Goal: Task Accomplishment & Management: Manage account settings

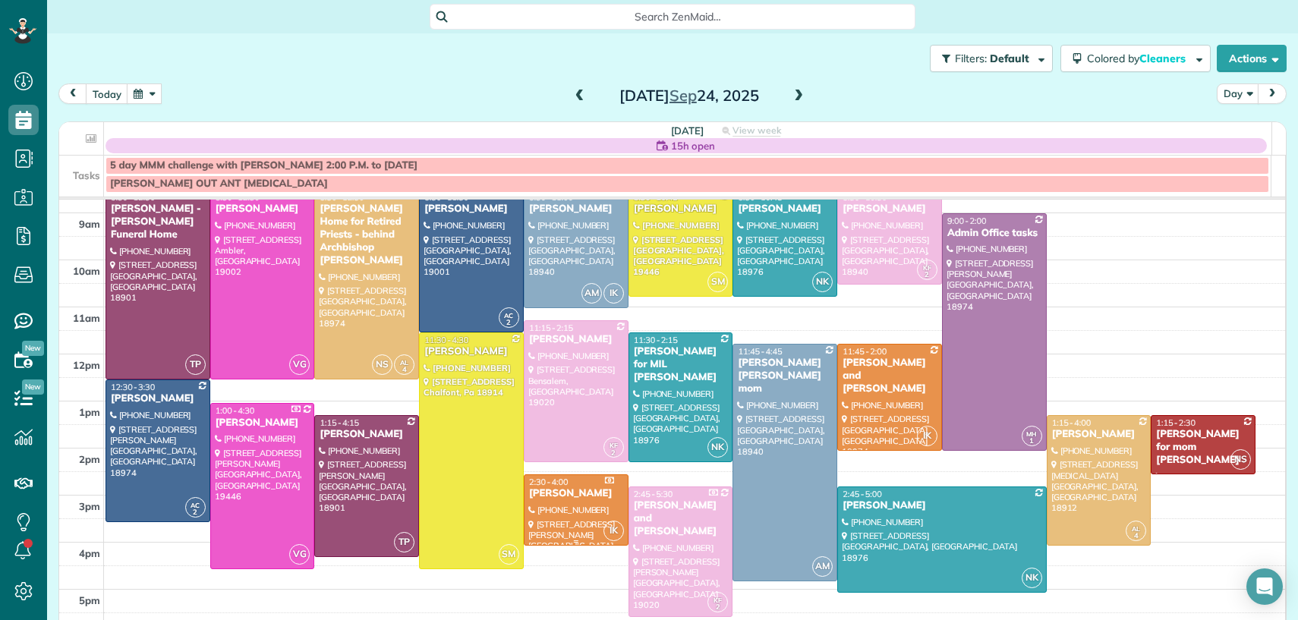
scroll to position [81, 0]
click at [583, 525] on div at bounding box center [575, 509] width 103 height 70
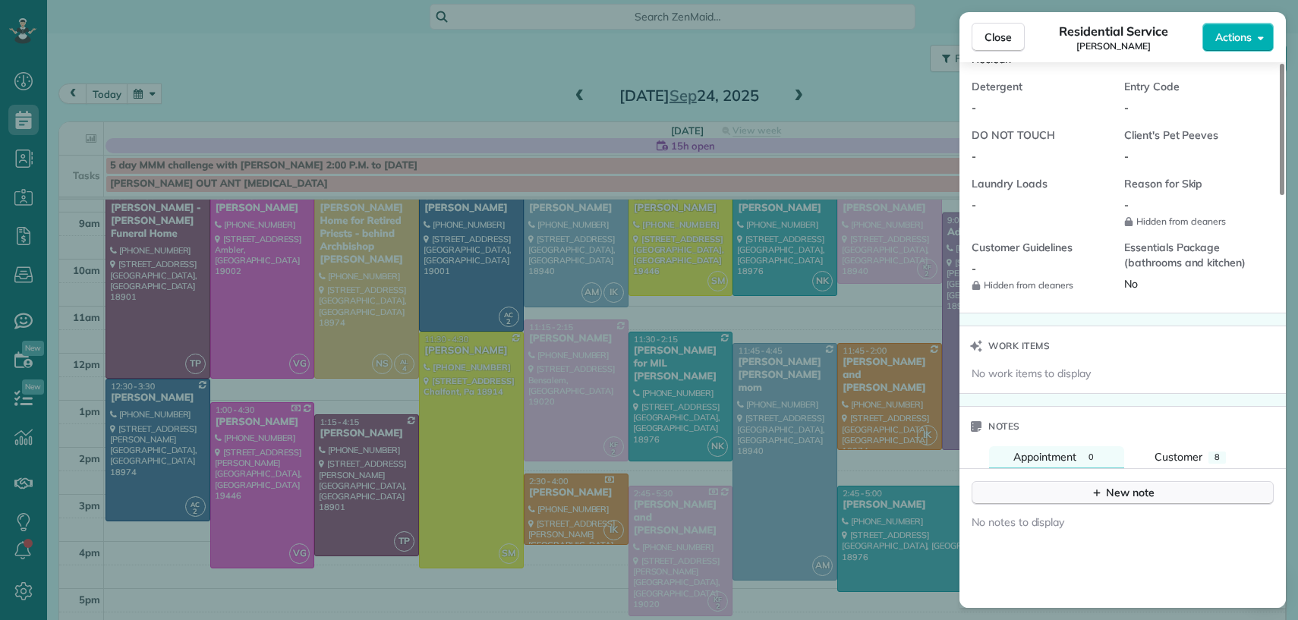
scroll to position [1345, 0]
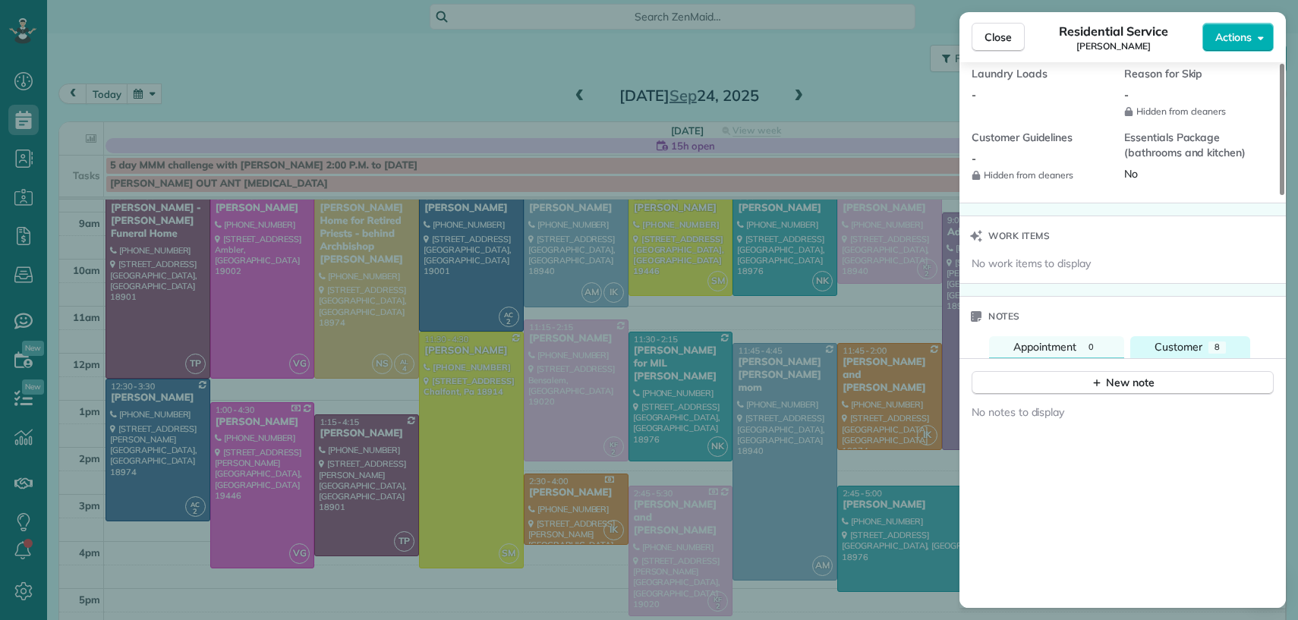
click at [1194, 354] on span "Customer" at bounding box center [1178, 347] width 48 height 14
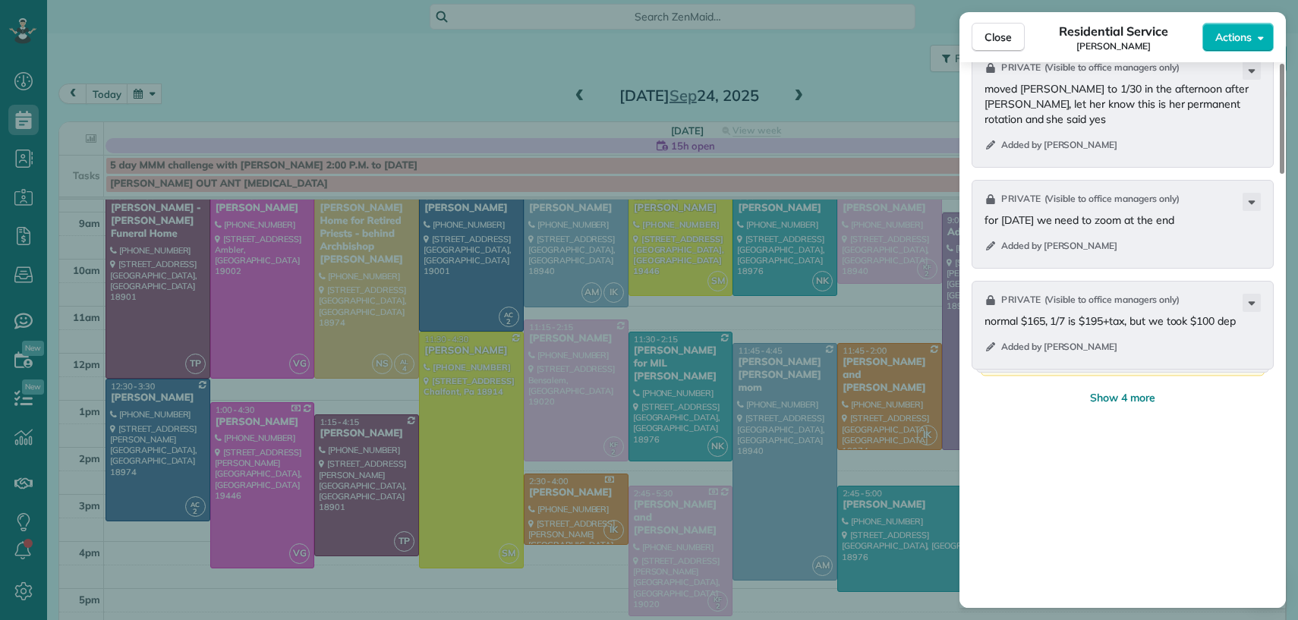
scroll to position [2027, 0]
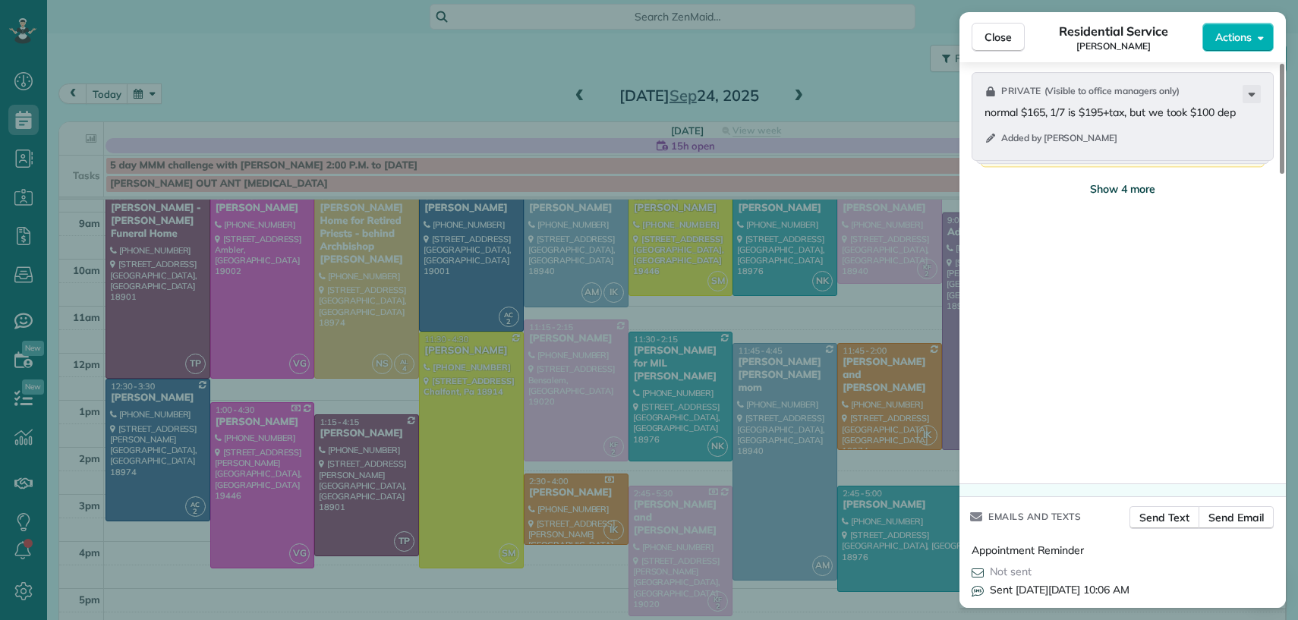
click at [1125, 197] on span "Show 4 more" at bounding box center [1122, 188] width 65 height 15
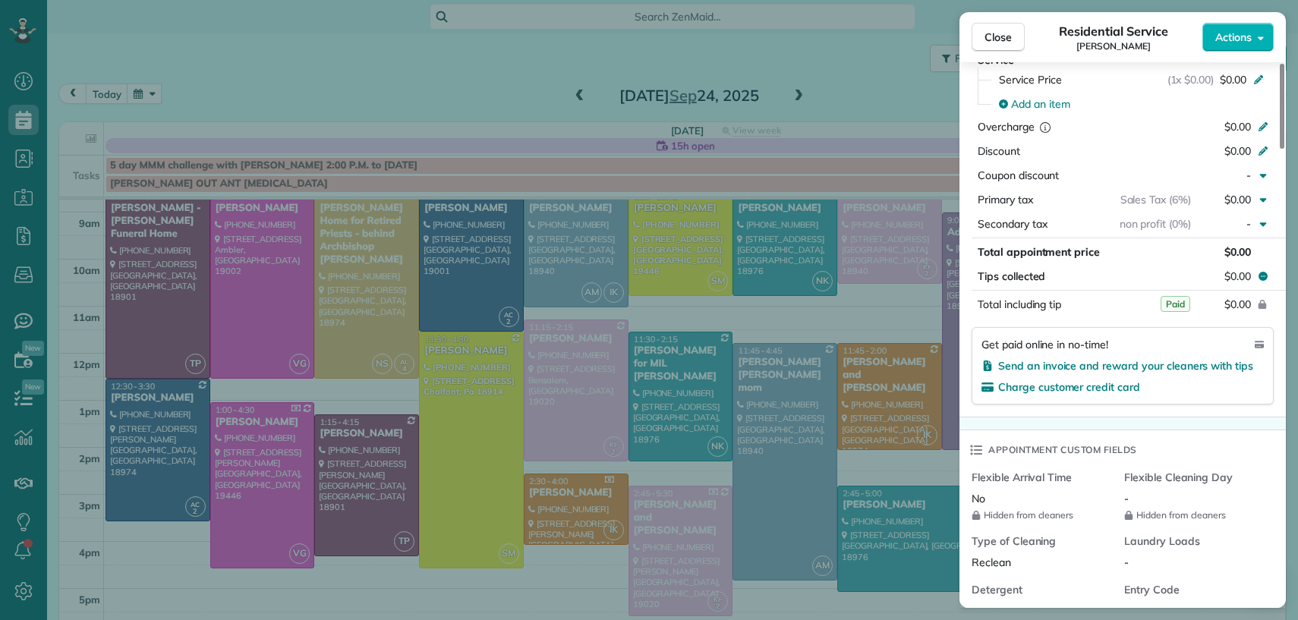
scroll to position [0, 0]
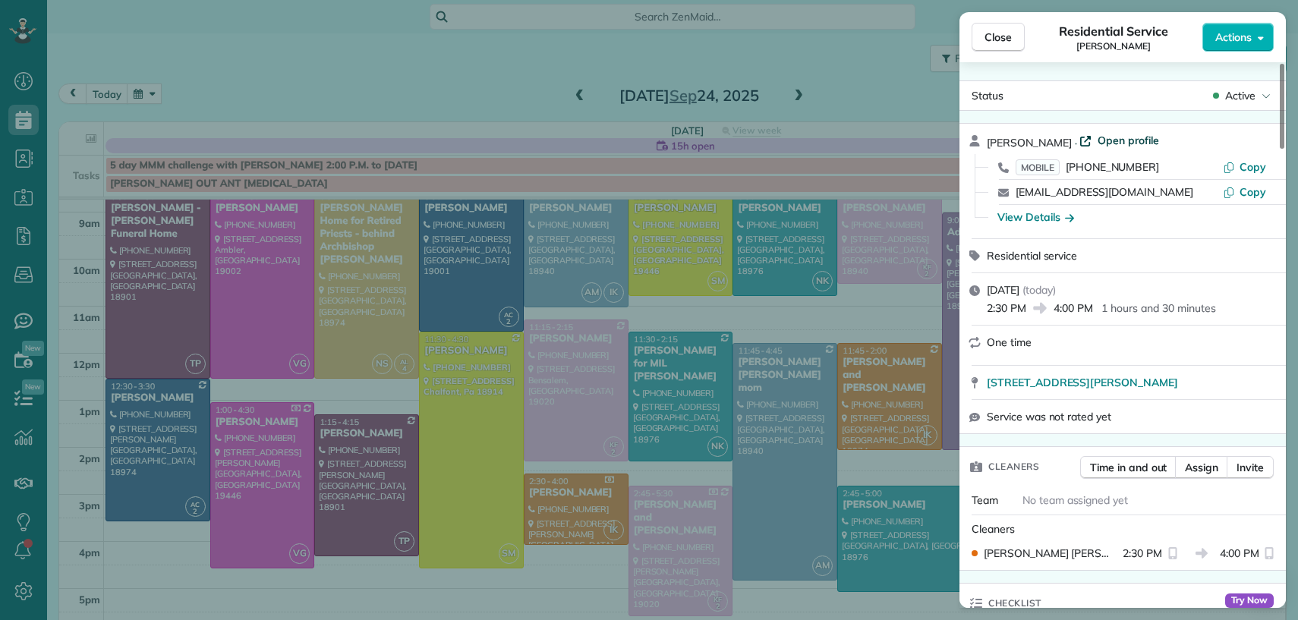
click at [1129, 145] on span "Open profile" at bounding box center [1127, 140] width 61 height 15
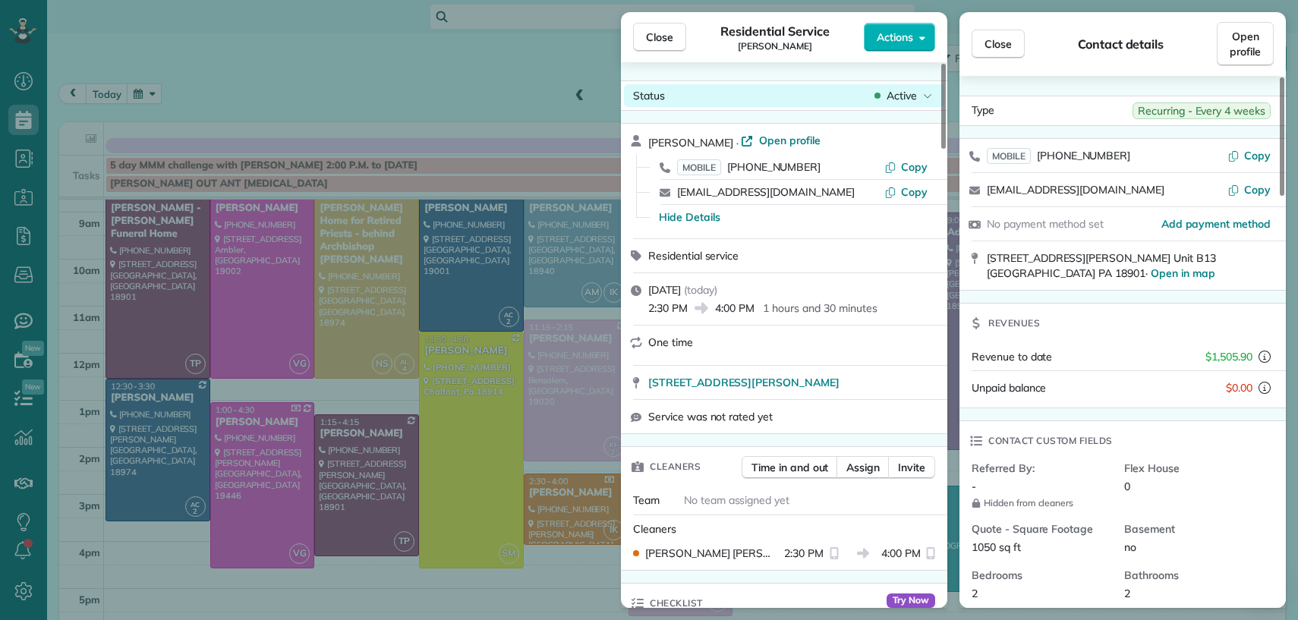
drag, startPoint x: 669, startPoint y: 43, endPoint x: 704, endPoint y: 96, distance: 62.9
click at [669, 44] on span "Close" at bounding box center [659, 37] width 27 height 15
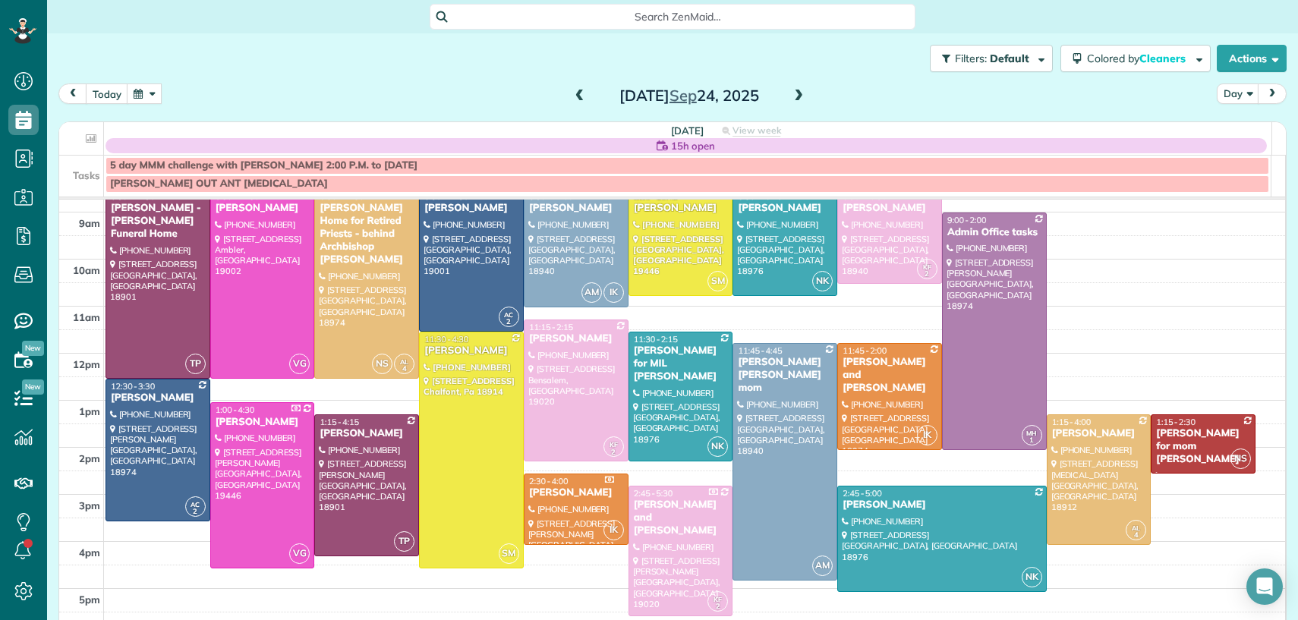
click at [791, 96] on span at bounding box center [798, 97] width 17 height 14
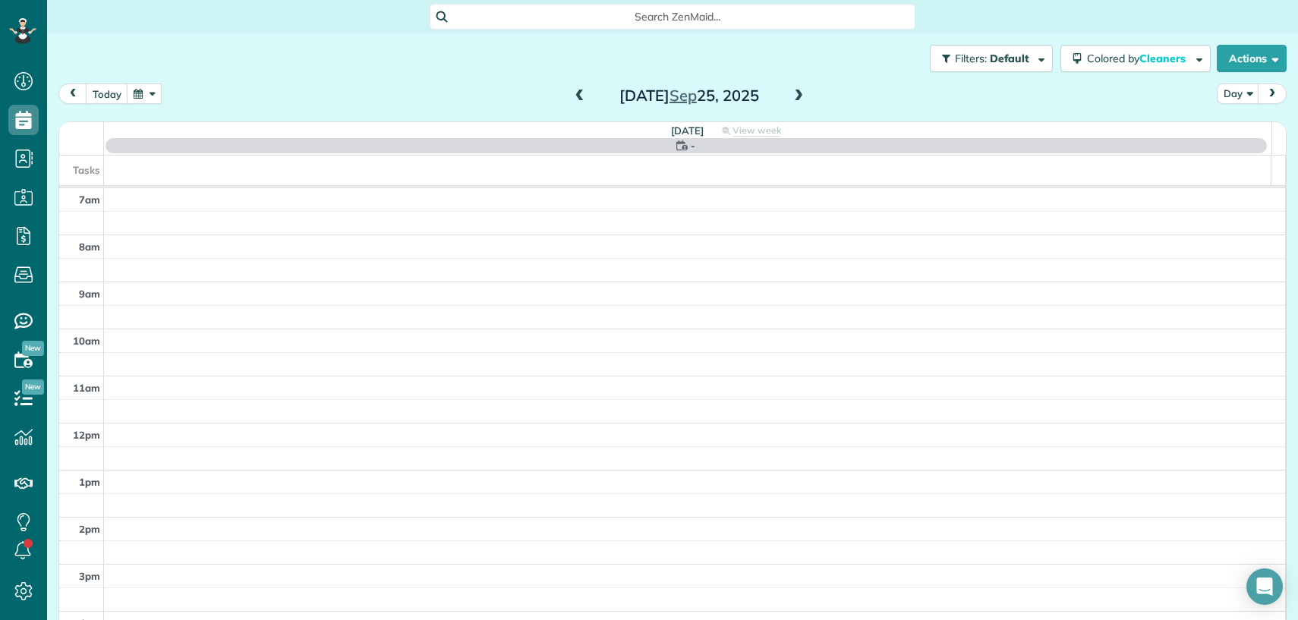
click at [791, 96] on span at bounding box center [798, 97] width 17 height 14
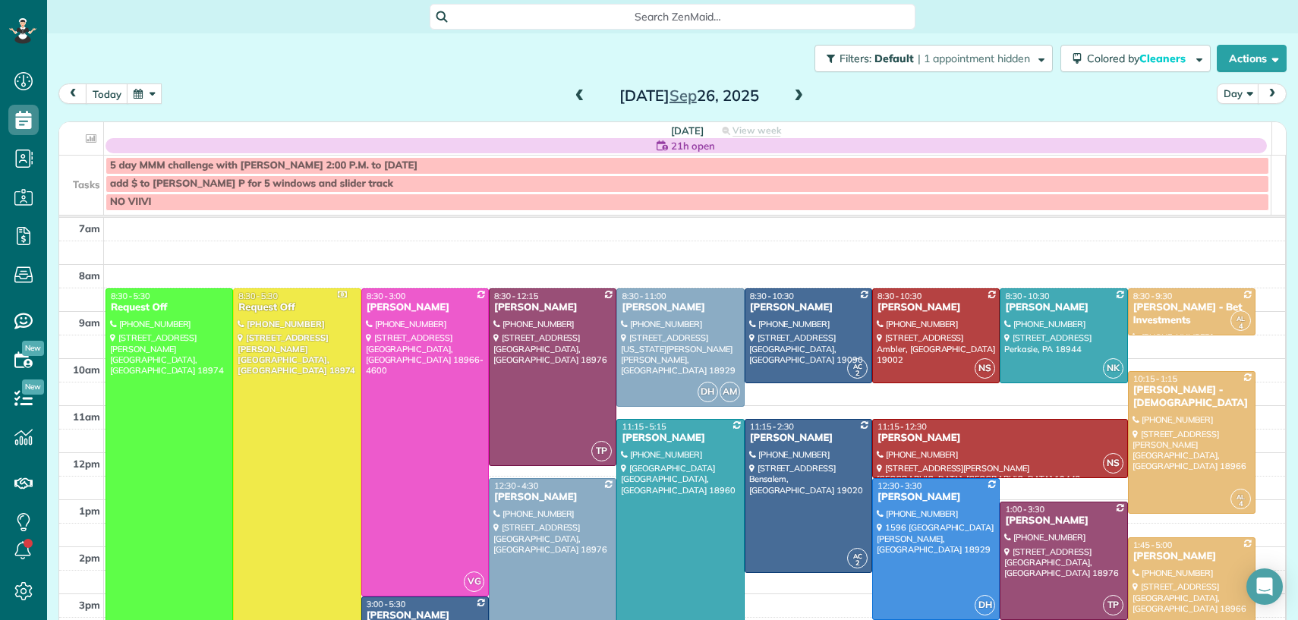
click at [791, 95] on span at bounding box center [798, 97] width 17 height 14
click at [791, 96] on span at bounding box center [798, 97] width 17 height 14
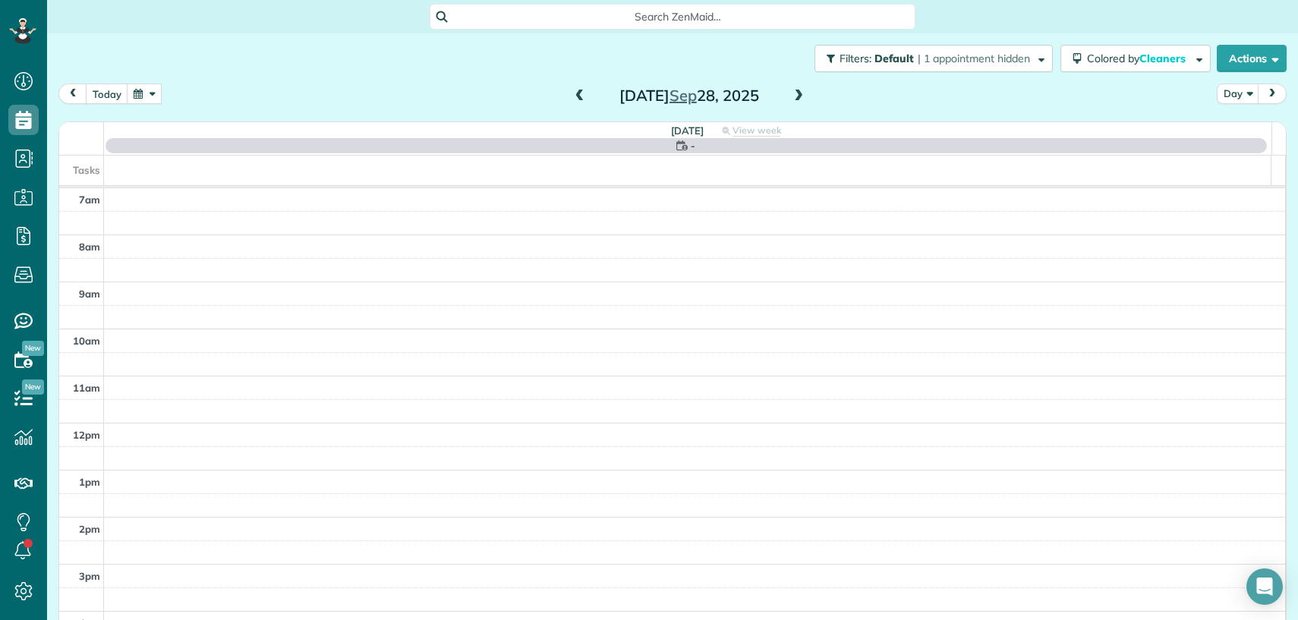
click at [791, 95] on span at bounding box center [798, 97] width 17 height 14
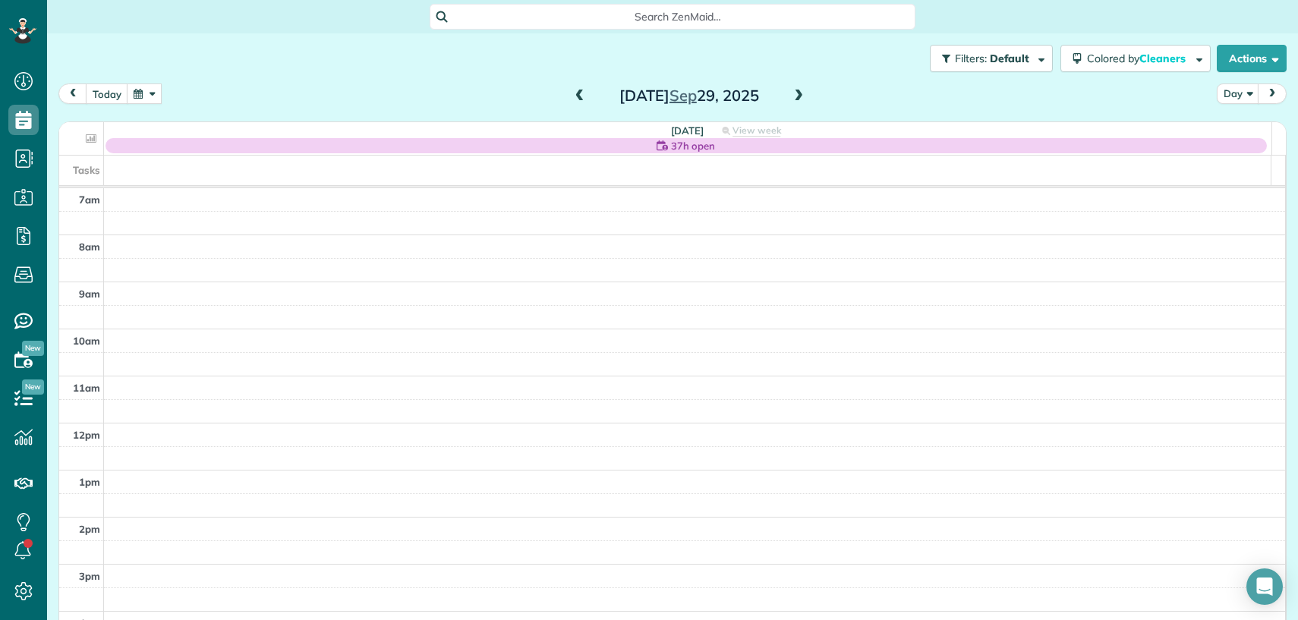
drag, startPoint x: 564, startPoint y: 86, endPoint x: 618, endPoint y: 97, distance: 55.1
click at [571, 87] on span at bounding box center [579, 96] width 17 height 23
click at [792, 99] on span at bounding box center [798, 97] width 17 height 14
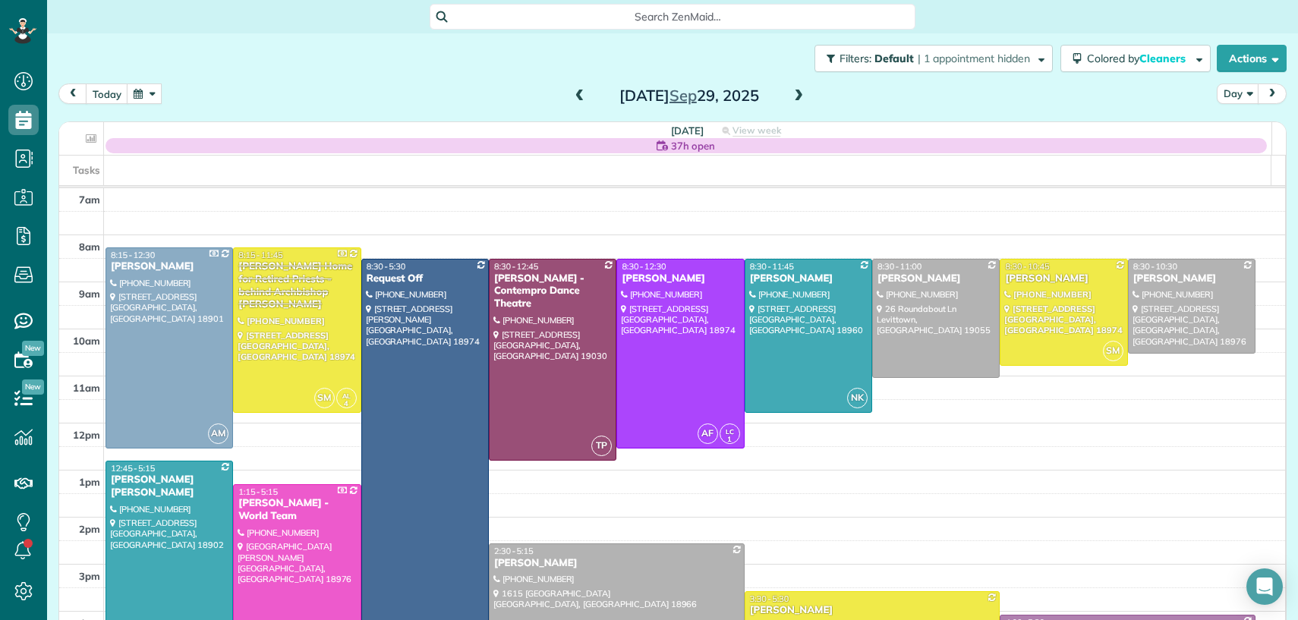
click at [184, 483] on div "Mary Kate Kohler" at bounding box center [169, 486] width 118 height 26
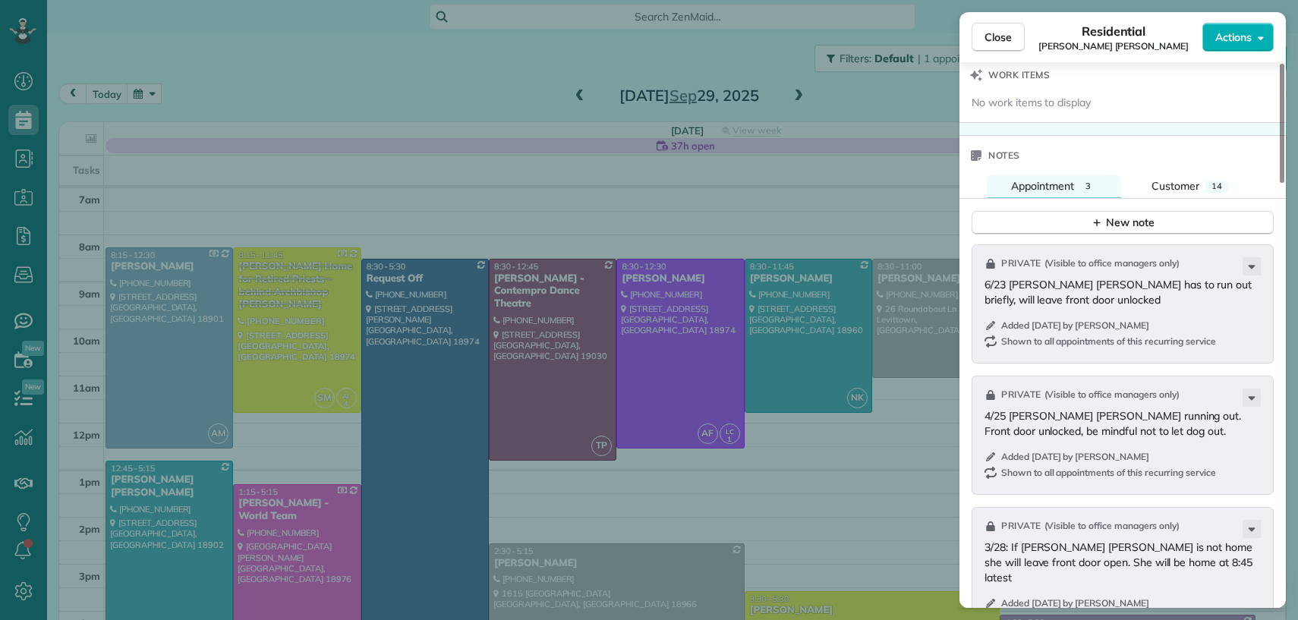
scroll to position [1491, 0]
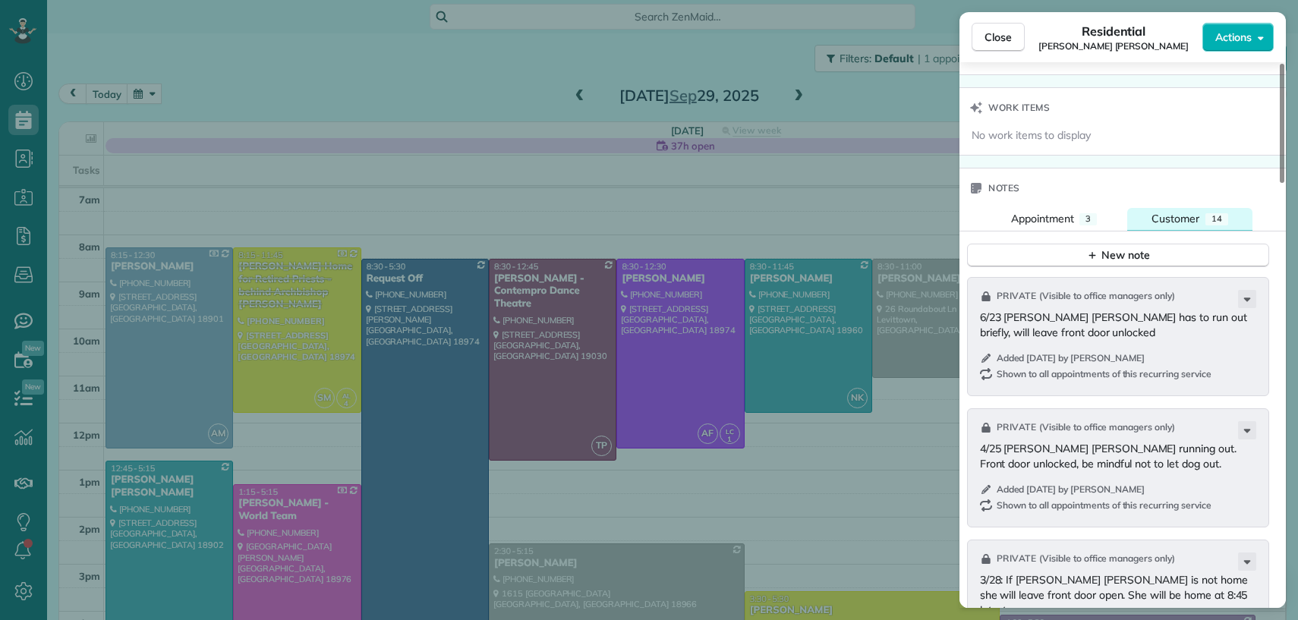
click at [1184, 225] on span "Customer" at bounding box center [1175, 219] width 48 height 14
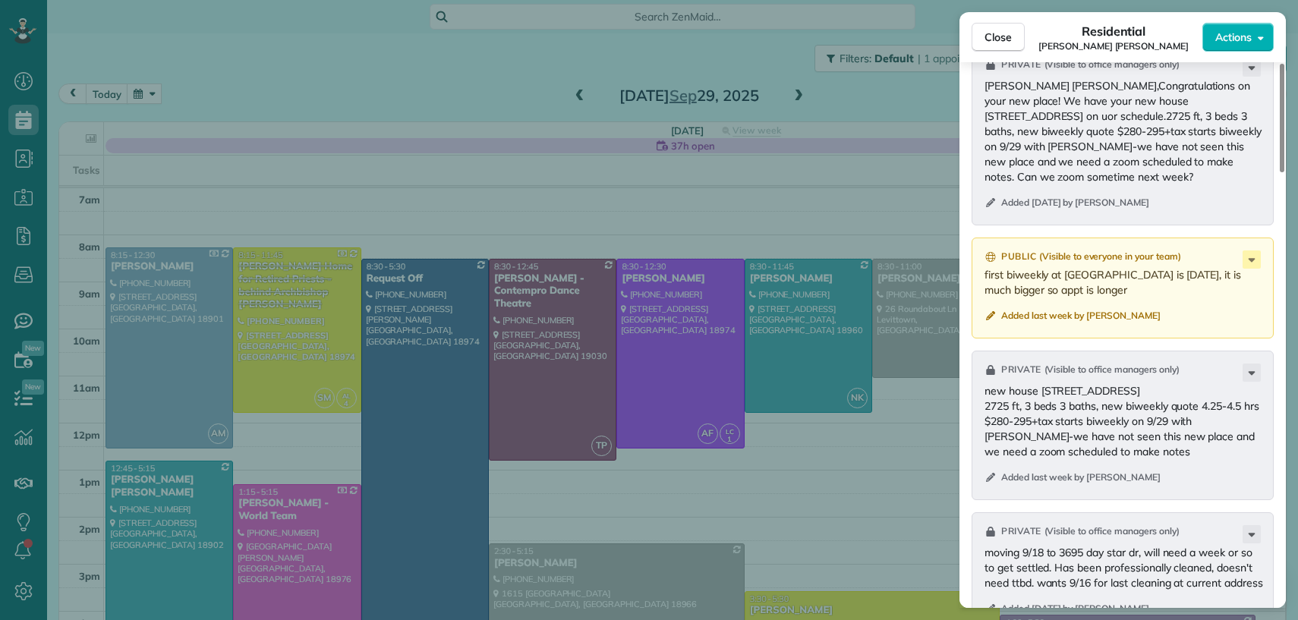
scroll to position [1860, 0]
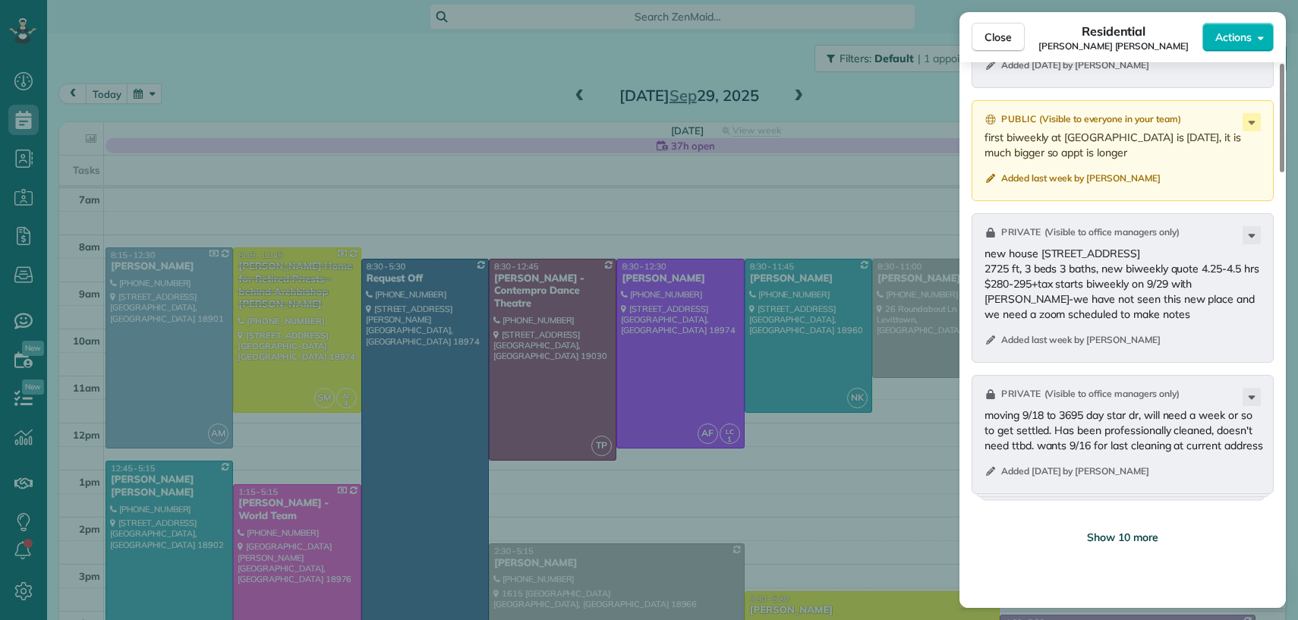
click at [1128, 545] on span "Show 10 more" at bounding box center [1122, 537] width 71 height 15
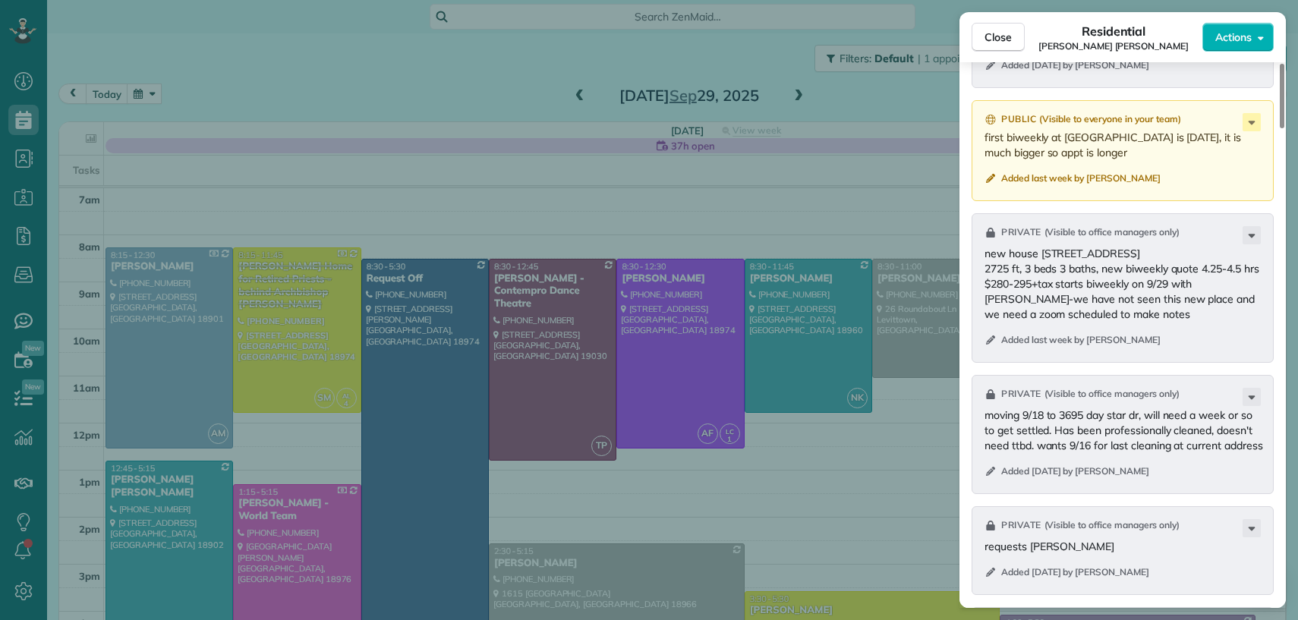
scroll to position [1459, 0]
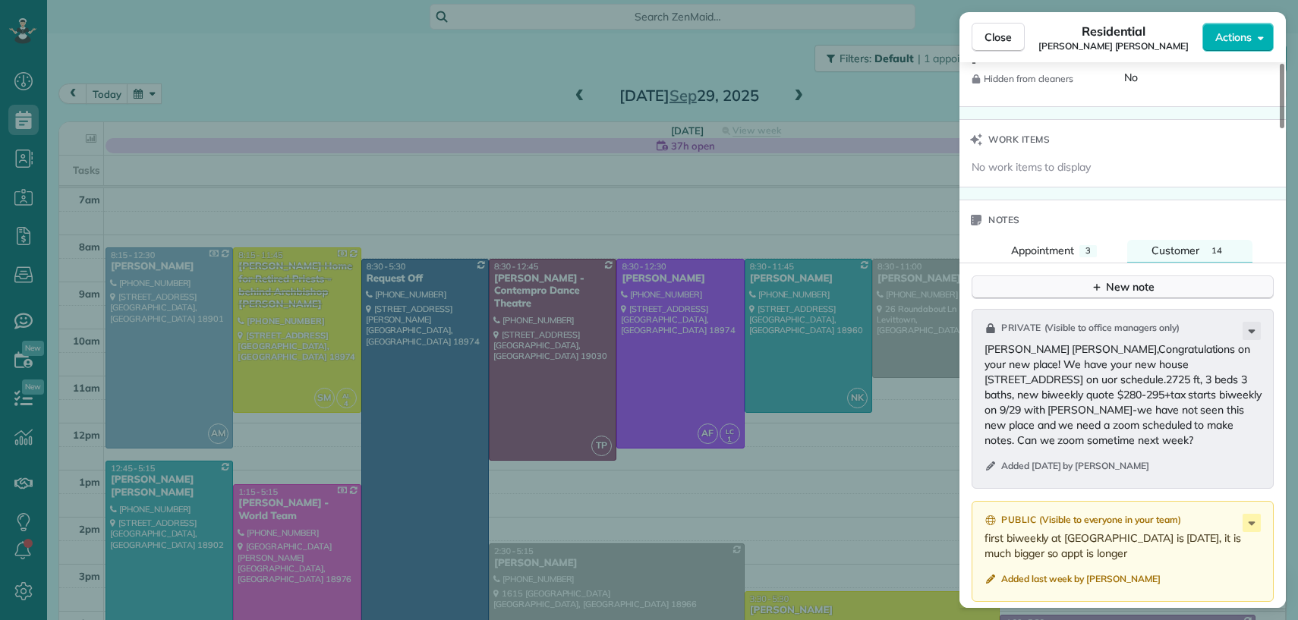
click at [1116, 295] on div "New note" at bounding box center [1122, 287] width 64 height 16
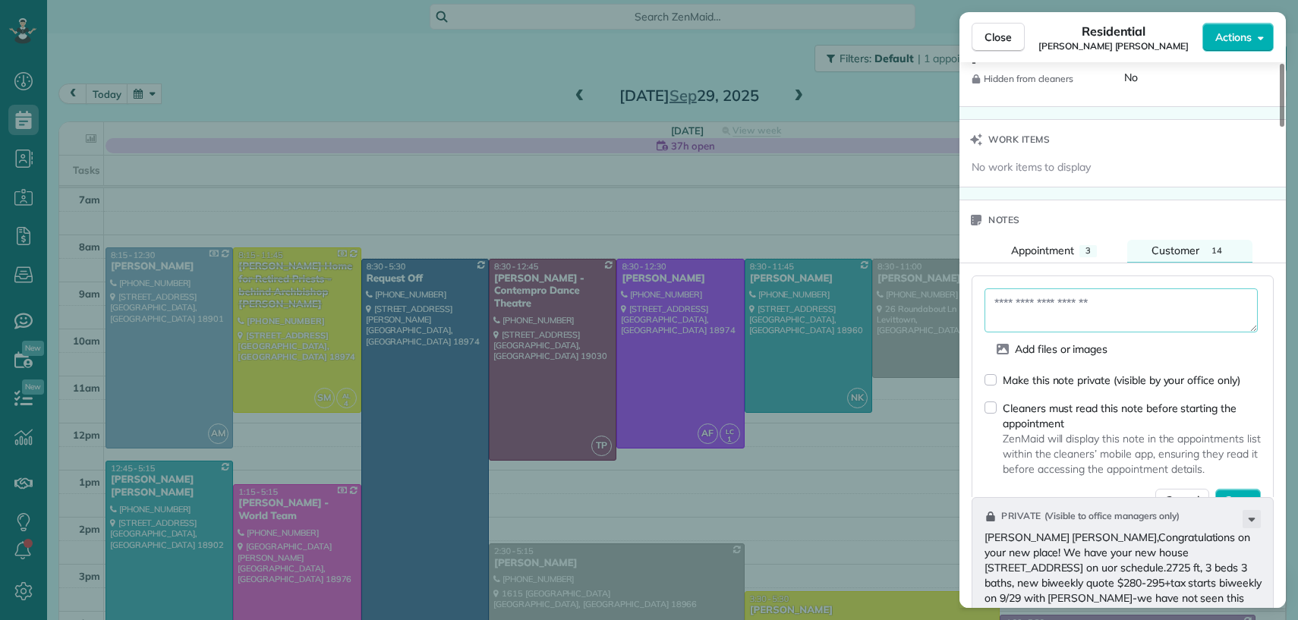
click at [1099, 310] on textarea at bounding box center [1120, 310] width 273 height 44
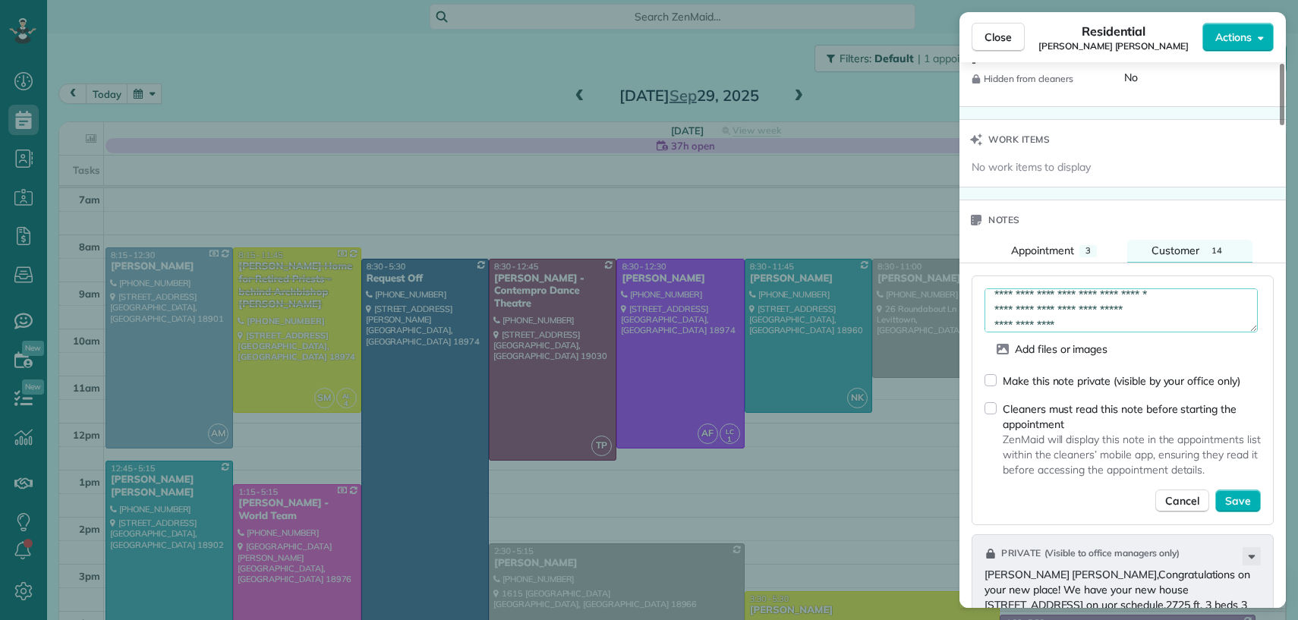
scroll to position [24, 0]
drag, startPoint x: 1064, startPoint y: 328, endPoint x: 1098, endPoint y: 420, distance: 98.0
click at [1064, 329] on textarea "**********" at bounding box center [1120, 310] width 273 height 44
type textarea "**********"
click at [1255, 508] on button "Save" at bounding box center [1238, 500] width 46 height 23
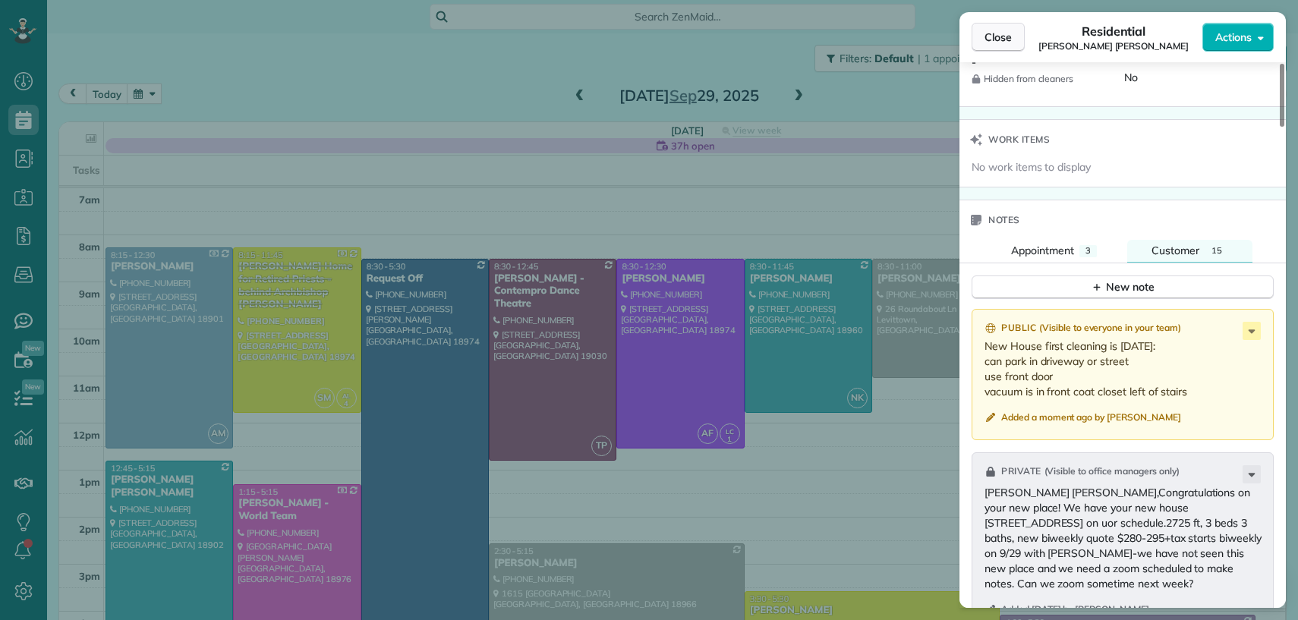
drag, startPoint x: 989, startPoint y: 42, endPoint x: 985, endPoint y: 49, distance: 8.8
click at [989, 42] on span "Close" at bounding box center [997, 37] width 27 height 15
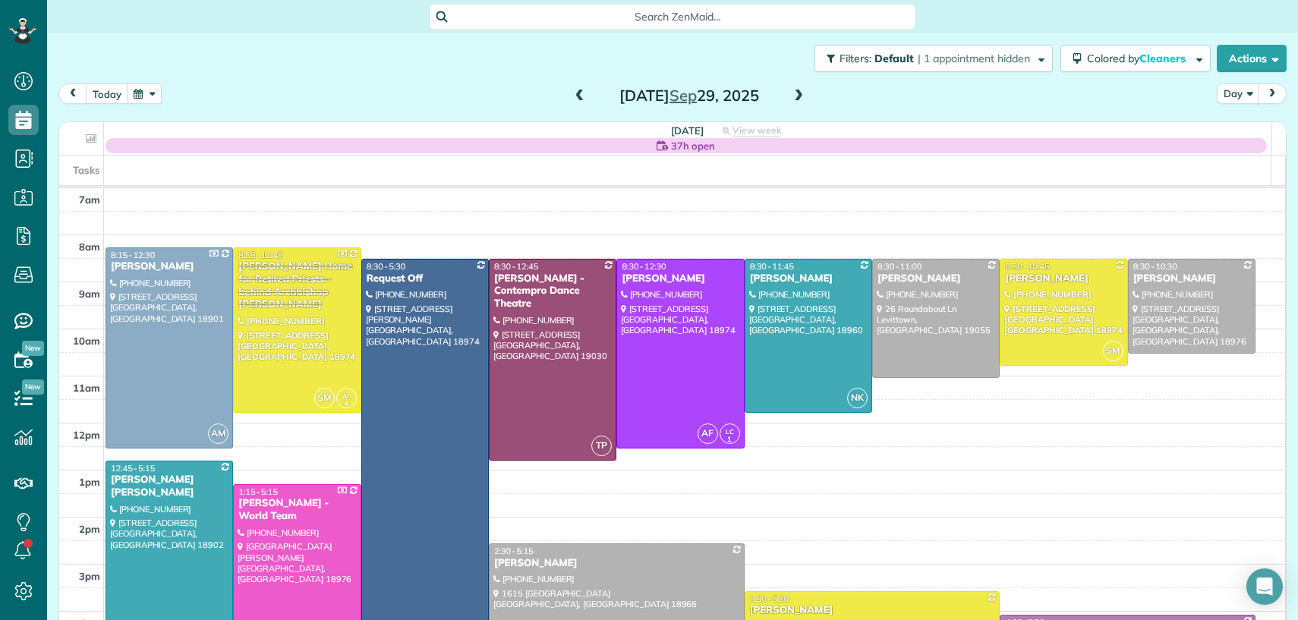
scroll to position [30, 0]
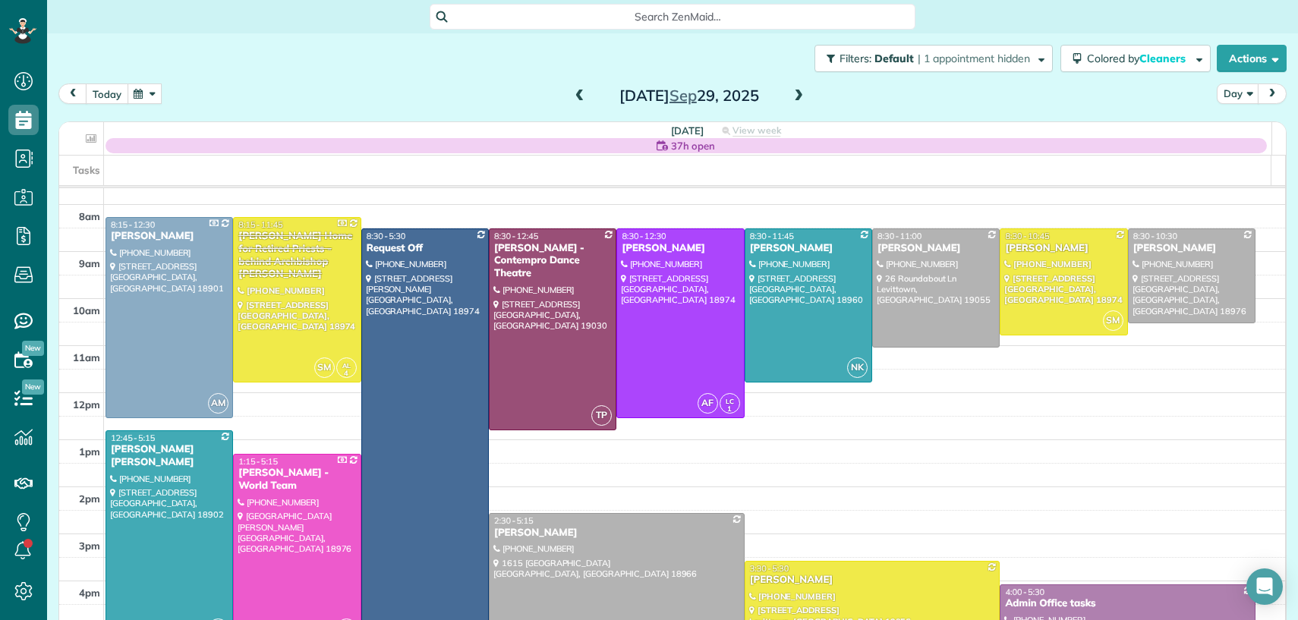
click at [113, 90] on button "today" at bounding box center [107, 93] width 42 height 20
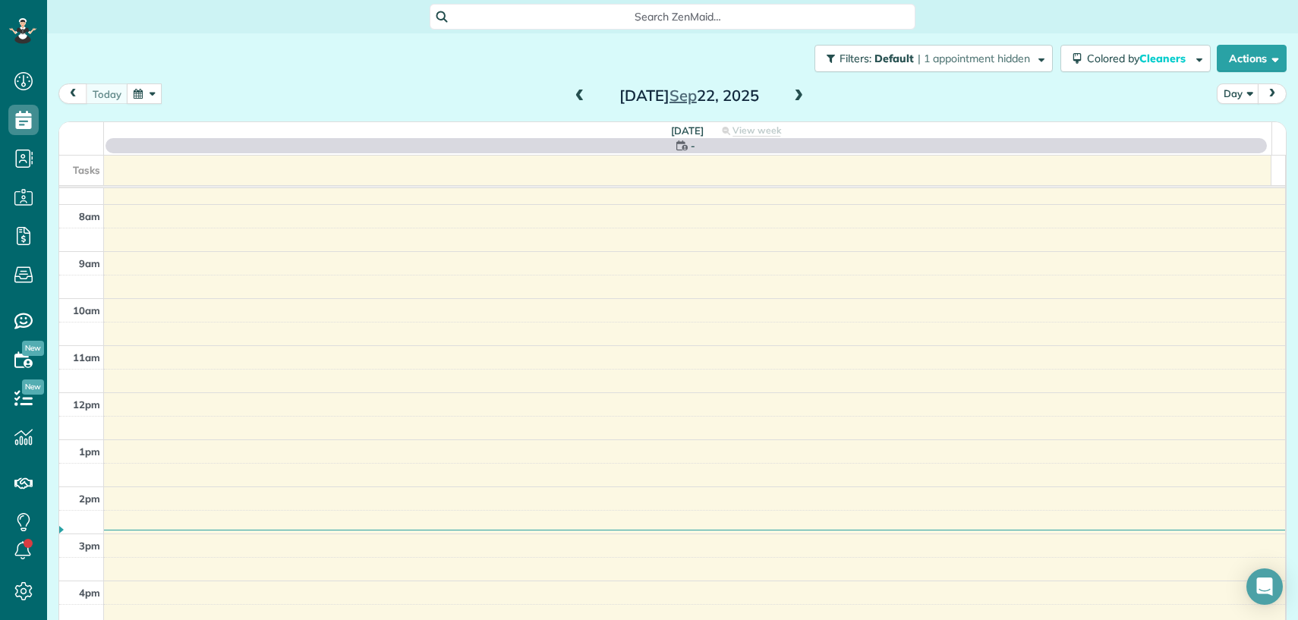
scroll to position [0, 0]
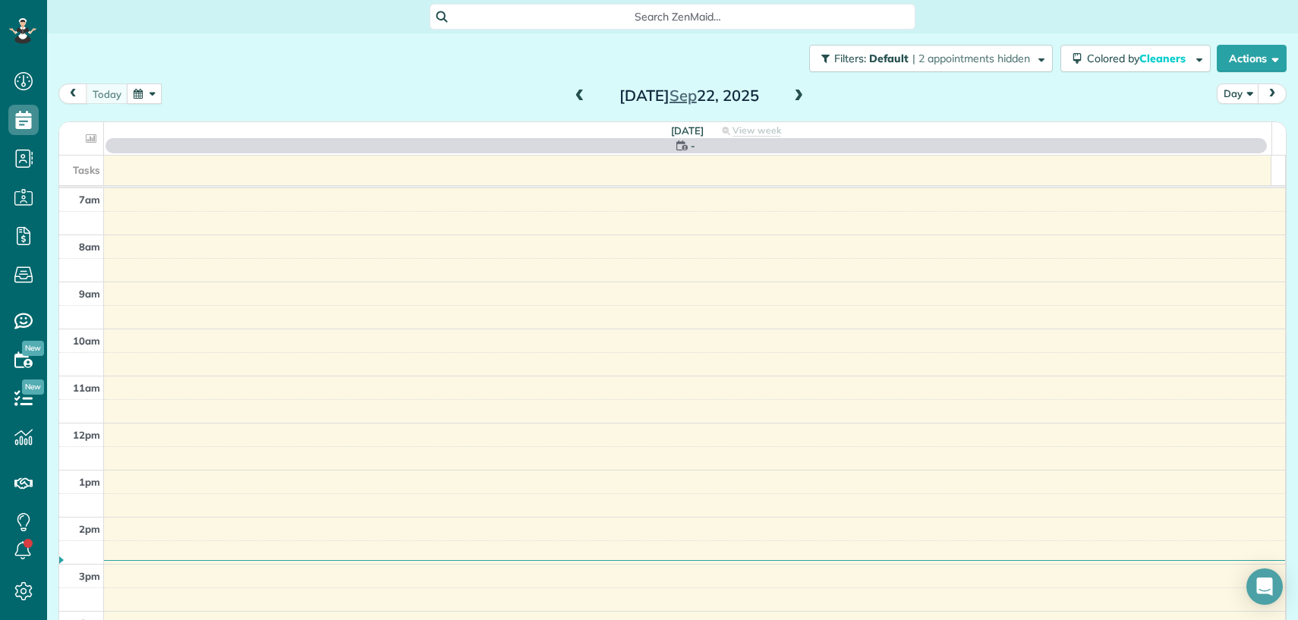
click at [791, 96] on span at bounding box center [798, 97] width 17 height 14
click at [792, 96] on span at bounding box center [798, 97] width 17 height 14
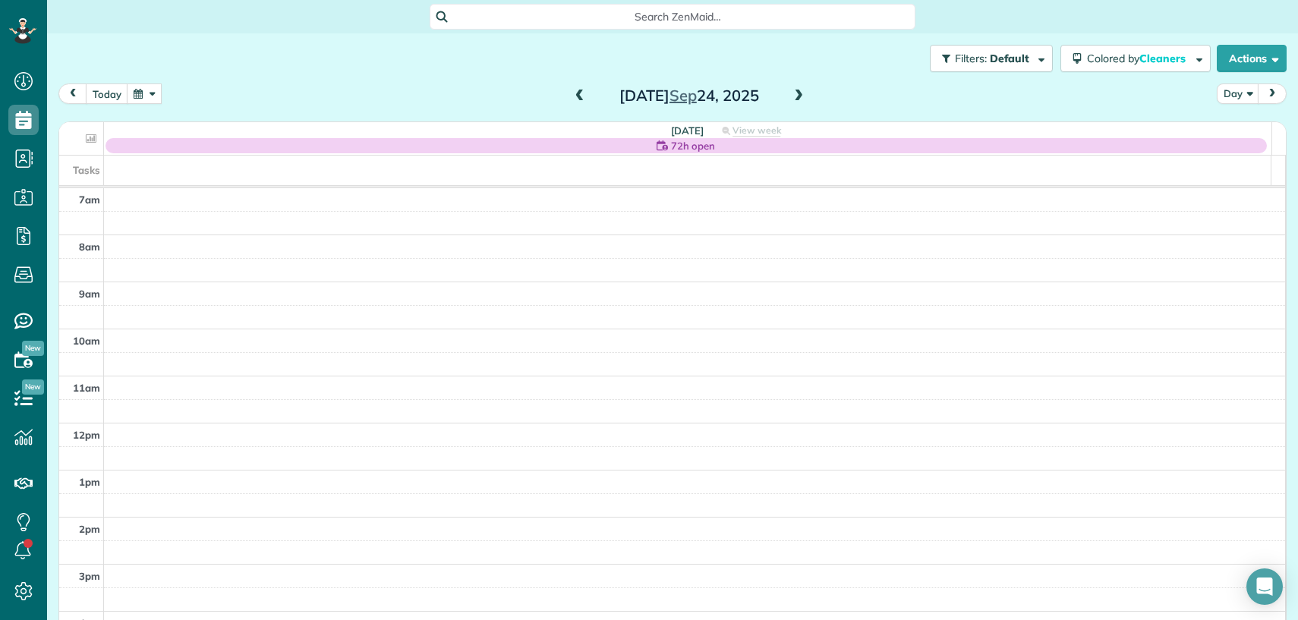
click at [571, 97] on span at bounding box center [579, 97] width 17 height 14
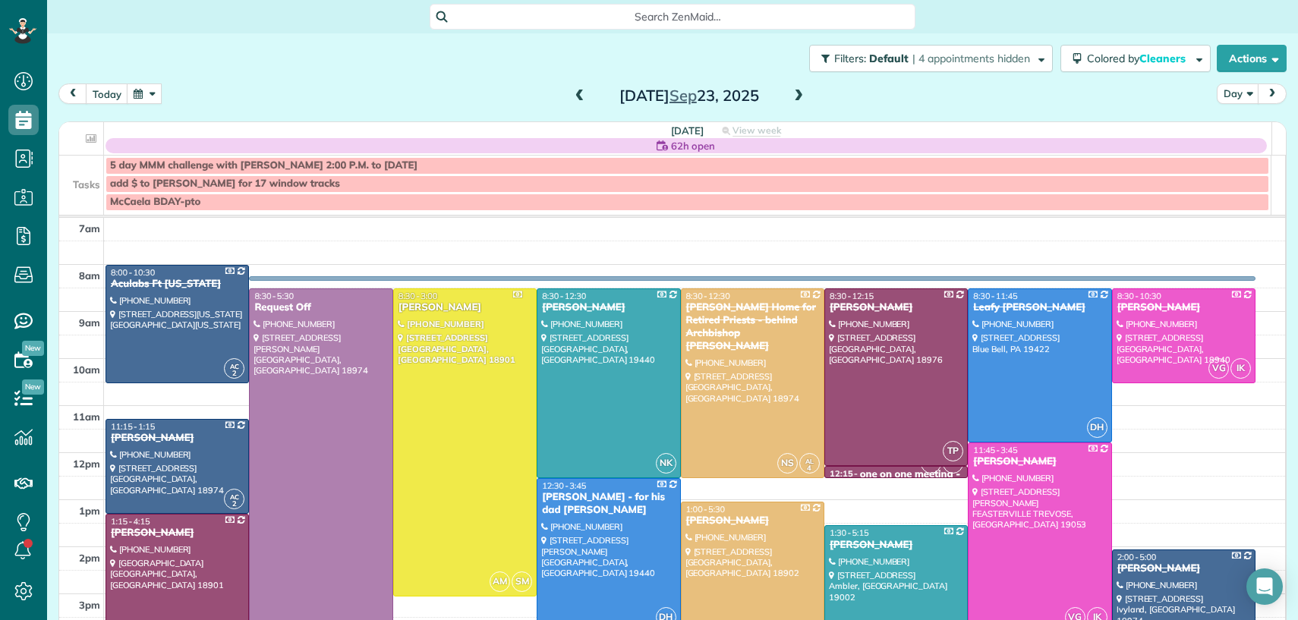
click at [794, 91] on span at bounding box center [798, 97] width 17 height 14
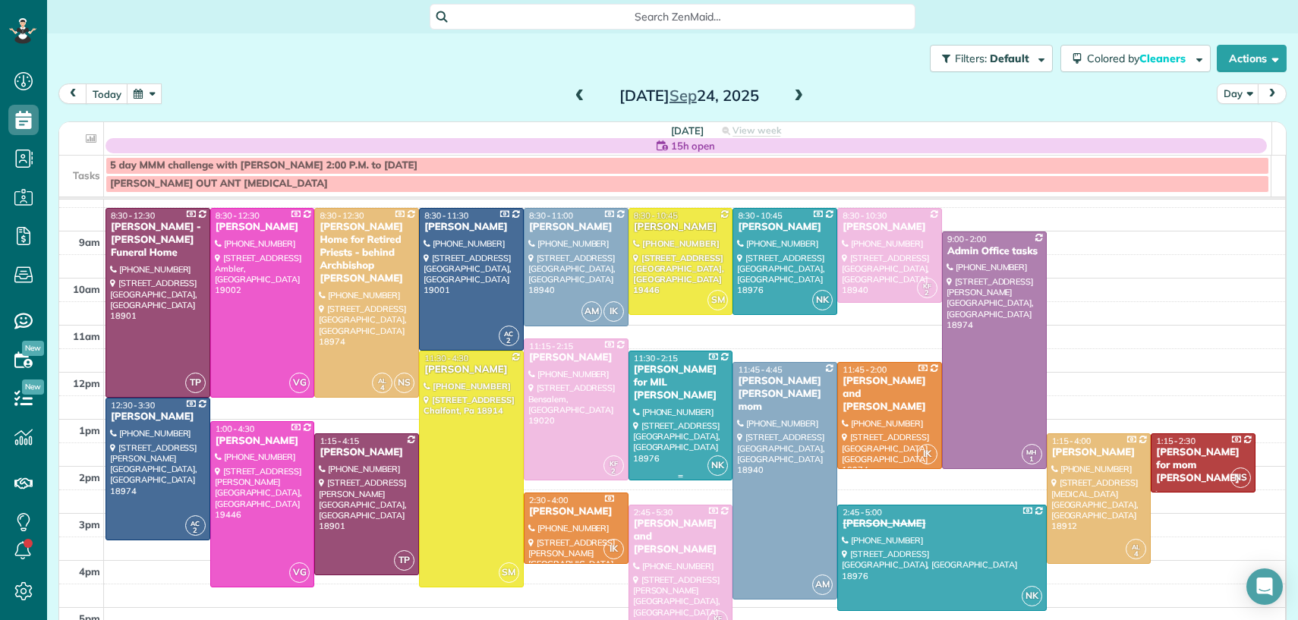
scroll to position [63, 0]
click at [656, 233] on div "Rebecca Thompson" at bounding box center [681, 226] width 96 height 13
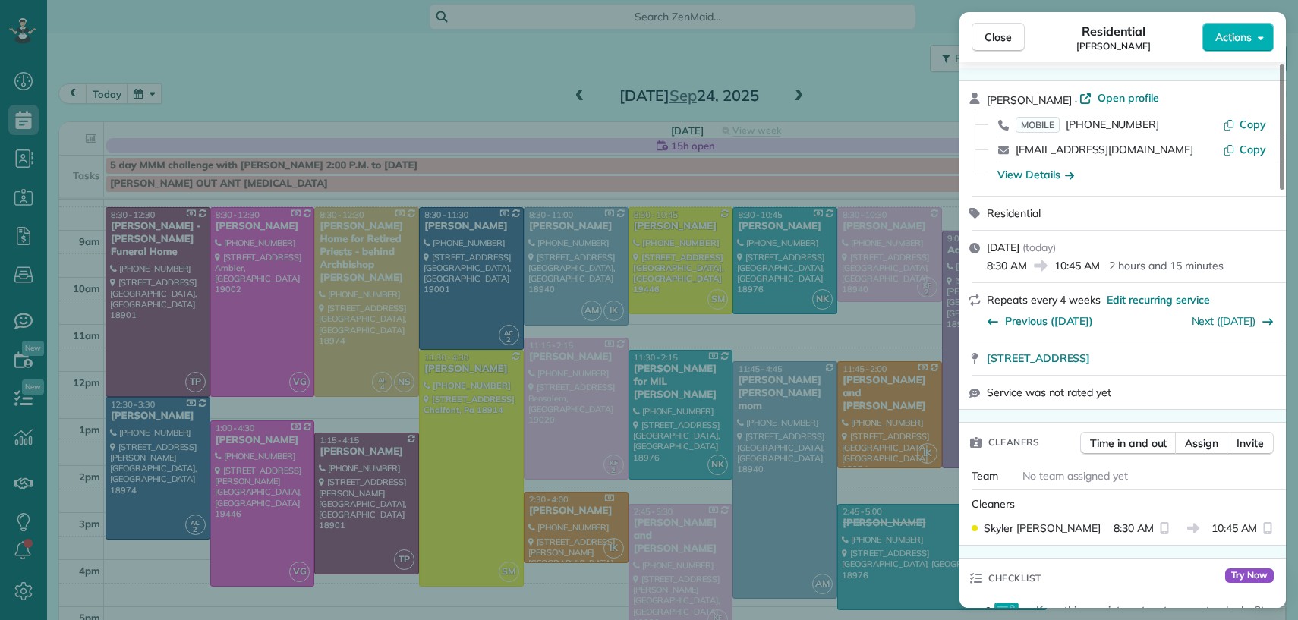
scroll to position [46, 0]
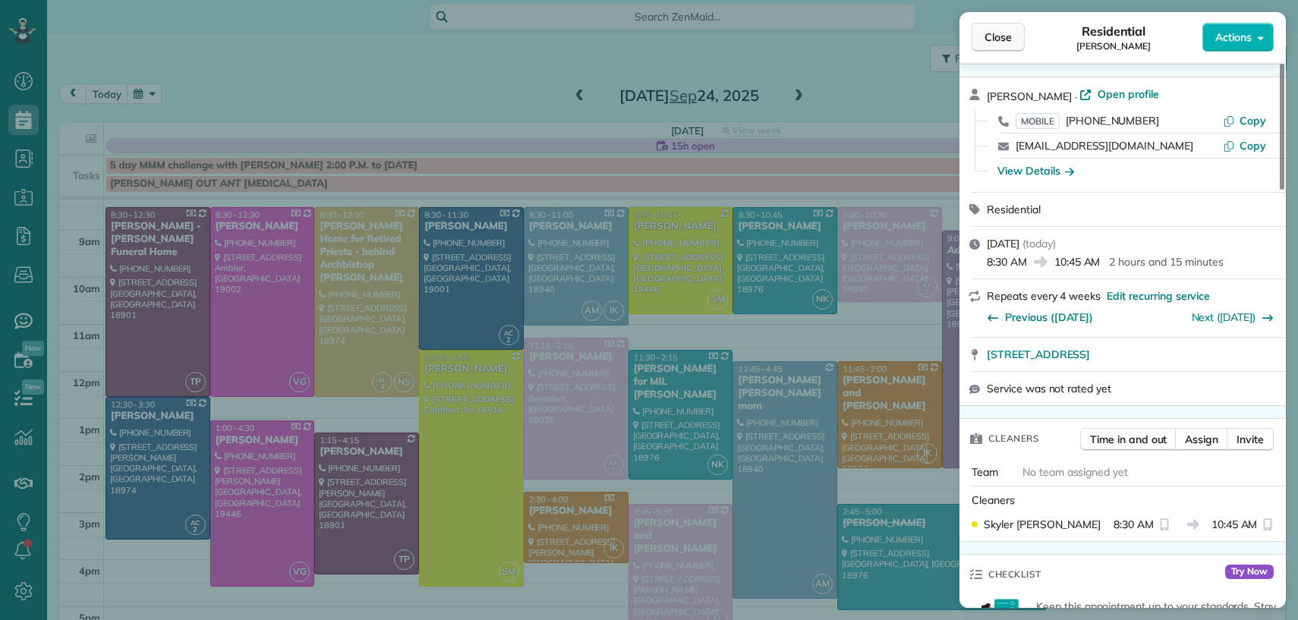
click at [992, 40] on span "Close" at bounding box center [997, 37] width 27 height 15
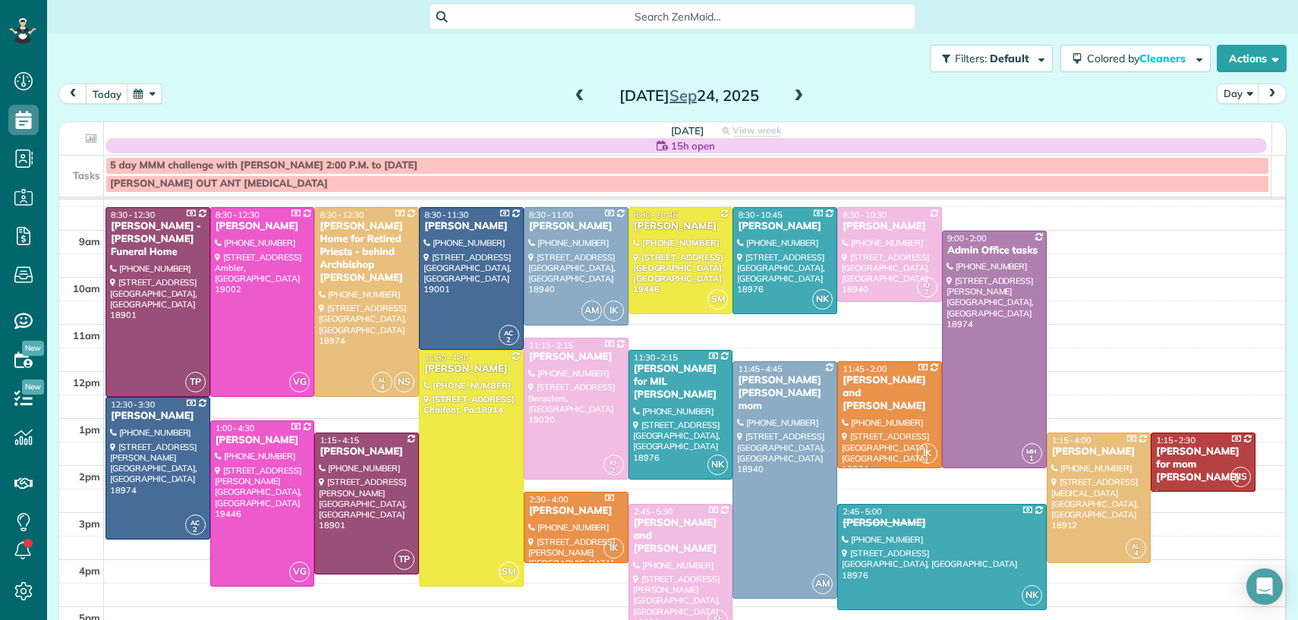
scroll to position [59, 0]
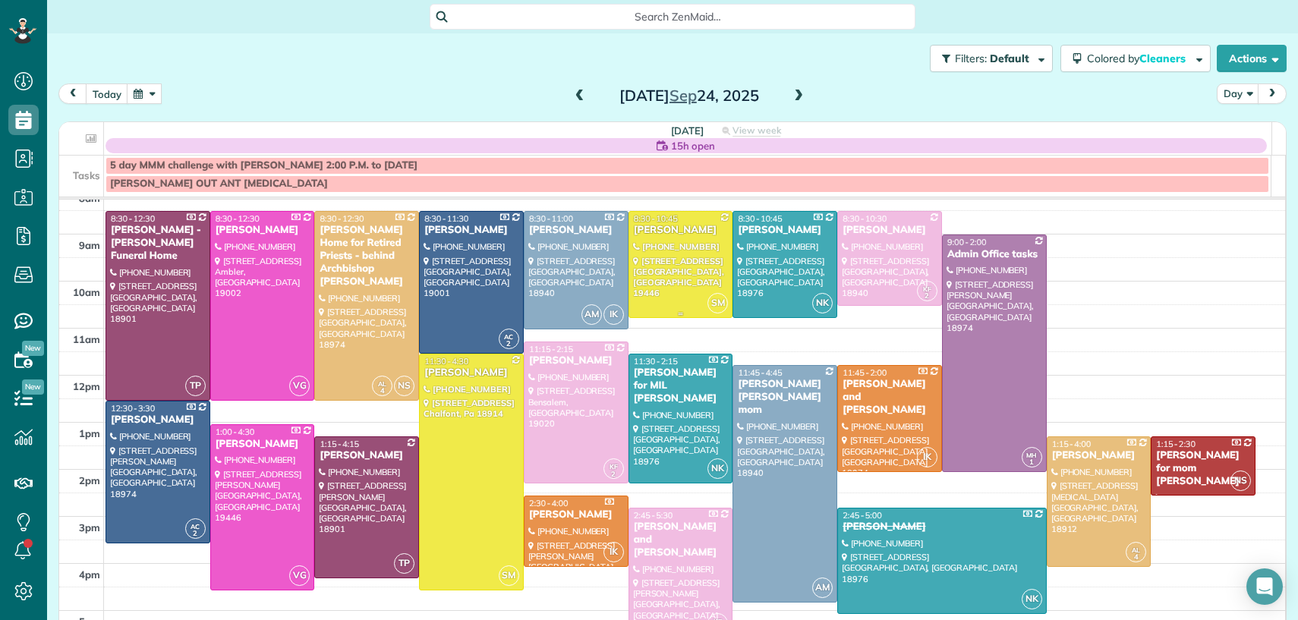
click at [636, 237] on div "Rebecca Thompson" at bounding box center [681, 230] width 96 height 13
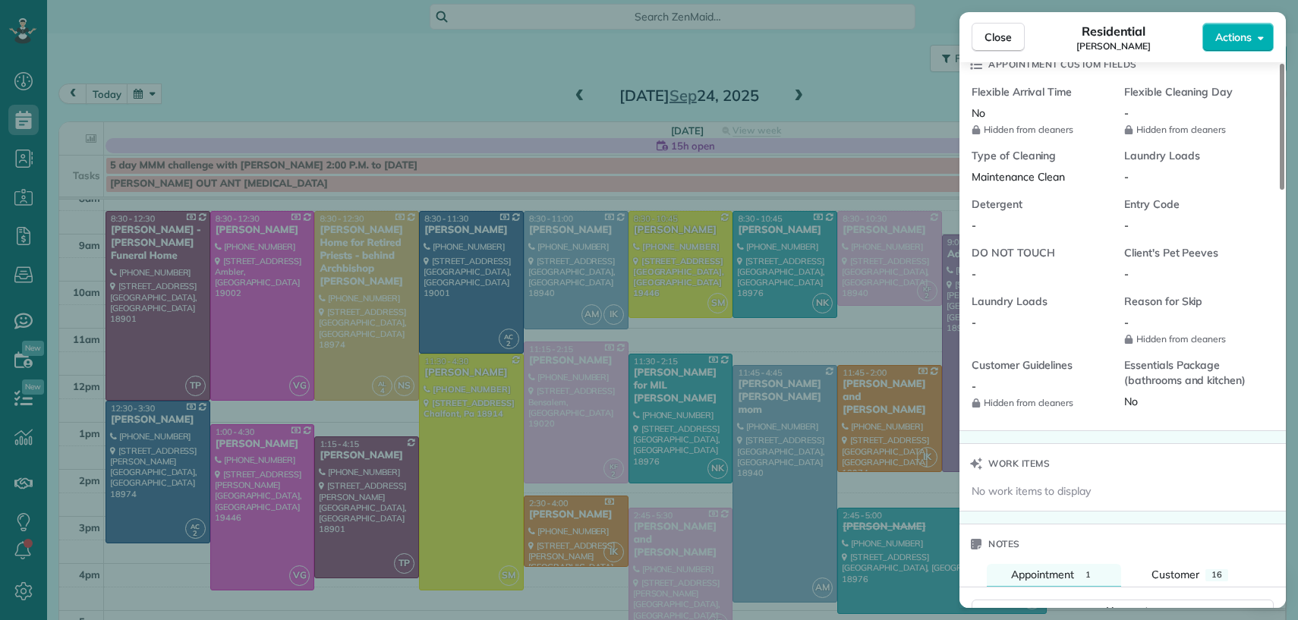
scroll to position [1282, 0]
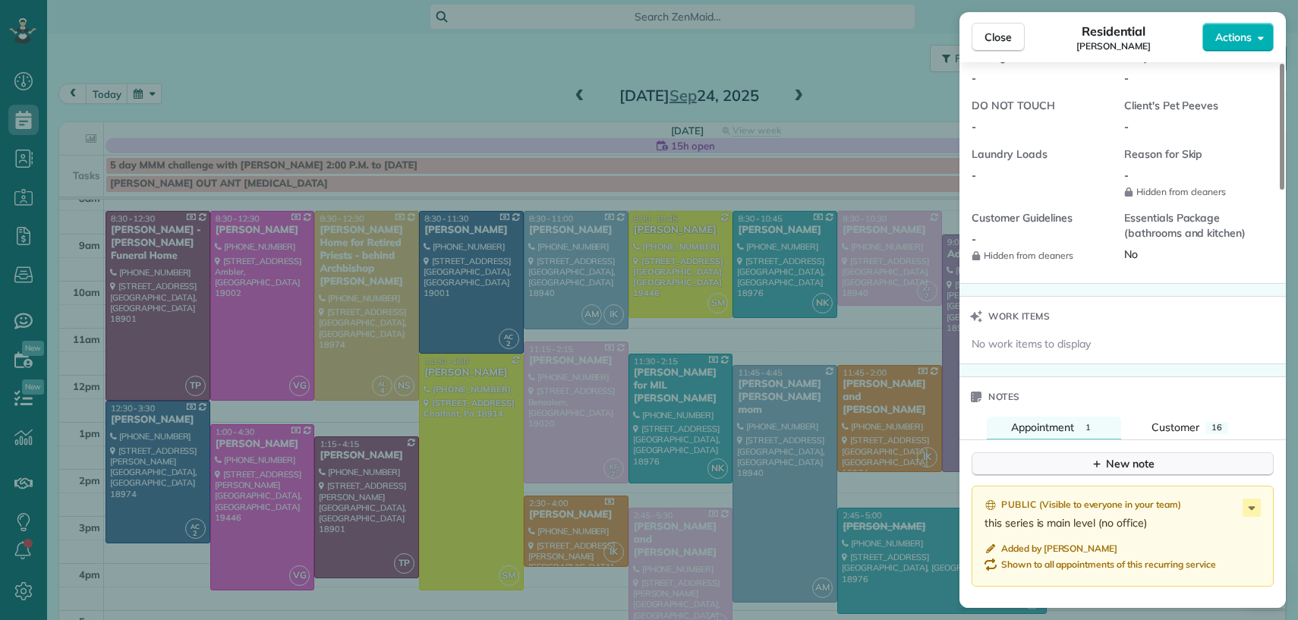
click at [1047, 470] on button "New note" at bounding box center [1122, 464] width 302 height 24
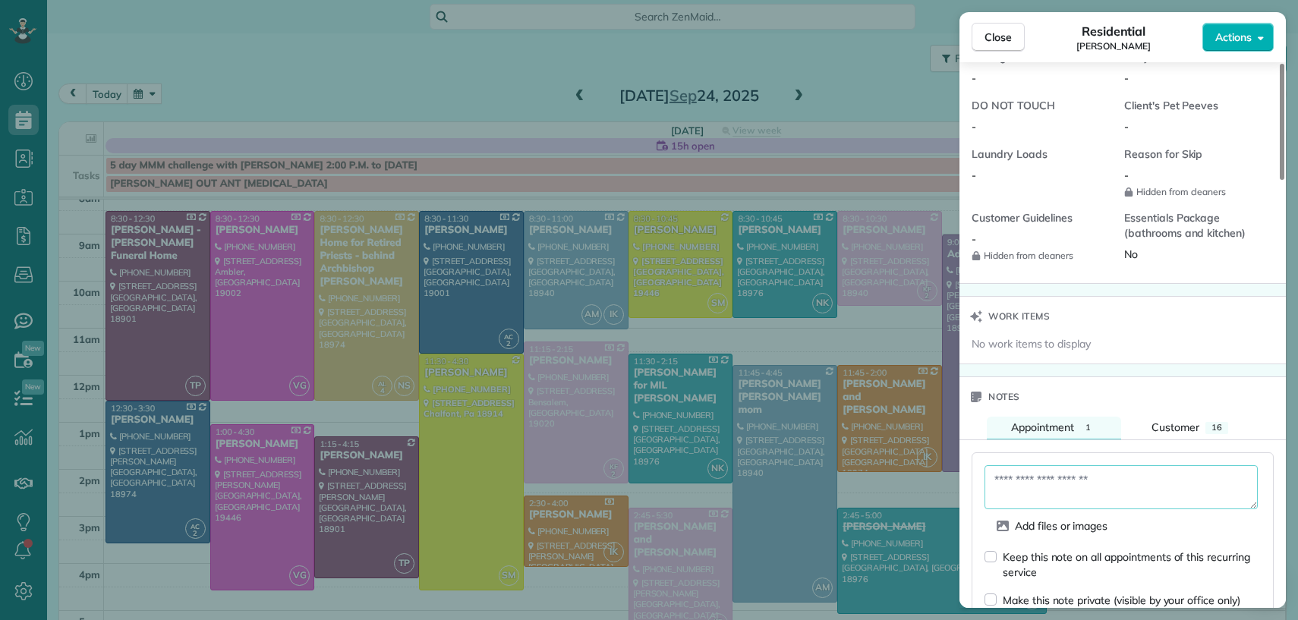
click at [1046, 499] on textarea at bounding box center [1120, 487] width 273 height 44
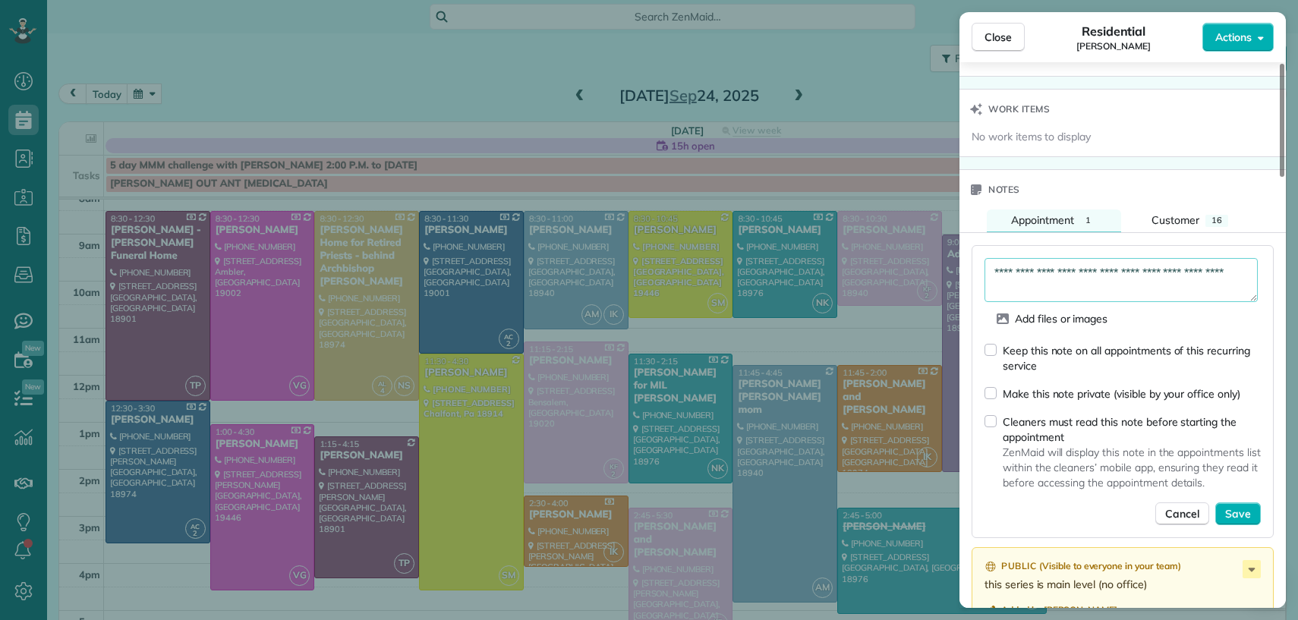
scroll to position [1510, 0]
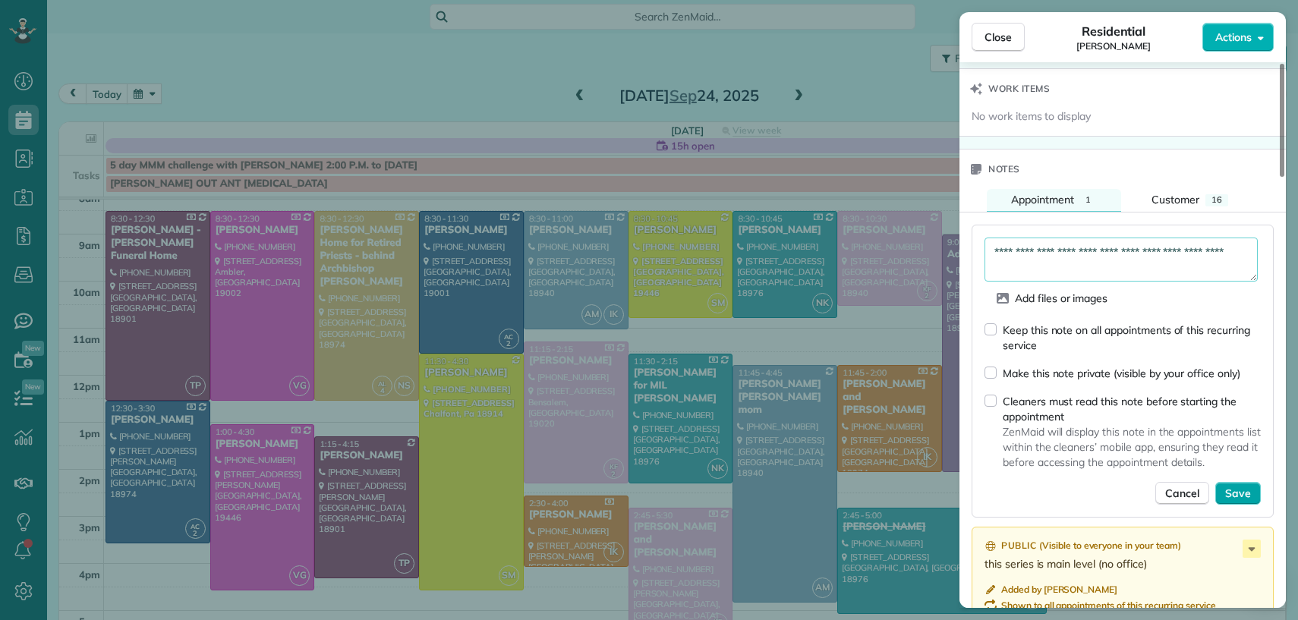
type textarea "**********"
click at [1238, 501] on span "Save" at bounding box center [1238, 493] width 26 height 15
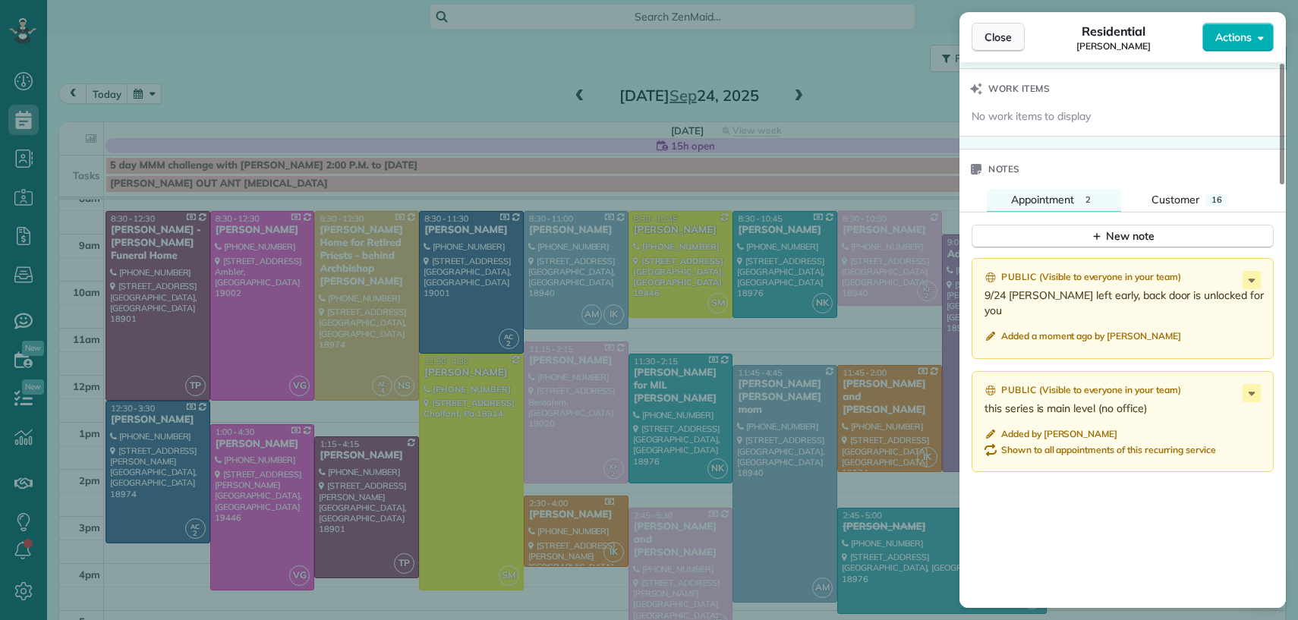
click at [986, 38] on span "Close" at bounding box center [997, 37] width 27 height 15
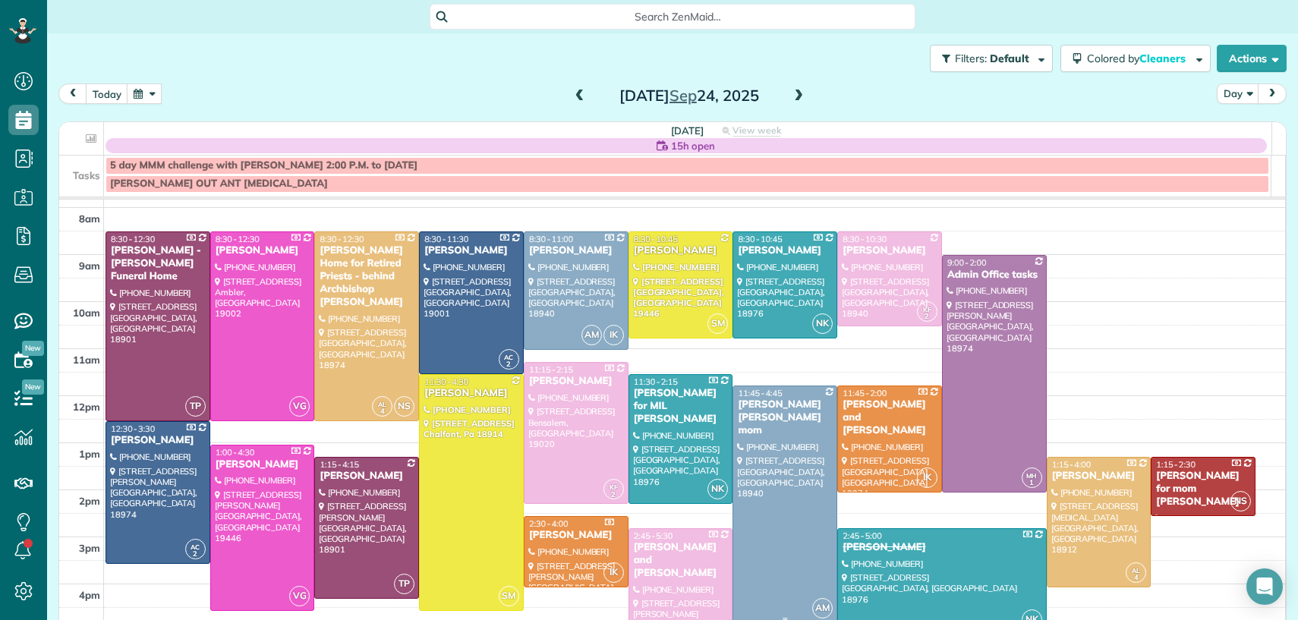
scroll to position [57, 0]
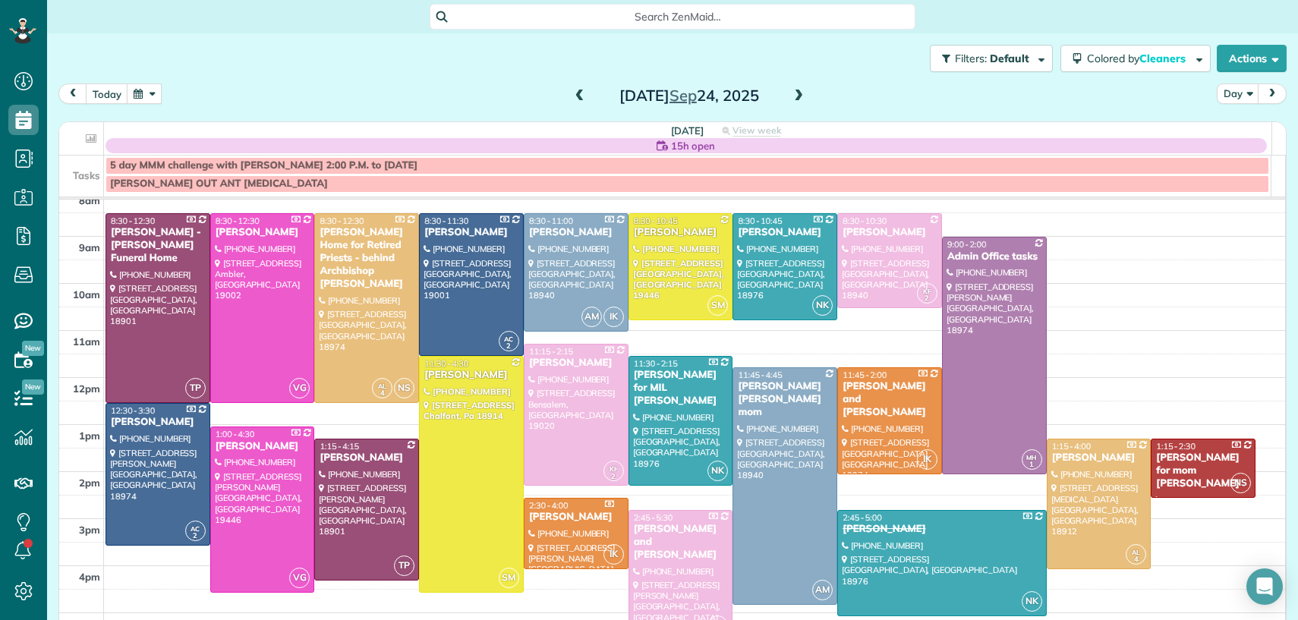
click at [792, 95] on span at bounding box center [798, 97] width 17 height 14
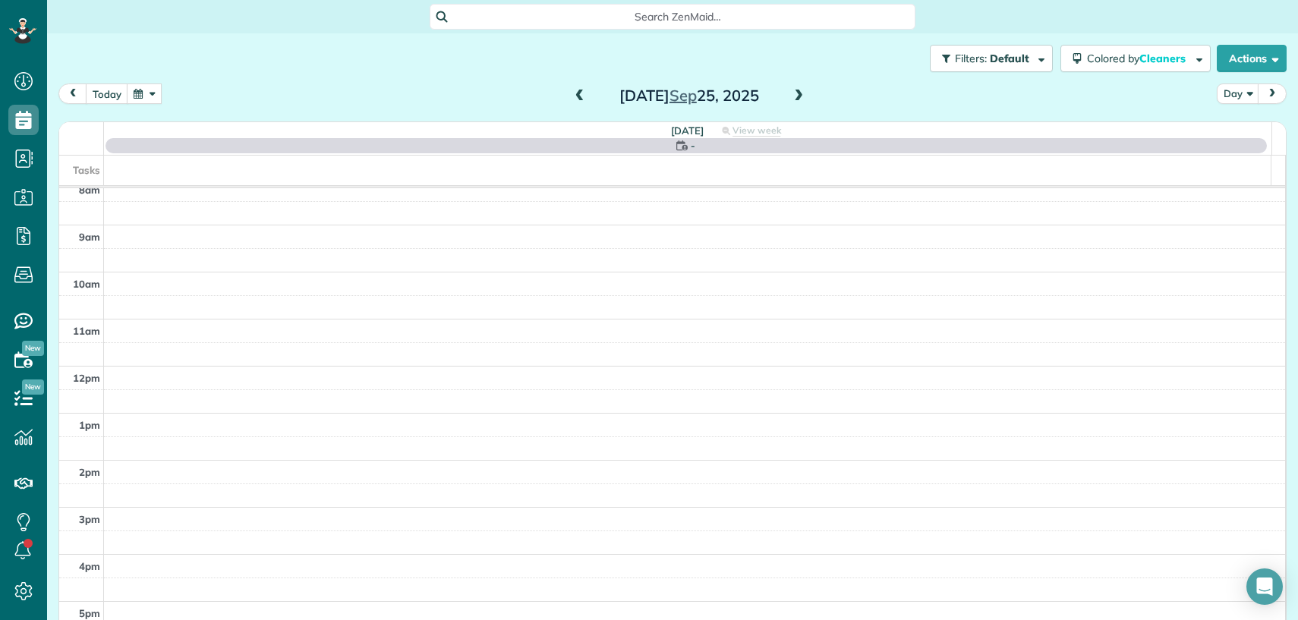
click at [792, 95] on span at bounding box center [798, 97] width 17 height 14
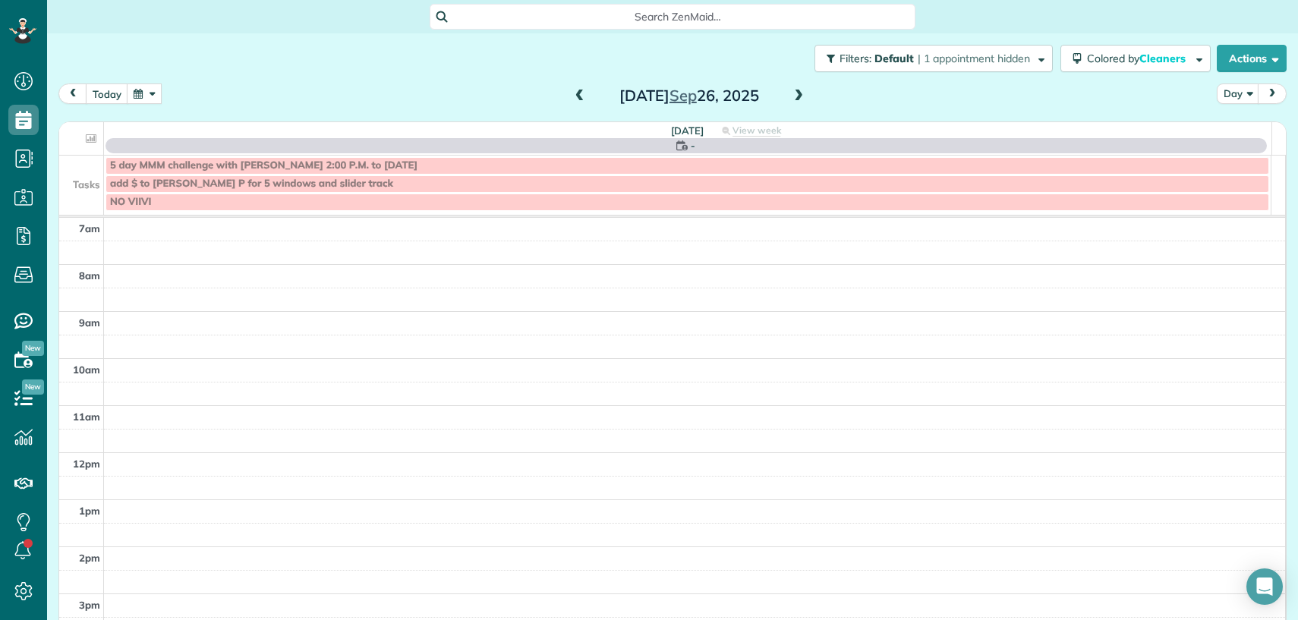
click at [793, 95] on span at bounding box center [798, 97] width 17 height 14
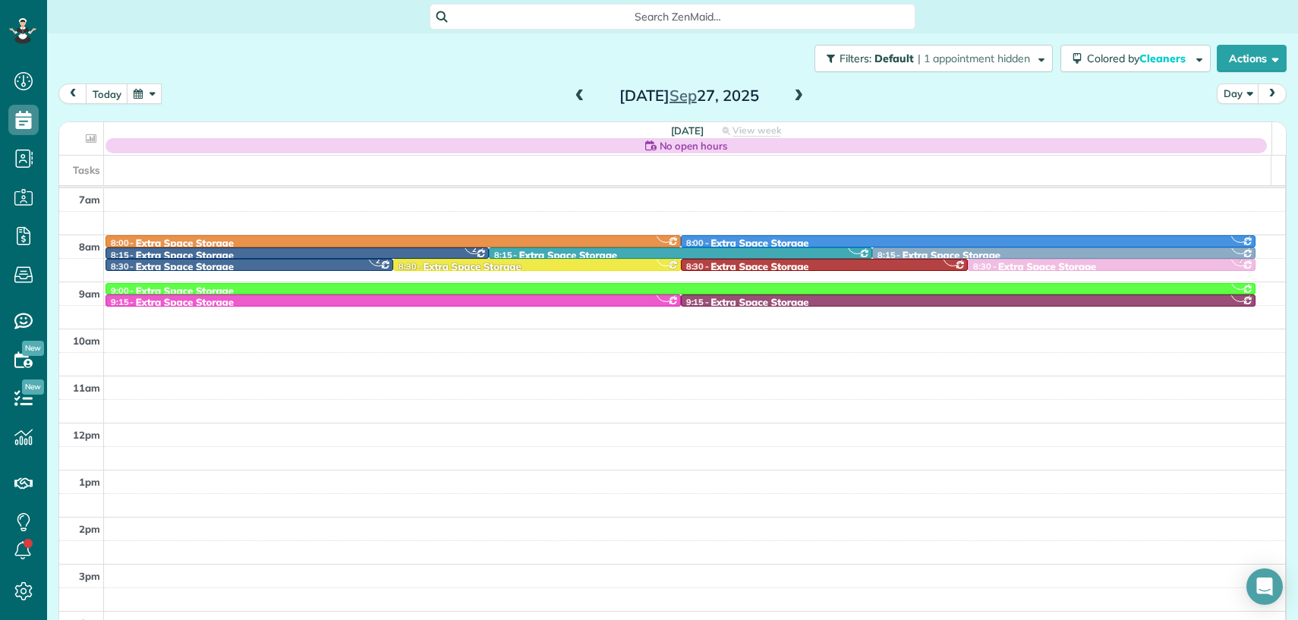
click at [793, 95] on span at bounding box center [798, 97] width 17 height 14
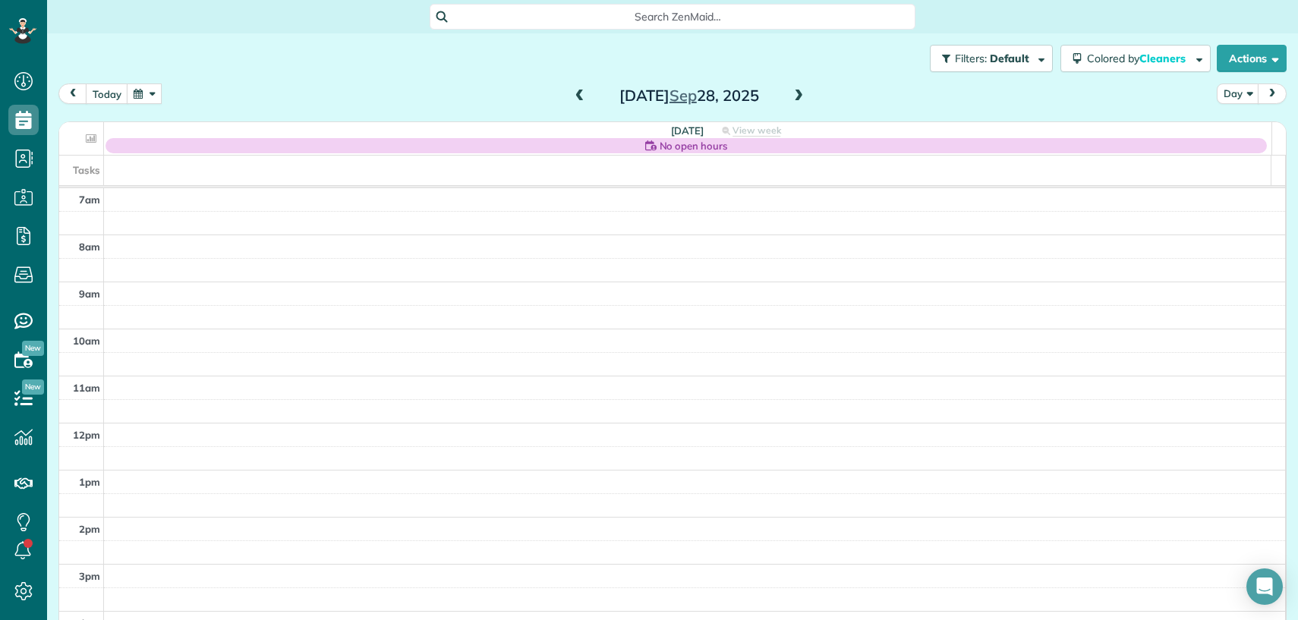
click at [793, 95] on span at bounding box center [798, 97] width 17 height 14
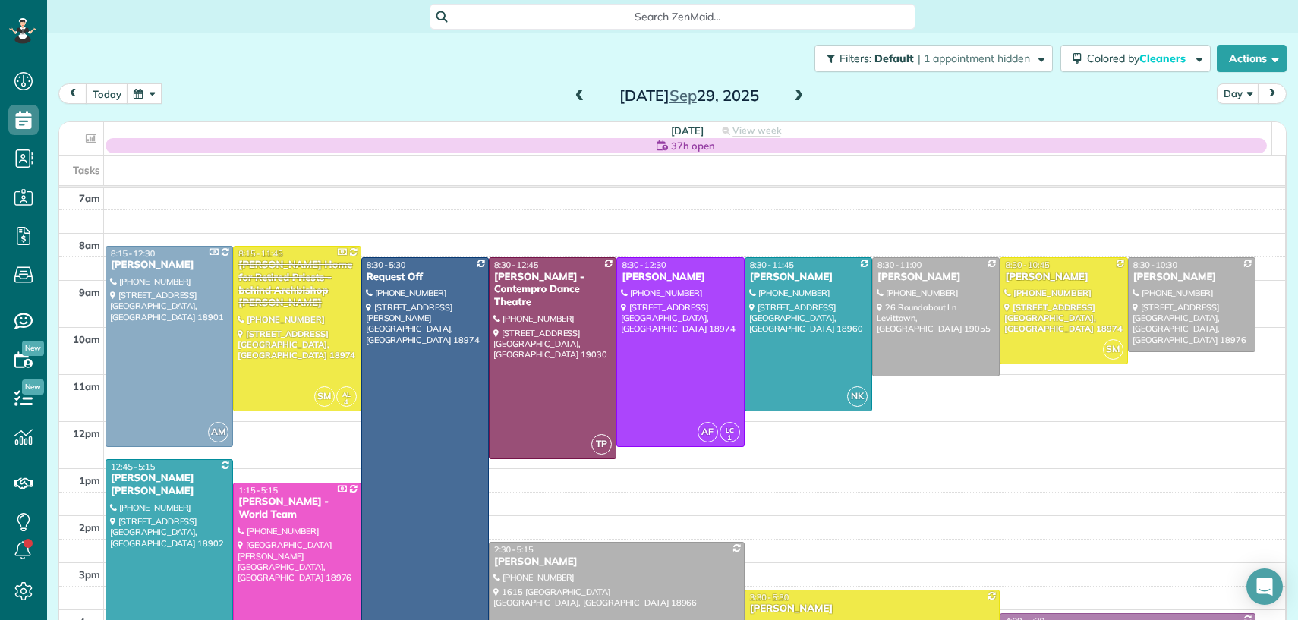
scroll to position [4, 0]
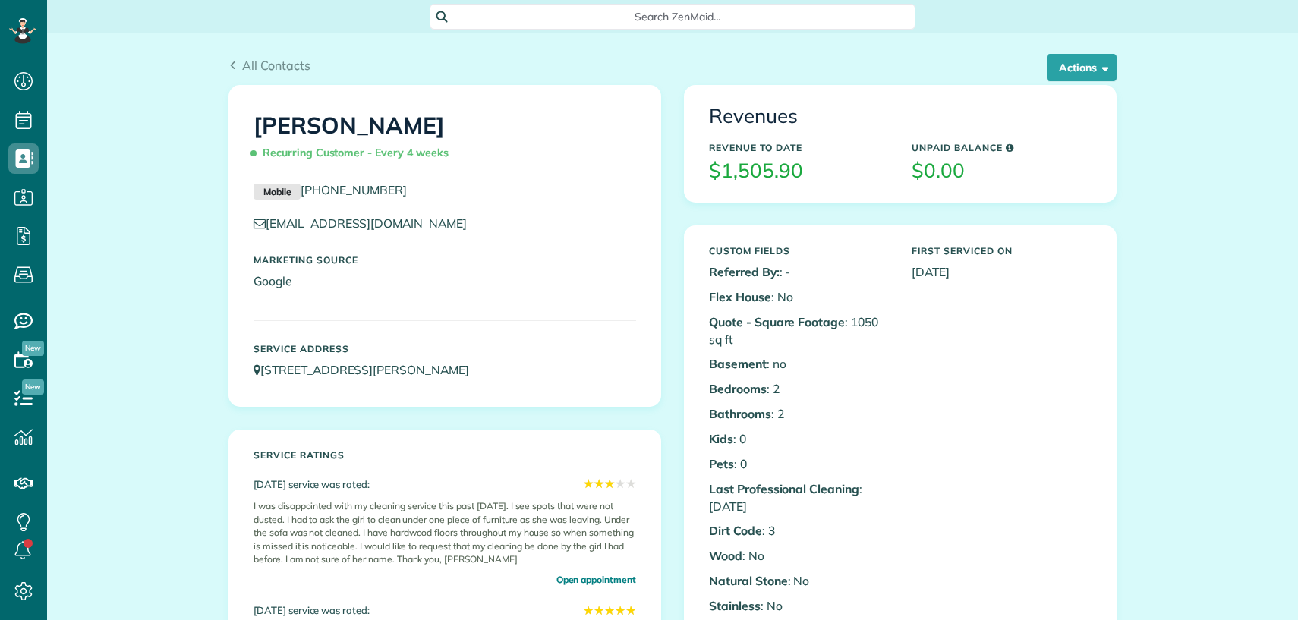
scroll to position [6, 6]
click at [1076, 70] on button "Actions" at bounding box center [1081, 67] width 70 height 27
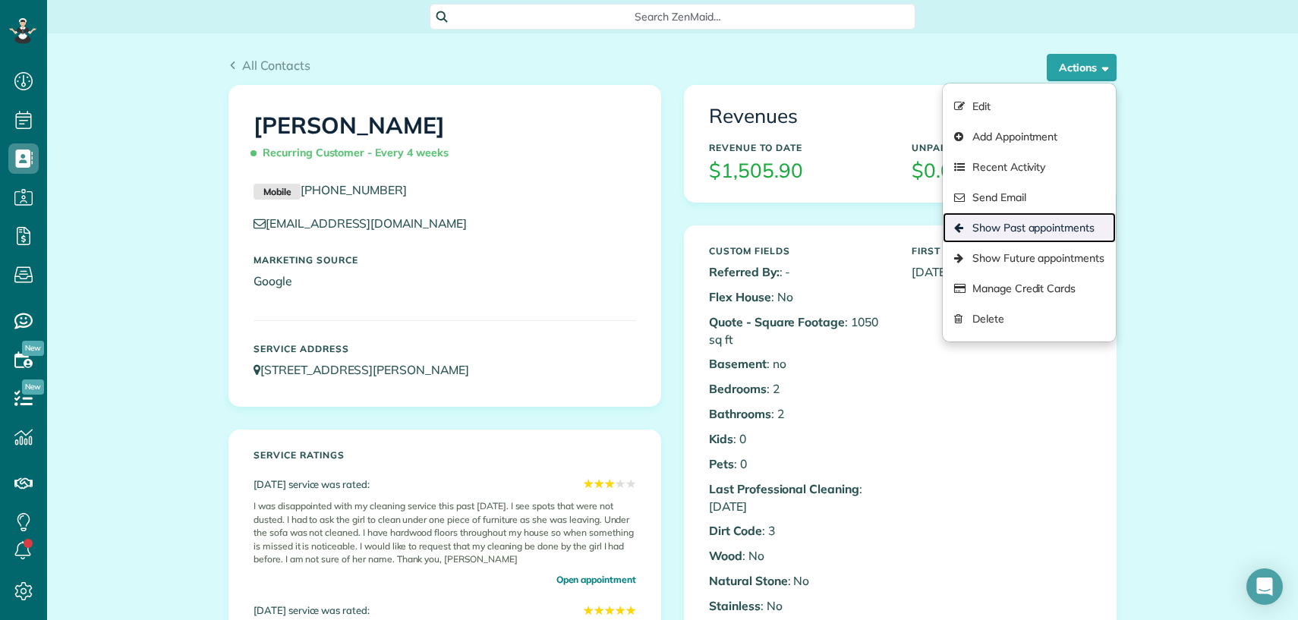
click at [1055, 224] on link "Show Past appointments" at bounding box center [1028, 227] width 173 height 30
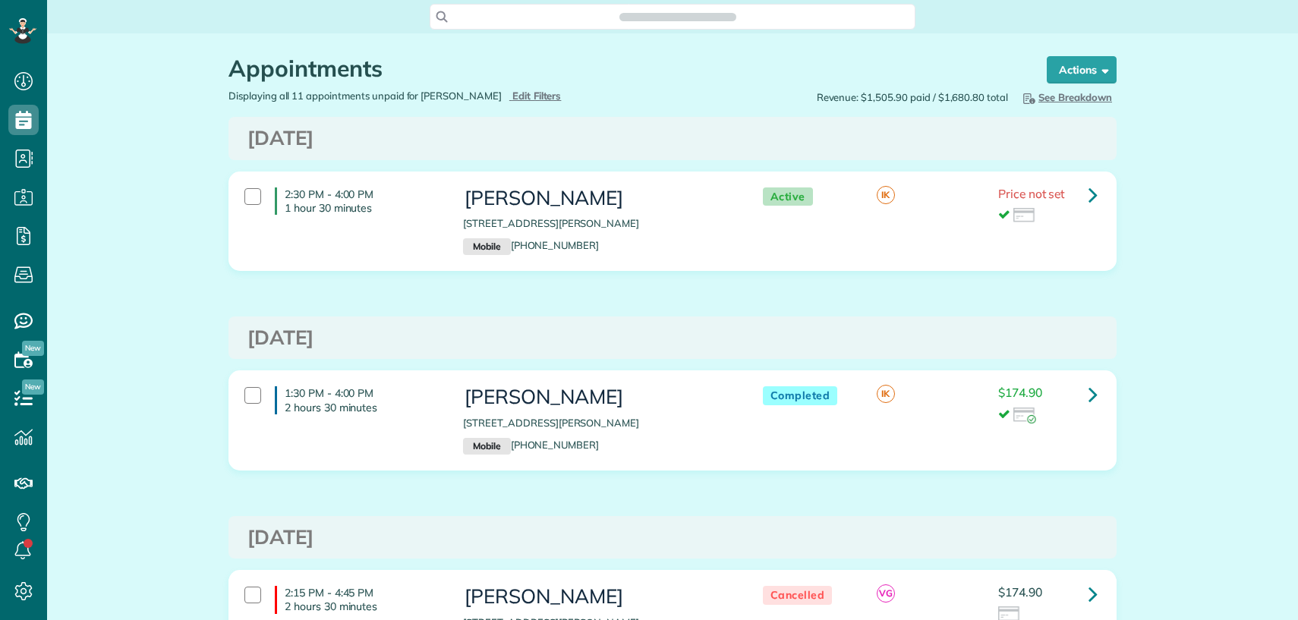
scroll to position [6, 6]
click at [1090, 393] on link at bounding box center [1092, 394] width 30 height 30
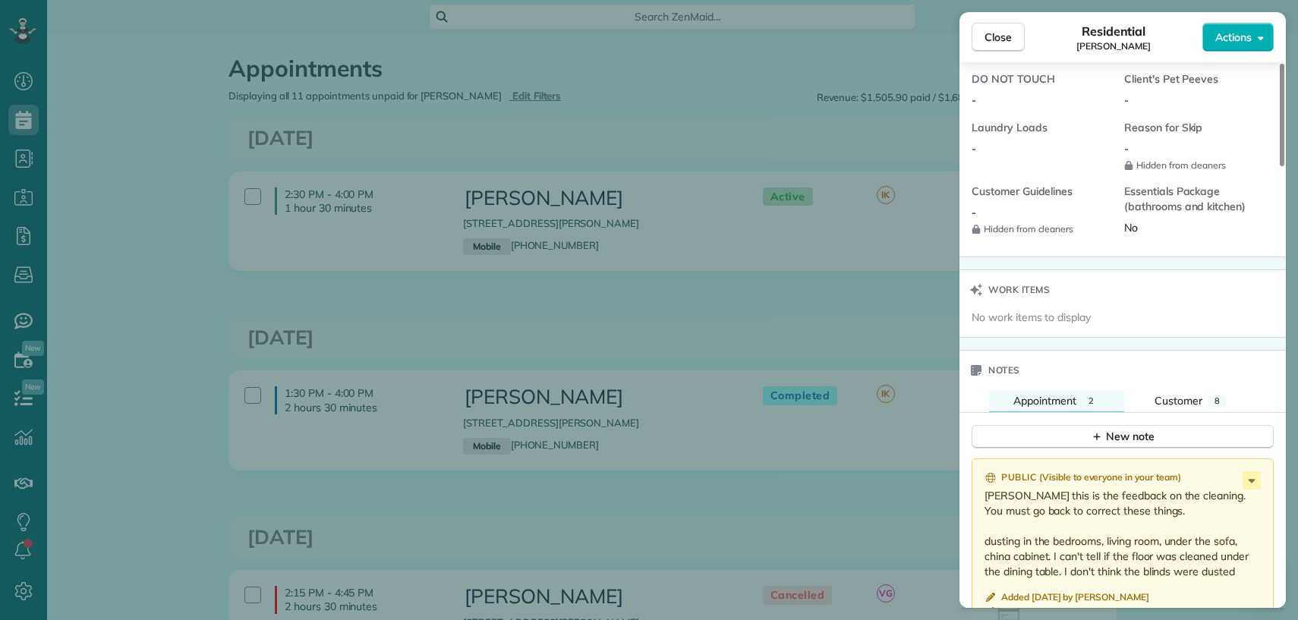
scroll to position [1669, 0]
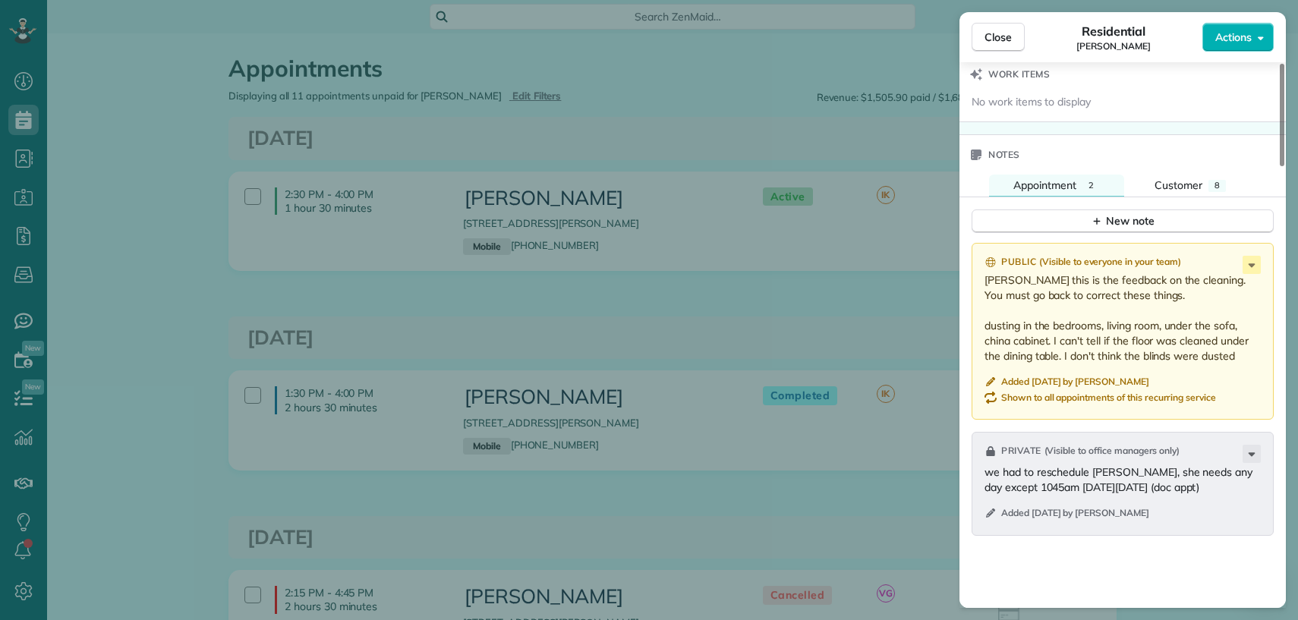
drag, startPoint x: 986, startPoint y: 287, endPoint x: 1224, endPoint y: 361, distance: 249.6
click at [1225, 372] on div "Public ( Visible to everyone in your team ) Iryna this is the feedback on the c…" at bounding box center [1122, 331] width 302 height 177
drag, startPoint x: 996, startPoint y: 37, endPoint x: 857, endPoint y: 201, distance: 214.8
click at [996, 36] on span "Close" at bounding box center [997, 37] width 27 height 15
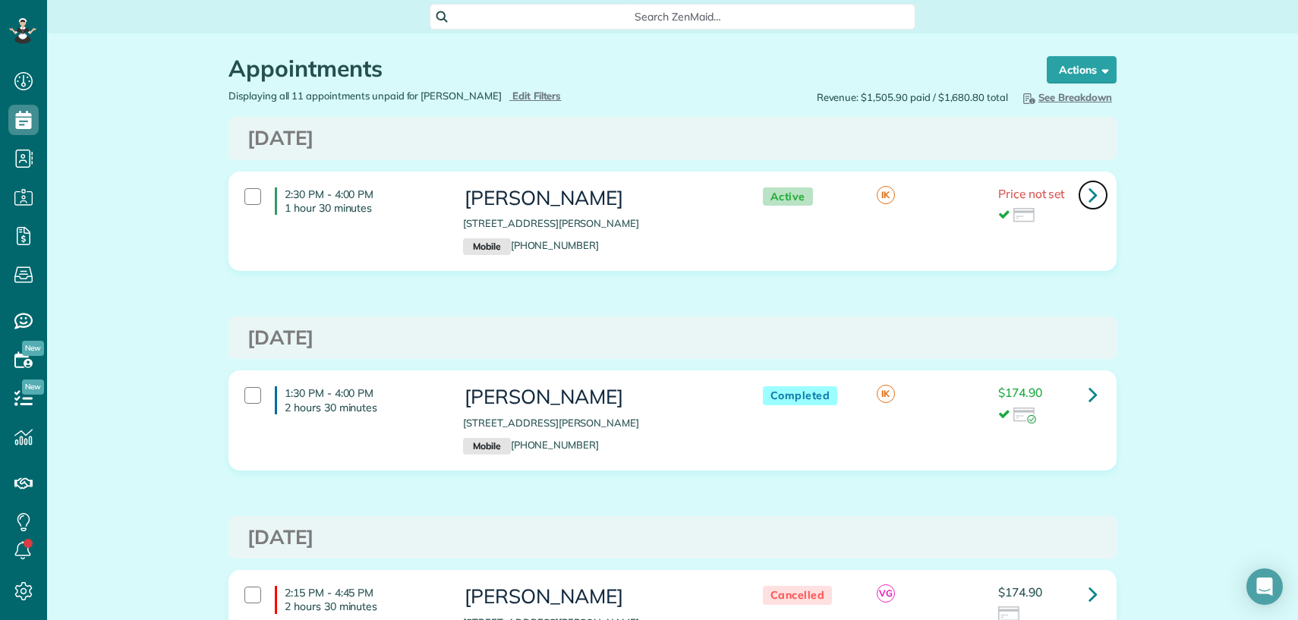
click at [1088, 197] on icon at bounding box center [1092, 194] width 9 height 27
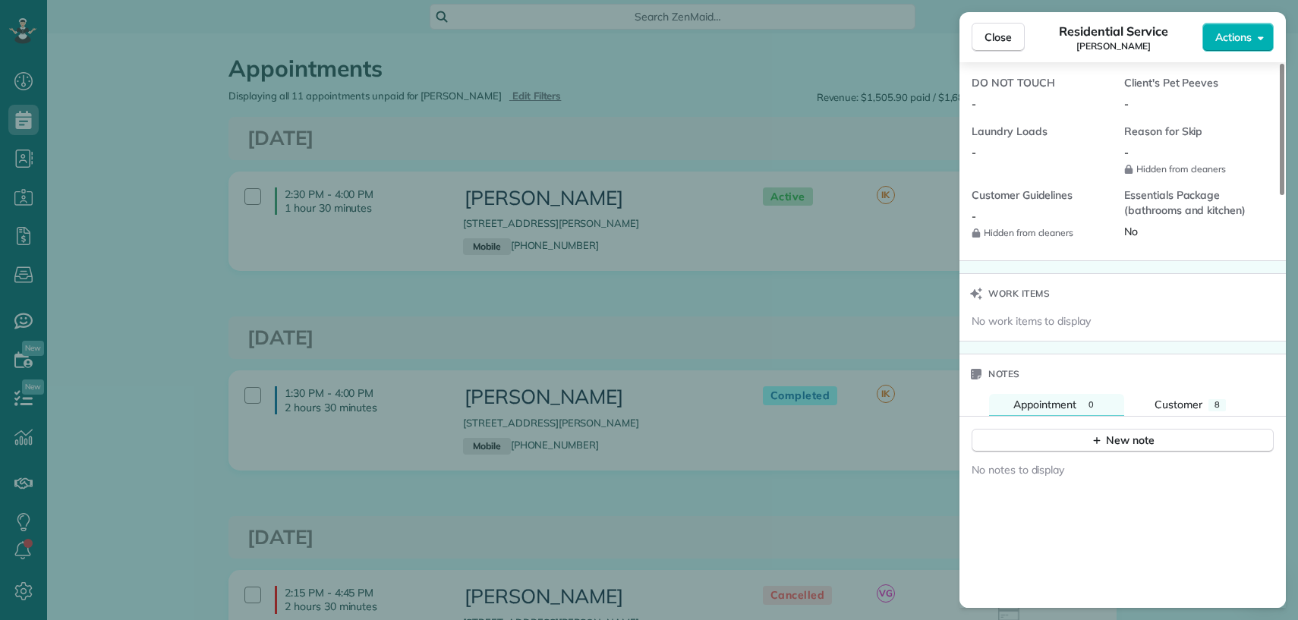
scroll to position [1433, 0]
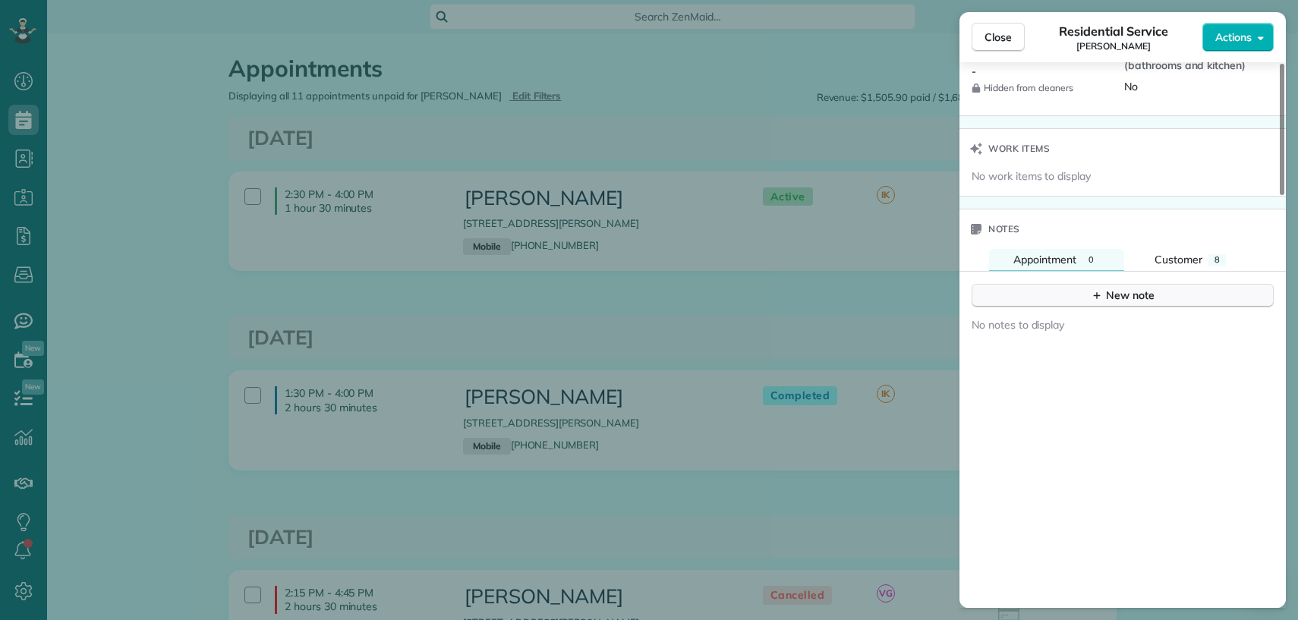
click at [1096, 299] on icon "button" at bounding box center [1096, 295] width 7 height 7
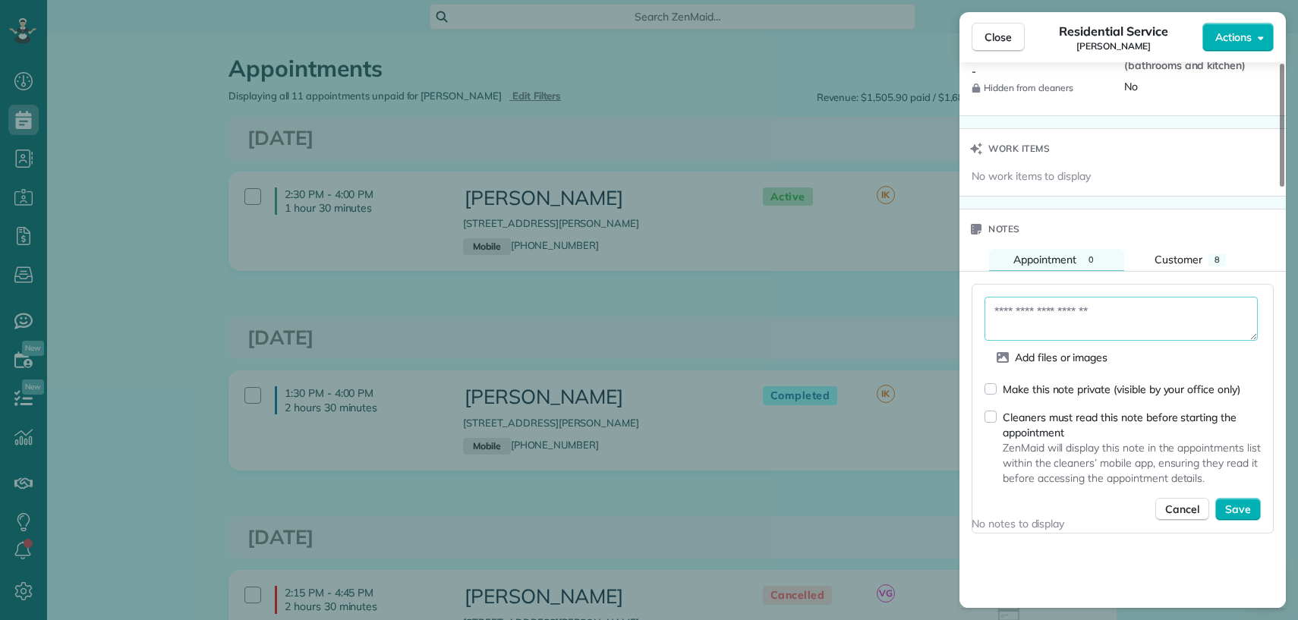
click at [1036, 318] on textarea at bounding box center [1120, 319] width 273 height 44
paste textarea "**********"
click at [1185, 332] on textarea "**********" at bounding box center [1120, 319] width 273 height 44
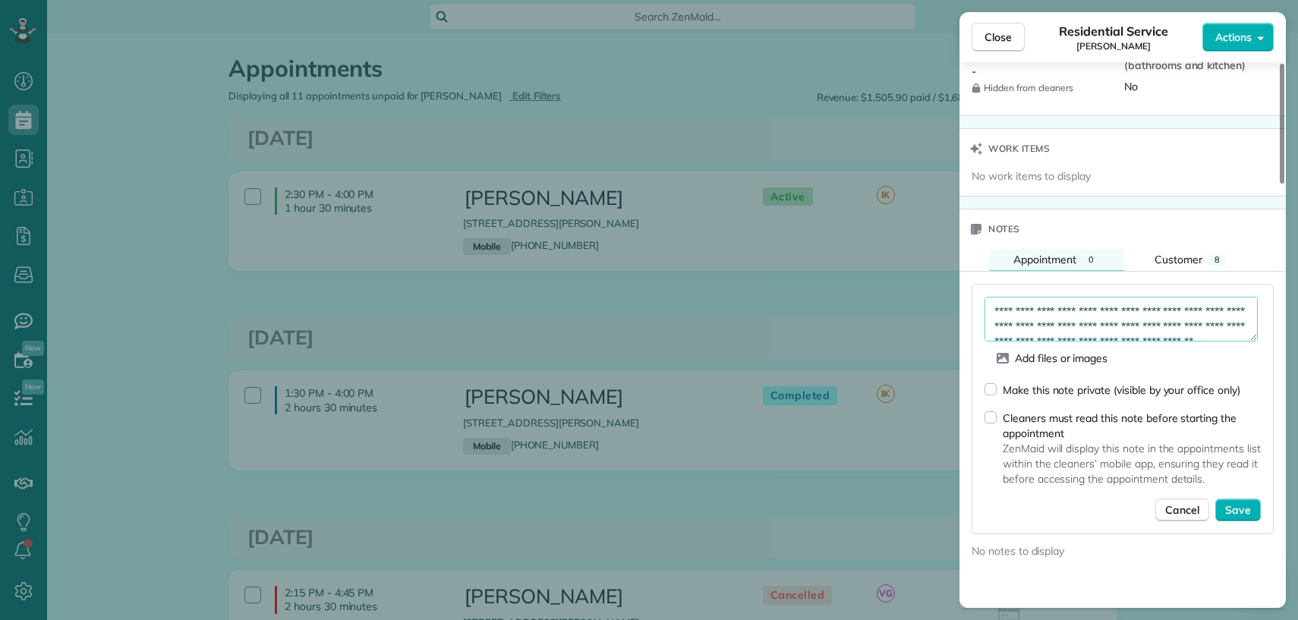
scroll to position [47, 0]
type textarea "**********"
click at [1225, 517] on span "Save" at bounding box center [1238, 509] width 26 height 15
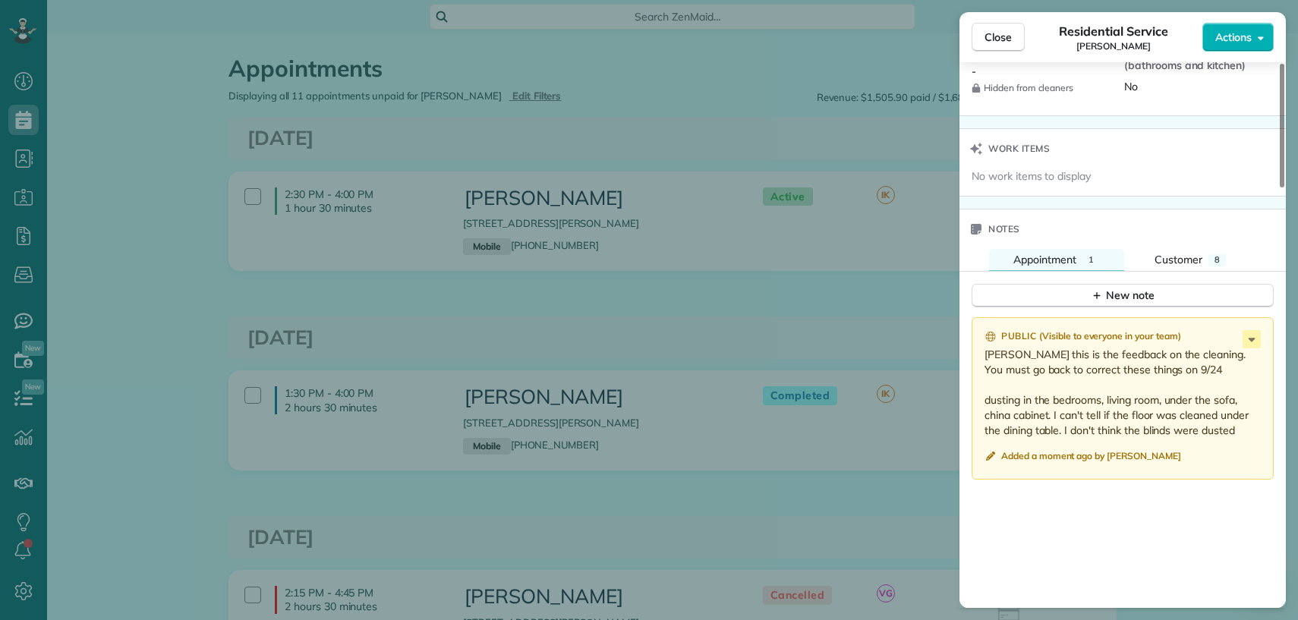
drag, startPoint x: 1002, startPoint y: 41, endPoint x: 945, endPoint y: 390, distance: 353.5
click at [1002, 41] on span "Close" at bounding box center [997, 37] width 27 height 15
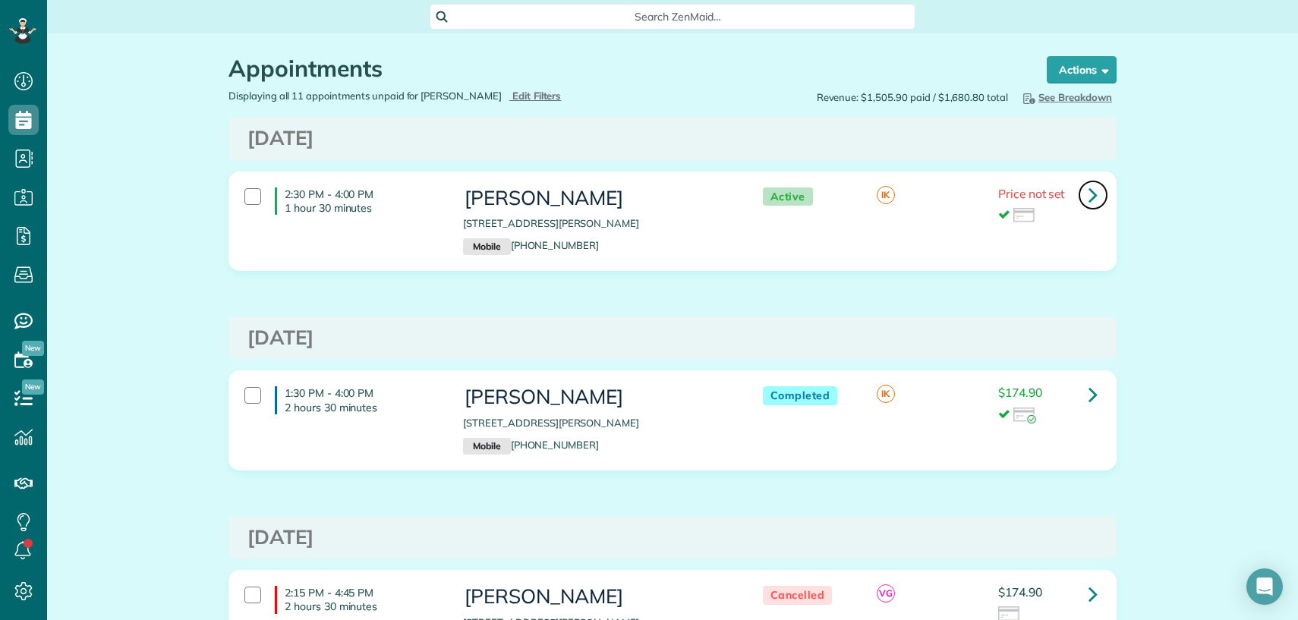
click at [1088, 197] on icon at bounding box center [1092, 194] width 9 height 27
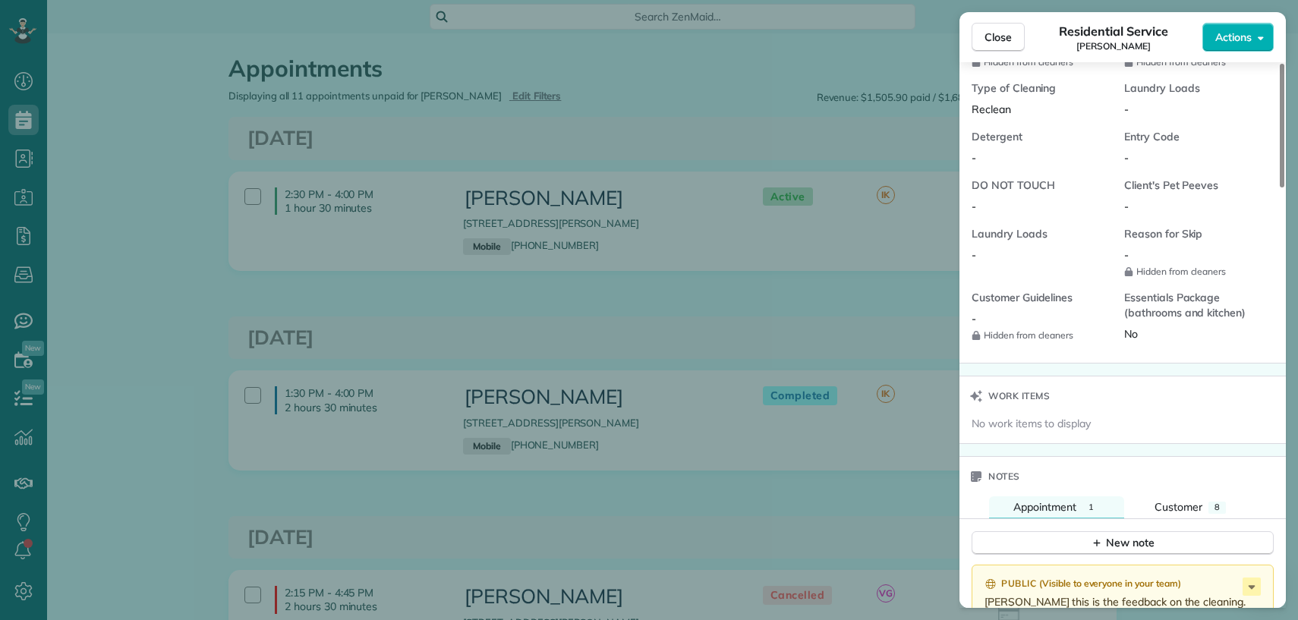
scroll to position [1552, 0]
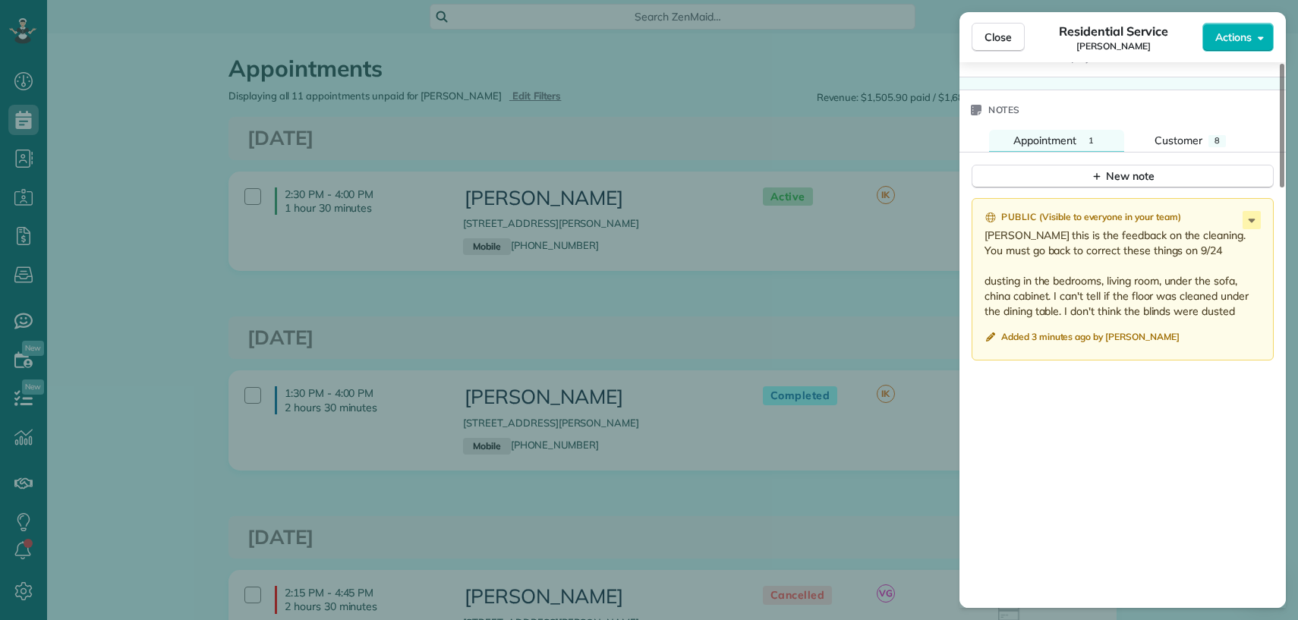
drag, startPoint x: 980, startPoint y: 35, endPoint x: 425, endPoint y: 160, distance: 569.4
click at [982, 36] on button "Close" at bounding box center [997, 37] width 53 height 29
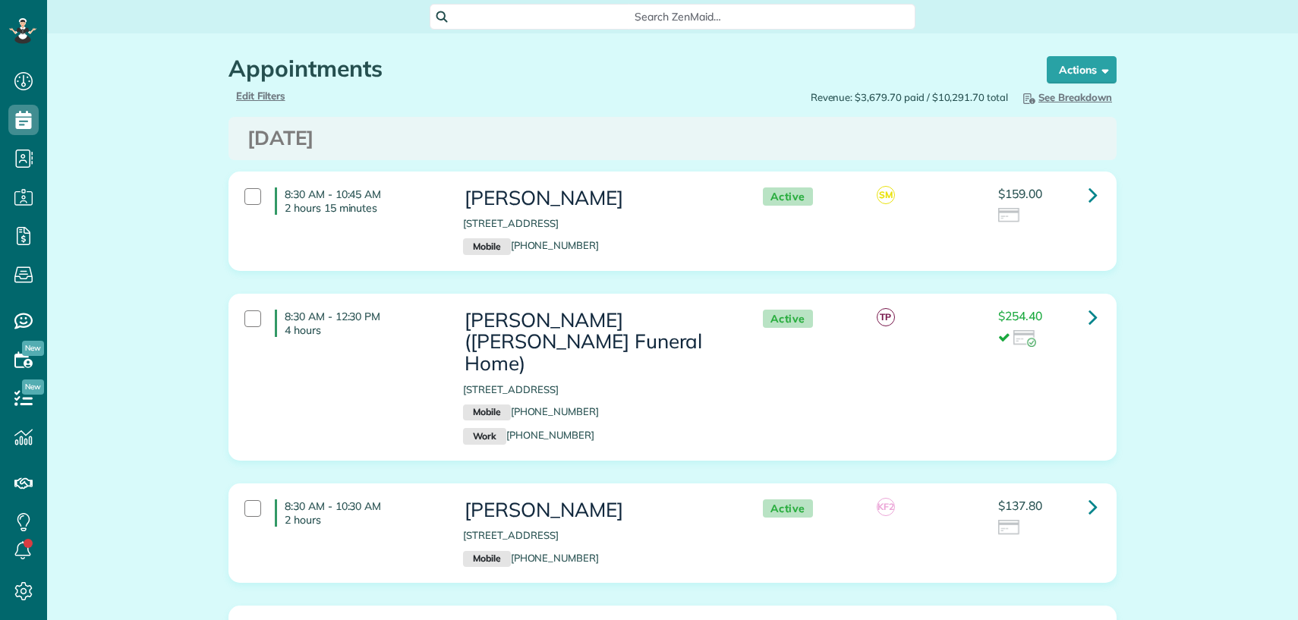
scroll to position [6, 6]
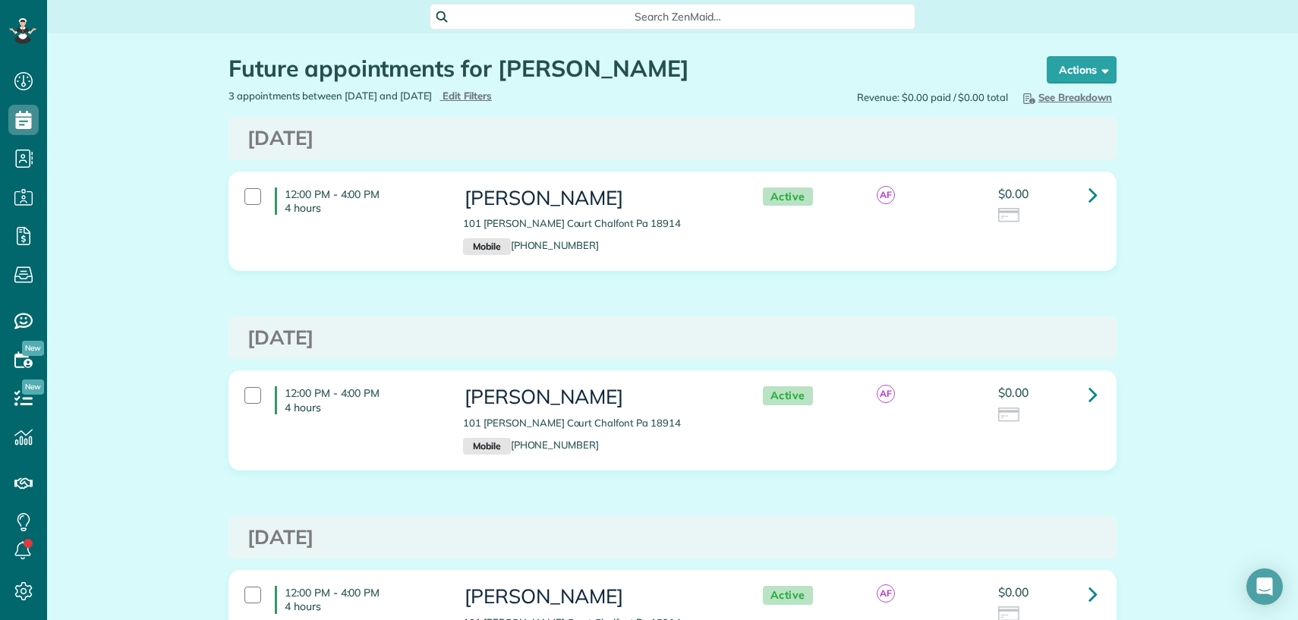
scroll to position [6, 6]
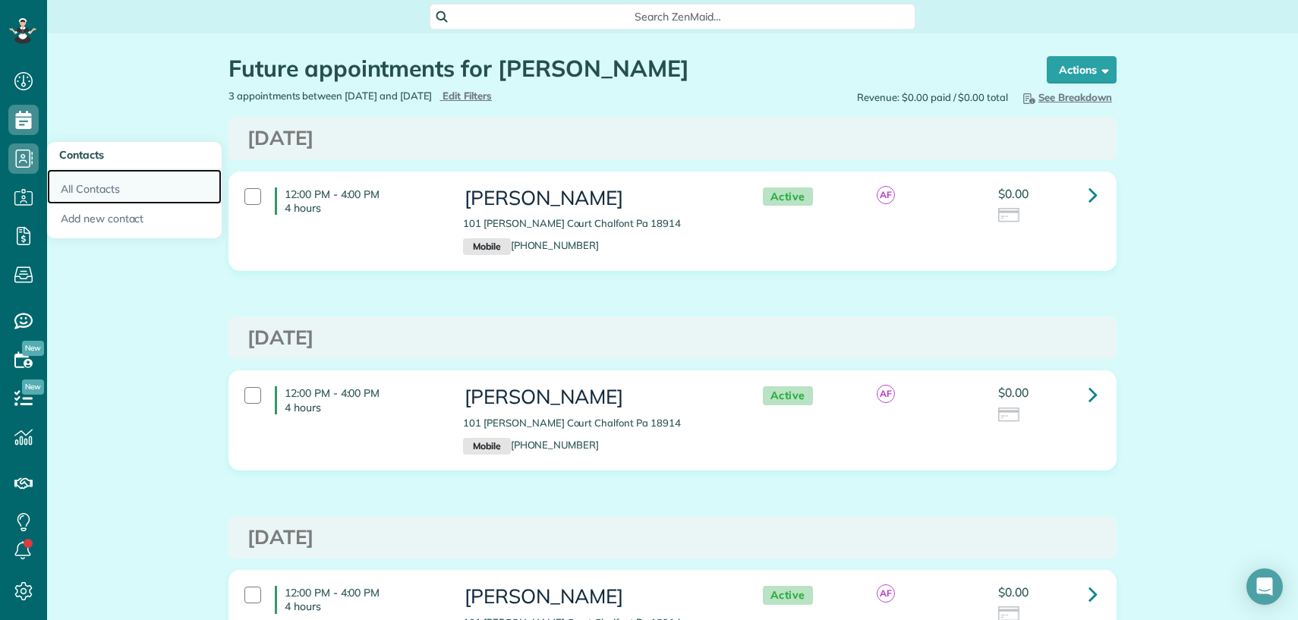
click at [114, 188] on link "All Contacts" at bounding box center [134, 186] width 175 height 35
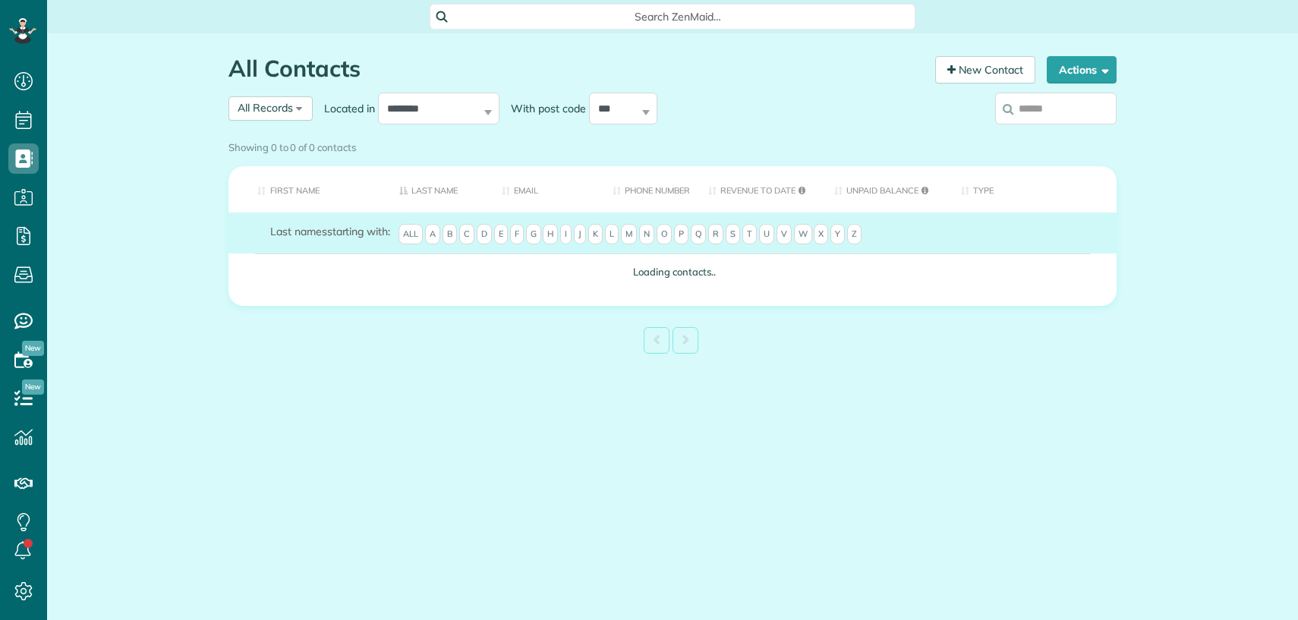
drag, startPoint x: 0, startPoint y: 0, endPoint x: 1054, endPoint y: 122, distance: 1061.0
click at [1036, 113] on input "search" at bounding box center [1055, 109] width 121 height 32
type input "******"
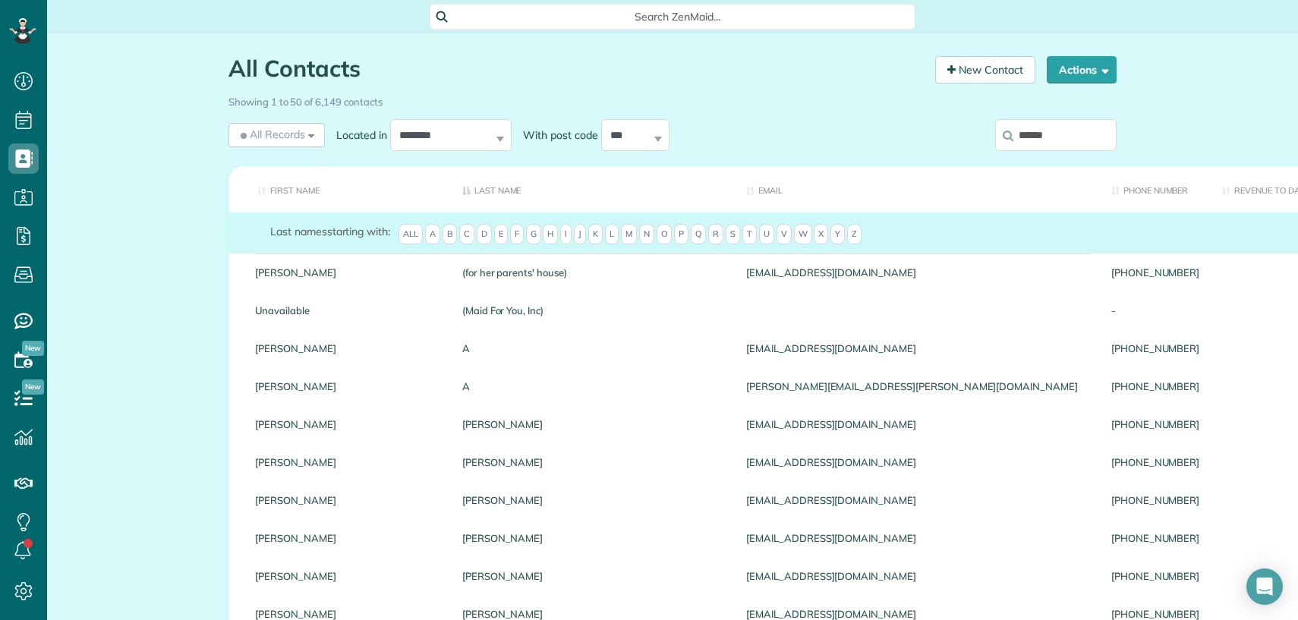
click at [1049, 133] on input "******" at bounding box center [1055, 135] width 121 height 32
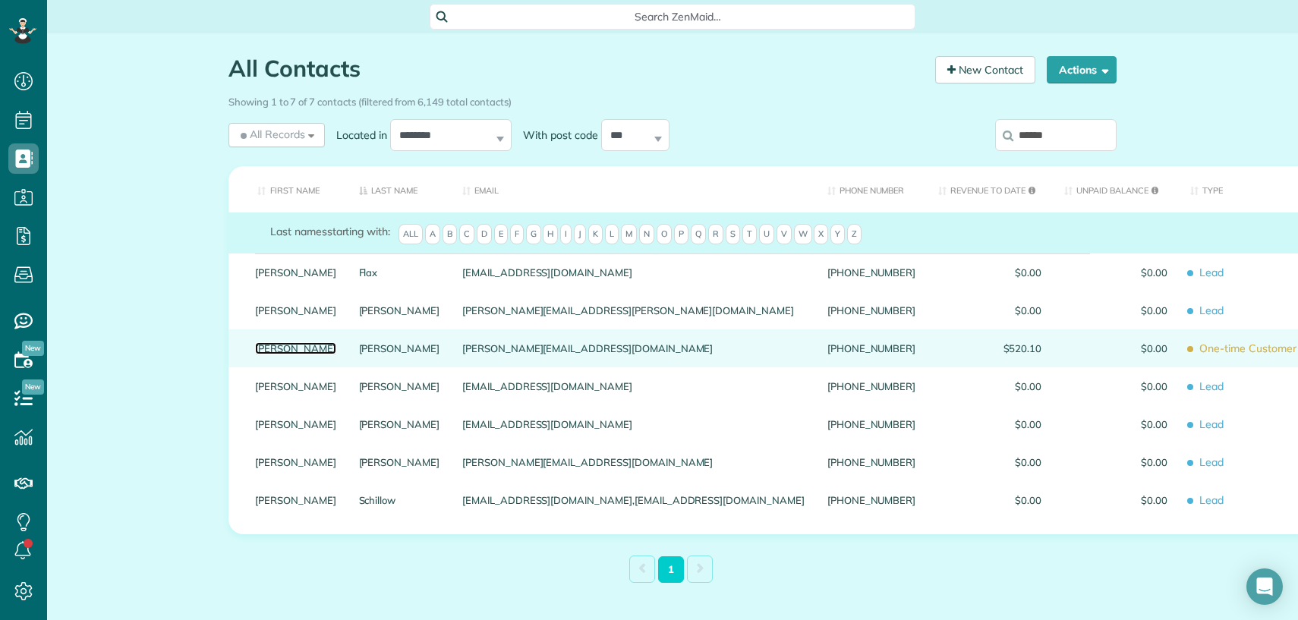
click at [258, 354] on link "[PERSON_NAME]" at bounding box center [295, 348] width 81 height 11
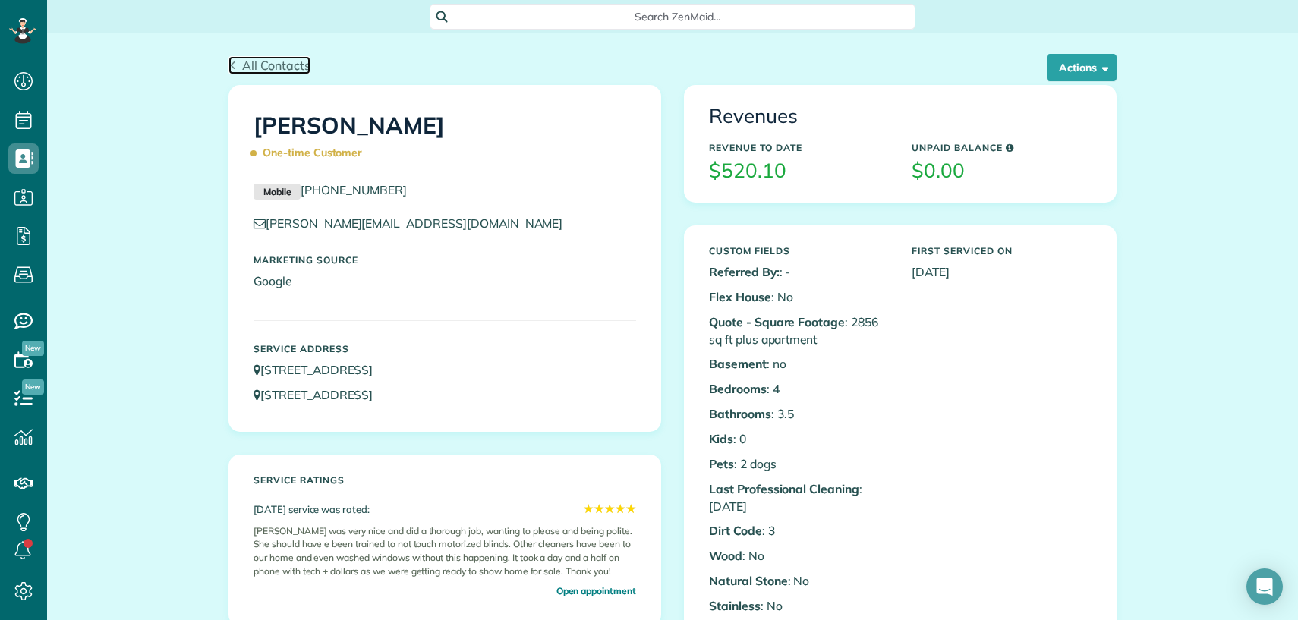
click at [250, 61] on span "All Contacts" at bounding box center [276, 65] width 68 height 15
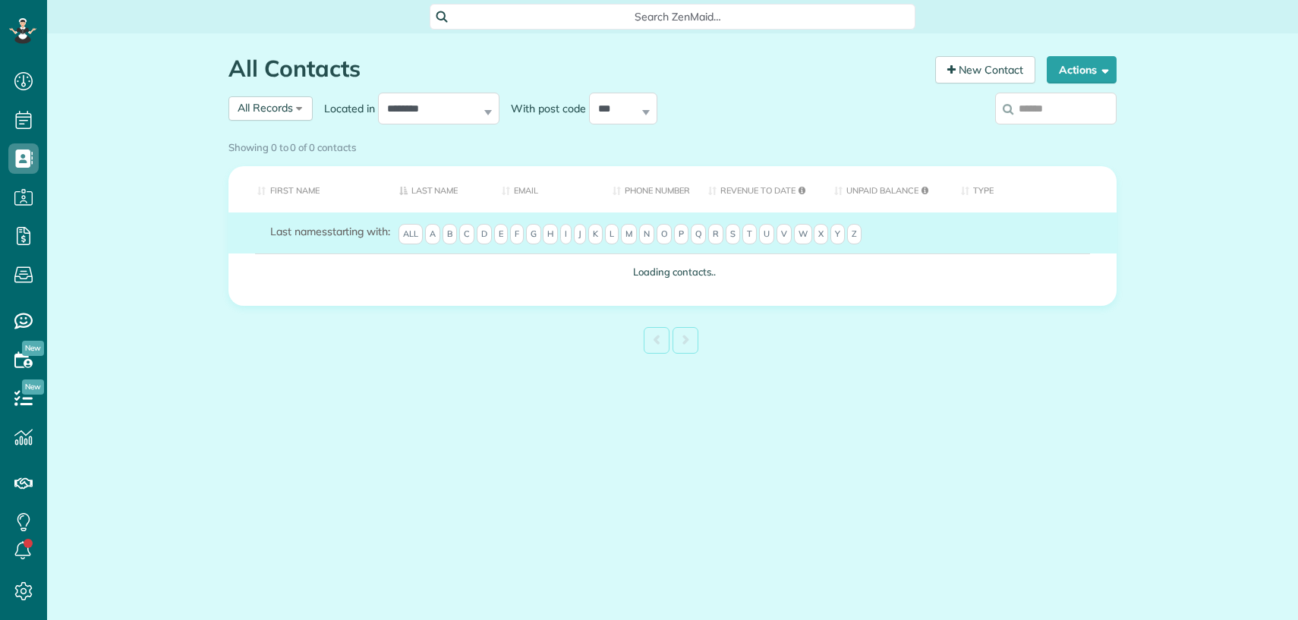
click at [1083, 114] on input "search" at bounding box center [1055, 109] width 121 height 32
type input "**********"
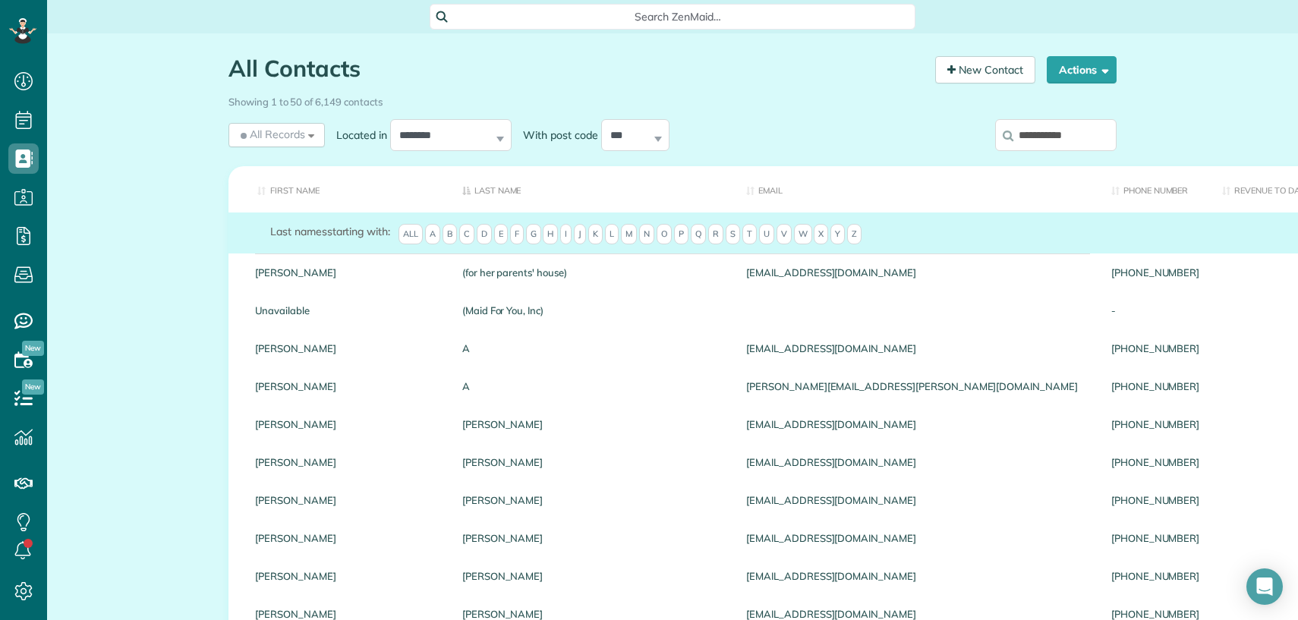
drag, startPoint x: 1080, startPoint y: 140, endPoint x: 1084, endPoint y: 147, distance: 8.5
click at [1080, 140] on input "**********" at bounding box center [1055, 135] width 121 height 32
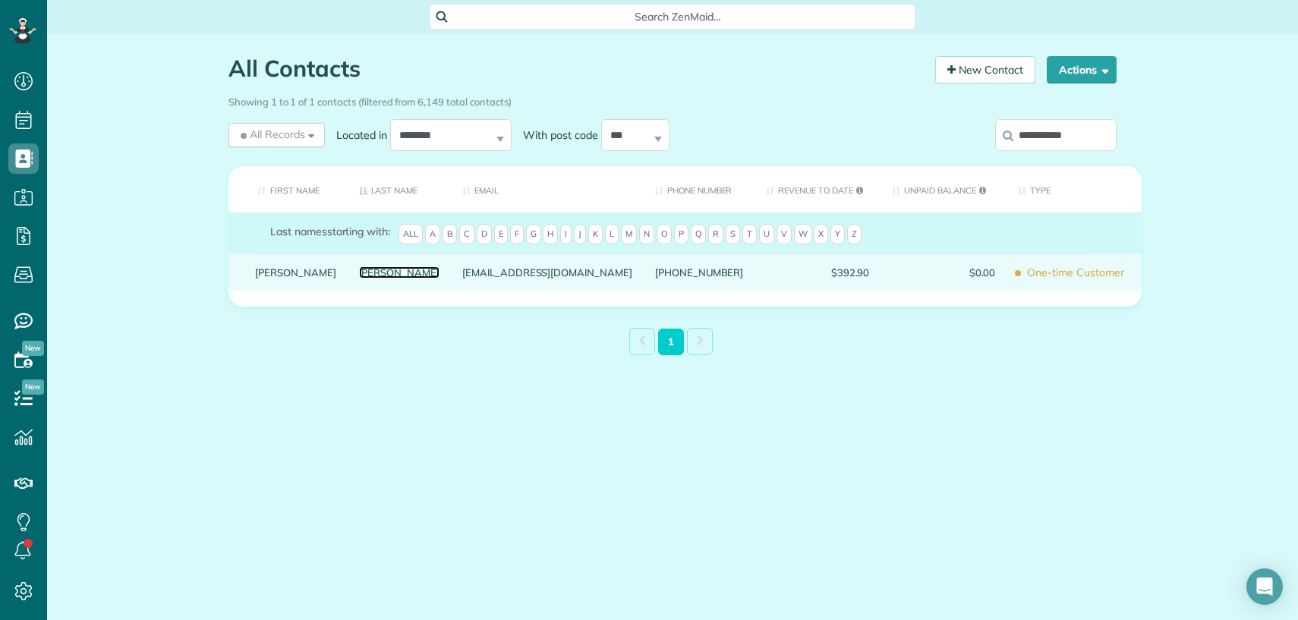
click at [359, 278] on link "[PERSON_NAME]" at bounding box center [399, 272] width 81 height 11
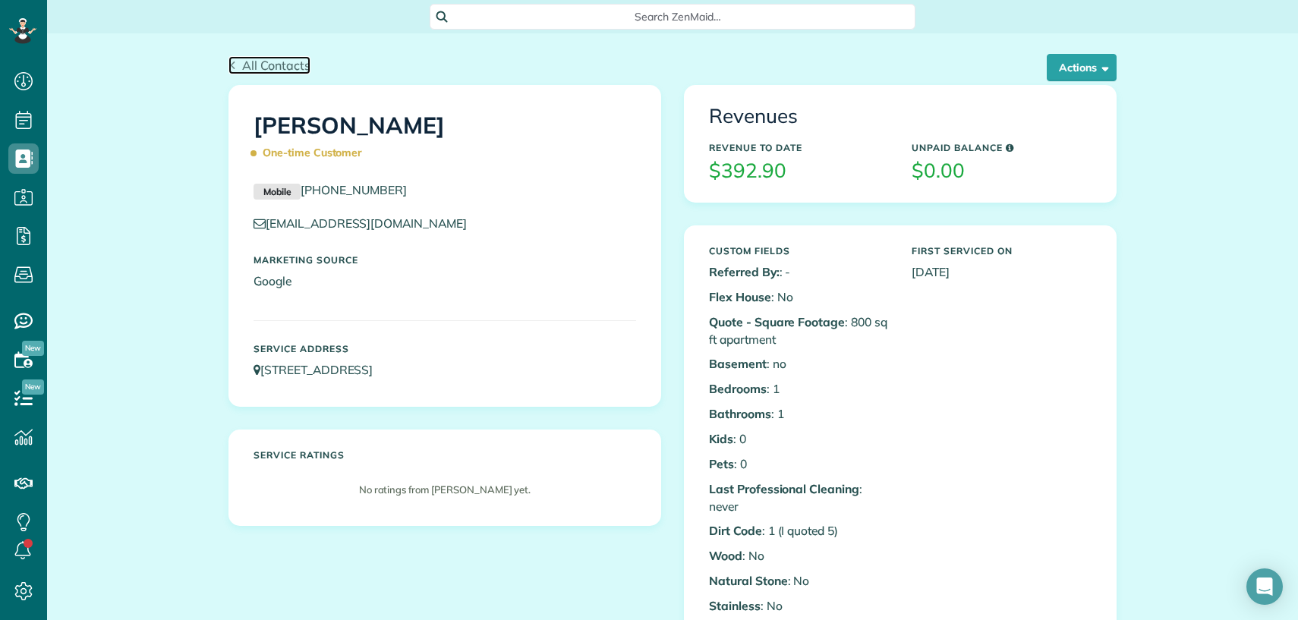
click at [256, 59] on span "All Contacts" at bounding box center [276, 65] width 68 height 15
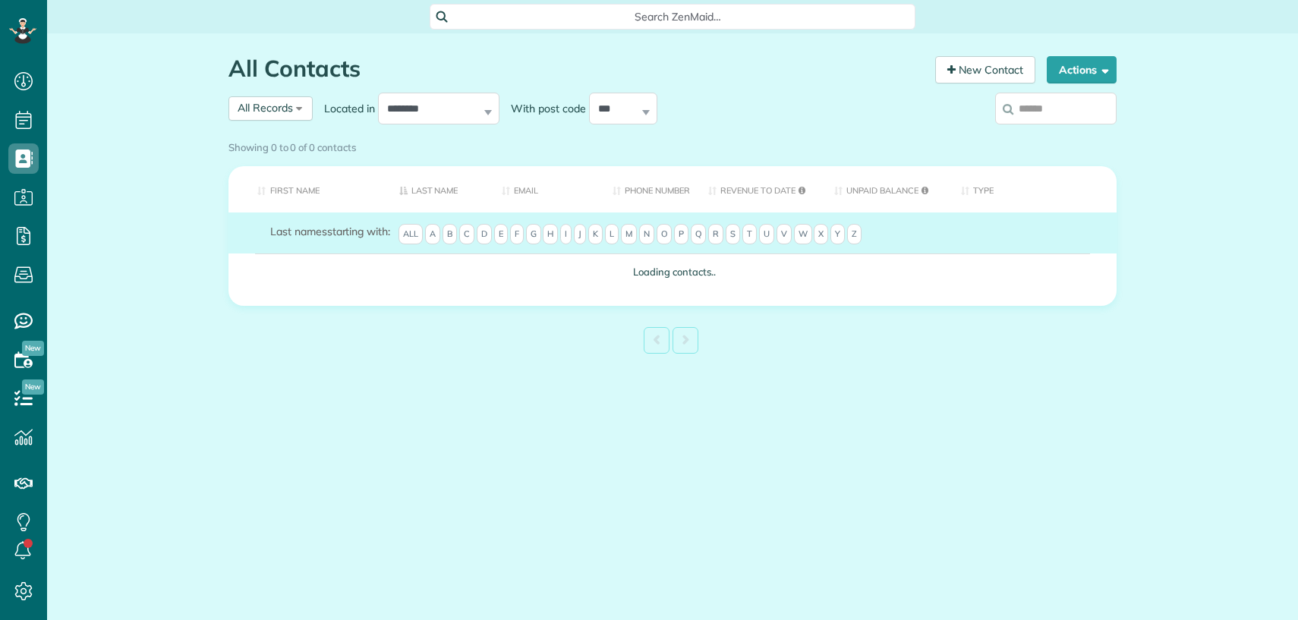
scroll to position [6, 6]
click at [1059, 110] on input "search" at bounding box center [1055, 109] width 121 height 32
type input "****"
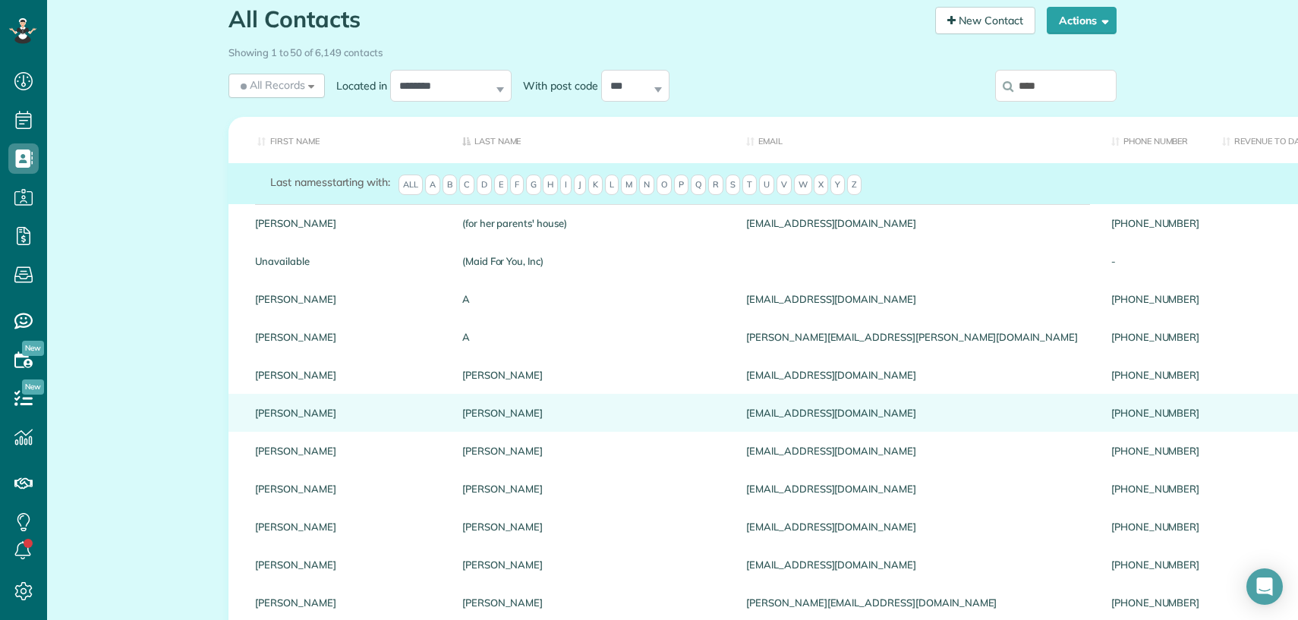
scroll to position [0, 0]
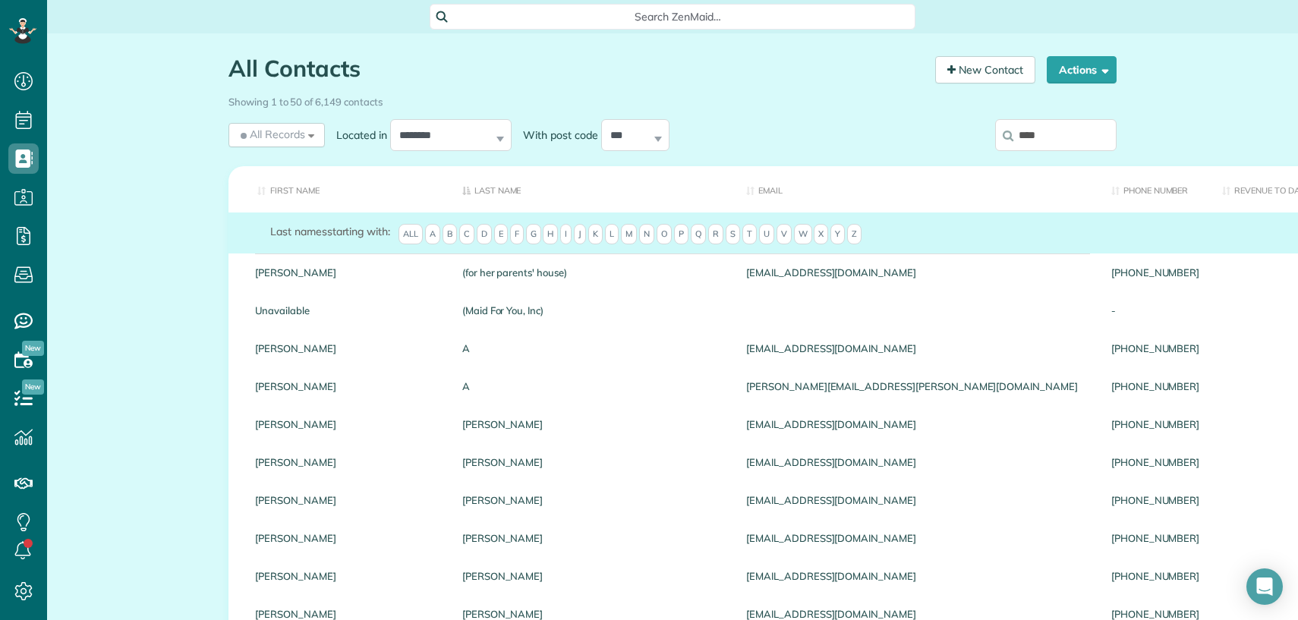
click at [1046, 131] on input "****" at bounding box center [1055, 135] width 121 height 32
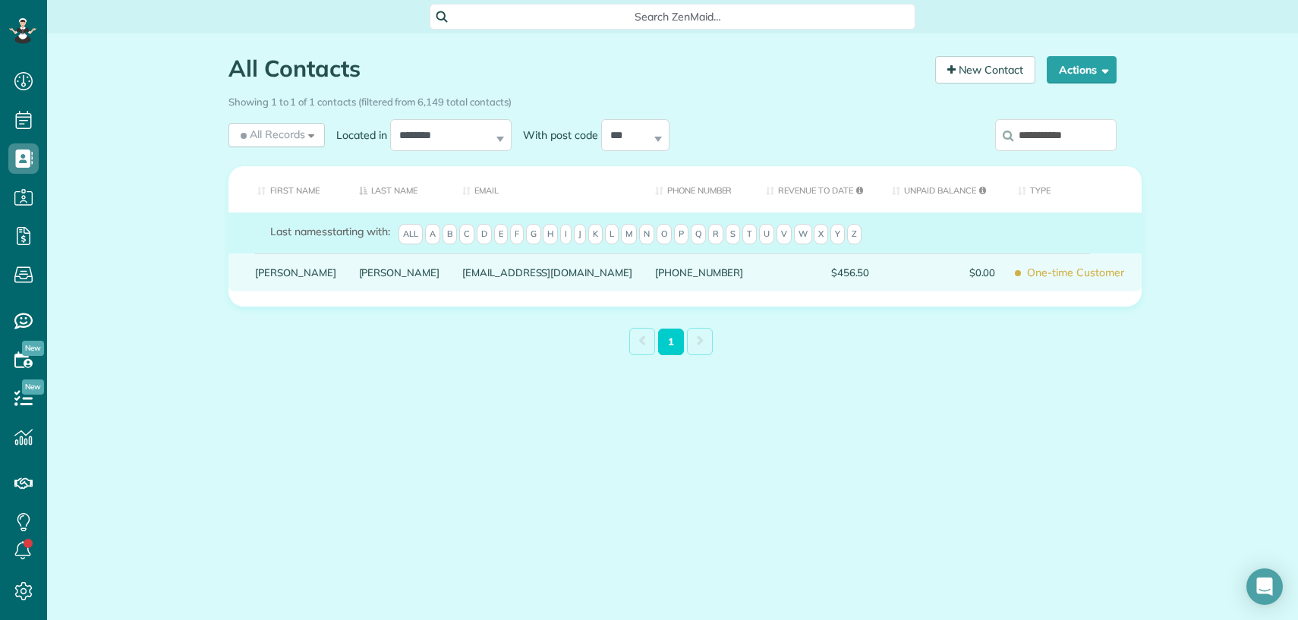
type input "**********"
click at [359, 278] on link "Smith" at bounding box center [399, 272] width 81 height 11
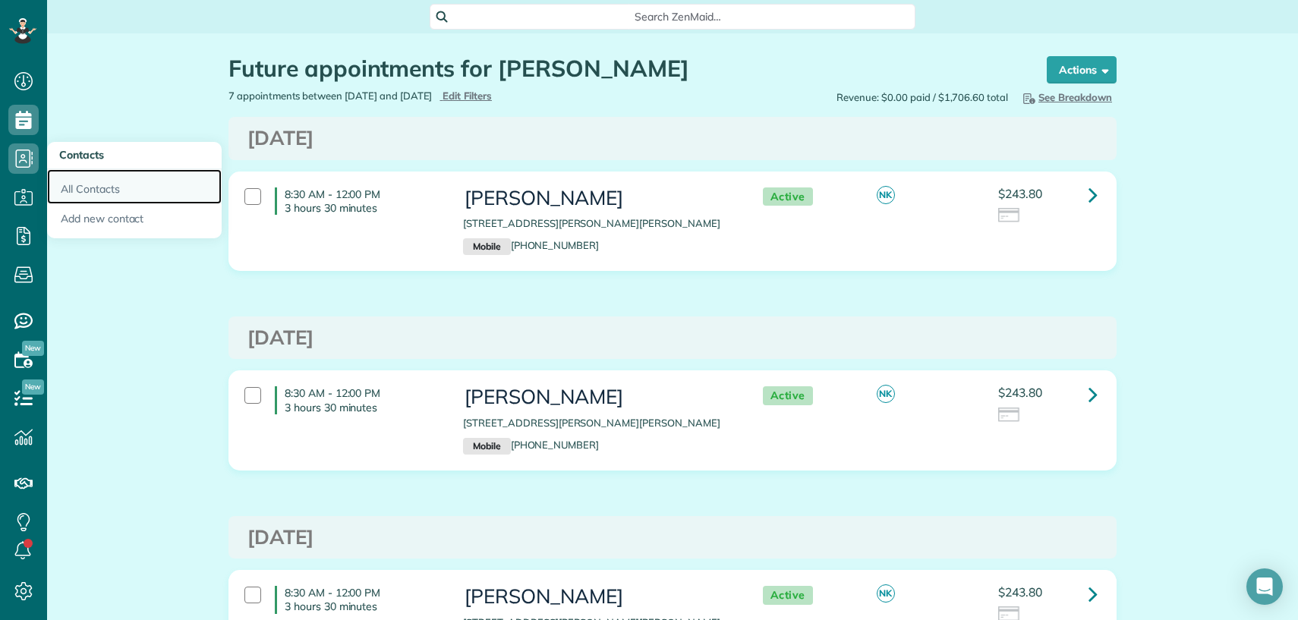
click at [71, 187] on link "All Contacts" at bounding box center [134, 186] width 175 height 35
click at [93, 192] on link "All Contacts" at bounding box center [134, 186] width 175 height 35
click at [97, 190] on link "All Contacts" at bounding box center [134, 186] width 175 height 35
click at [99, 188] on link "All Contacts" at bounding box center [134, 186] width 175 height 35
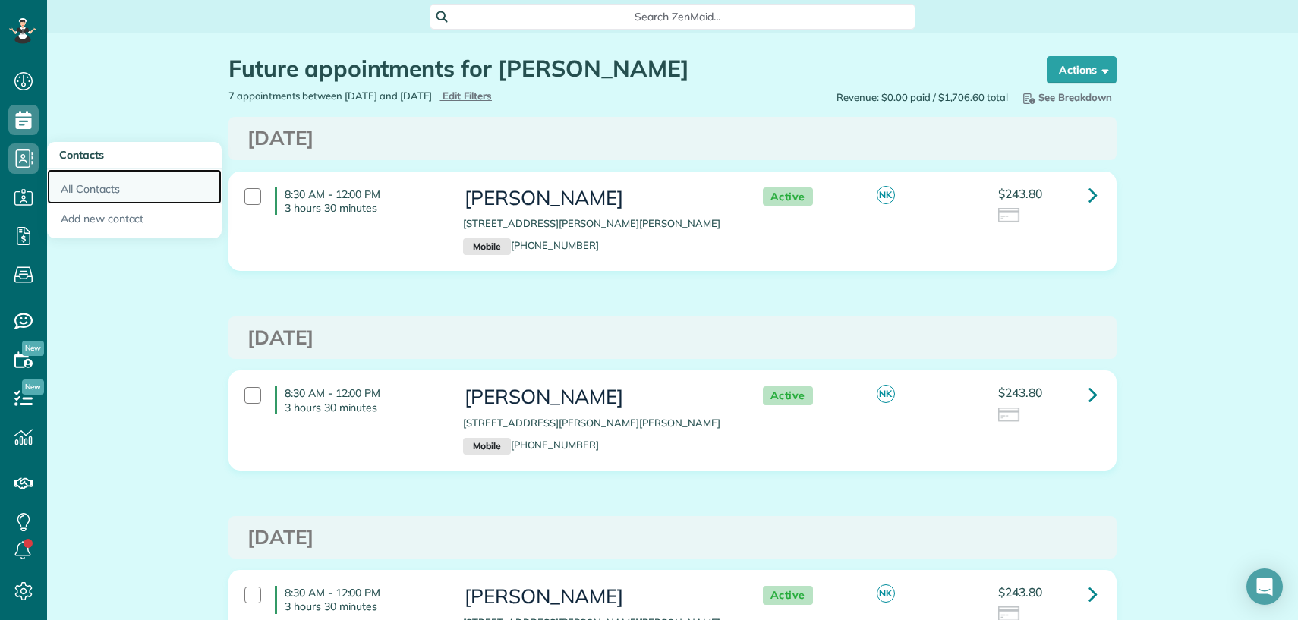
click at [101, 187] on link "All Contacts" at bounding box center [134, 186] width 175 height 35
click at [102, 187] on link "All Contacts" at bounding box center [134, 186] width 175 height 35
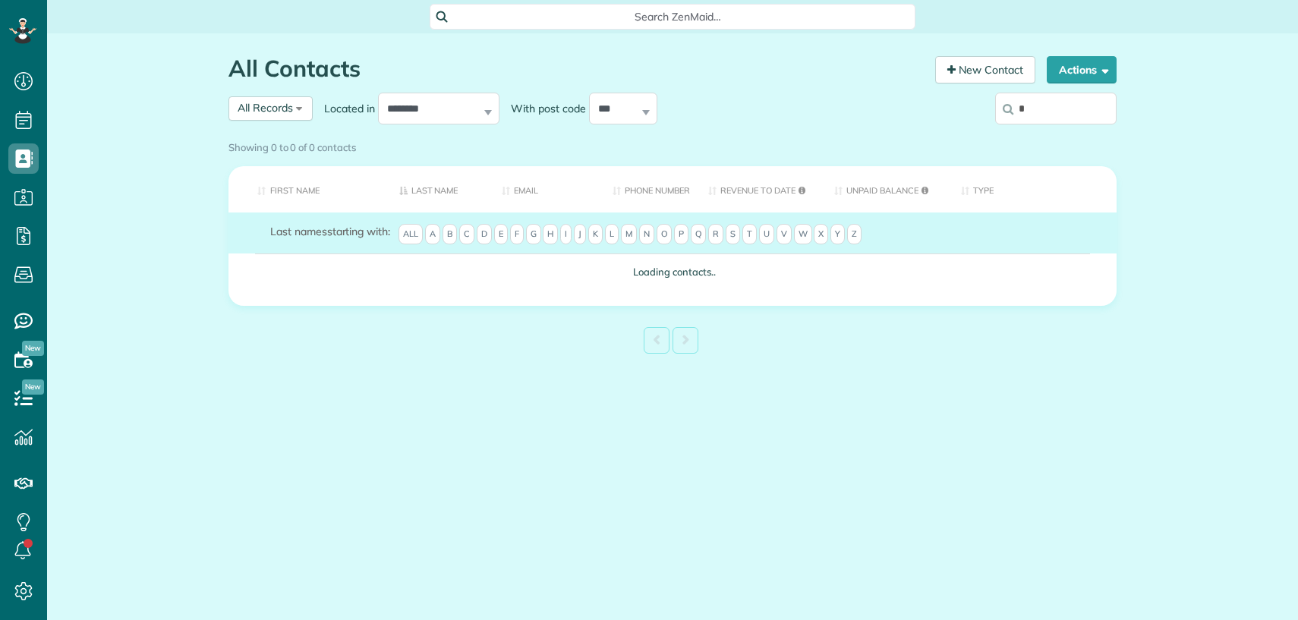
scroll to position [6, 6]
type input "*****"
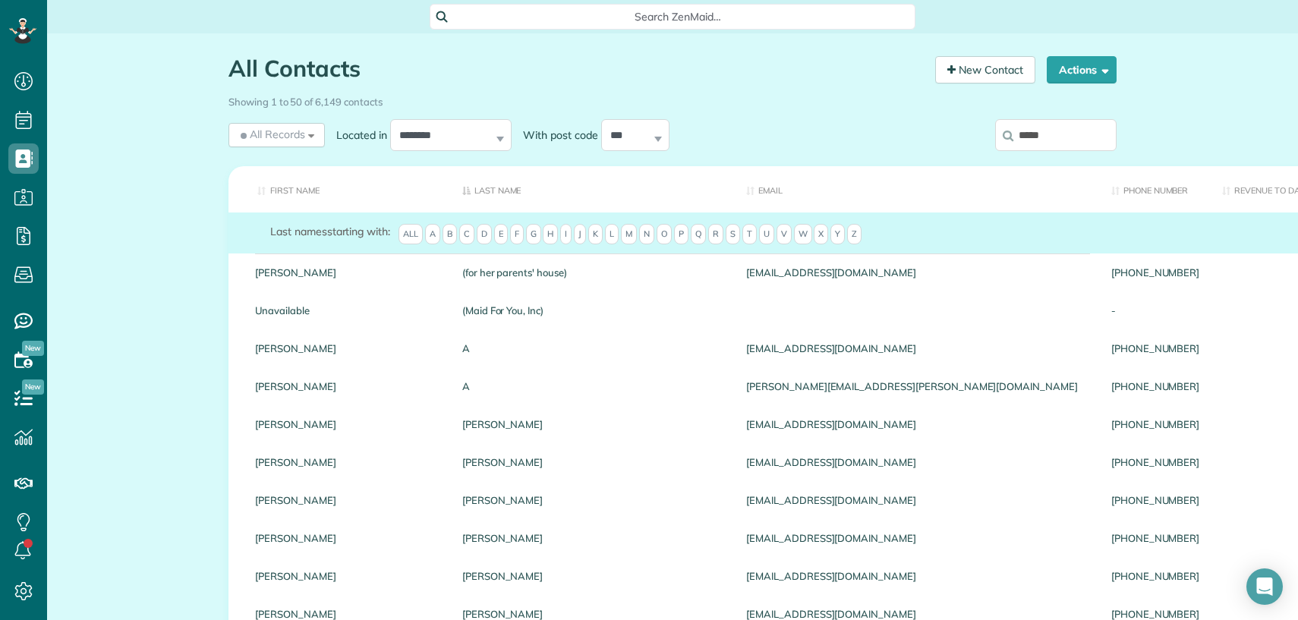
click at [1084, 134] on input "*****" at bounding box center [1055, 135] width 121 height 32
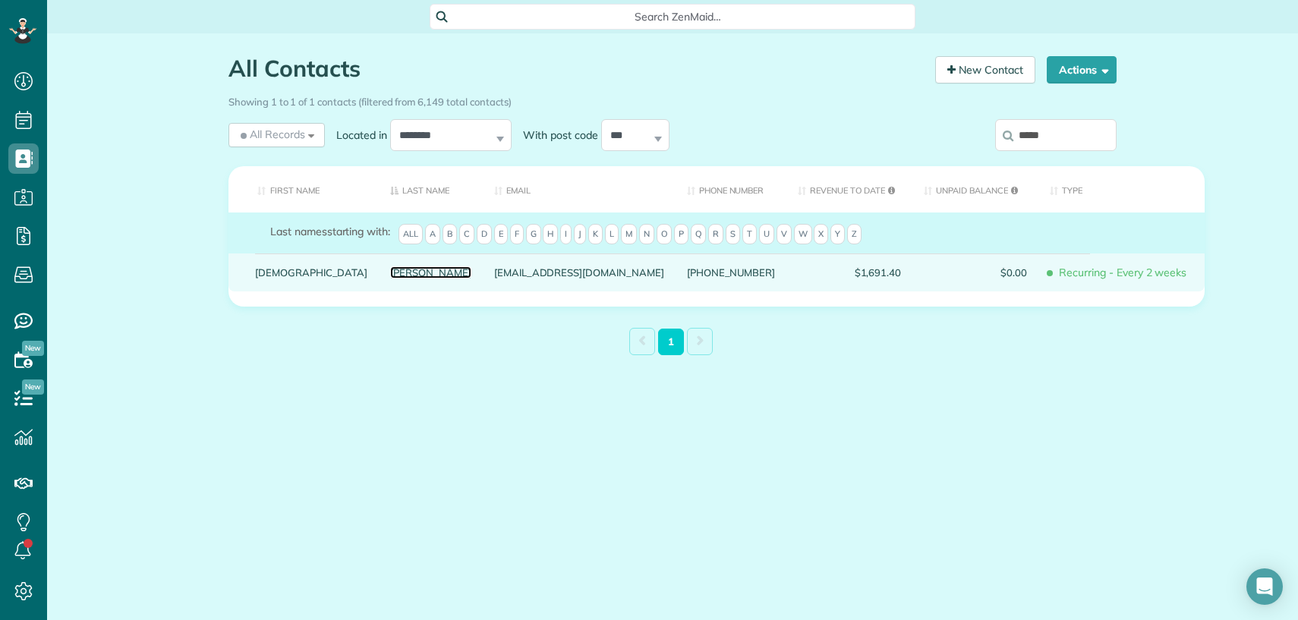
click at [390, 278] on link "Sanchez" at bounding box center [430, 272] width 81 height 11
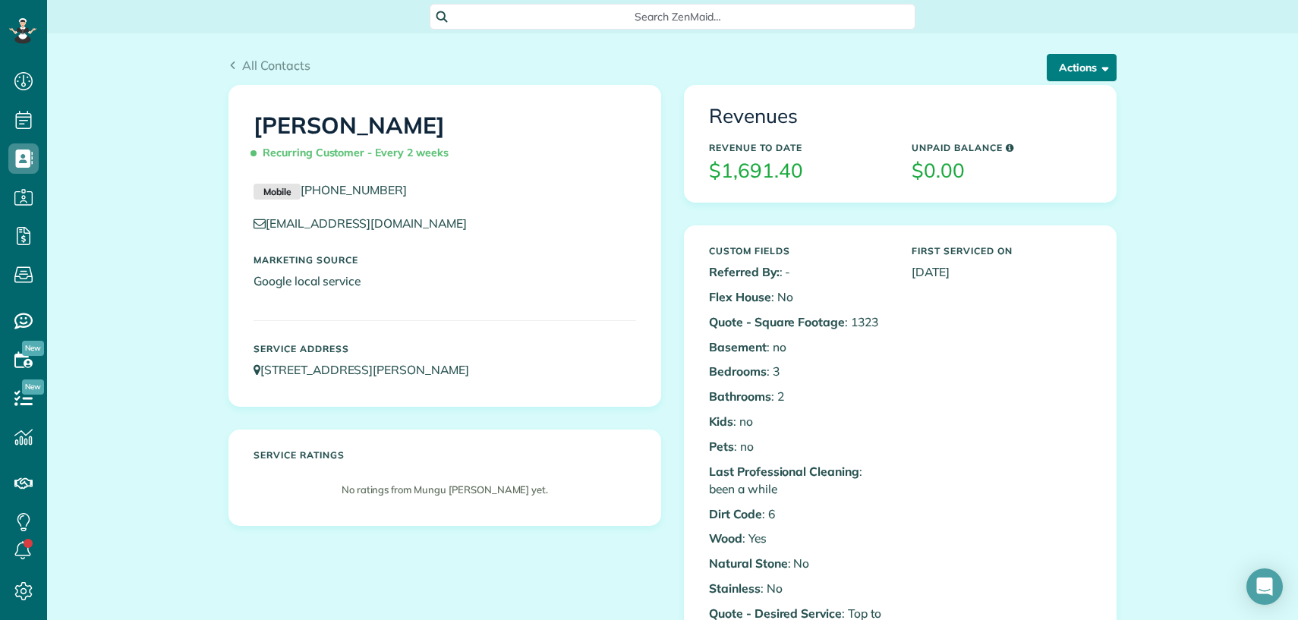
click at [1049, 71] on button "Actions" at bounding box center [1081, 67] width 70 height 27
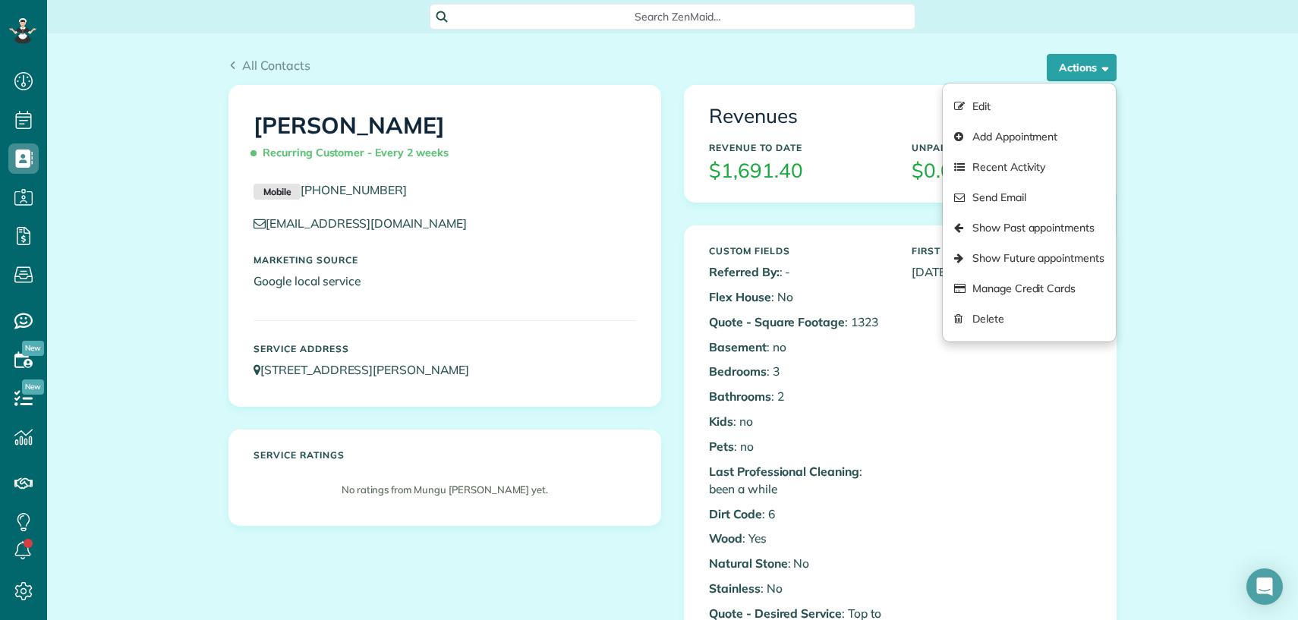
click at [571, 73] on div "All Contacts" at bounding box center [672, 65] width 888 height 18
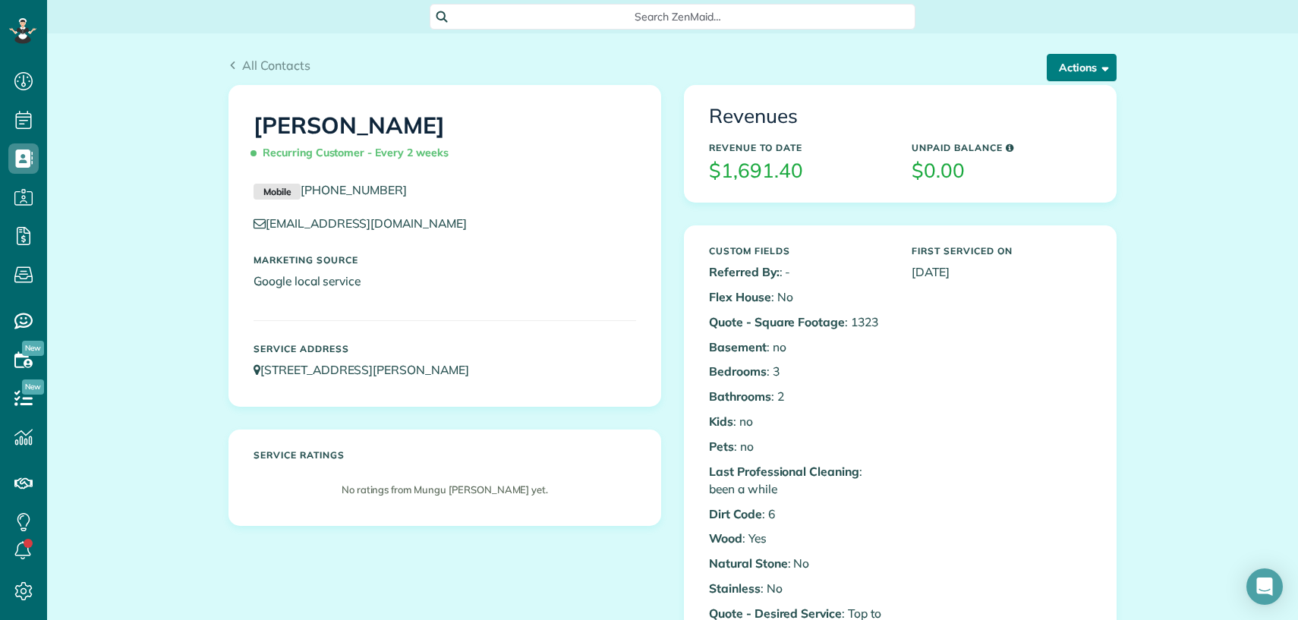
click at [1076, 58] on button "Actions" at bounding box center [1081, 67] width 70 height 27
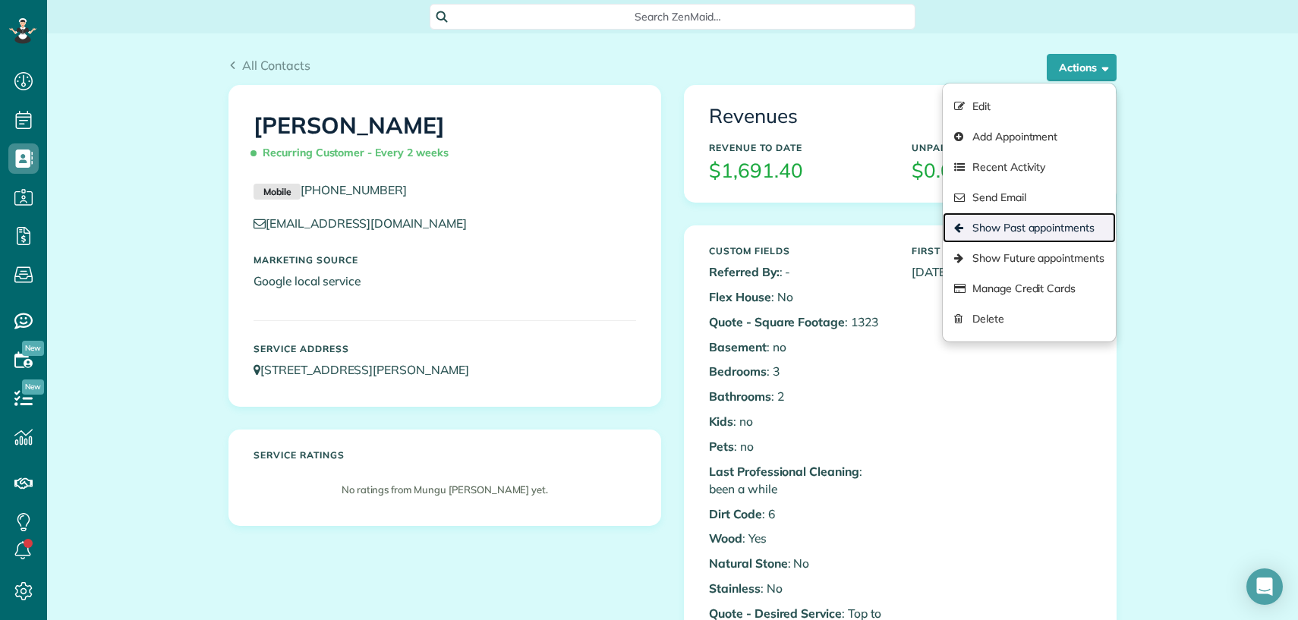
click at [1029, 239] on link "Show Past appointments" at bounding box center [1028, 227] width 173 height 30
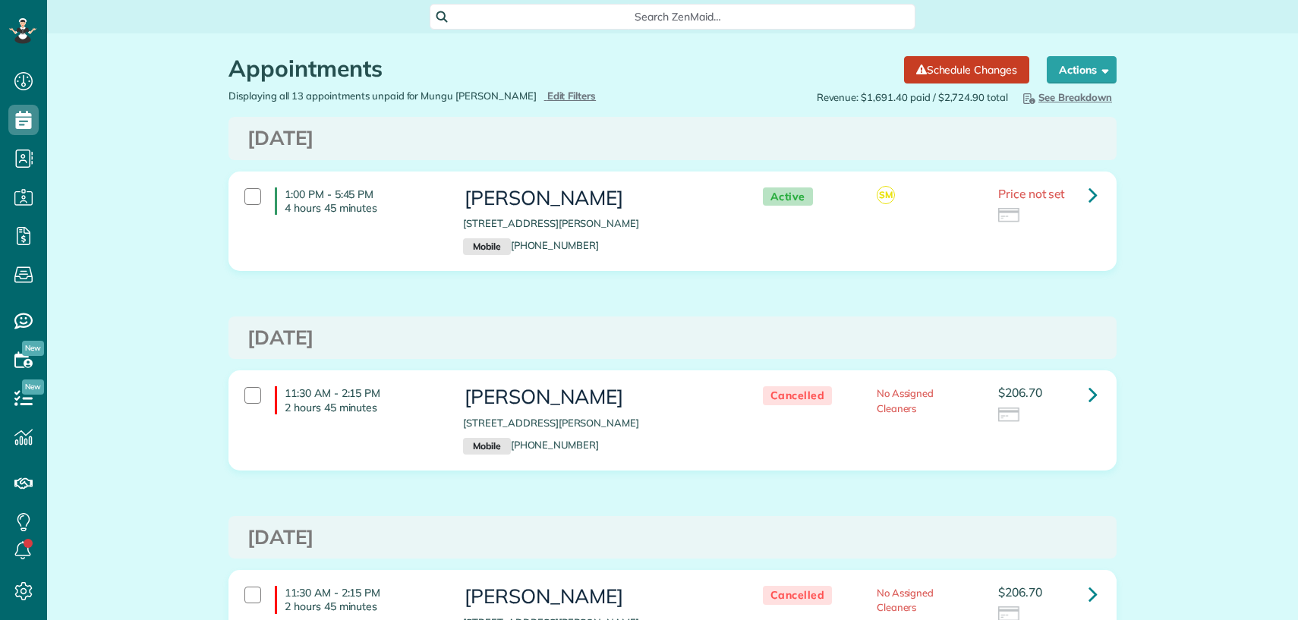
scroll to position [6, 6]
click at [1088, 195] on icon at bounding box center [1092, 194] width 9 height 27
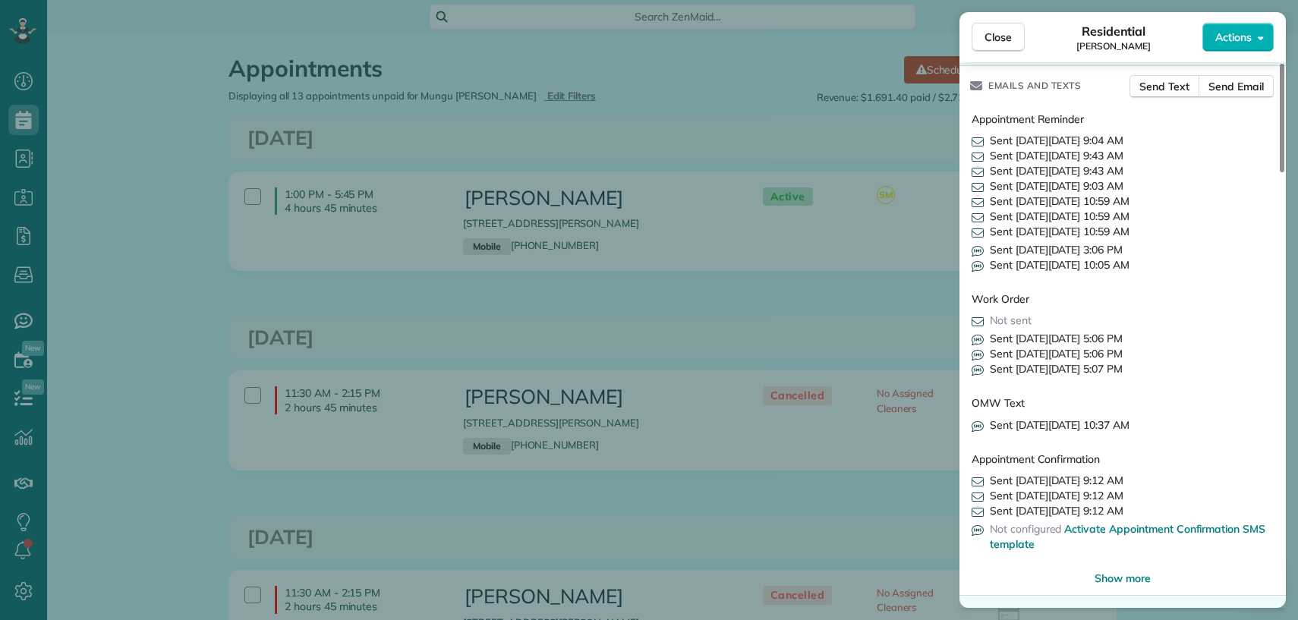
scroll to position [1565, 0]
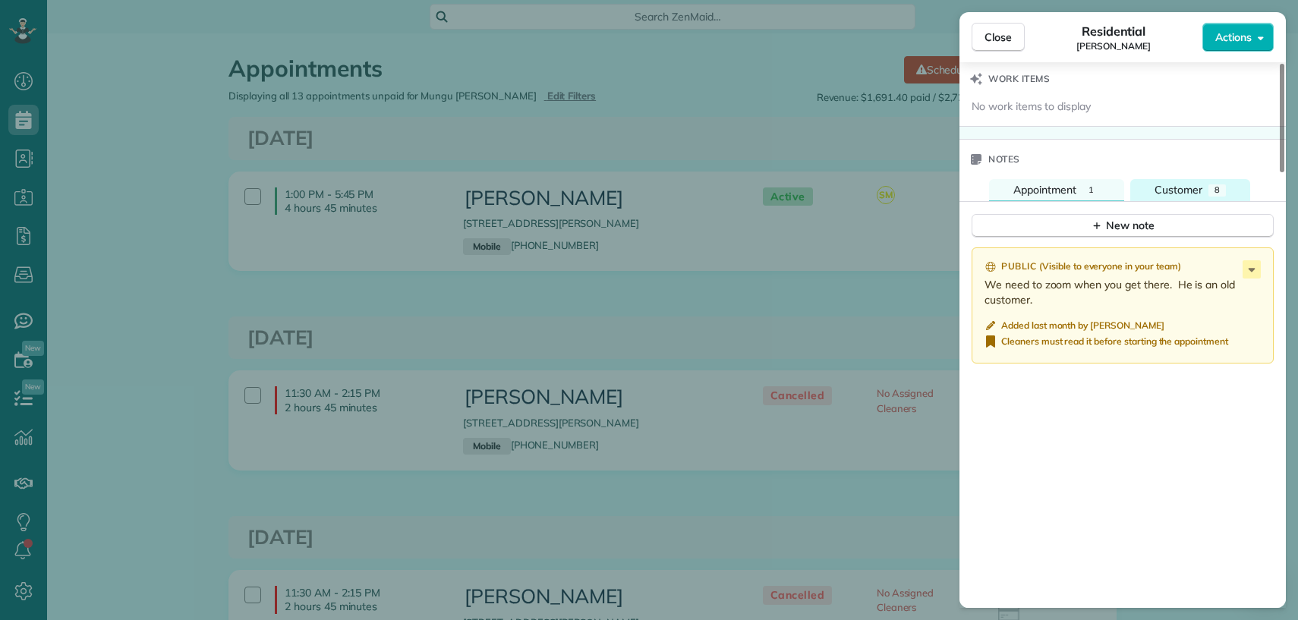
click at [1167, 197] on span "Customer" at bounding box center [1178, 190] width 48 height 14
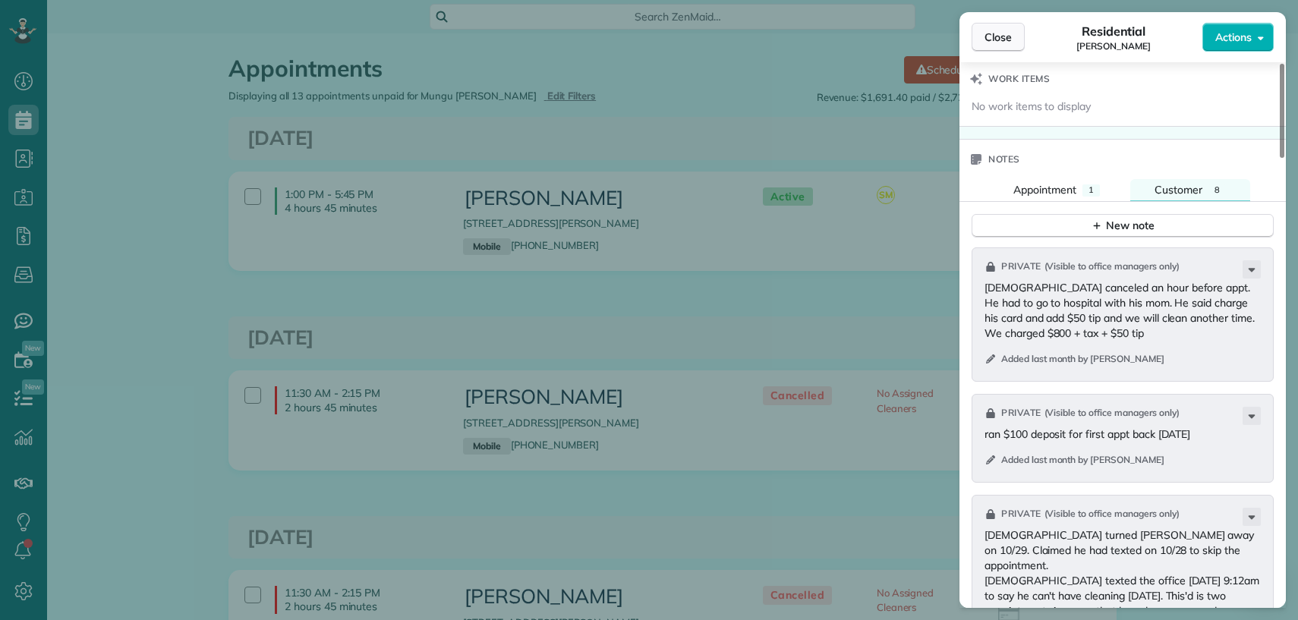
click at [999, 25] on button "Close" at bounding box center [997, 37] width 53 height 29
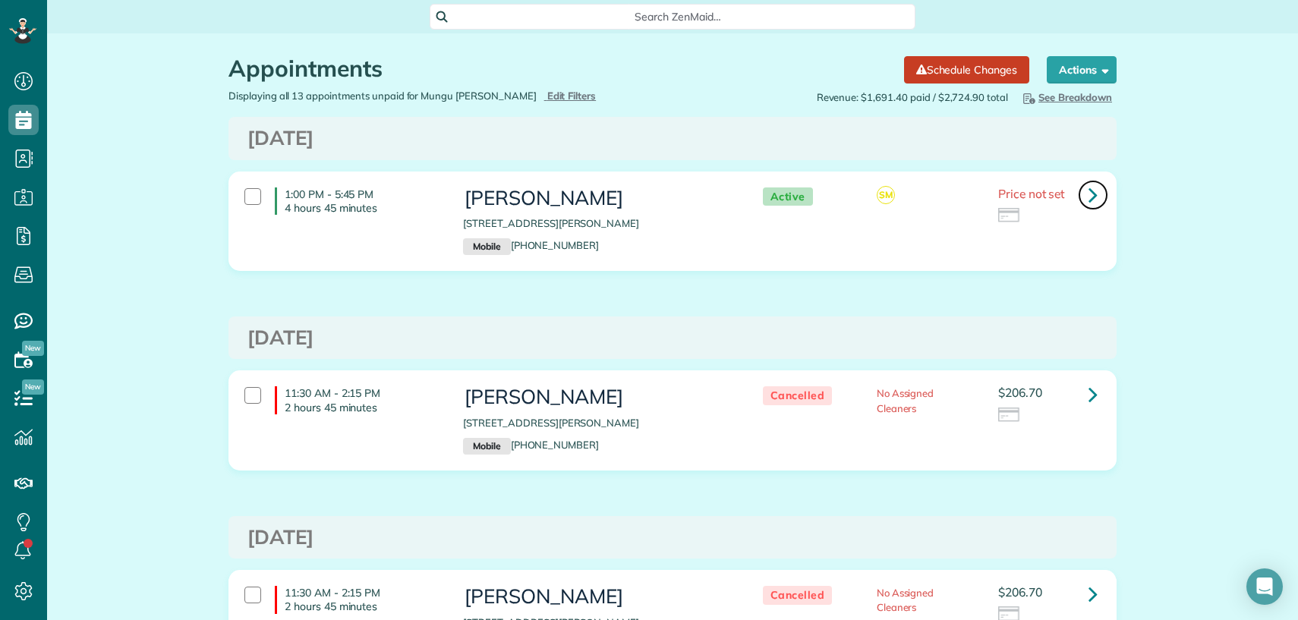
click at [1088, 188] on icon at bounding box center [1092, 194] width 9 height 27
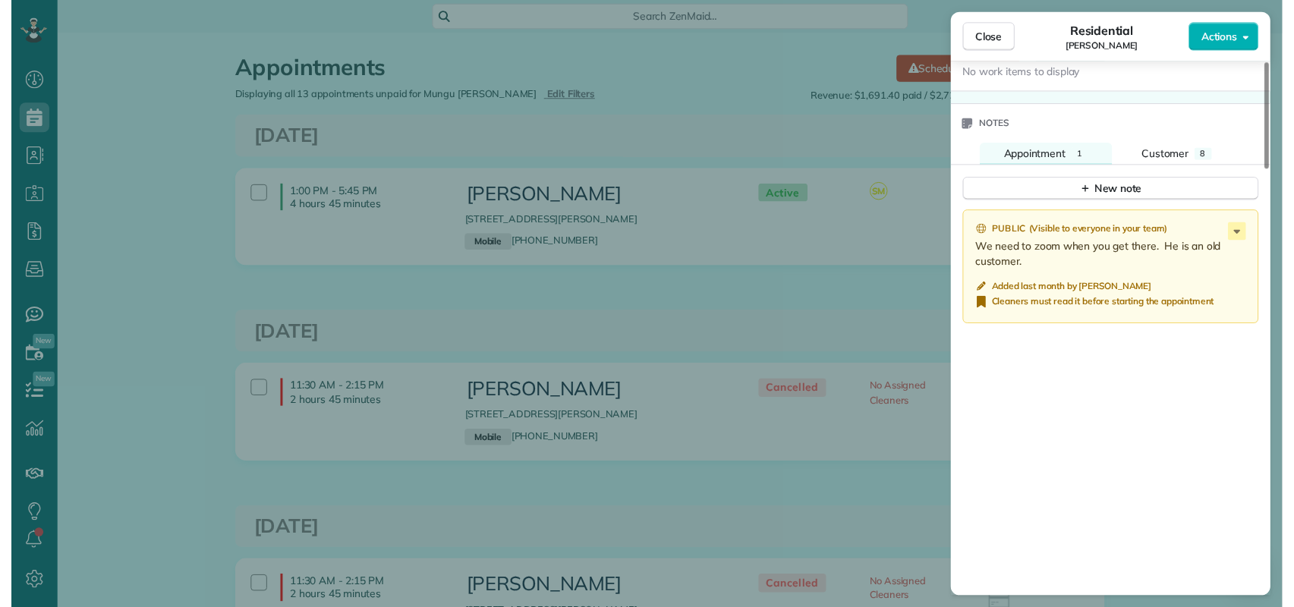
scroll to position [1468, 0]
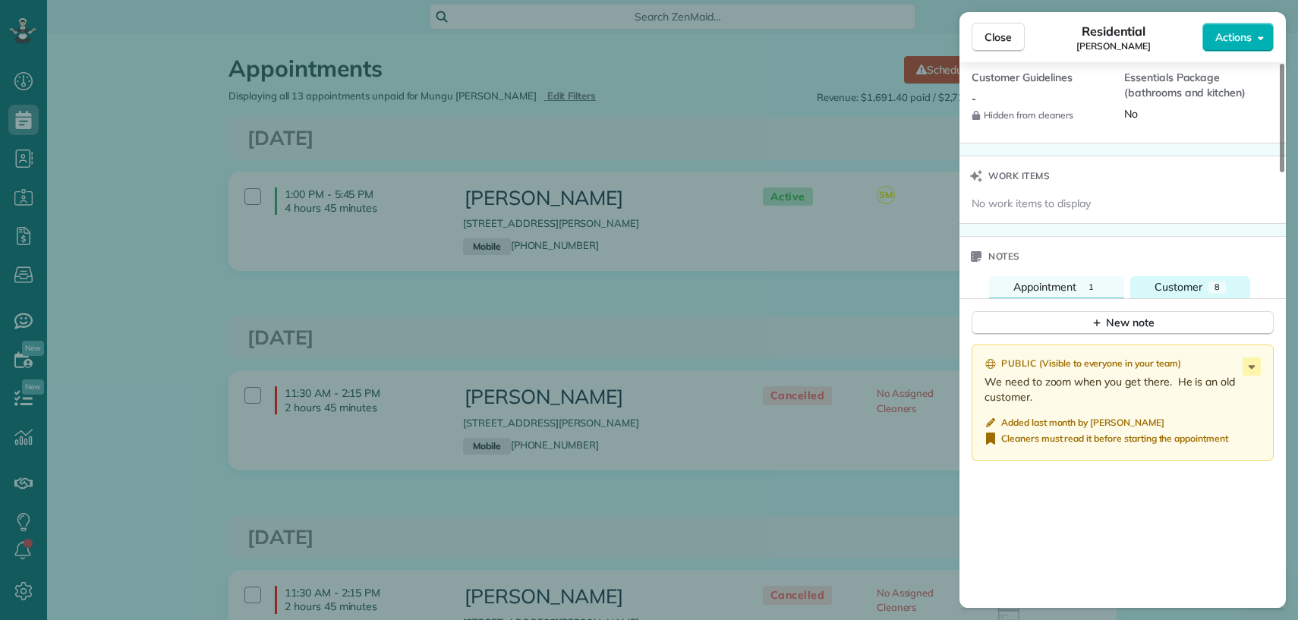
click at [1189, 294] on span "Customer" at bounding box center [1178, 287] width 48 height 14
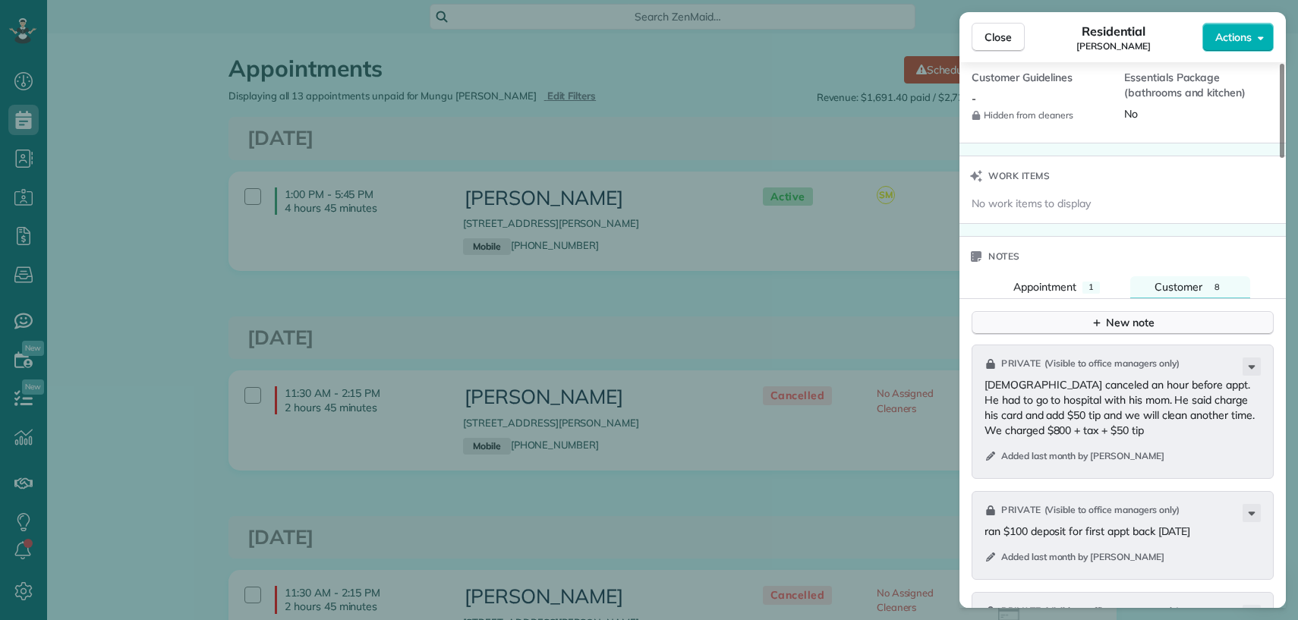
click at [1167, 321] on button "New note" at bounding box center [1122, 323] width 302 height 24
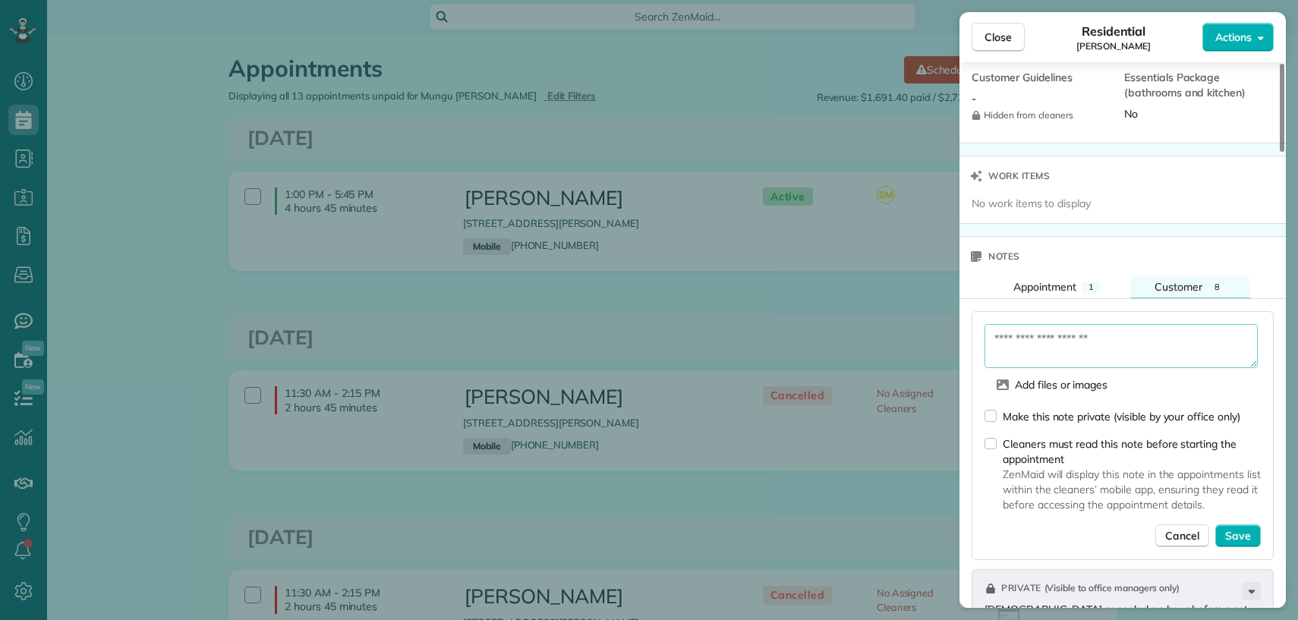
click at [1128, 350] on textarea at bounding box center [1120, 346] width 273 height 44
type textarea "**********"
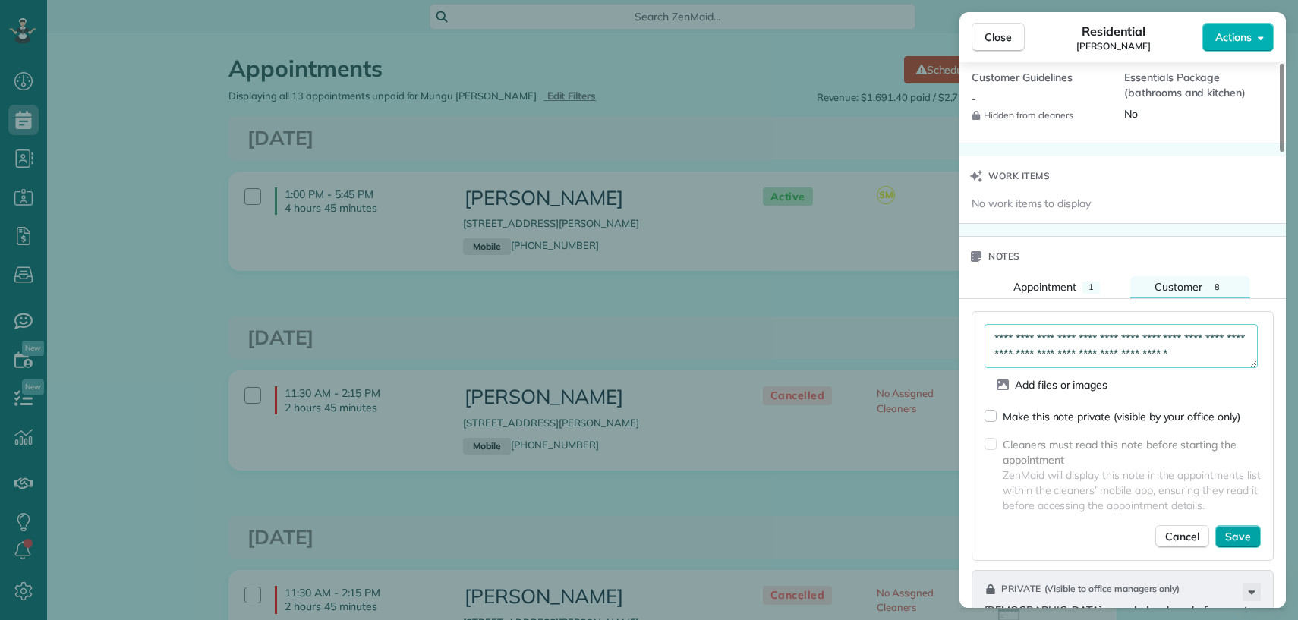
click at [1248, 544] on span "Save" at bounding box center [1238, 536] width 26 height 15
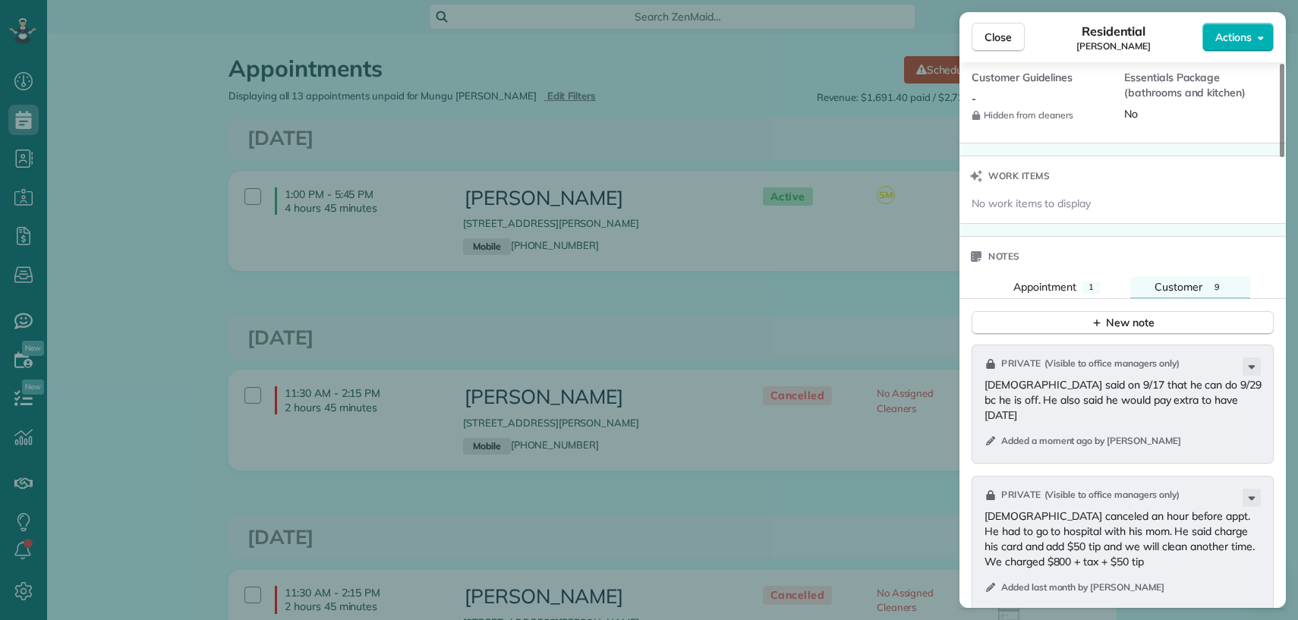
drag, startPoint x: 1011, startPoint y: 39, endPoint x: 0, endPoint y: 599, distance: 1155.4
click at [1011, 39] on button "Close" at bounding box center [997, 37] width 53 height 29
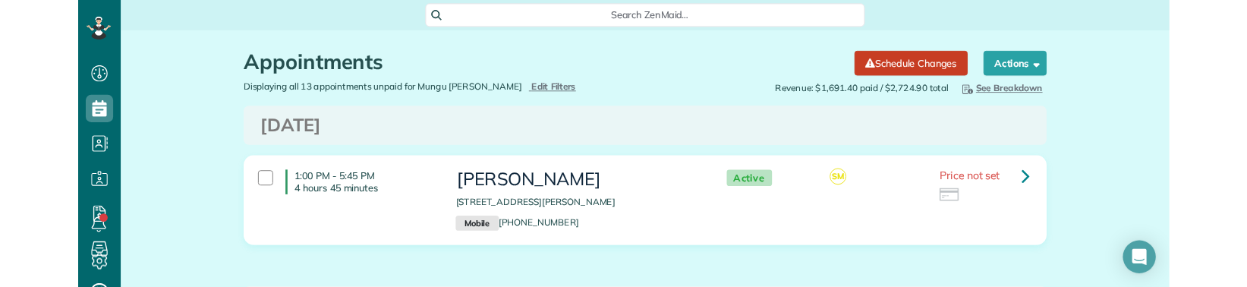
scroll to position [287, 46]
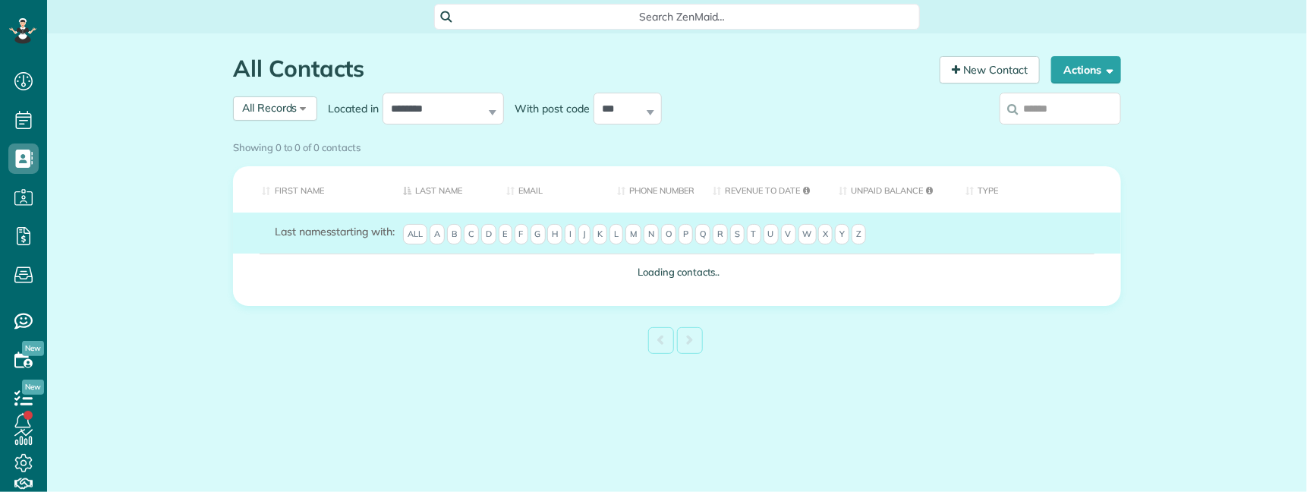
scroll to position [6, 6]
click at [1049, 109] on input "search" at bounding box center [1059, 109] width 121 height 32
click at [1074, 134] on div "Showing 0 to 0 of 0 contacts" at bounding box center [677, 144] width 888 height 20
click at [1055, 134] on div "Showing 0 to 0 of 0 contacts" at bounding box center [677, 147] width 911 height 27
click at [1040, 134] on div "Showing 0 to 0 of 0 contacts" at bounding box center [677, 147] width 911 height 27
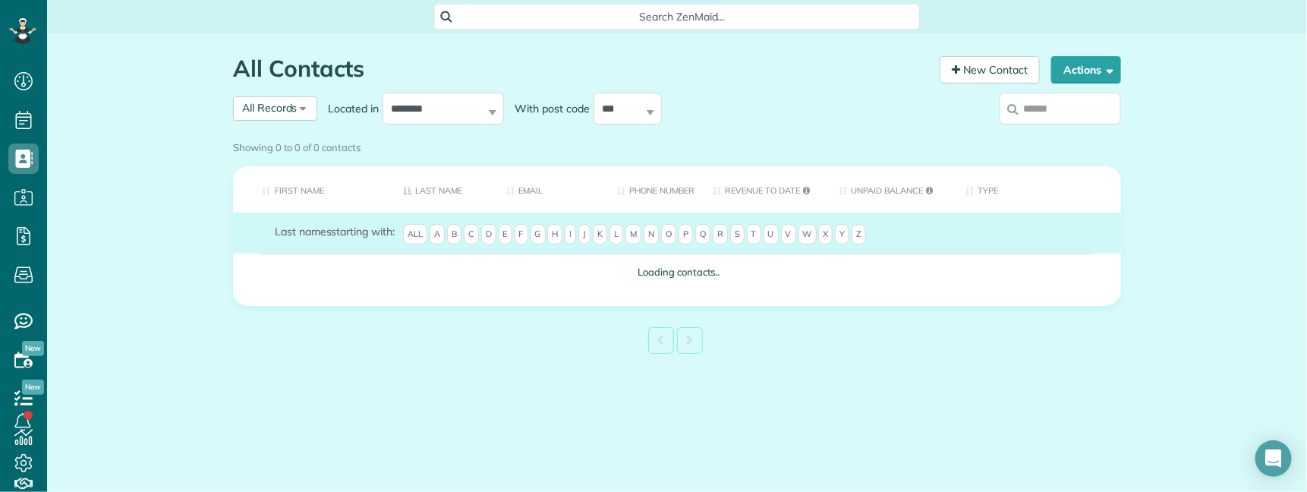
click at [1040, 134] on div "Showing 0 to 0 of 0 contacts" at bounding box center [677, 147] width 911 height 27
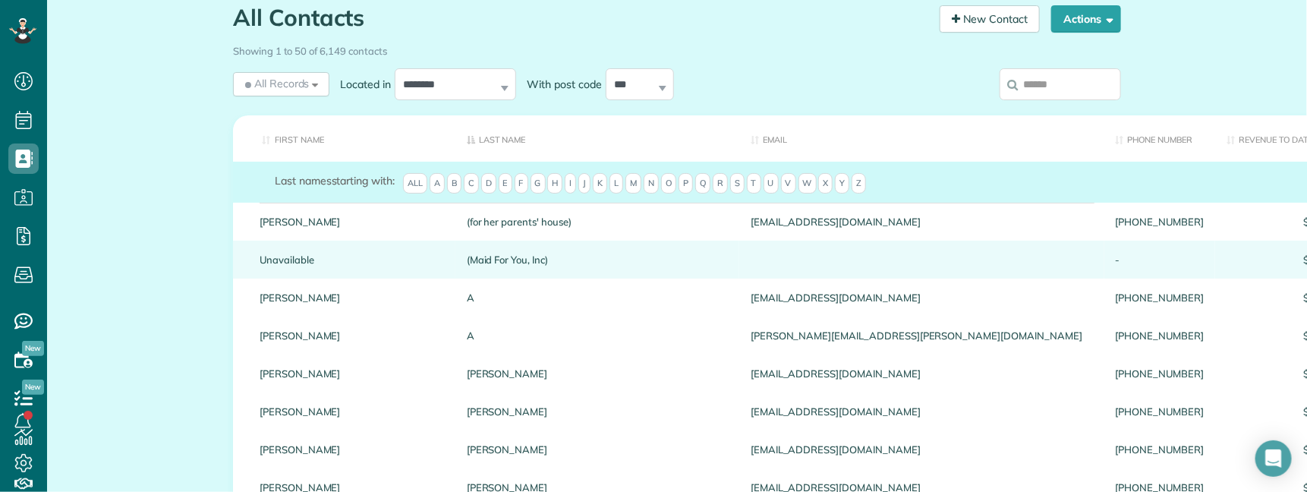
scroll to position [0, 0]
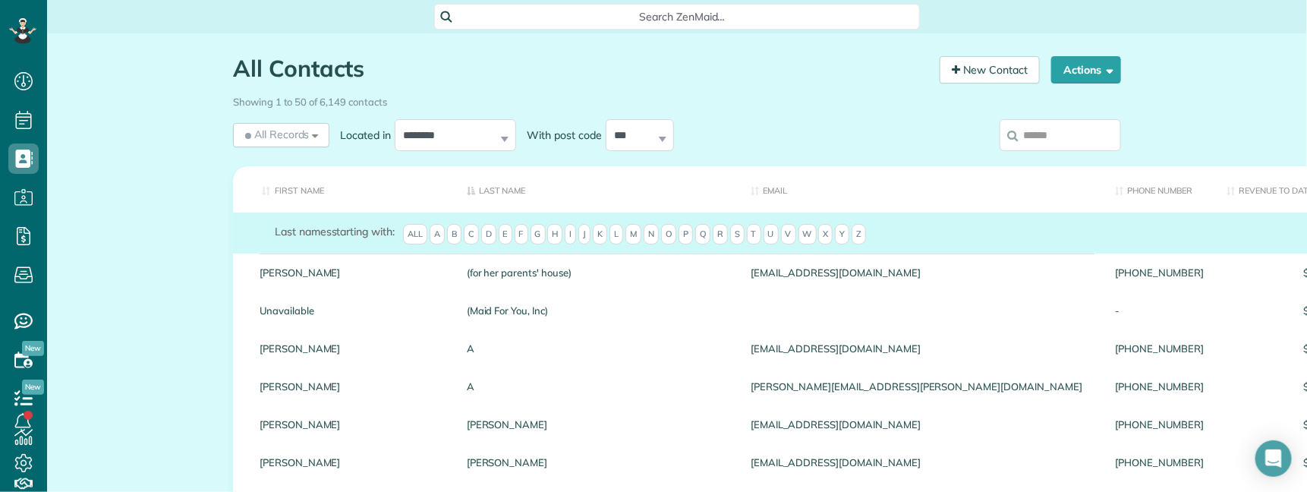
click at [1078, 139] on input "search" at bounding box center [1059, 135] width 121 height 32
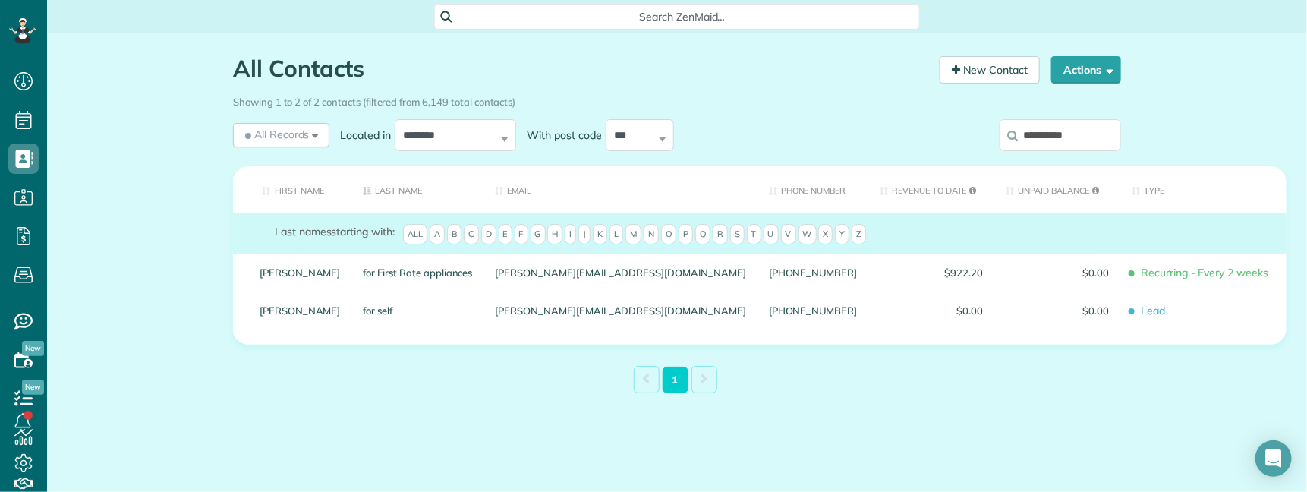
type input "**********"
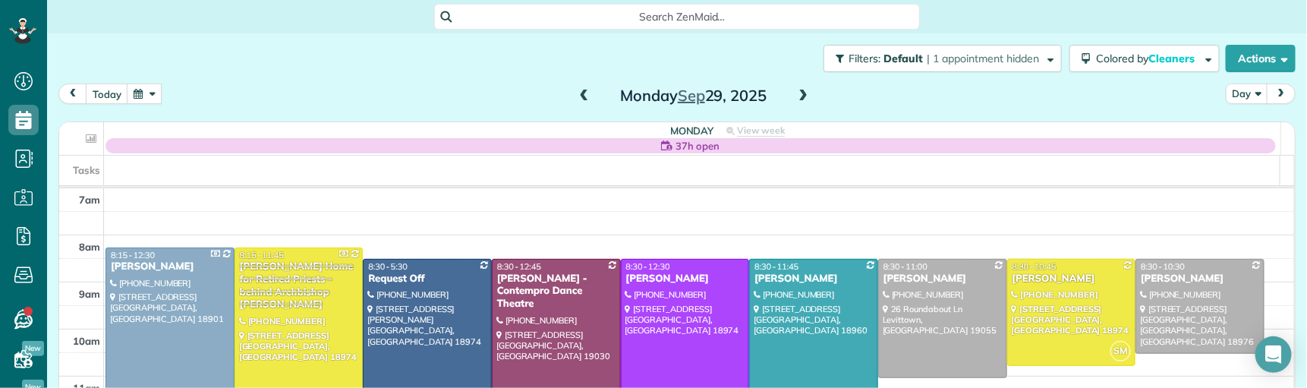
click at [794, 97] on span at bounding box center [802, 97] width 17 height 14
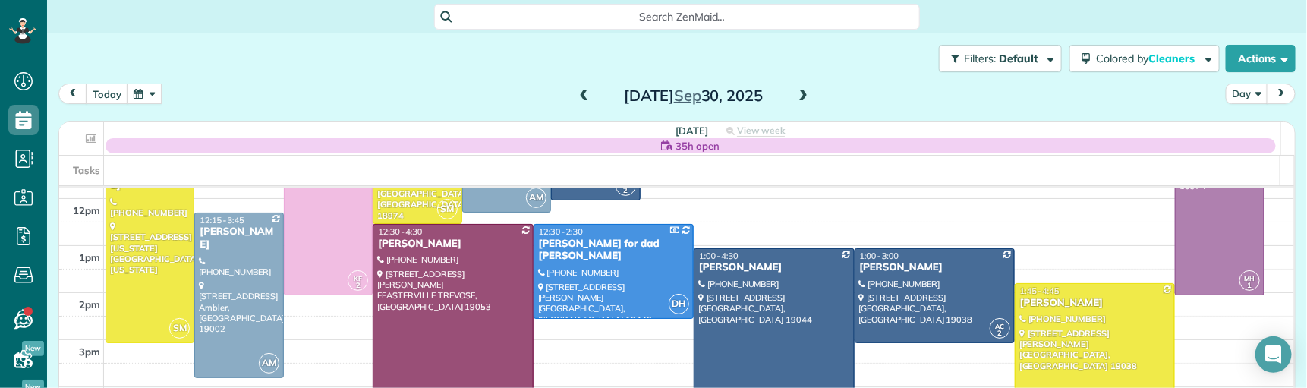
scroll to position [190, 0]
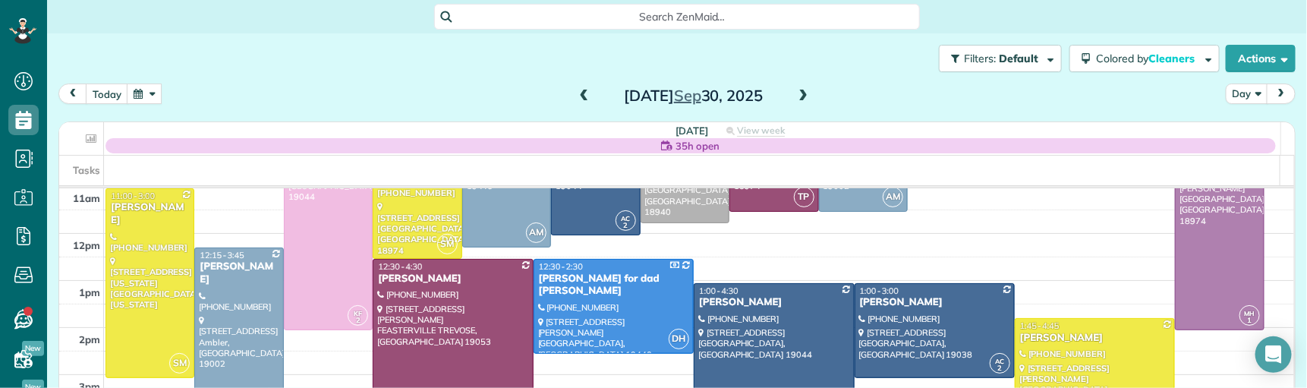
click at [805, 97] on div "[DATE]" at bounding box center [693, 95] width 243 height 24
click at [800, 93] on span at bounding box center [802, 97] width 17 height 14
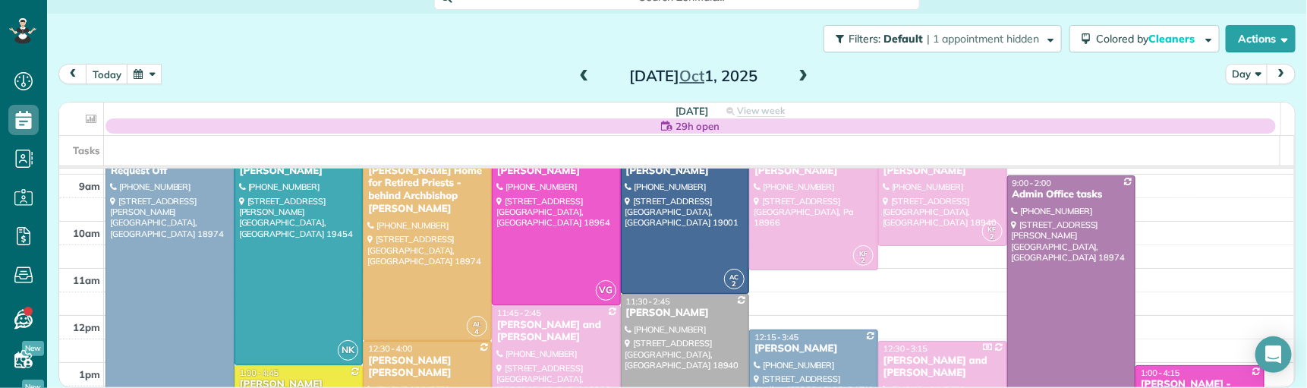
scroll to position [0, 0]
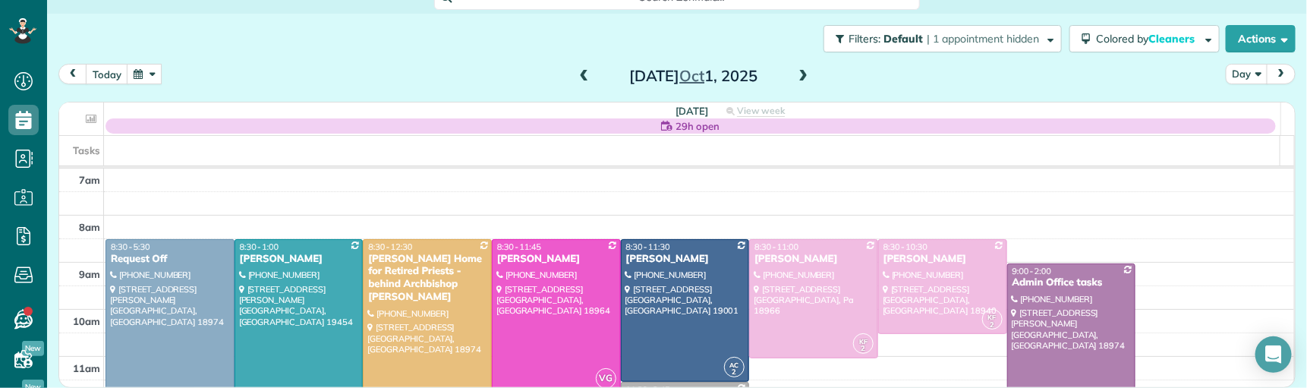
click at [794, 77] on span at bounding box center [802, 77] width 17 height 14
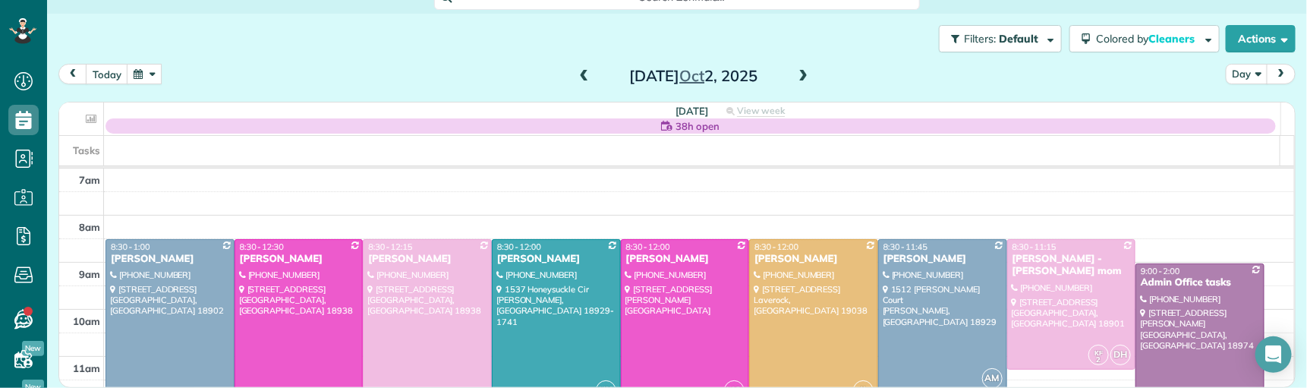
click at [794, 77] on span at bounding box center [802, 77] width 17 height 14
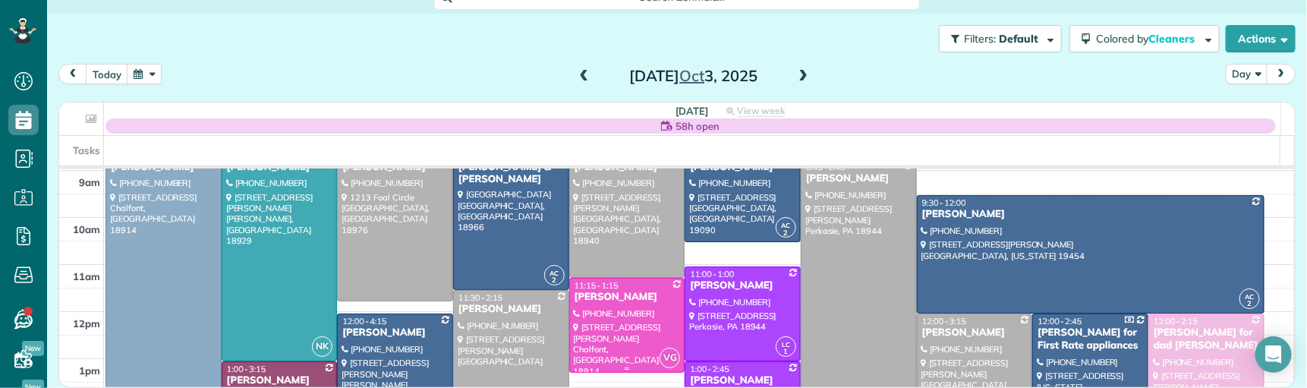
scroll to position [88, 0]
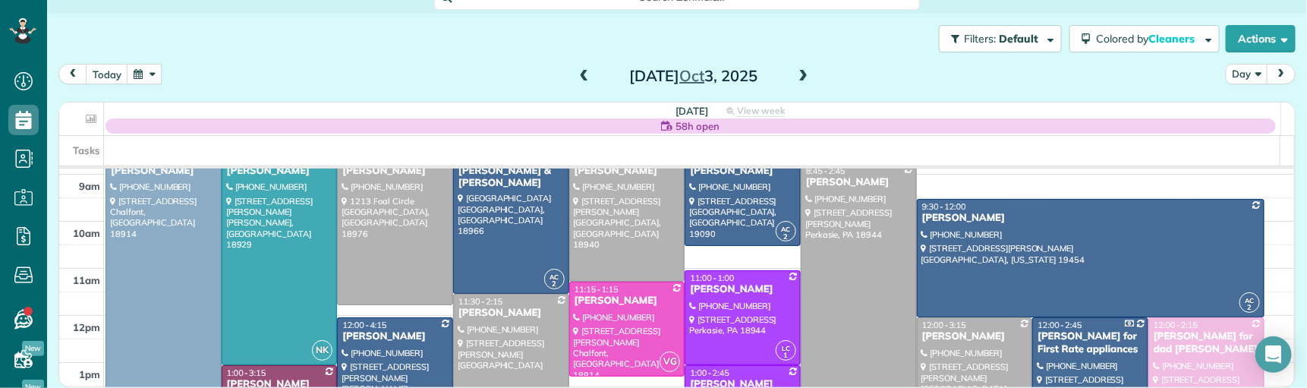
click at [583, 71] on span at bounding box center [584, 77] width 17 height 14
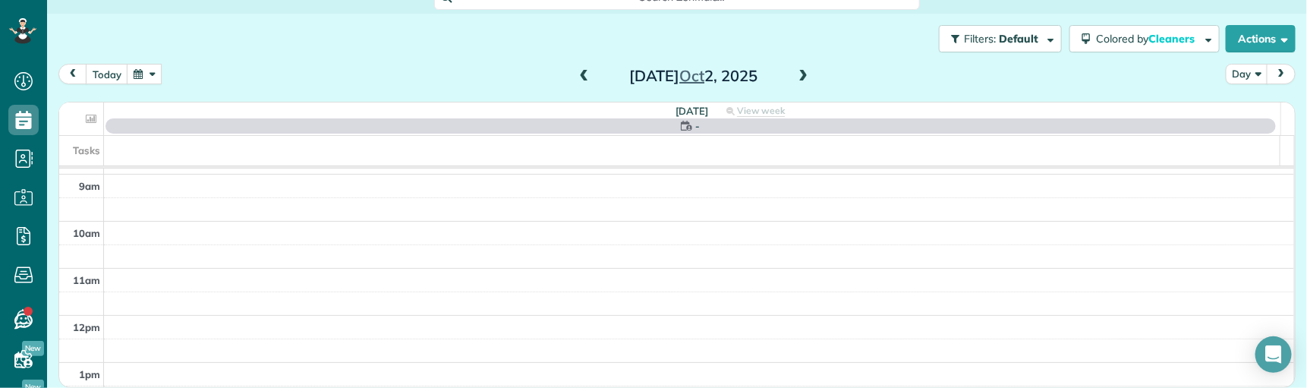
scroll to position [0, 0]
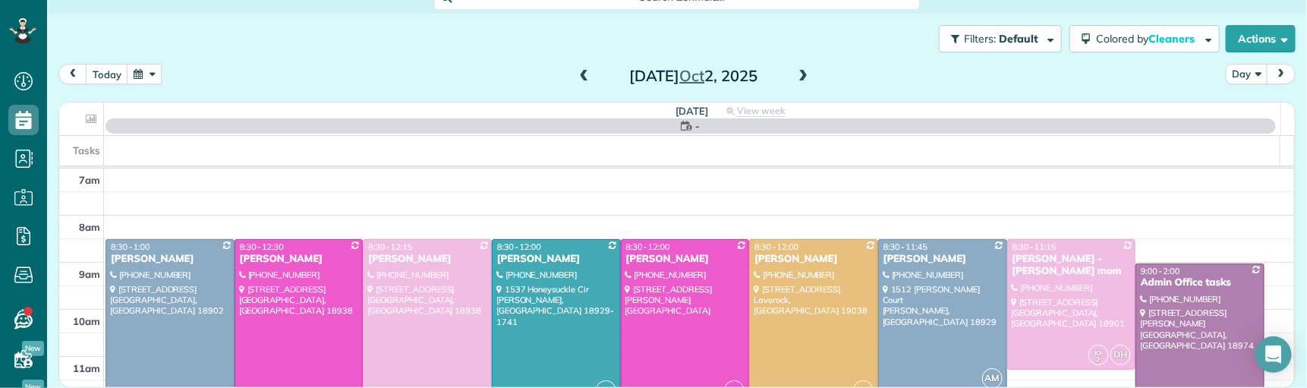
click at [583, 72] on span at bounding box center [584, 77] width 17 height 14
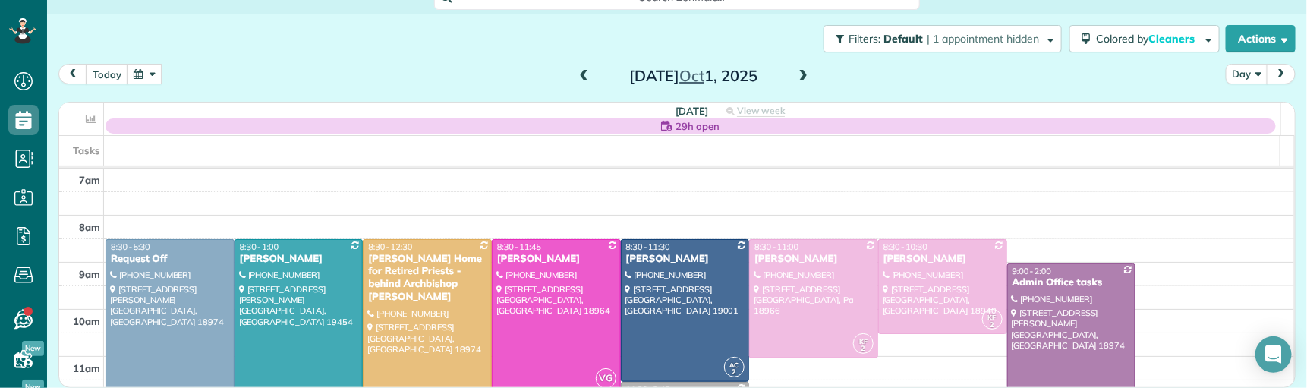
click at [584, 73] on span at bounding box center [584, 77] width 17 height 14
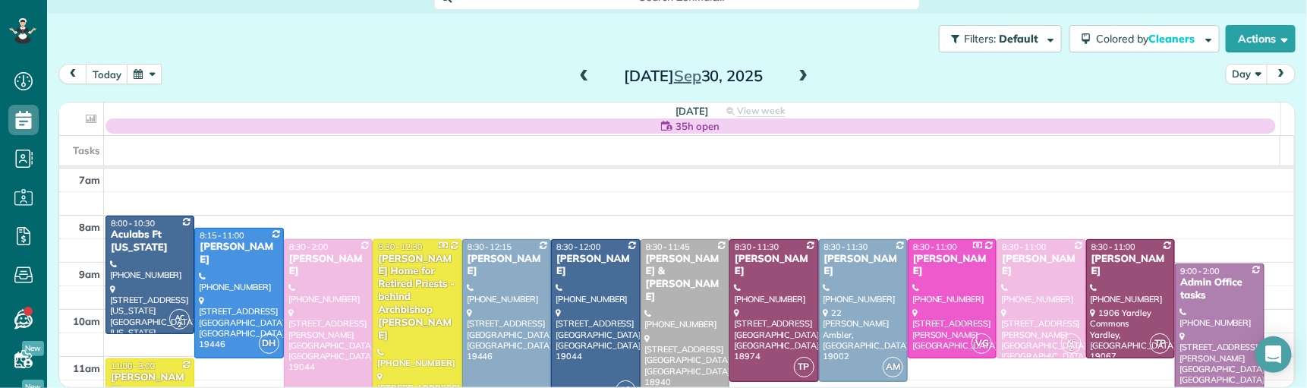
click at [584, 73] on span at bounding box center [584, 77] width 17 height 14
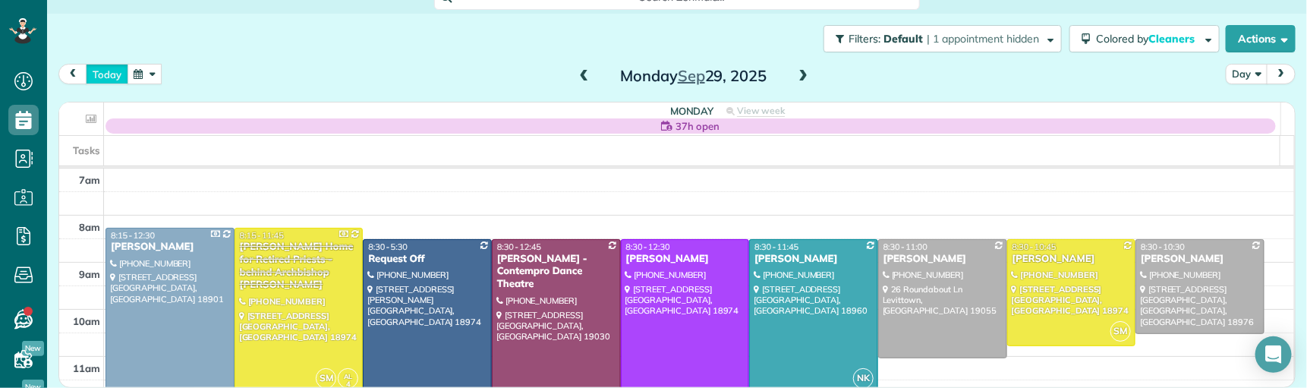
click at [112, 76] on button "today" at bounding box center [107, 74] width 42 height 20
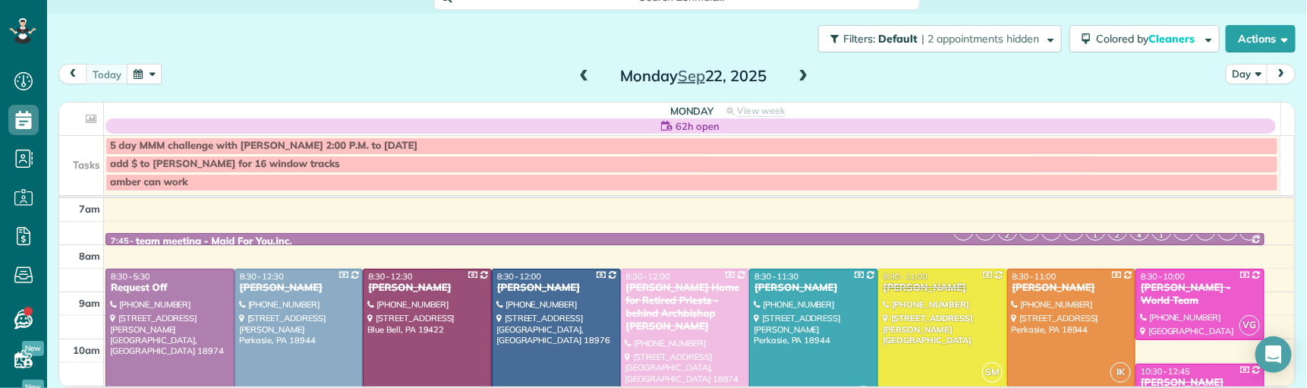
click at [801, 72] on span at bounding box center [802, 77] width 17 height 14
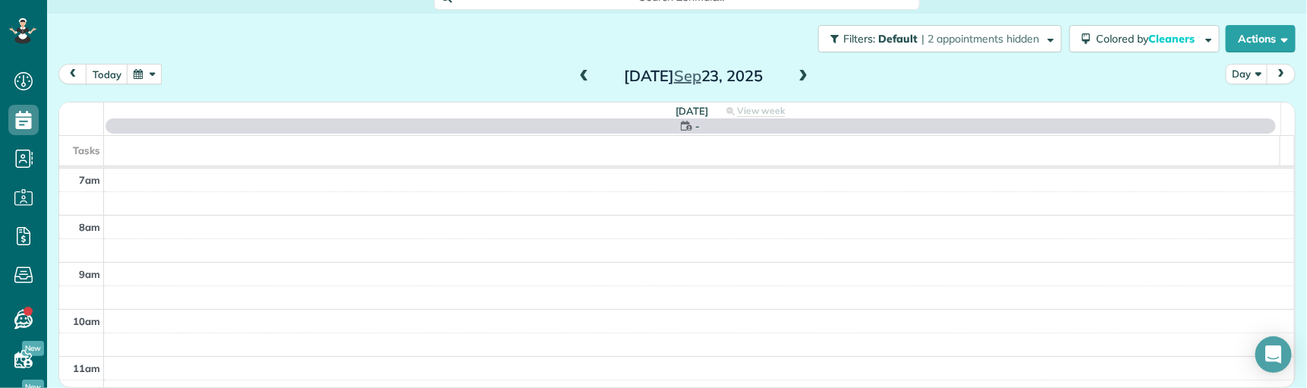
click at [801, 71] on span at bounding box center [802, 77] width 17 height 14
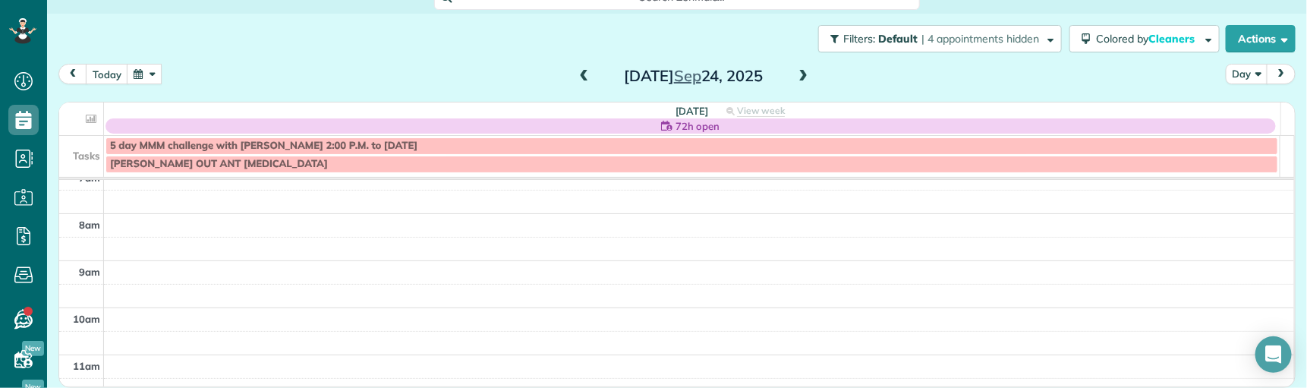
scroll to position [55, 0]
drag, startPoint x: 578, startPoint y: 73, endPoint x: 788, endPoint y: 83, distance: 210.4
click at [580, 73] on span at bounding box center [584, 77] width 17 height 14
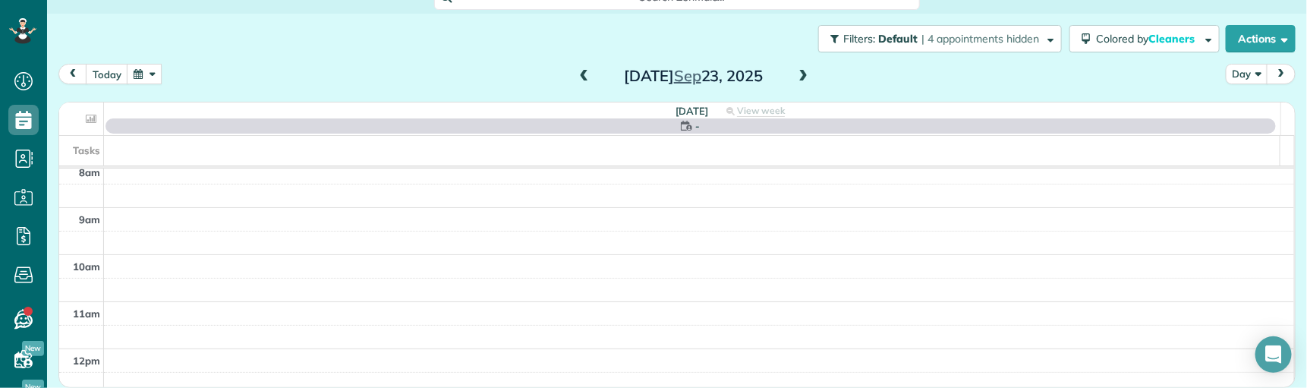
scroll to position [0, 0]
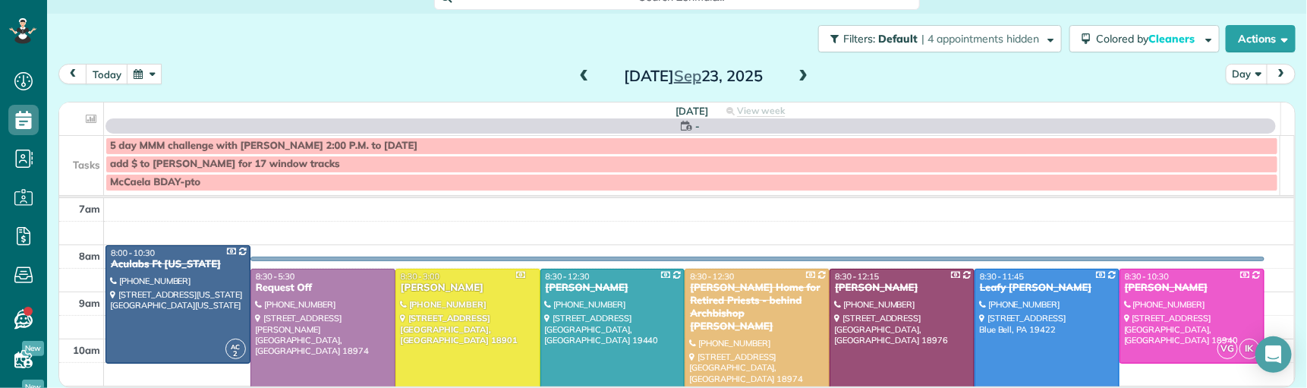
click at [801, 78] on span at bounding box center [802, 77] width 17 height 14
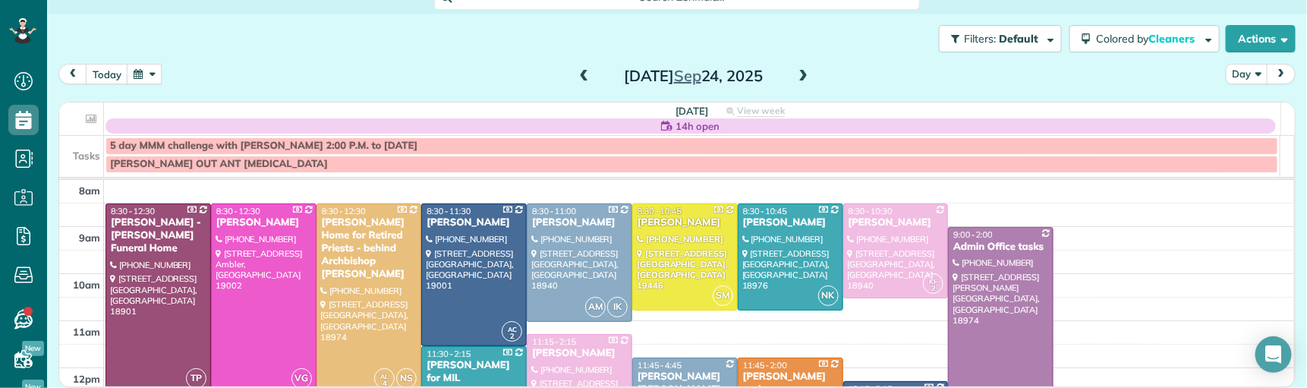
scroll to position [74, 0]
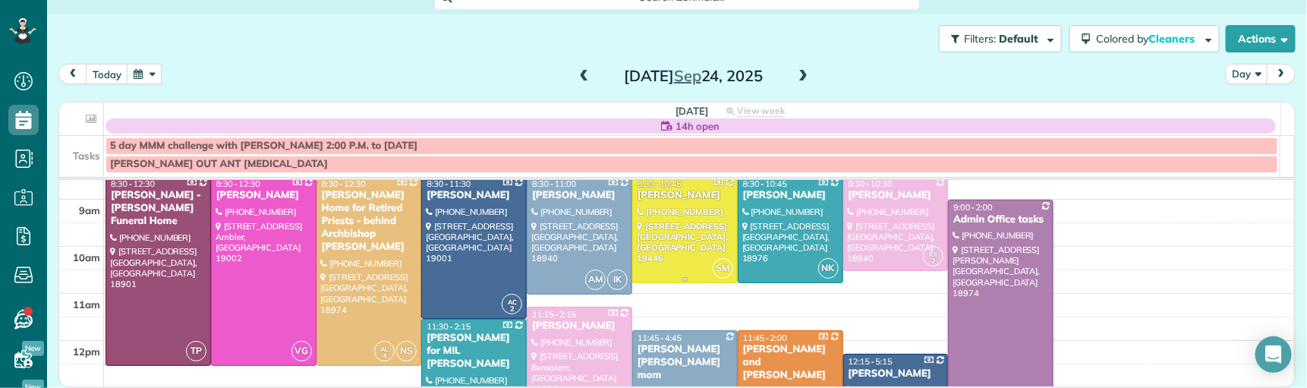
click at [646, 199] on div "[PERSON_NAME]" at bounding box center [685, 195] width 96 height 13
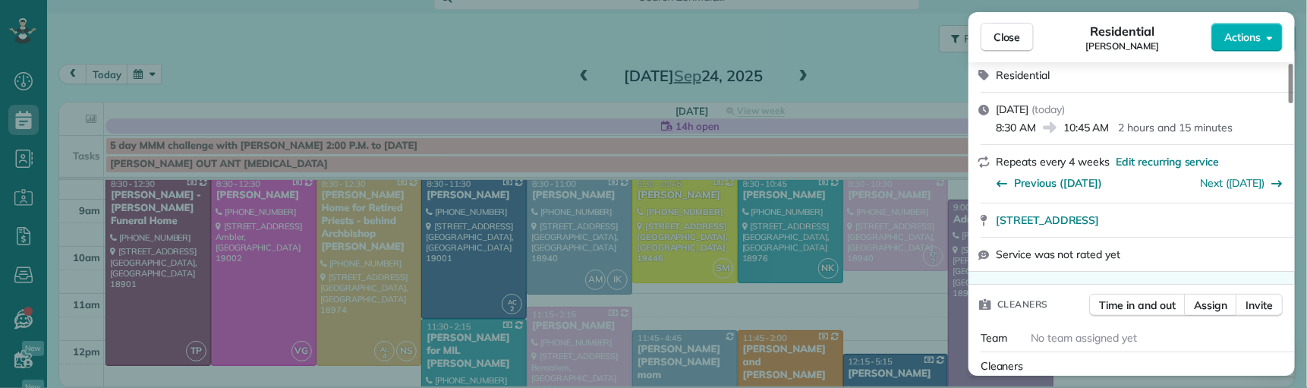
scroll to position [285, 0]
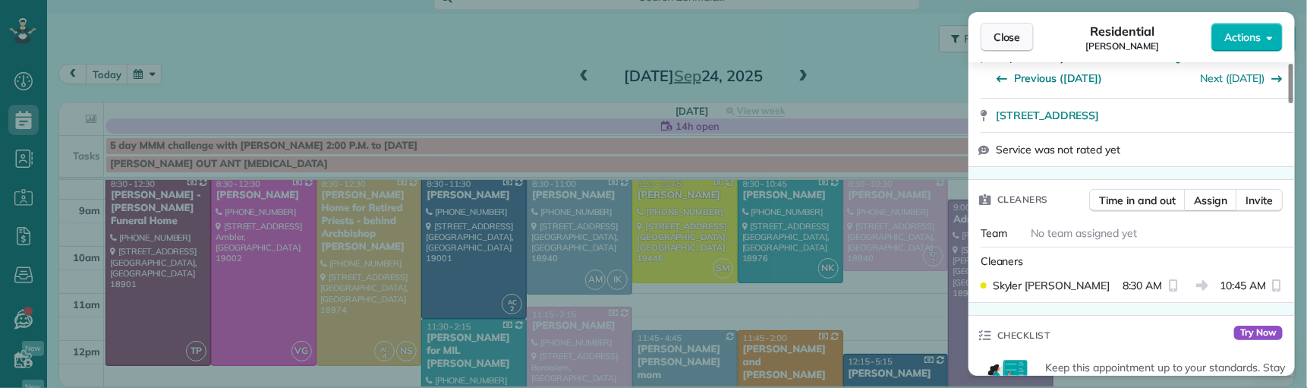
click at [1009, 42] on span "Close" at bounding box center [1006, 37] width 27 height 15
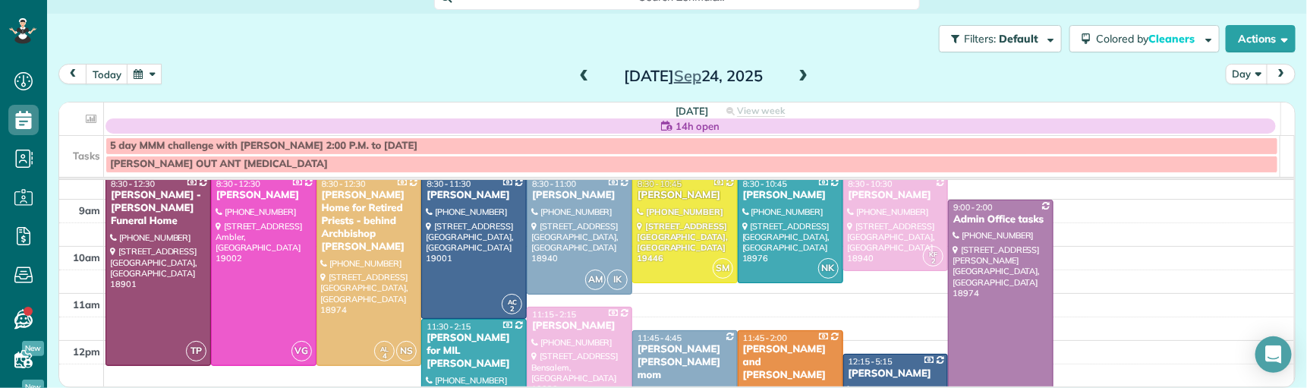
click at [1004, 38] on span "Close" at bounding box center [1006, 37] width 27 height 15
click at [651, 202] on div "[PERSON_NAME]" at bounding box center [685, 195] width 96 height 13
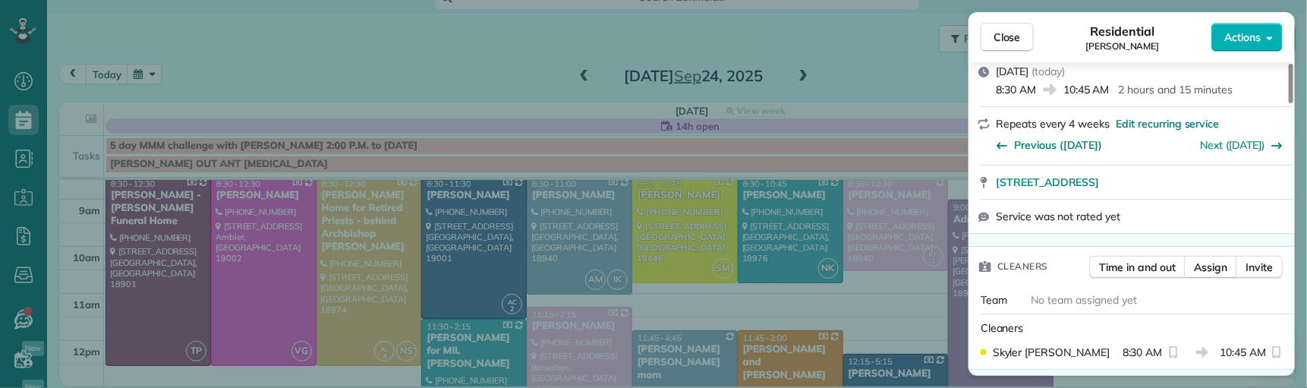
scroll to position [222, 0]
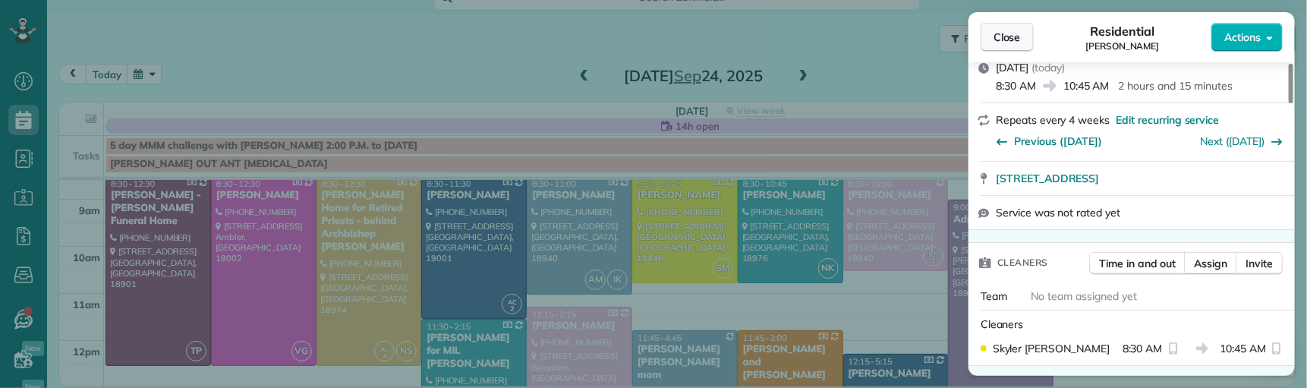
click at [1005, 41] on span "Close" at bounding box center [1006, 37] width 27 height 15
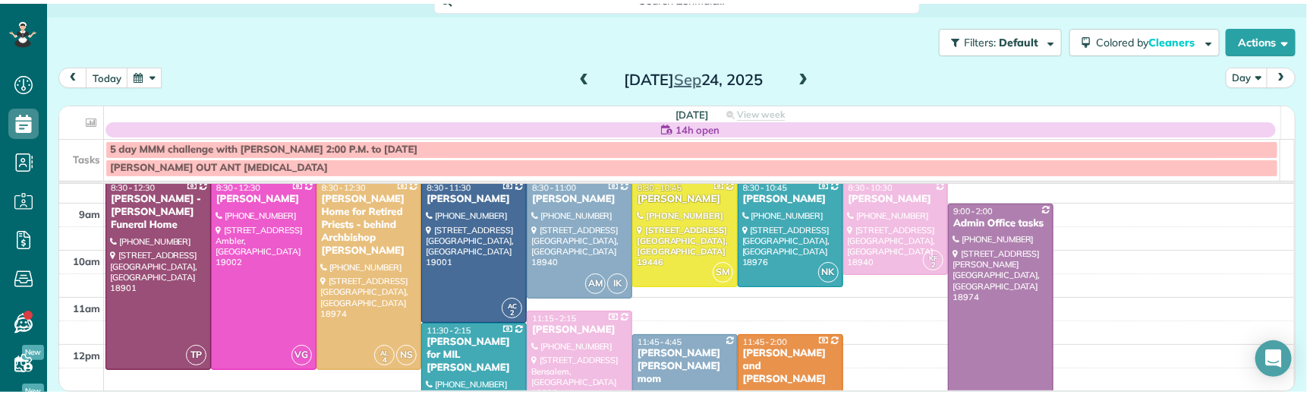
scroll to position [82, 0]
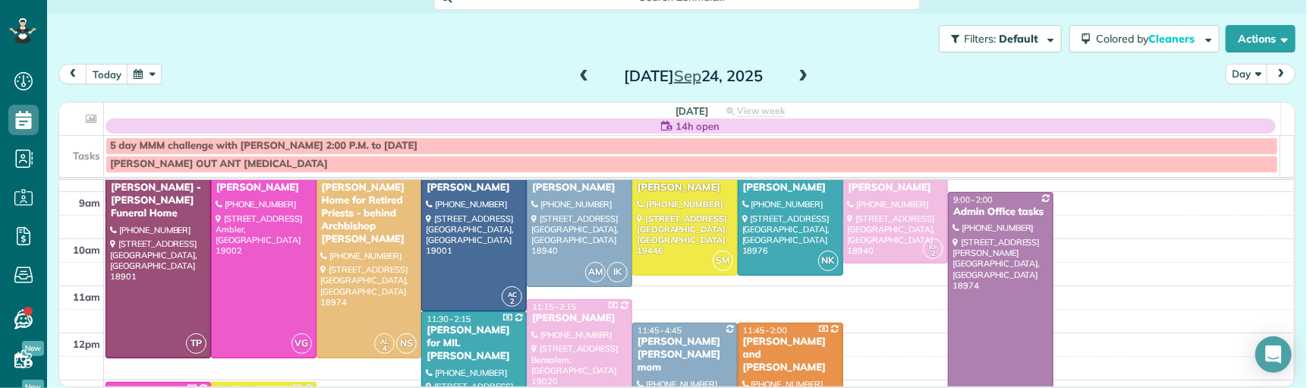
drag, startPoint x: 908, startPoint y: 381, endPoint x: 913, endPoint y: 396, distance: 15.8
click at [913, 387] on html "Dashboard Scheduling Calendar View List View Dispatch View - Weekly scheduling …" at bounding box center [653, 194] width 1307 height 388
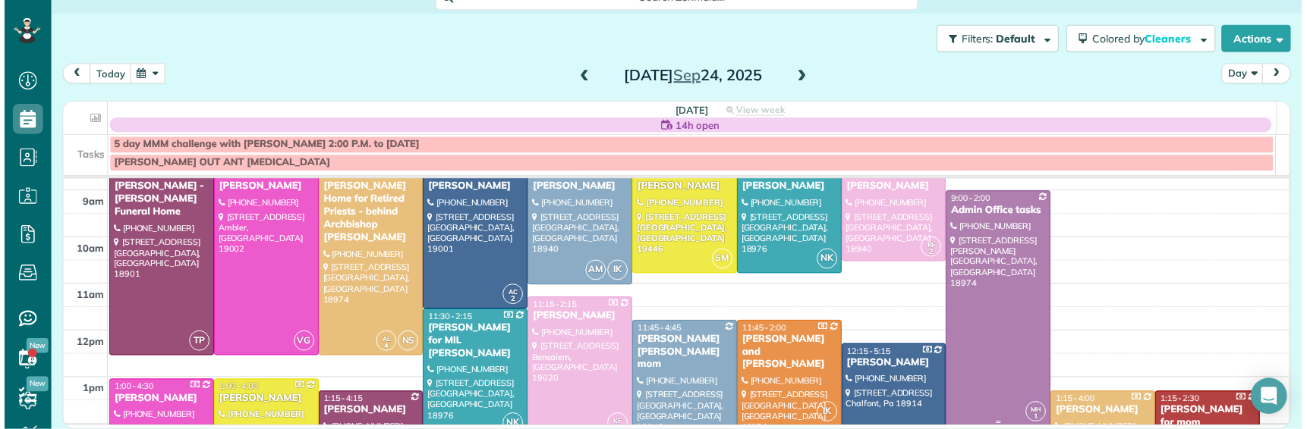
scroll to position [429, 46]
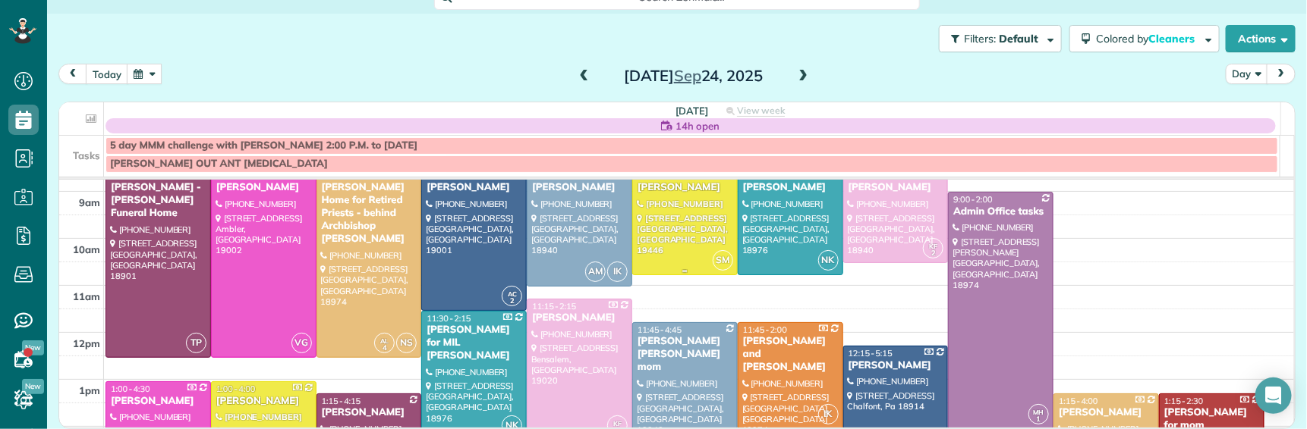
click at [653, 194] on div "Rebecca Thompson" at bounding box center [685, 187] width 96 height 13
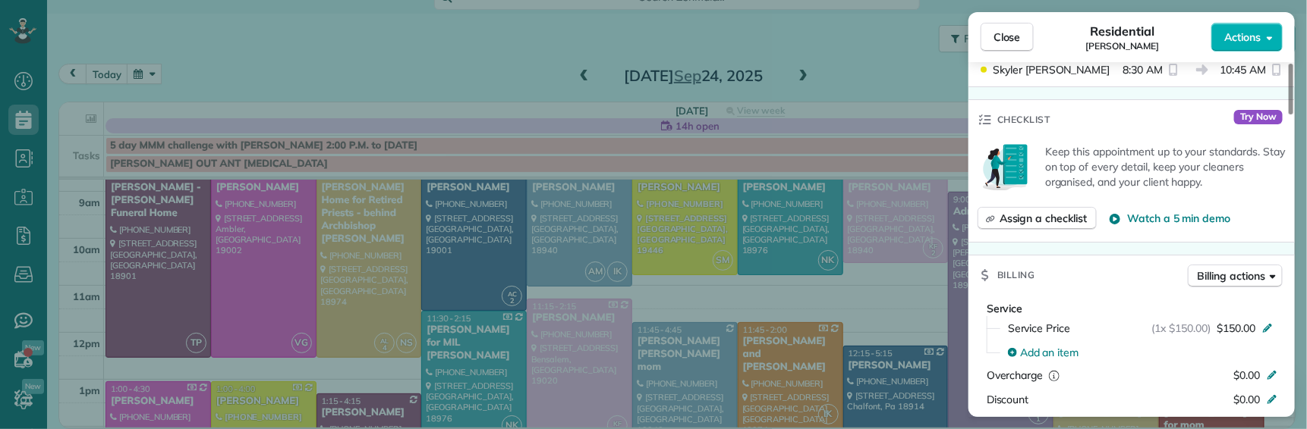
scroll to position [310, 0]
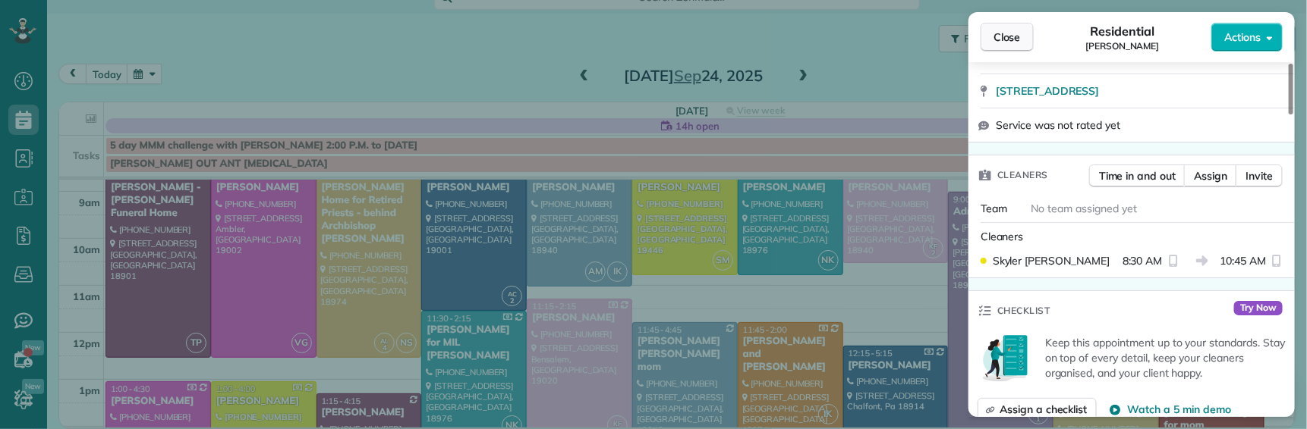
click at [1005, 36] on span "Close" at bounding box center [1006, 37] width 27 height 15
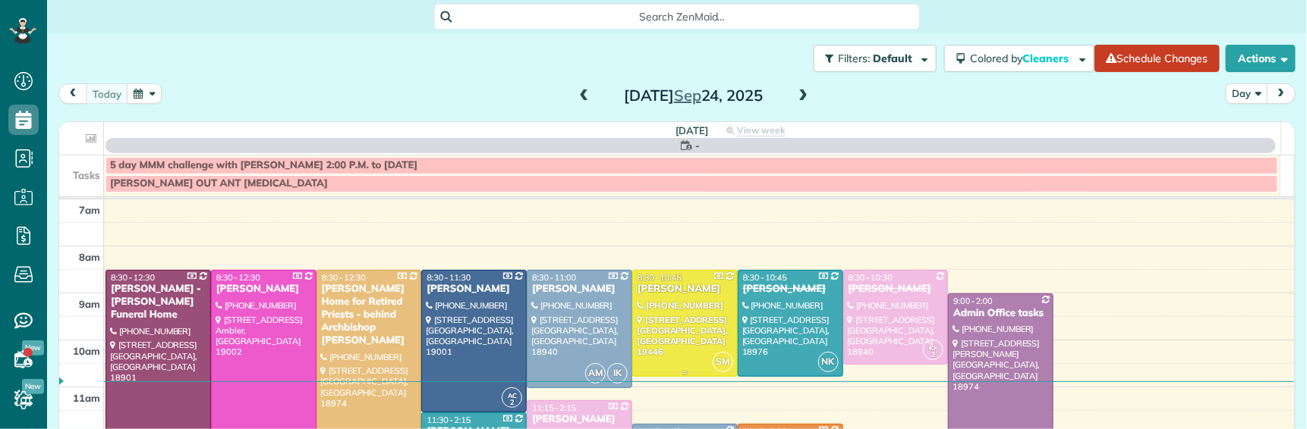
drag, startPoint x: 0, startPoint y: 0, endPoint x: 658, endPoint y: 294, distance: 720.4
click at [658, 294] on div "[PERSON_NAME]" at bounding box center [685, 289] width 96 height 13
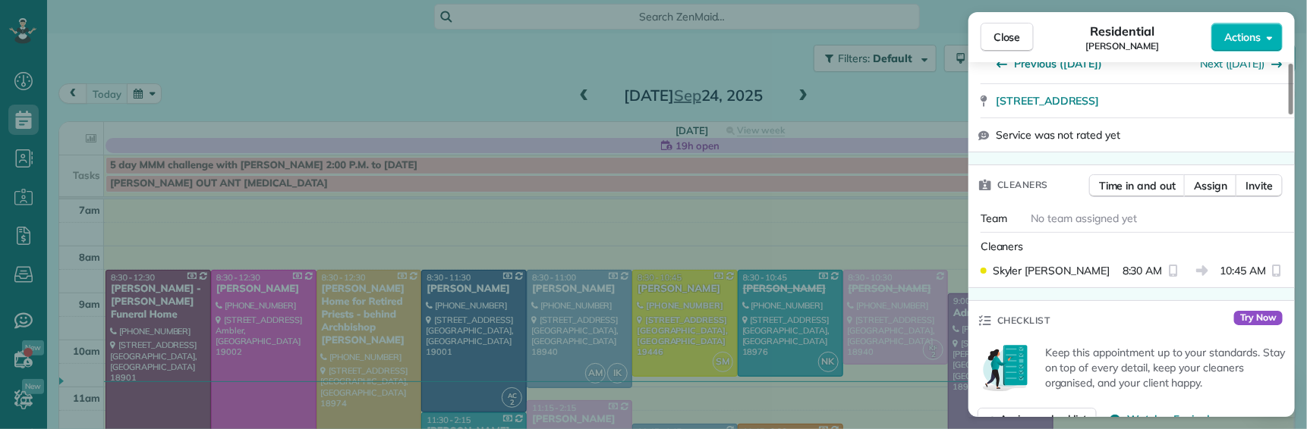
scroll to position [296, 0]
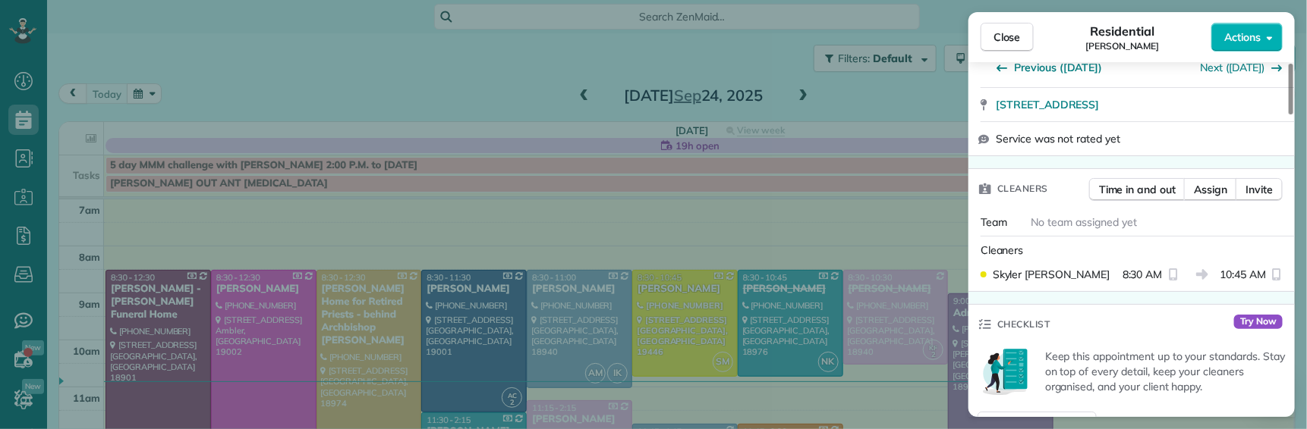
drag, startPoint x: 1024, startPoint y: 39, endPoint x: 550, endPoint y: 108, distance: 479.1
click at [1024, 39] on button "Close" at bounding box center [1006, 37] width 53 height 29
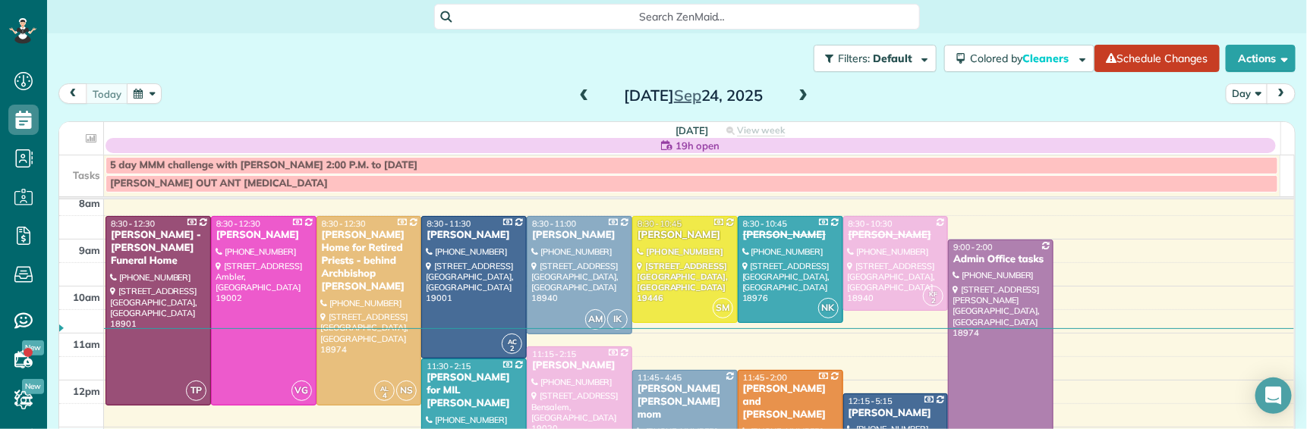
scroll to position [57, 0]
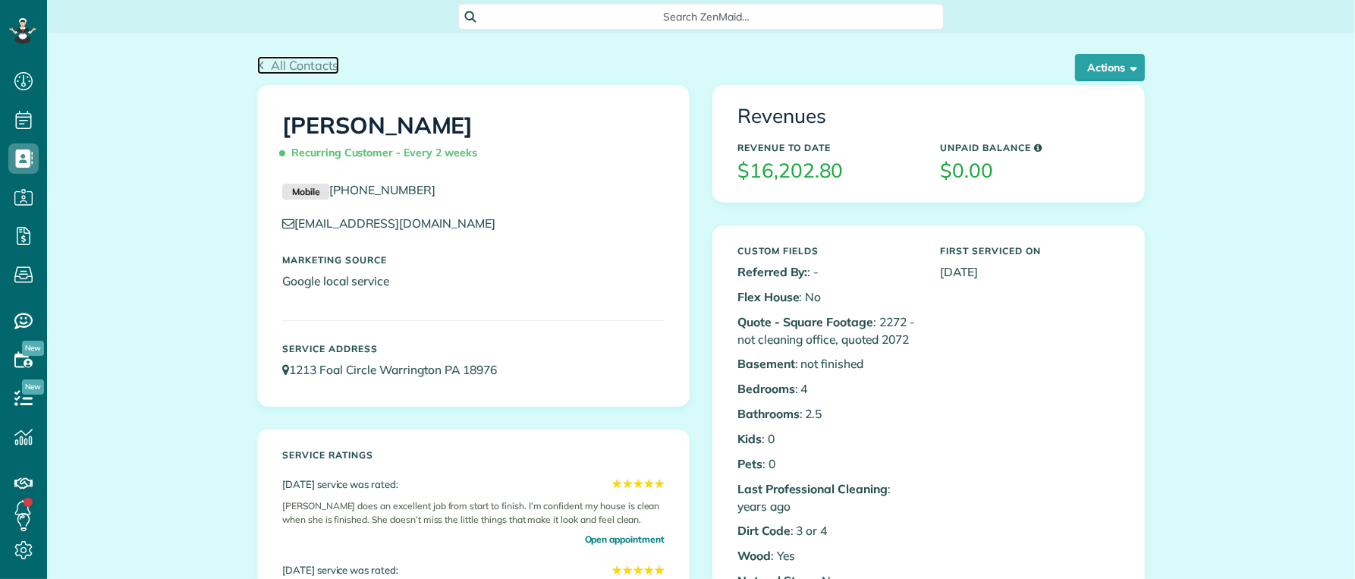
click at [311, 63] on span "All Contacts" at bounding box center [305, 65] width 68 height 15
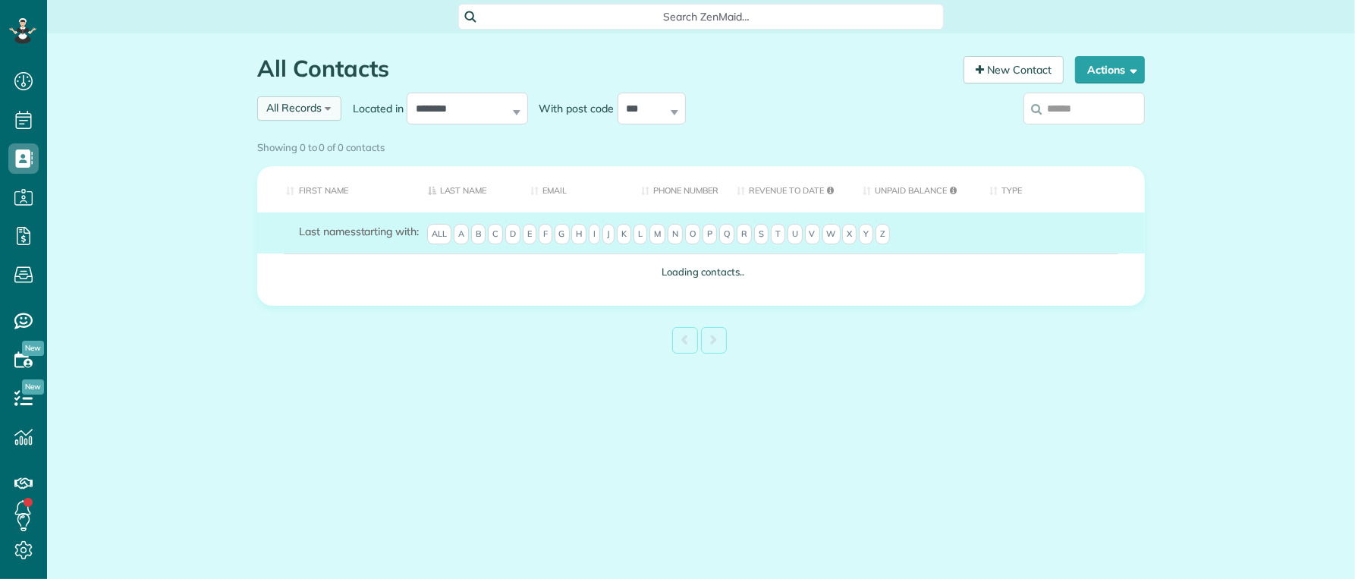
scroll to position [6, 6]
click at [1070, 112] on input "search" at bounding box center [1084, 109] width 121 height 32
type input "******"
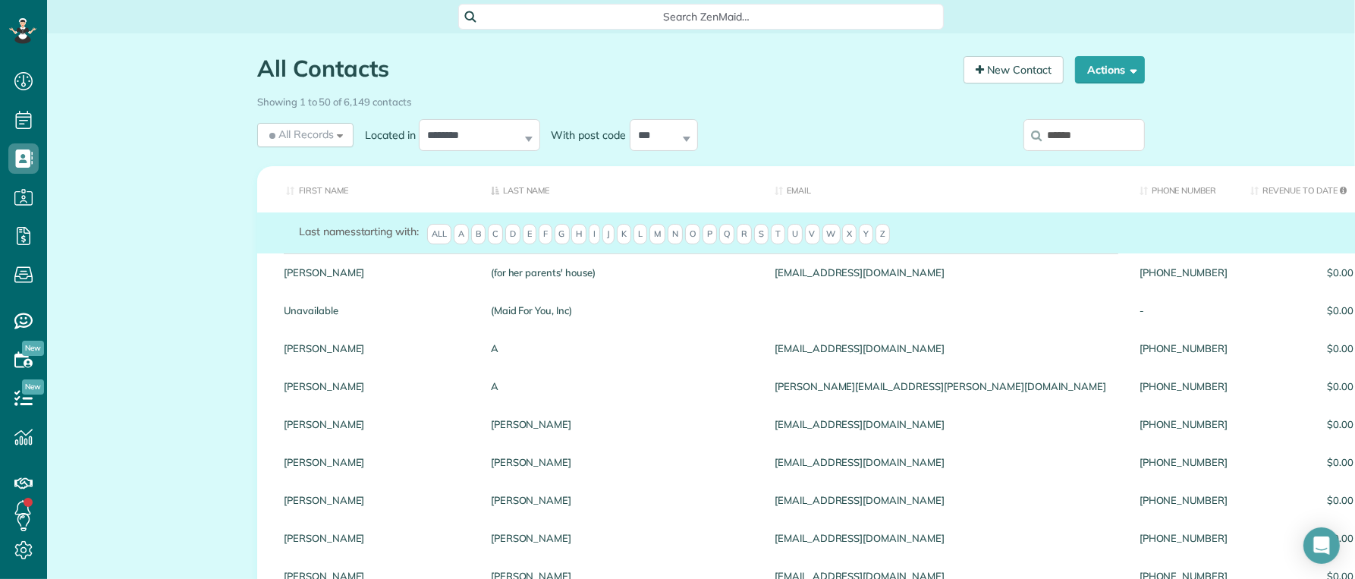
click at [1103, 138] on input "******" at bounding box center [1084, 135] width 121 height 32
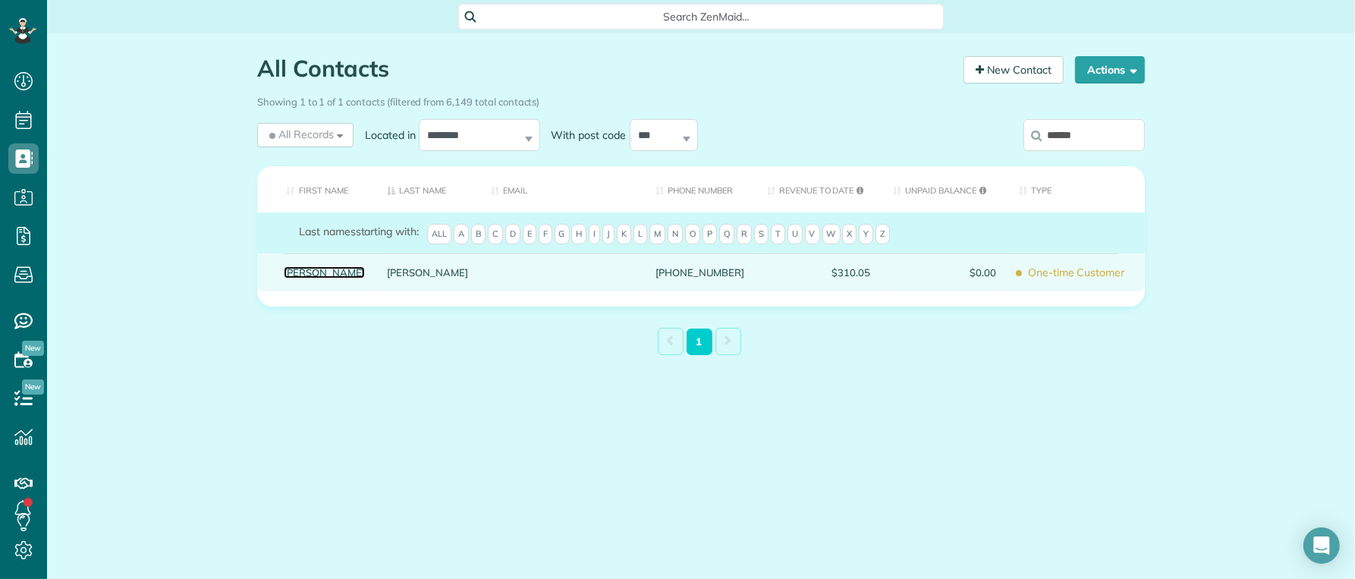
click at [297, 278] on link "[PERSON_NAME]" at bounding box center [324, 272] width 81 height 11
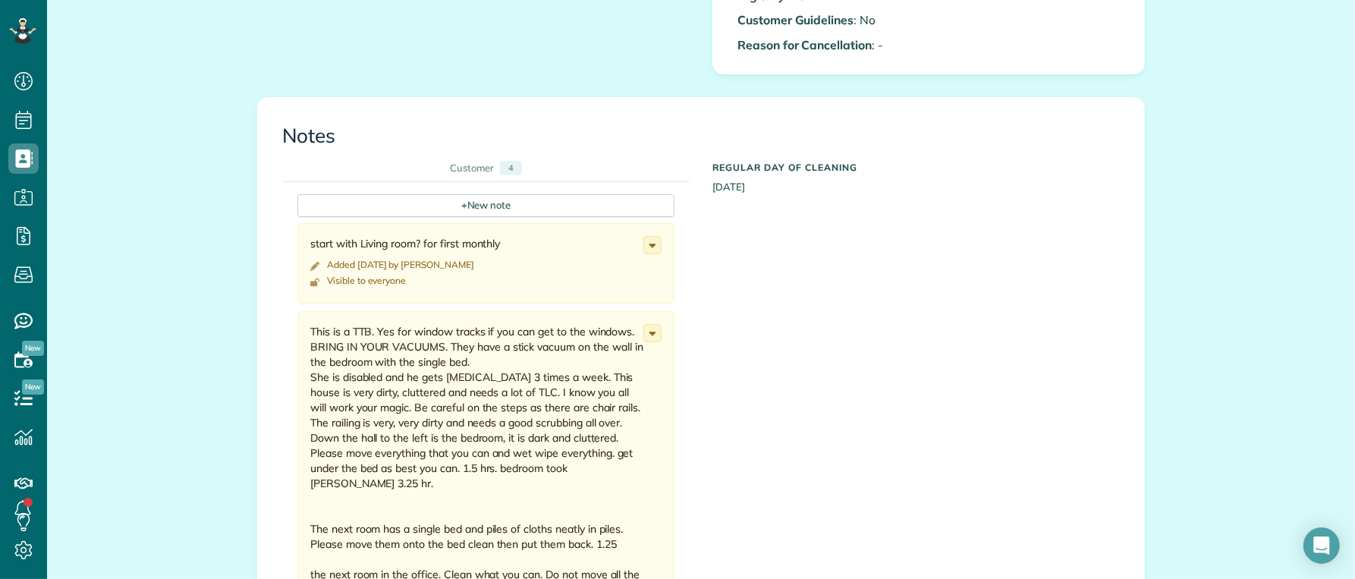
scroll to position [1010, 0]
click at [448, 203] on div "+ New note" at bounding box center [485, 201] width 377 height 23
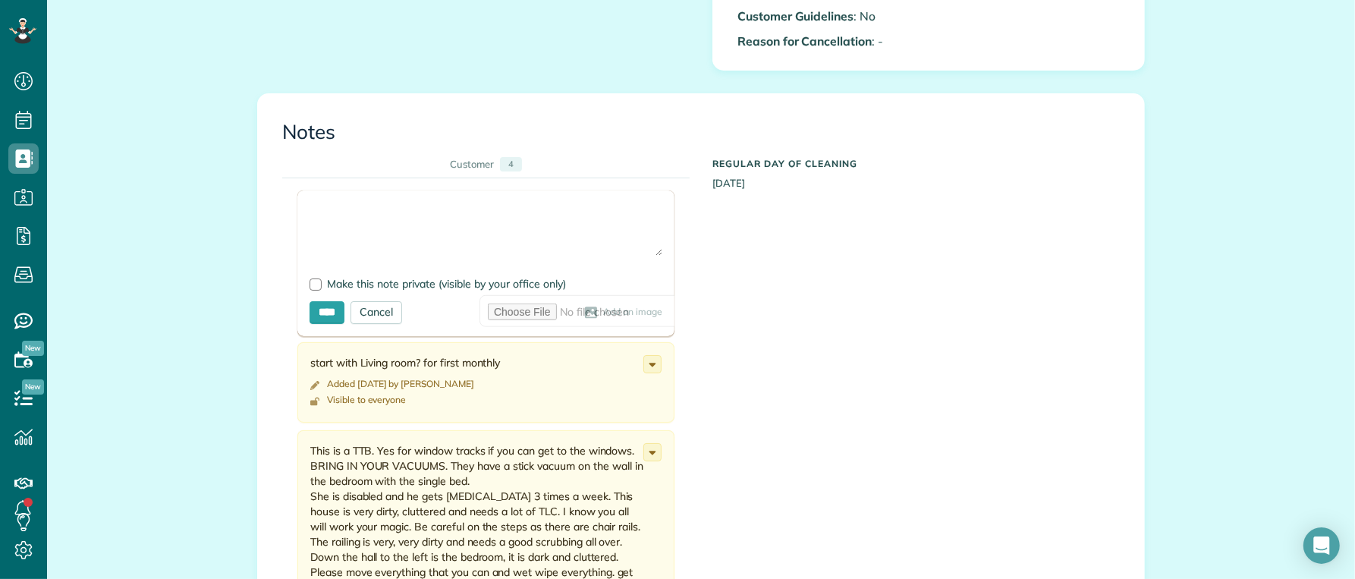
click at [405, 209] on textarea at bounding box center [486, 229] width 353 height 53
type textarea "**********"
click at [310, 283] on div at bounding box center [316, 284] width 12 height 12
click at [331, 316] on input "****" at bounding box center [327, 312] width 35 height 23
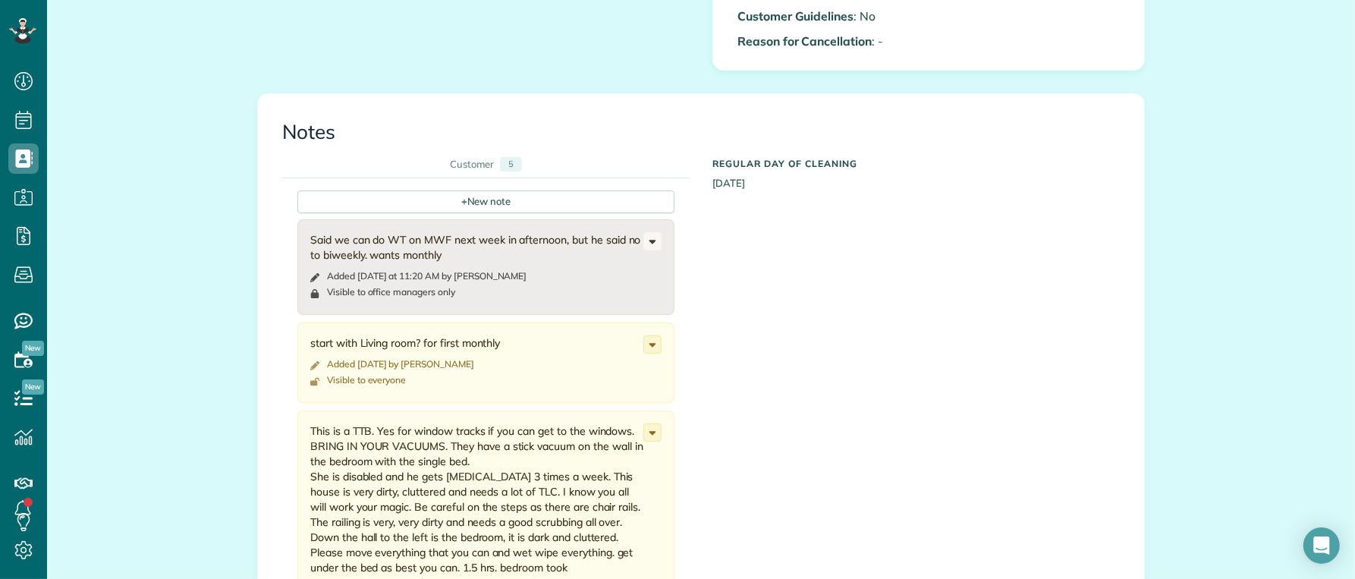
scroll to position [1002, 0]
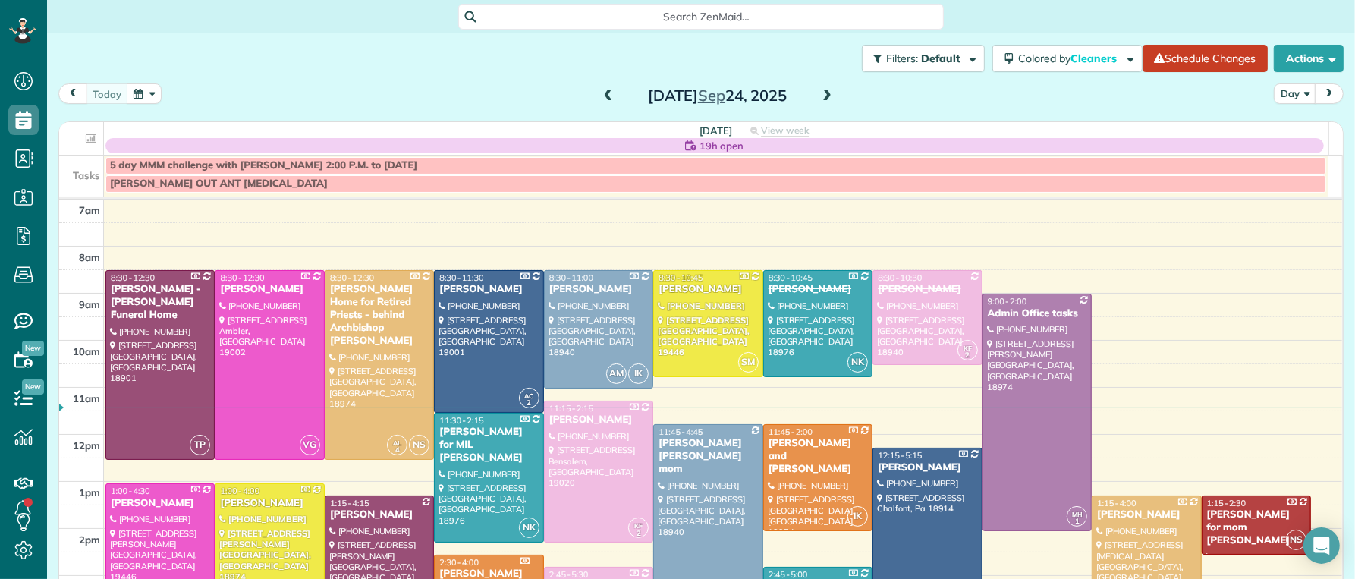
scroll to position [57, 0]
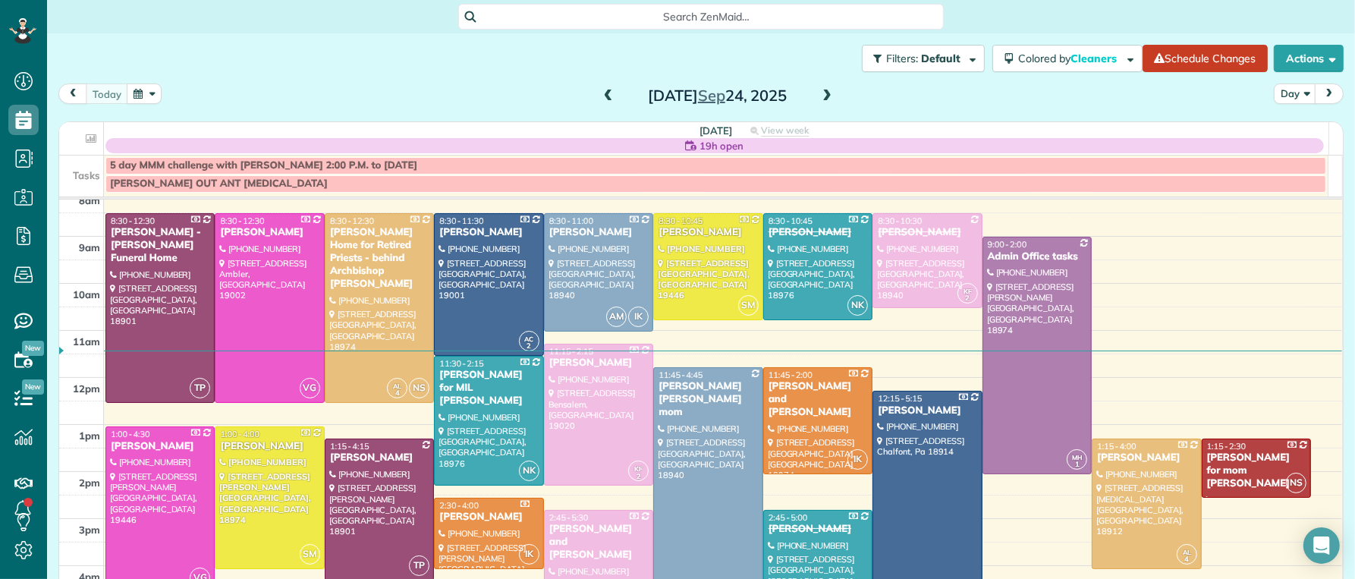
click at [603, 94] on span at bounding box center [608, 97] width 17 height 14
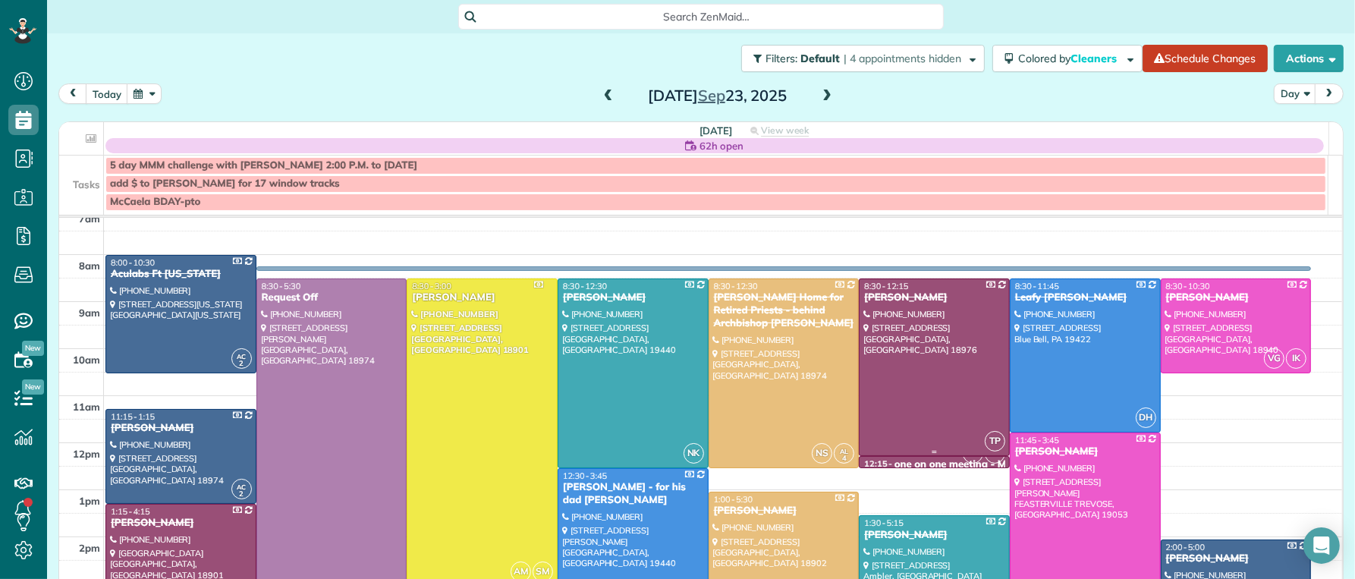
scroll to position [0, 0]
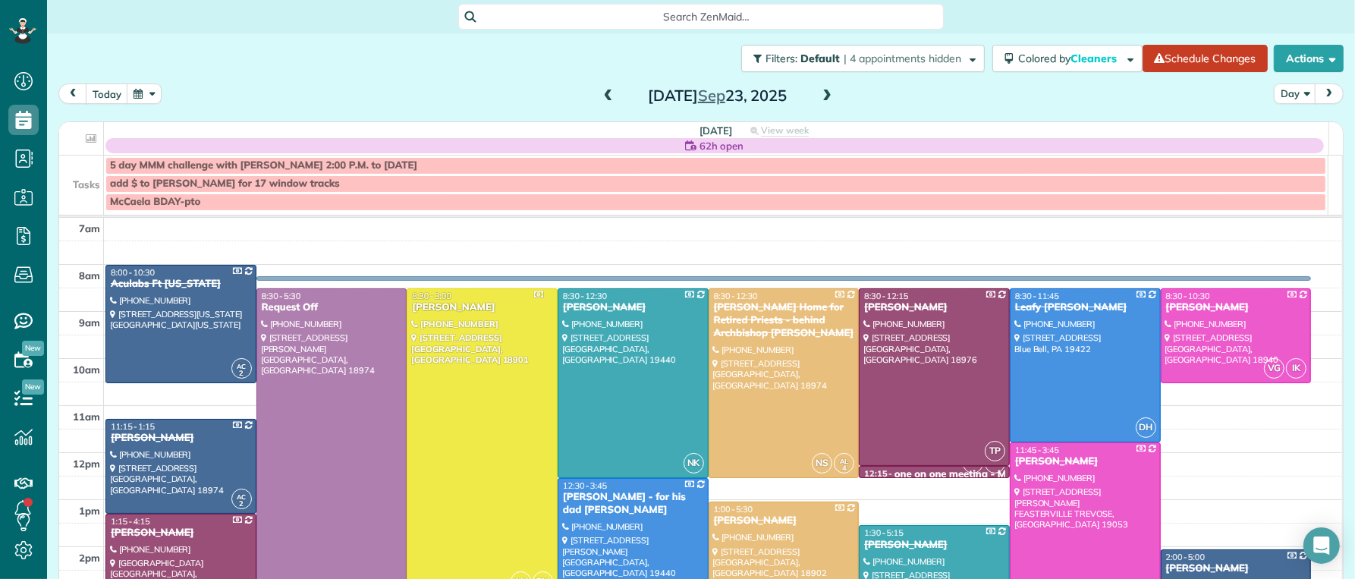
click at [437, 314] on div "[PERSON_NAME]" at bounding box center [482, 307] width 142 height 13
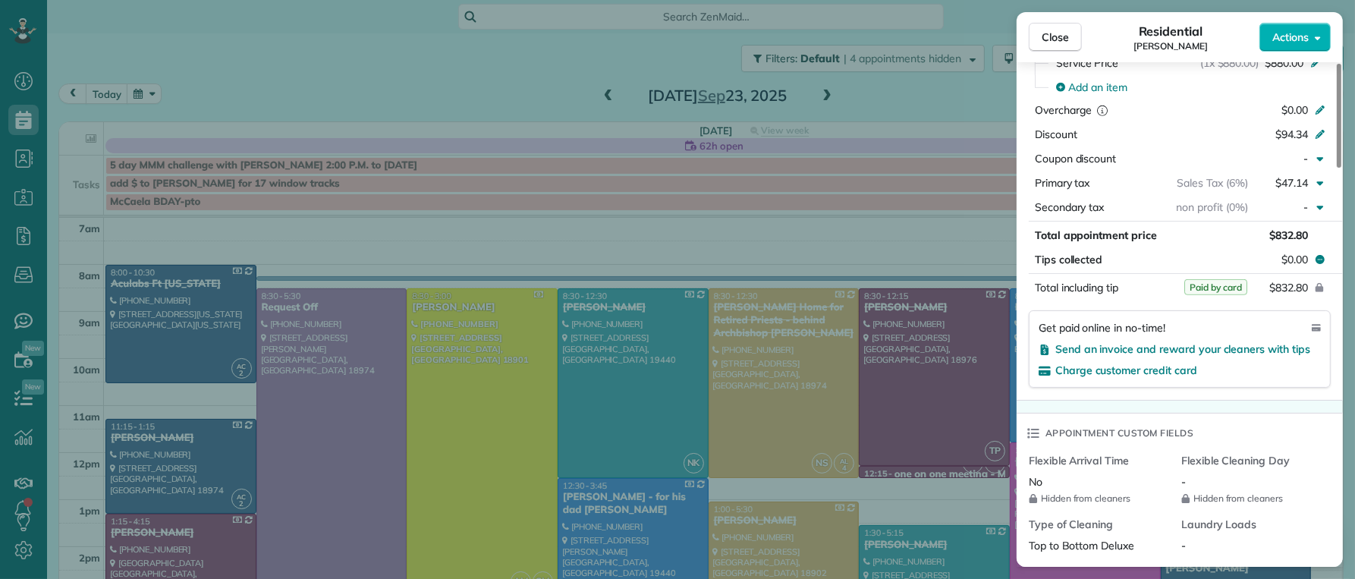
scroll to position [1577, 0]
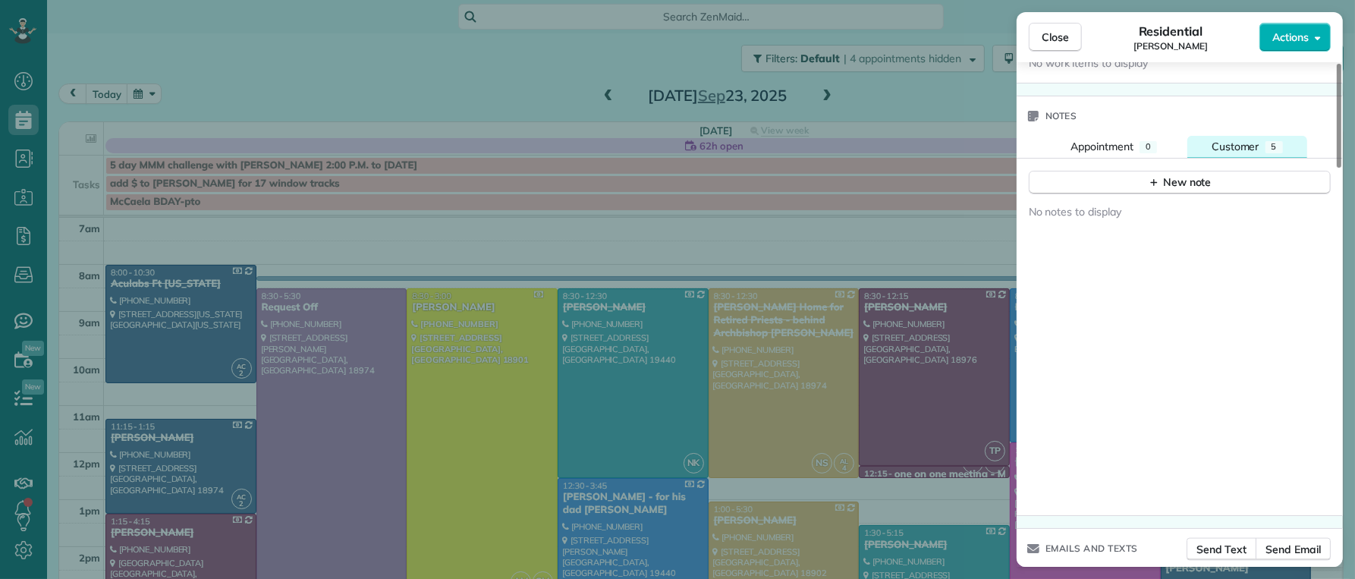
click at [1235, 153] on span "Customer" at bounding box center [1236, 147] width 48 height 14
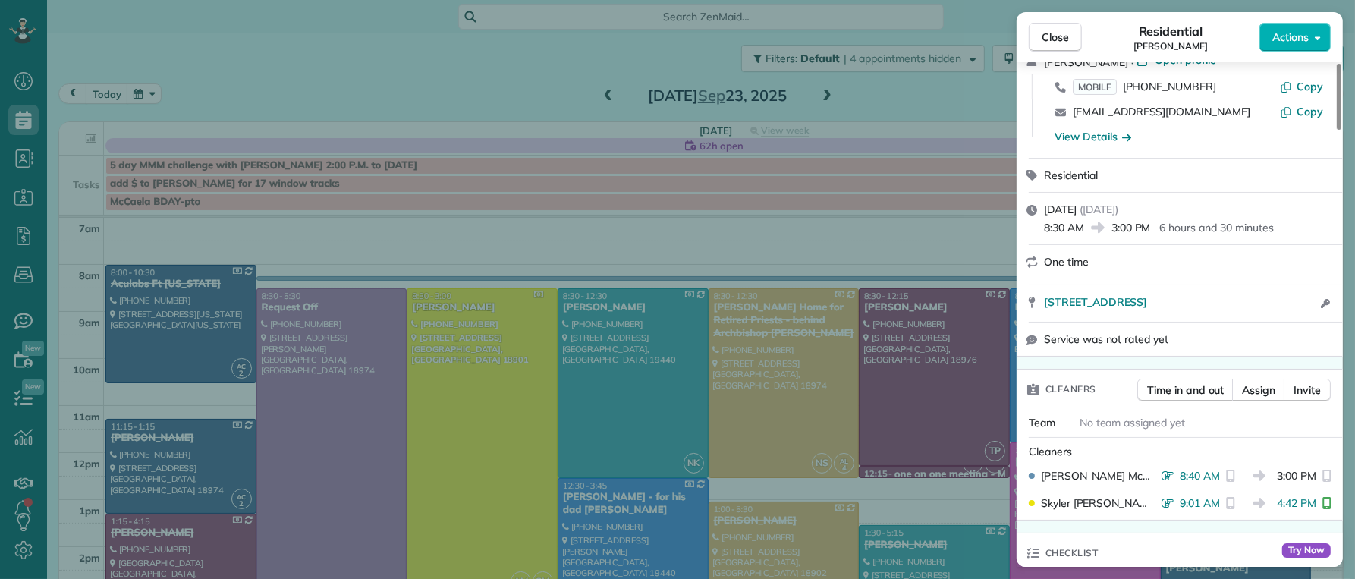
scroll to position [139, 0]
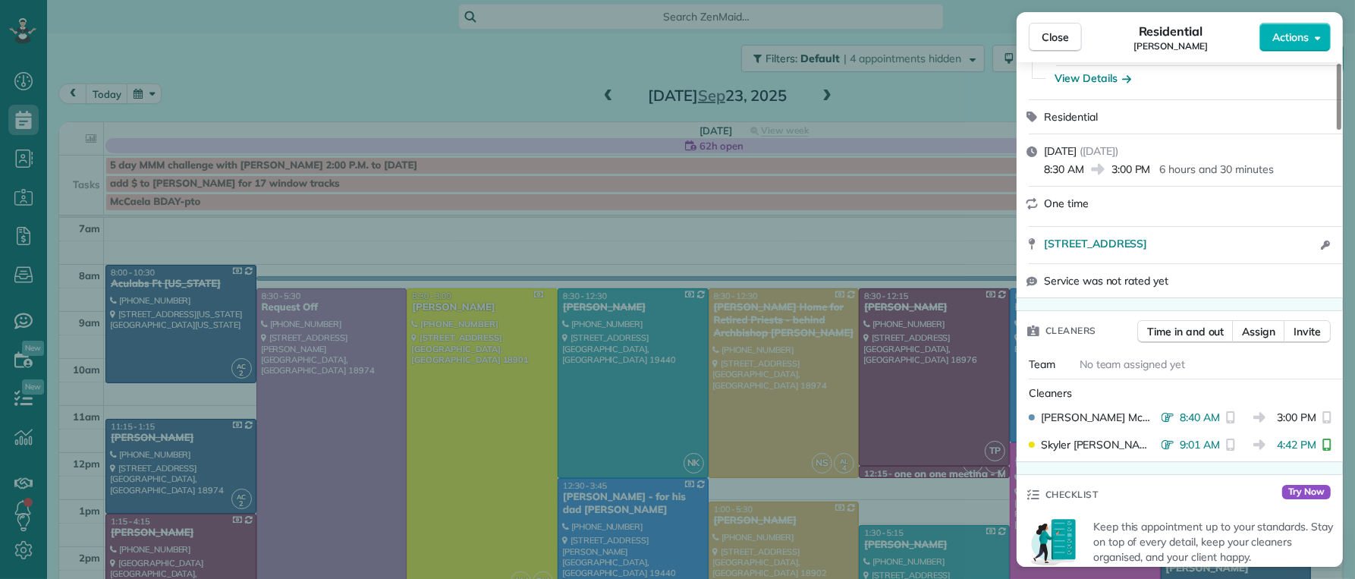
drag, startPoint x: 1067, startPoint y: 39, endPoint x: 980, endPoint y: 382, distance: 354.6
click at [1067, 39] on span "Close" at bounding box center [1055, 37] width 27 height 15
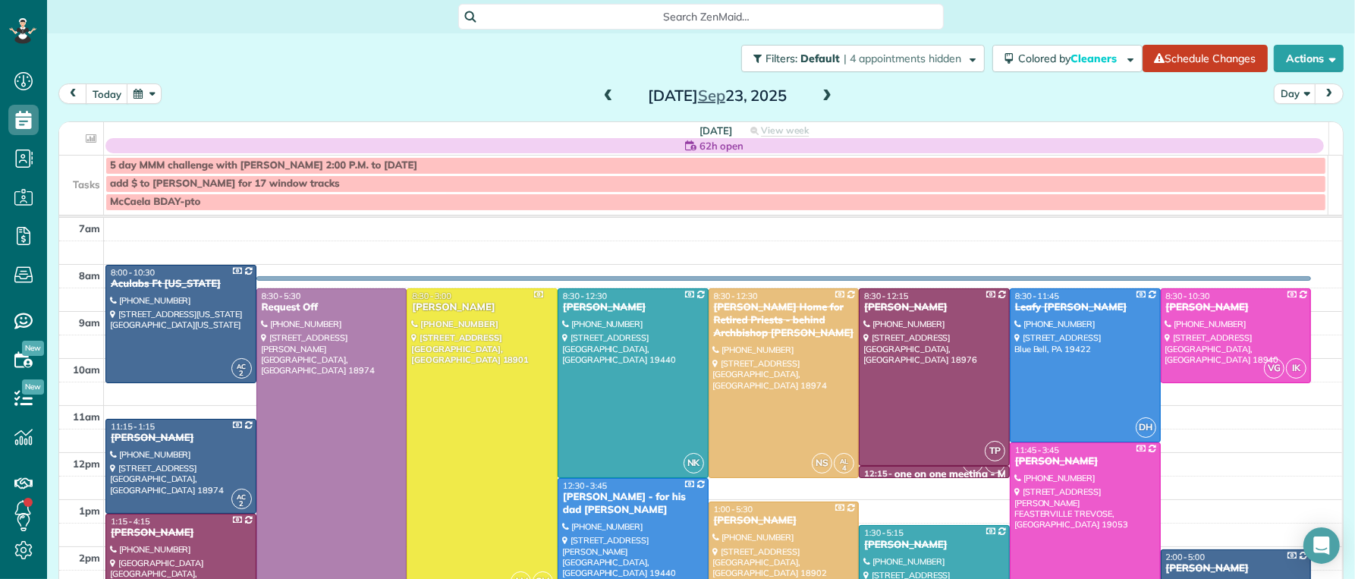
click at [153, 96] on button "button" at bounding box center [144, 93] width 35 height 20
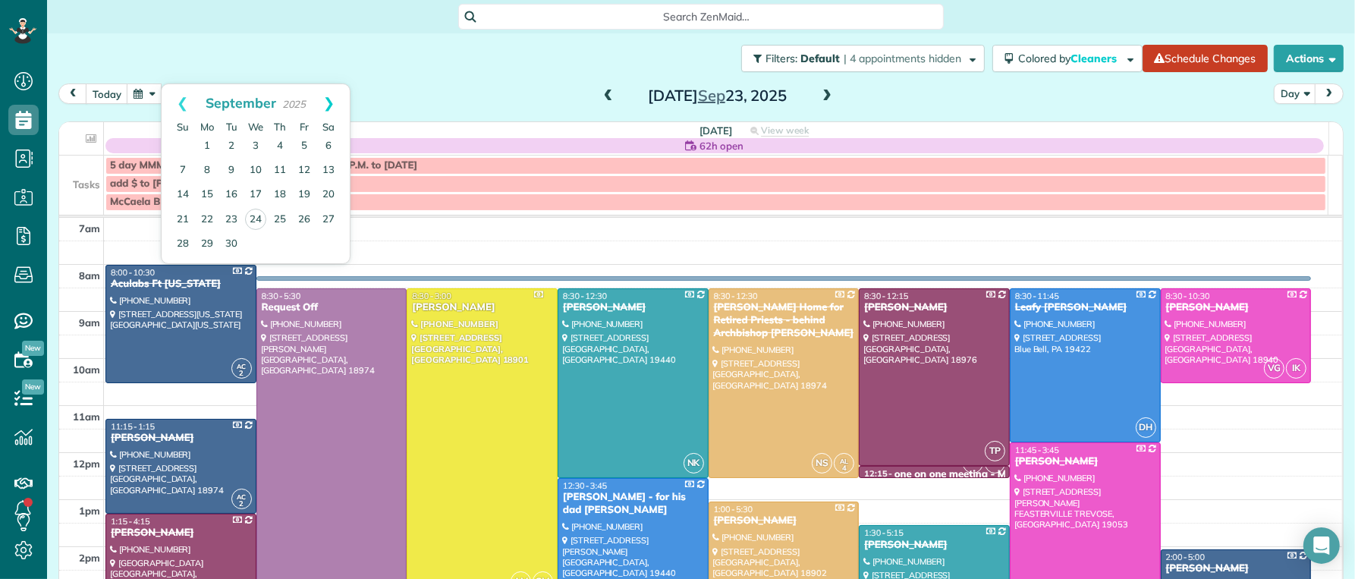
click at [332, 97] on link "Next" at bounding box center [329, 103] width 42 height 38
click at [233, 166] on link "7" at bounding box center [231, 171] width 24 height 24
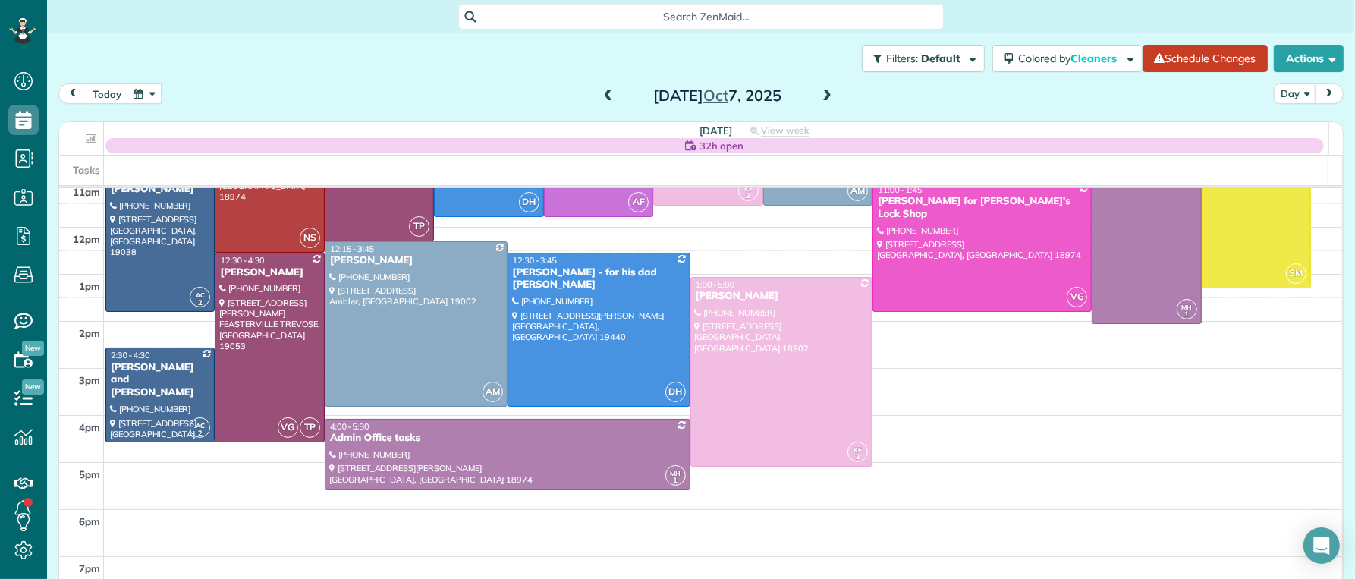
scroll to position [96, 0]
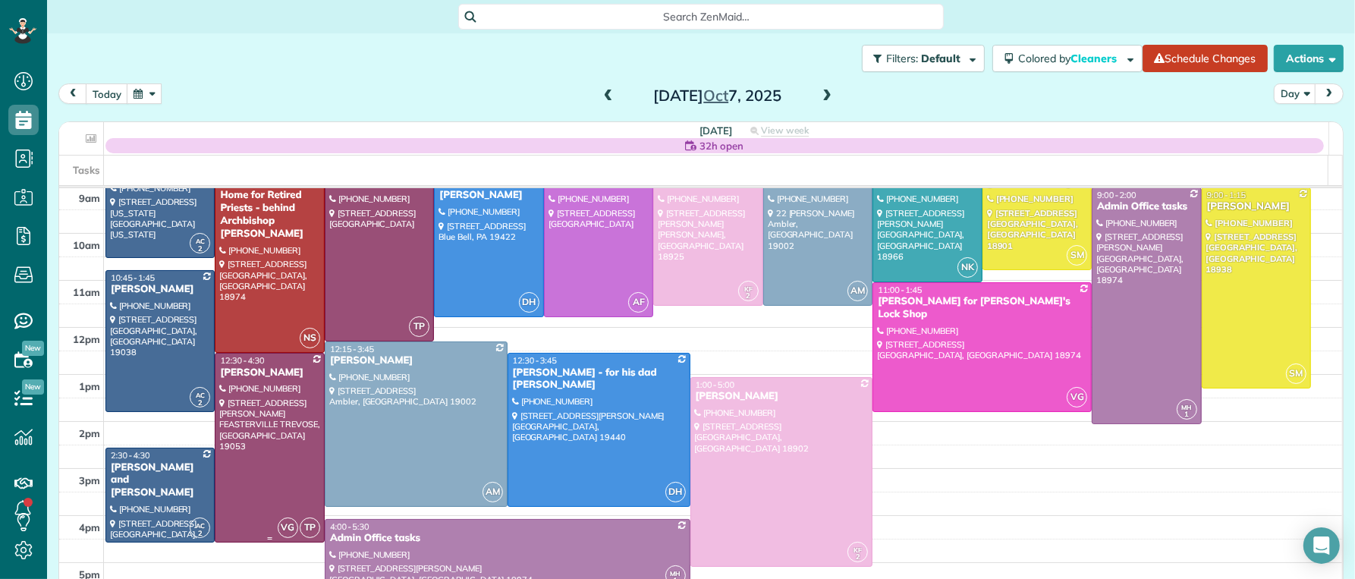
click at [269, 371] on div "Tina E Frascella" at bounding box center [269, 372] width 100 height 13
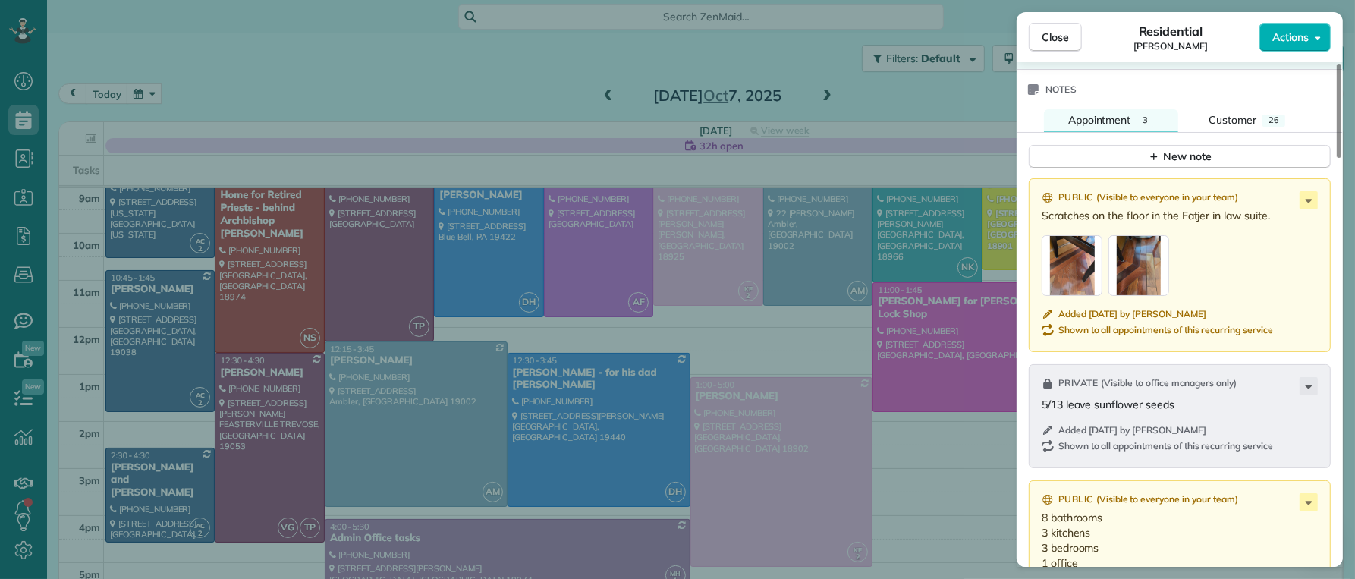
scroll to position [1647, 0]
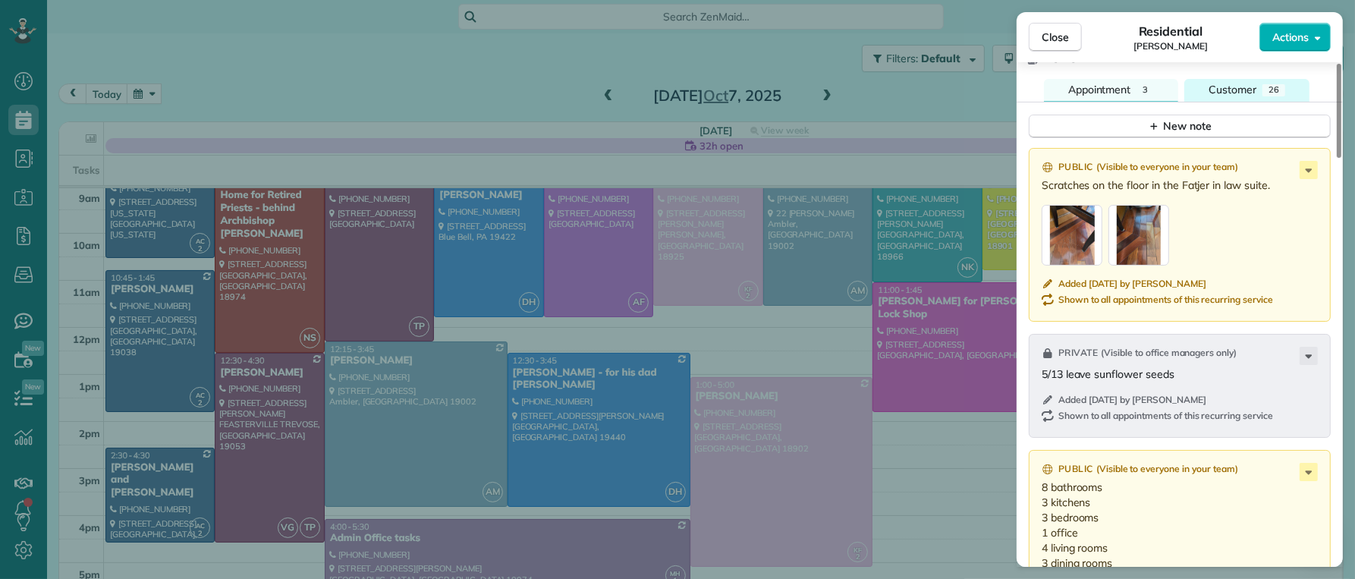
click at [1234, 96] on span "Customer" at bounding box center [1233, 90] width 48 height 14
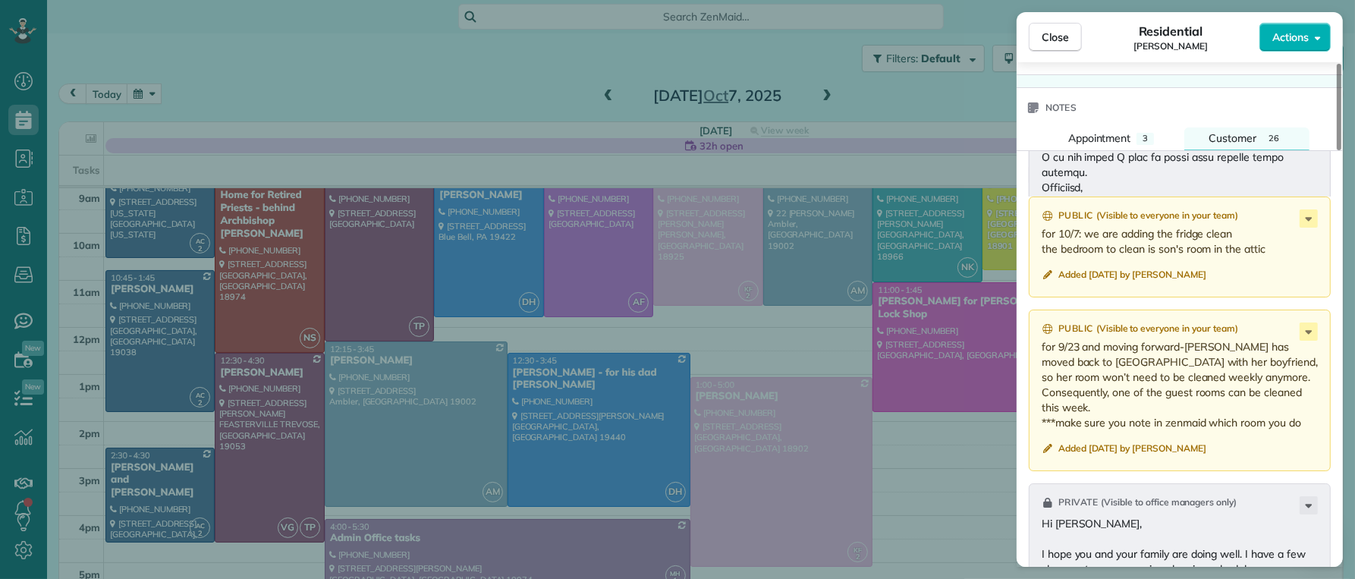
scroll to position [1597, 0]
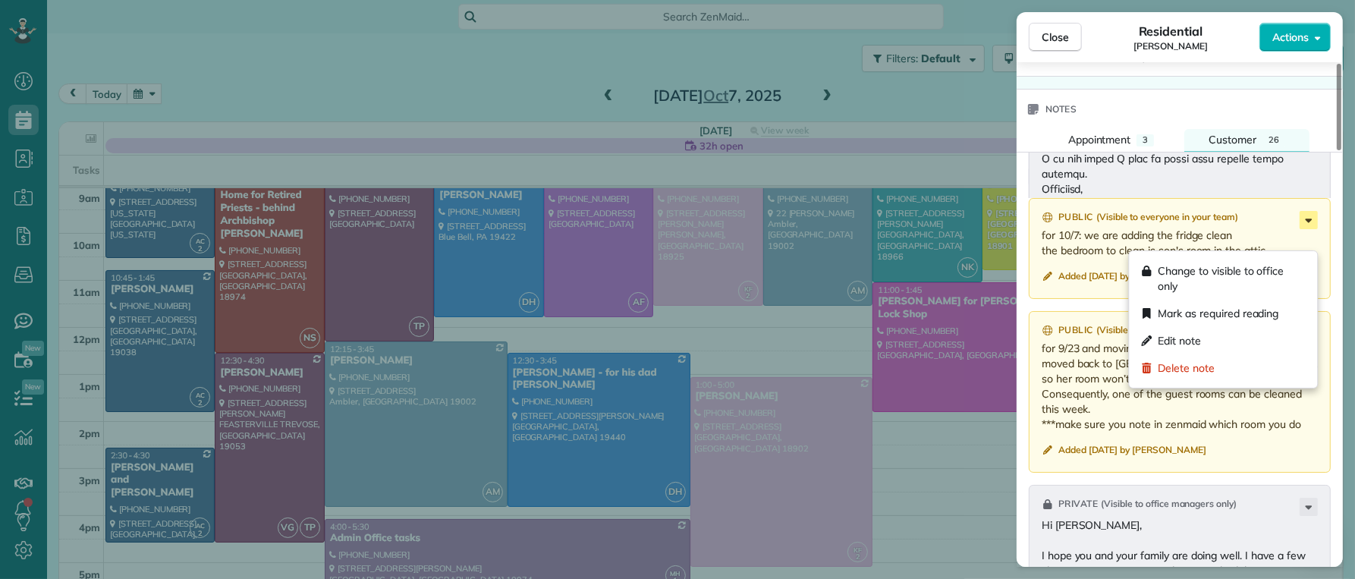
click at [1306, 222] on icon at bounding box center [1309, 221] width 7 height 4
click at [1256, 340] on div "Edit note" at bounding box center [1224, 340] width 176 height 27
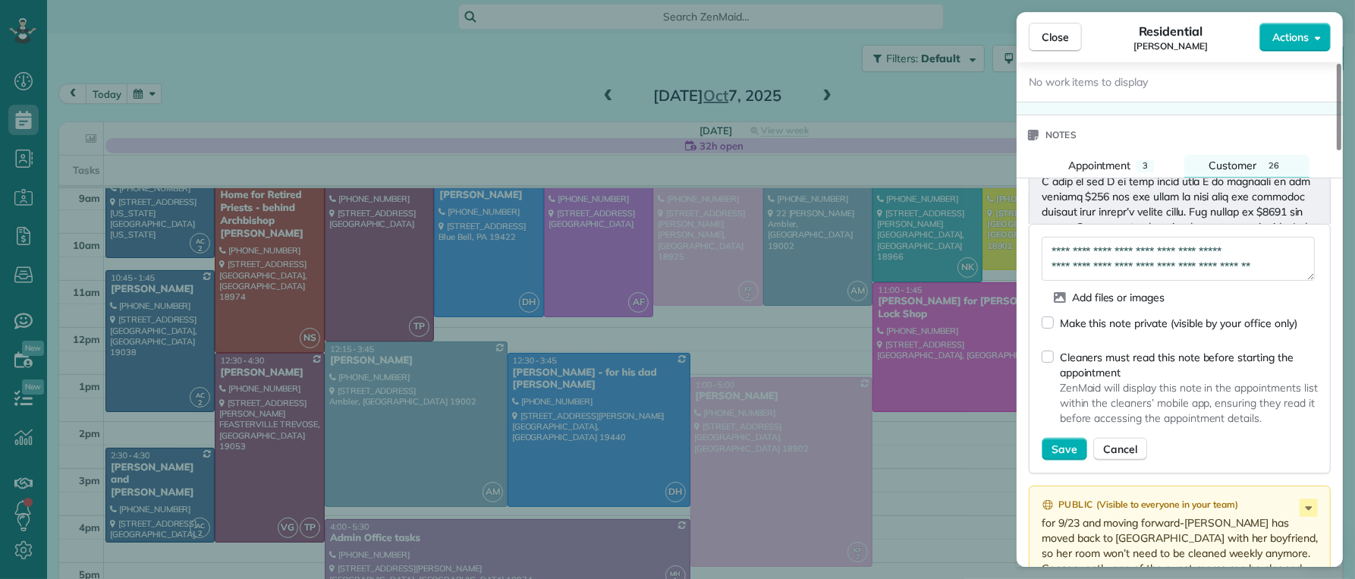
scroll to position [1575, 0]
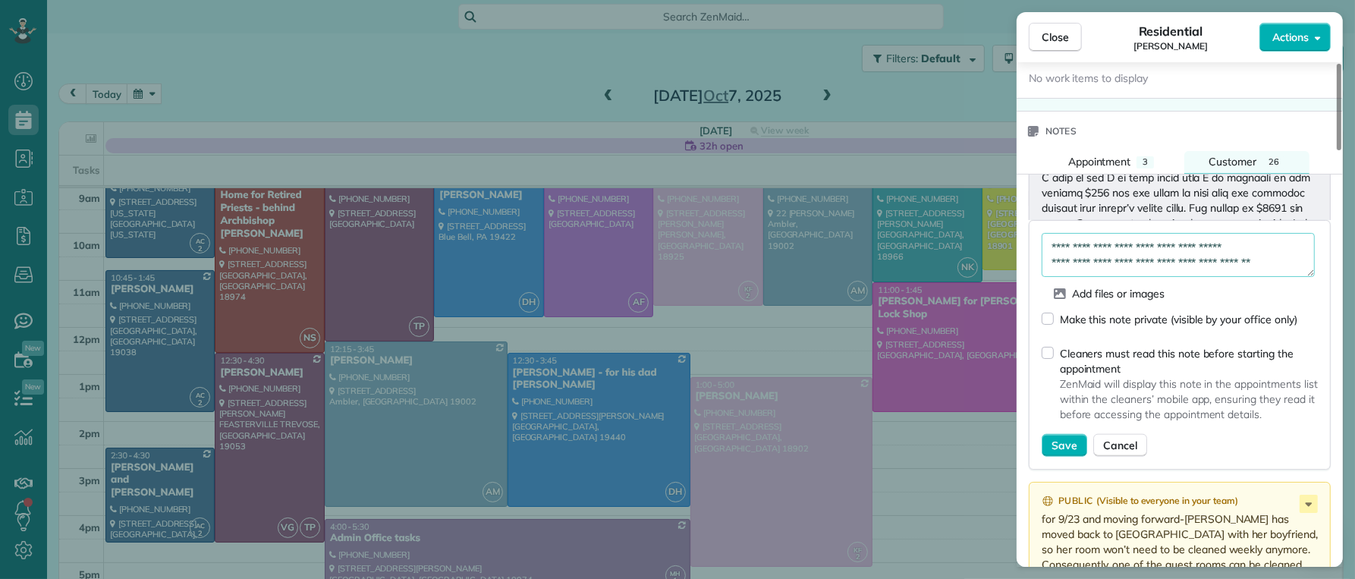
click at [1184, 267] on textarea "**********" at bounding box center [1178, 255] width 273 height 44
drag, startPoint x: 1233, startPoint y: 265, endPoint x: 1266, endPoint y: 278, distance: 36.1
click at [1233, 266] on textarea "**********" at bounding box center [1178, 255] width 273 height 44
type textarea "**********"
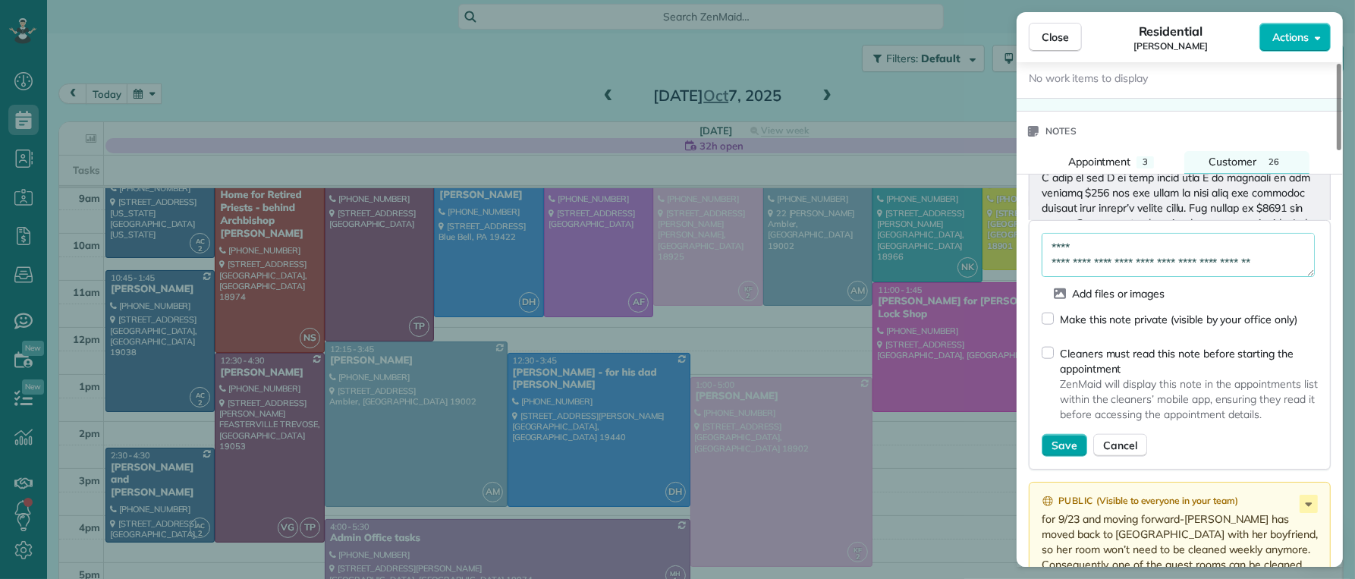
click at [1064, 453] on span "Save" at bounding box center [1065, 445] width 26 height 15
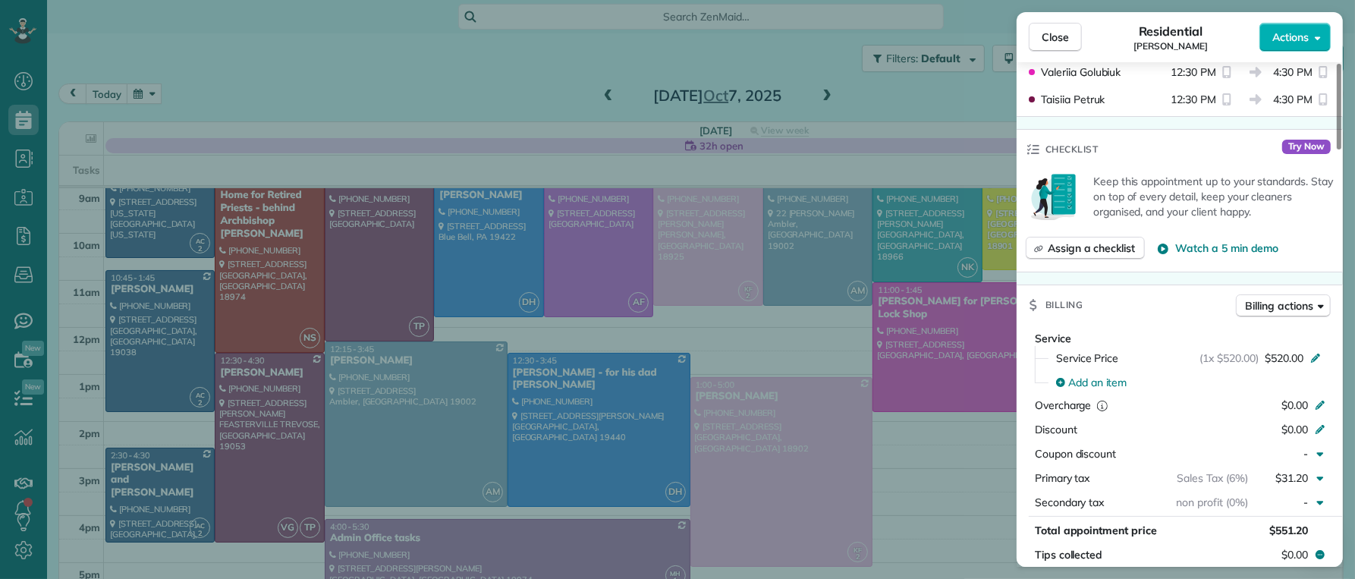
scroll to position [530, 0]
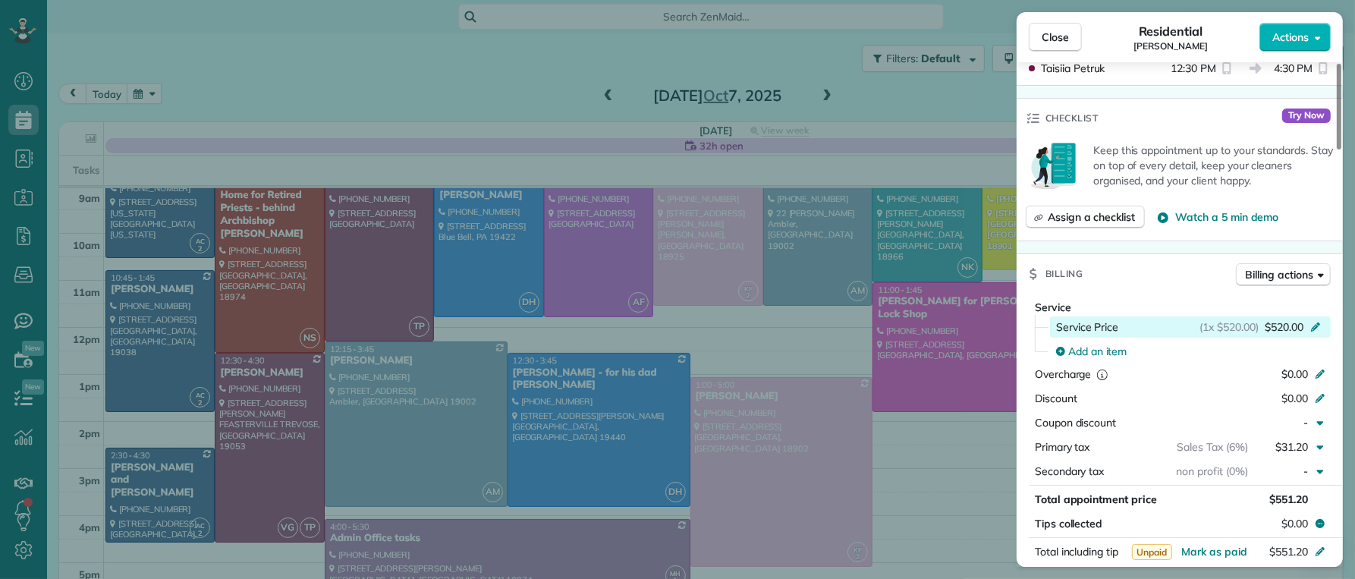
click at [1280, 335] on span "$520.00" at bounding box center [1284, 326] width 39 height 15
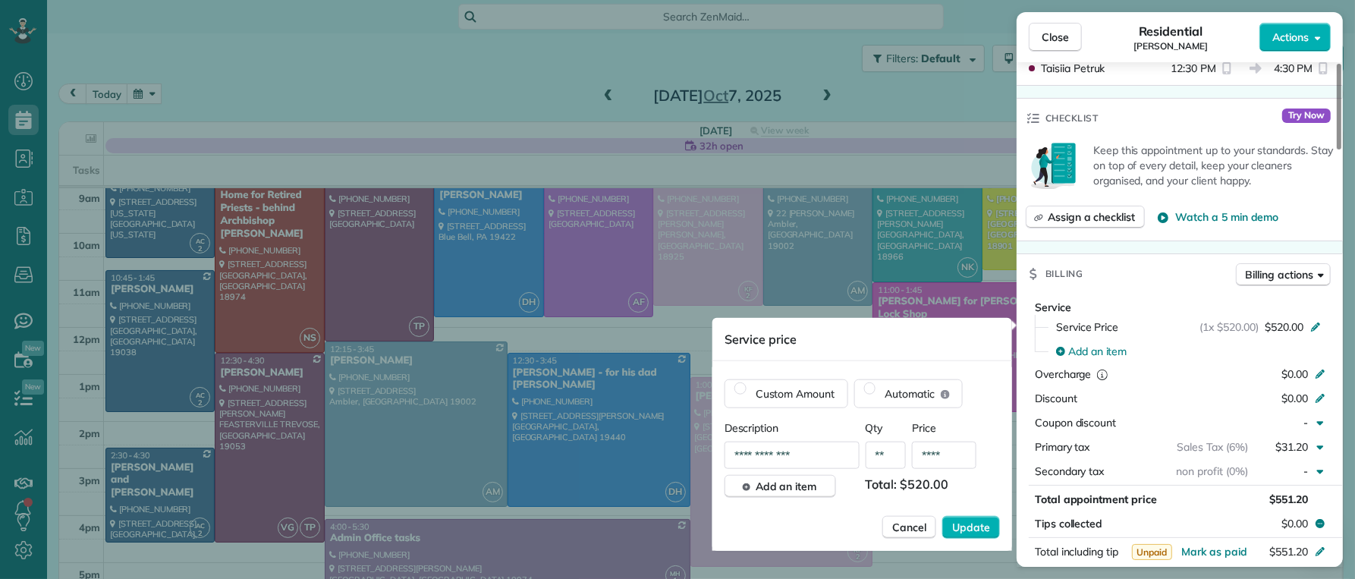
click at [947, 452] on input "****" at bounding box center [944, 455] width 64 height 27
type input "****"
click at [983, 527] on span "Update" at bounding box center [971, 527] width 38 height 15
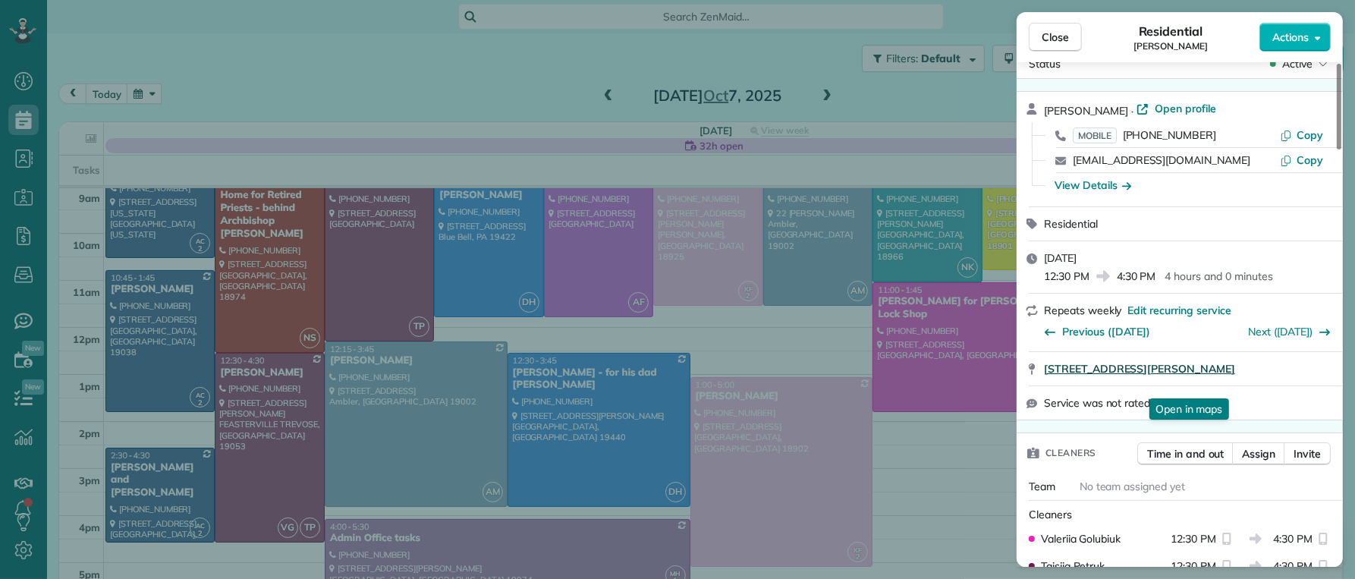
scroll to position [0, 0]
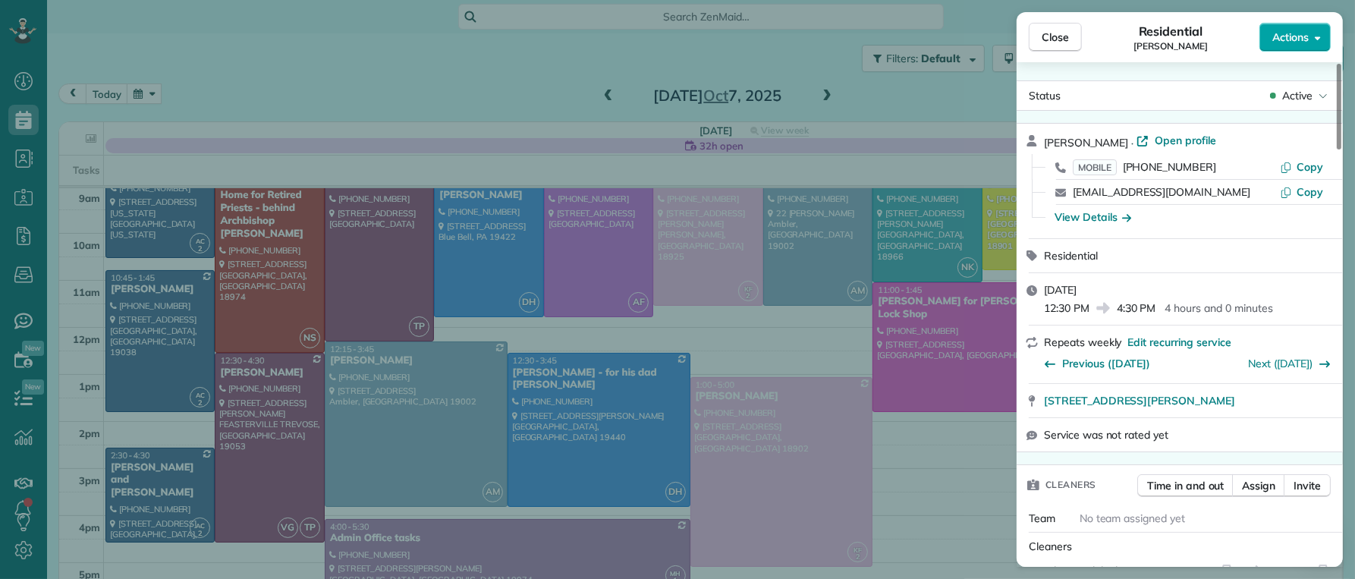
click at [1287, 30] on span "Actions" at bounding box center [1290, 37] width 36 height 15
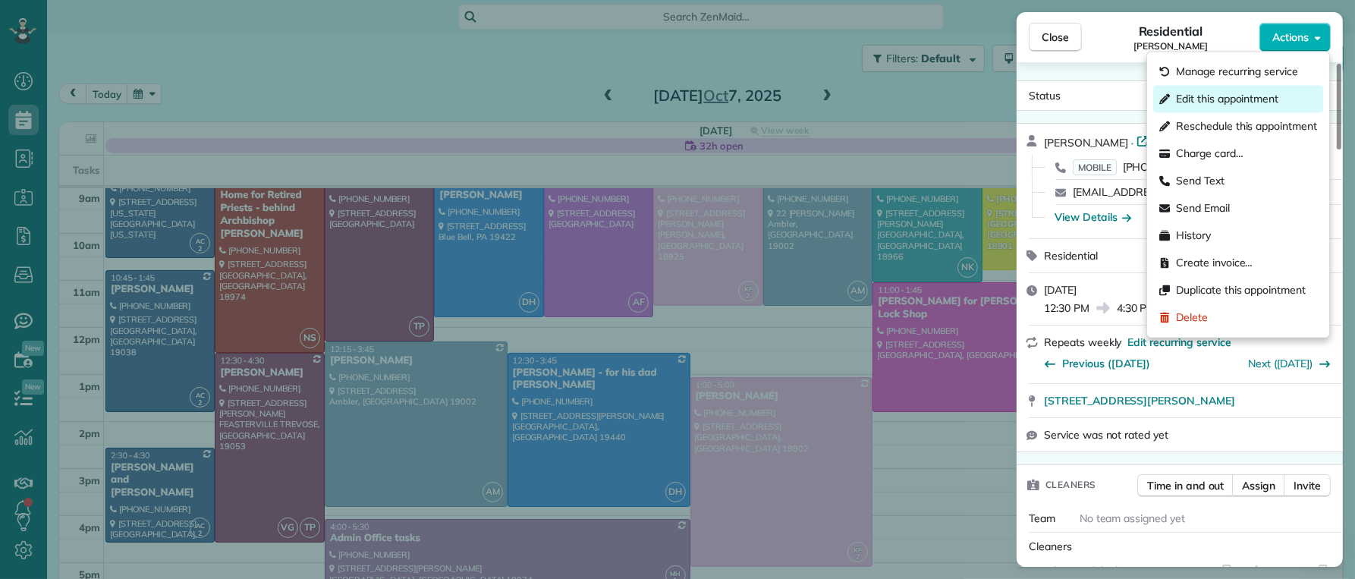
click at [1272, 106] on span "Edit this appointment" at bounding box center [1227, 99] width 102 height 15
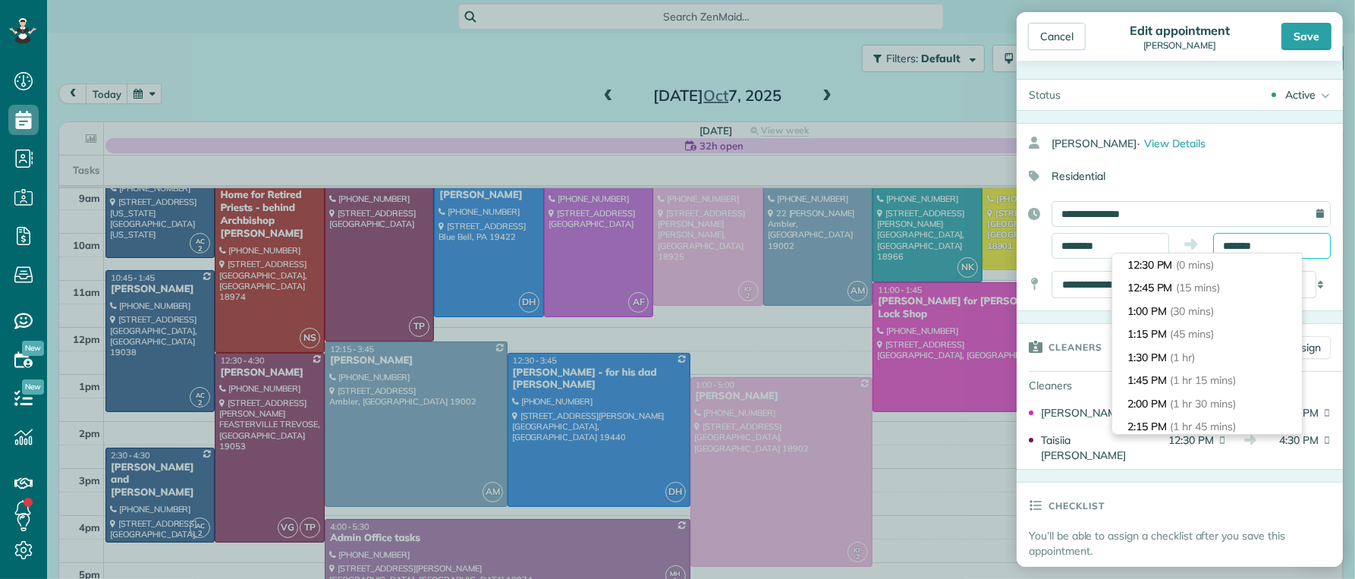
click at [1221, 247] on input "*******" at bounding box center [1272, 246] width 118 height 26
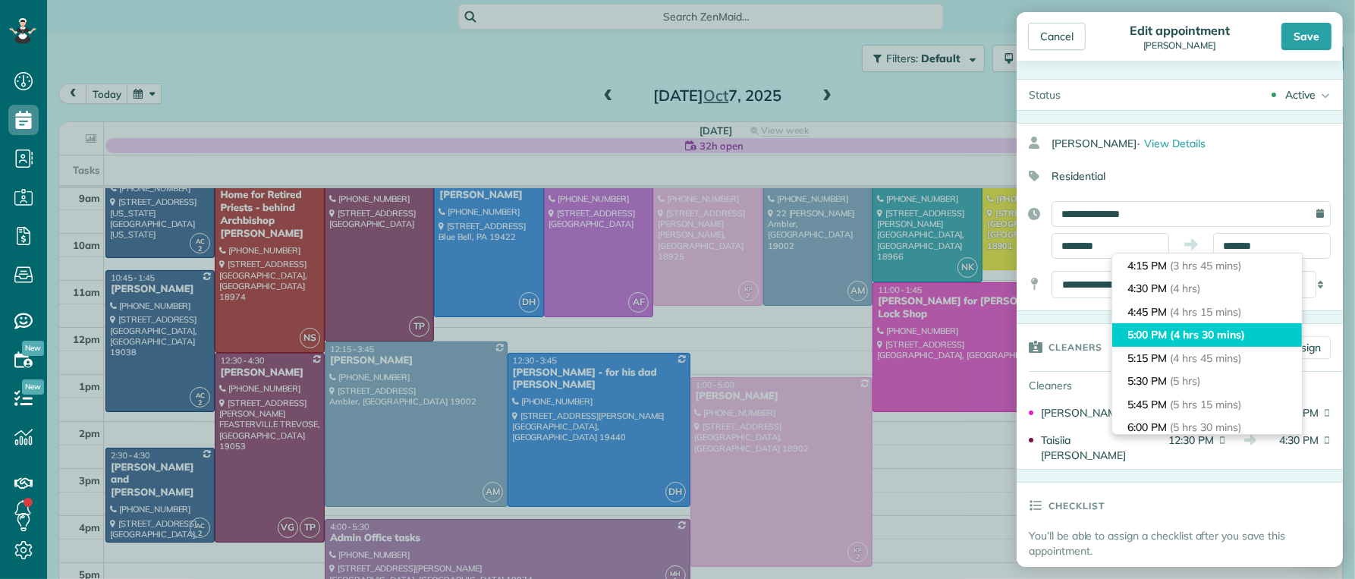
type input "*******"
click at [1197, 329] on span "(4 hrs 30 mins)" at bounding box center [1206, 335] width 71 height 14
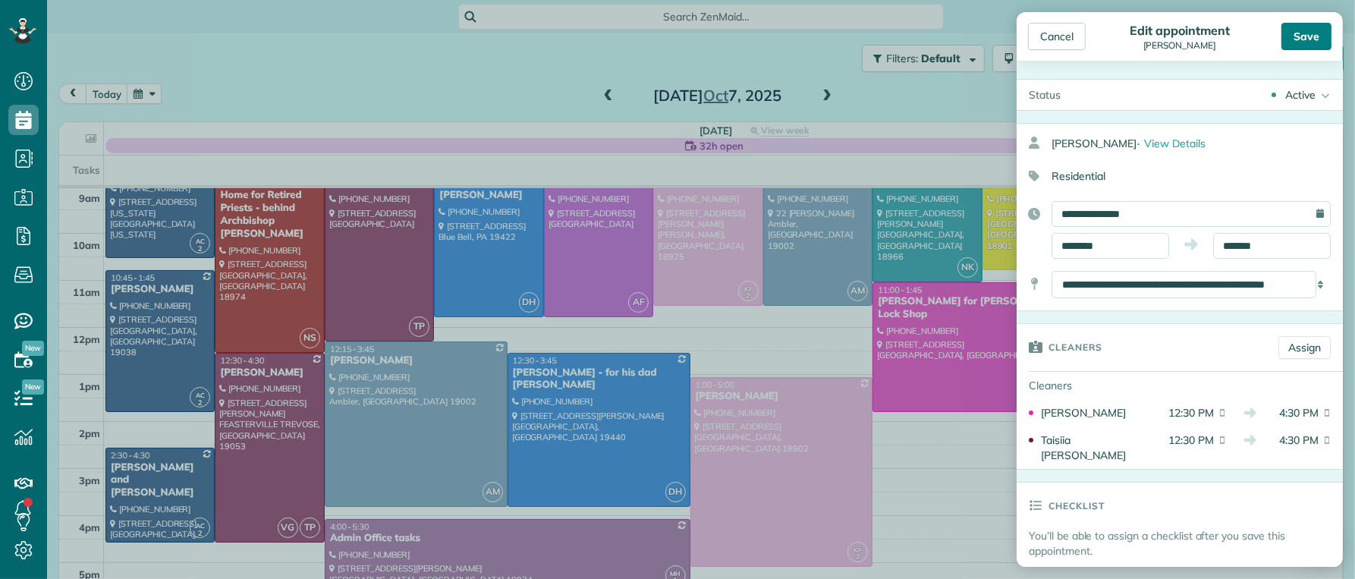
drag, startPoint x: 1308, startPoint y: 35, endPoint x: 1263, endPoint y: 122, distance: 98.4
click at [1308, 35] on div "Save" at bounding box center [1307, 36] width 50 height 27
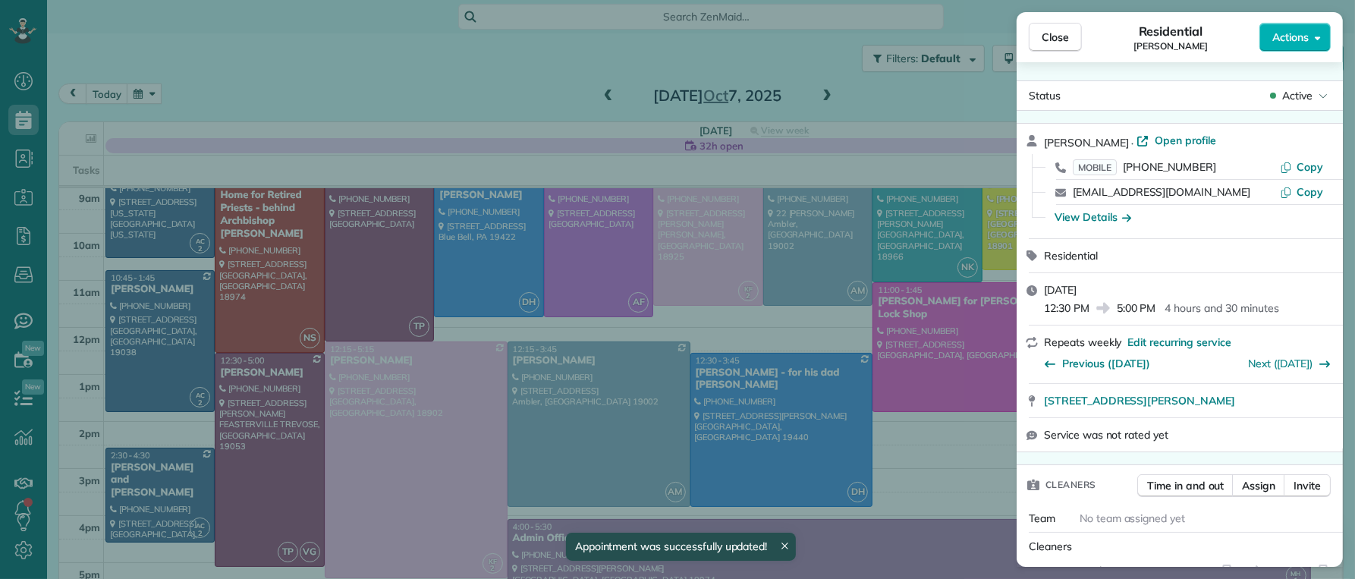
drag, startPoint x: 1061, startPoint y: 37, endPoint x: 750, endPoint y: 382, distance: 463.7
click at [1062, 38] on span "Close" at bounding box center [1055, 37] width 27 height 15
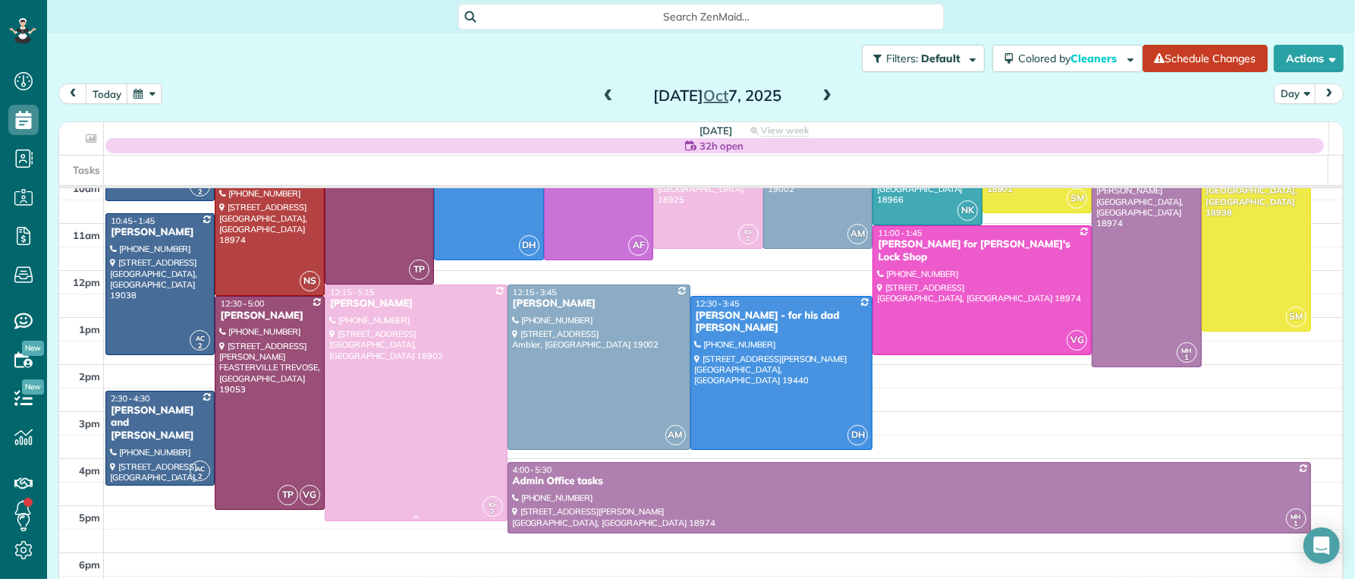
scroll to position [156, 0]
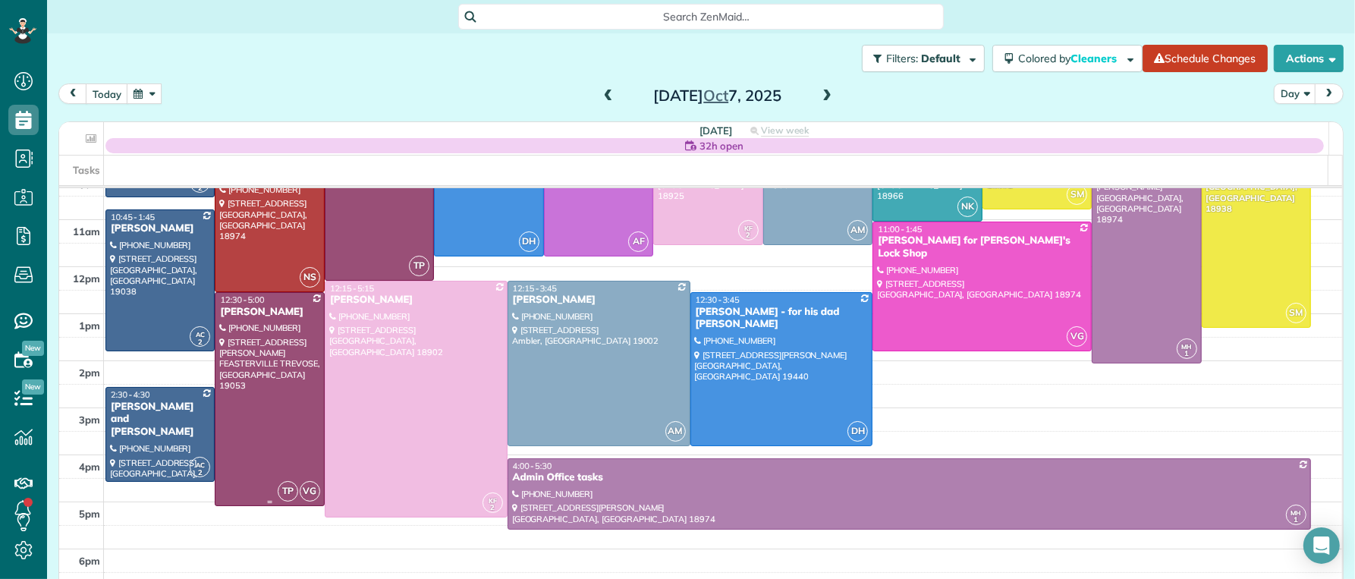
click at [239, 313] on div "Tina E Frascella" at bounding box center [269, 312] width 100 height 13
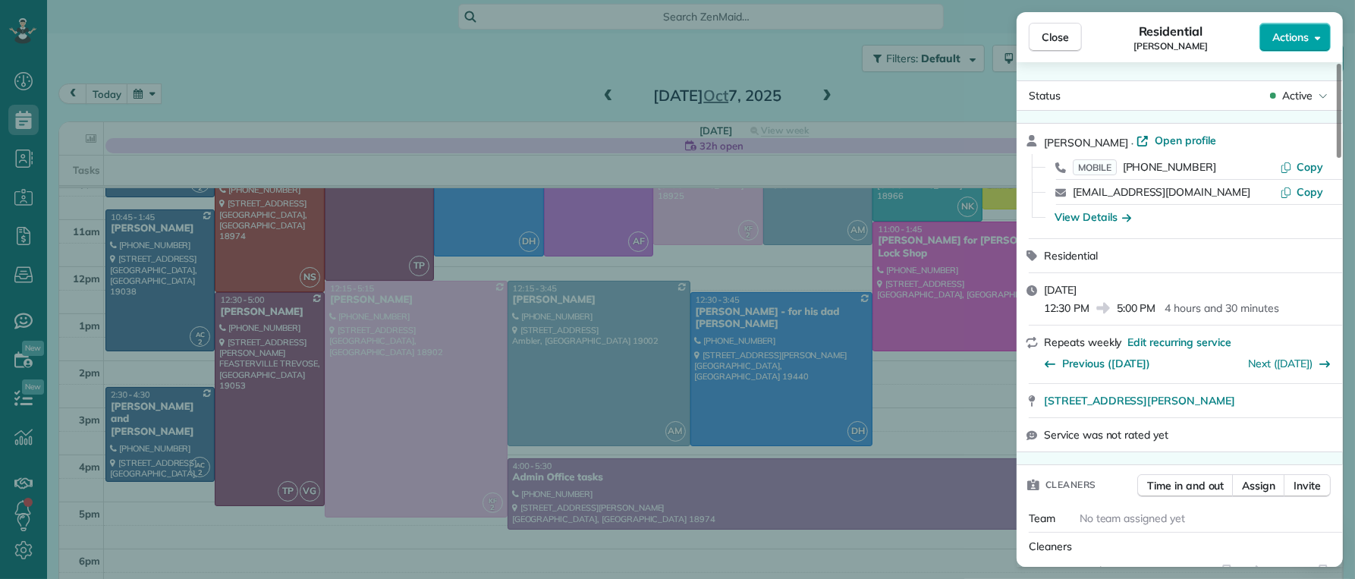
click at [1318, 36] on icon "button" at bounding box center [1318, 37] width 6 height 11
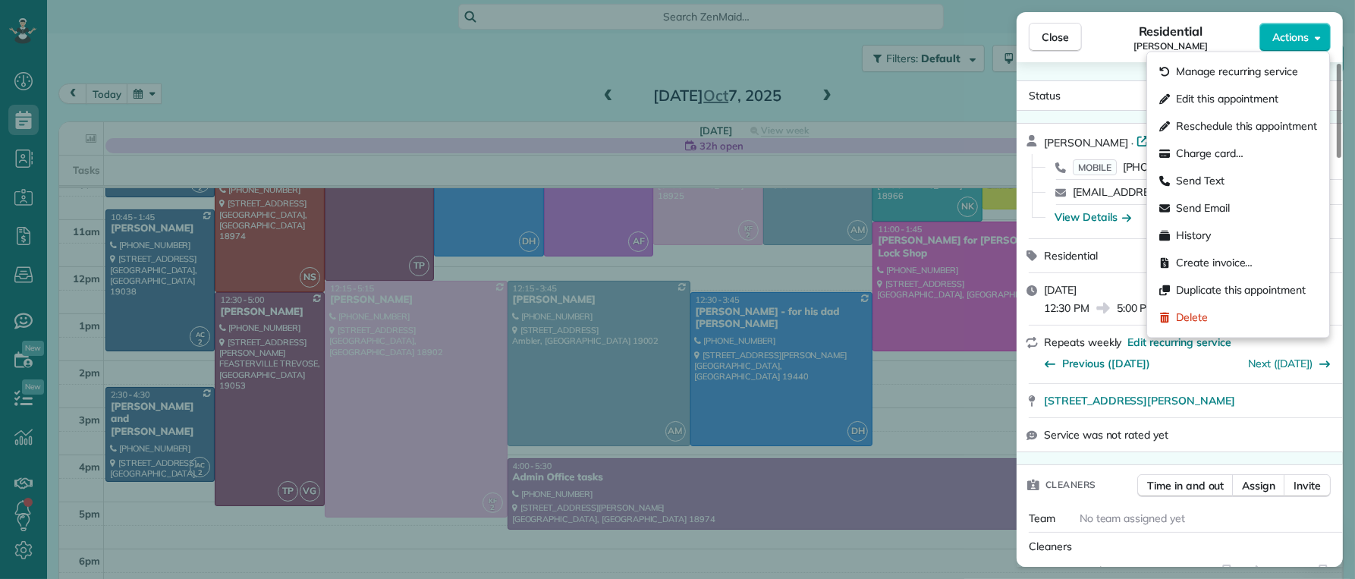
click at [1273, 92] on span "Edit this appointment" at bounding box center [1227, 99] width 102 height 15
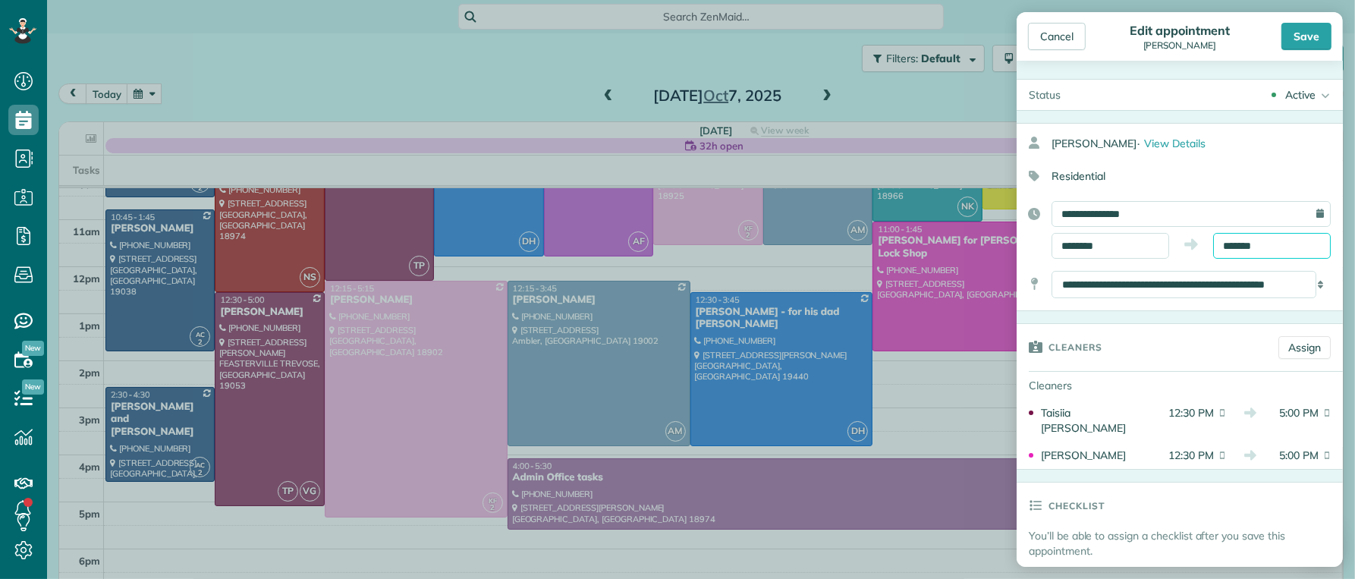
click at [1255, 249] on input "*******" at bounding box center [1272, 246] width 118 height 26
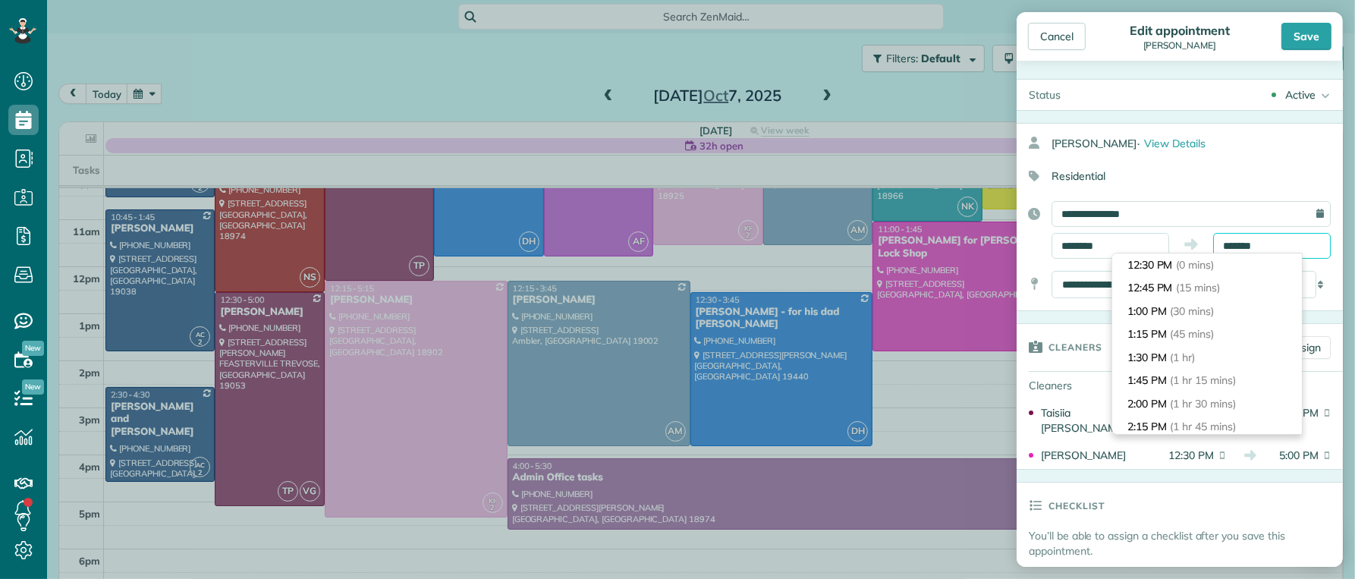
scroll to position [393, 0]
type input "*******"
click at [1192, 334] on span "(5 hrs)" at bounding box center [1186, 335] width 30 height 14
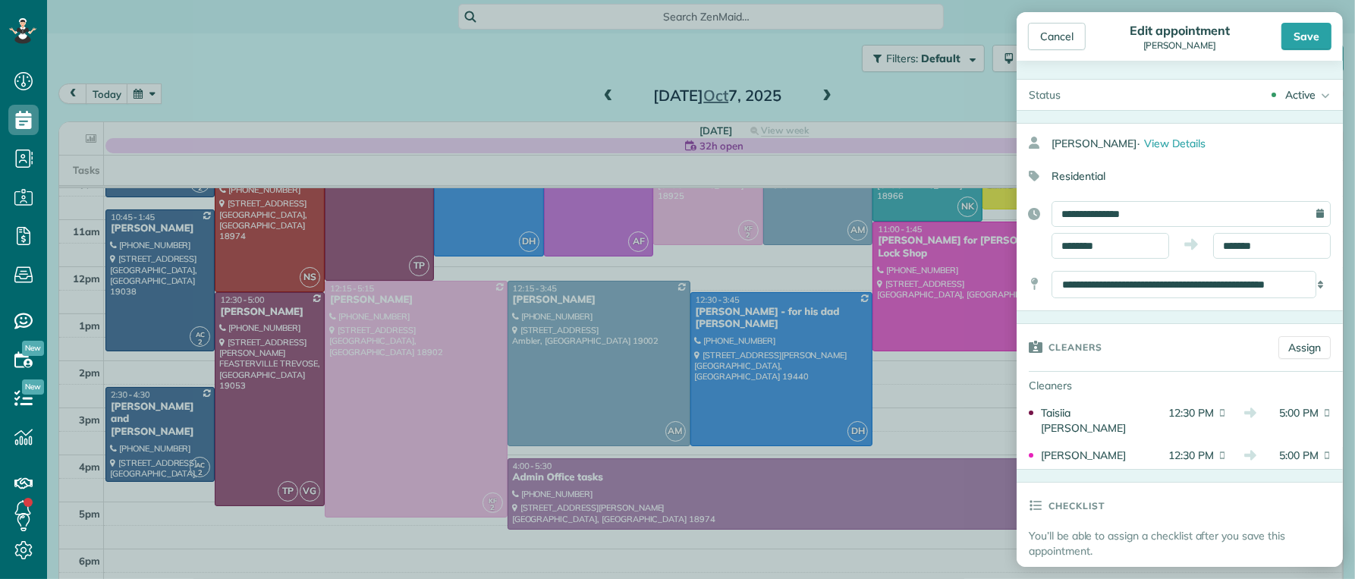
click at [1318, 43] on div "Save" at bounding box center [1307, 36] width 50 height 27
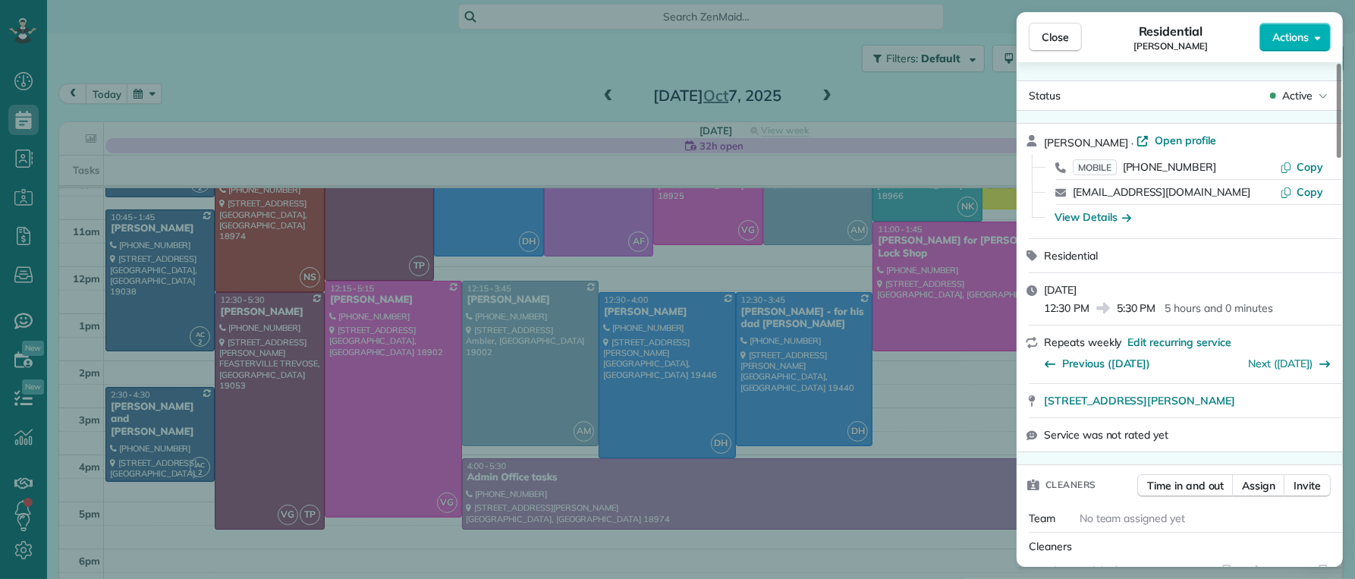
drag, startPoint x: 1060, startPoint y: 30, endPoint x: 1062, endPoint y: 326, distance: 295.9
click at [1060, 30] on span "Close" at bounding box center [1055, 37] width 27 height 15
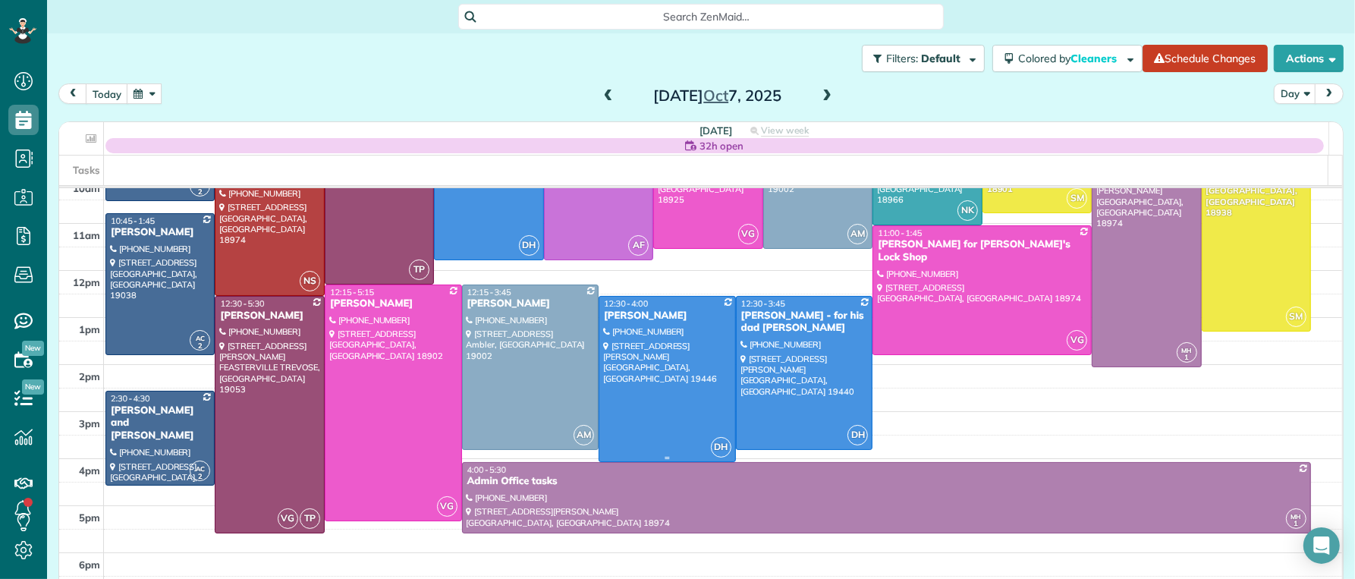
scroll to position [149, 0]
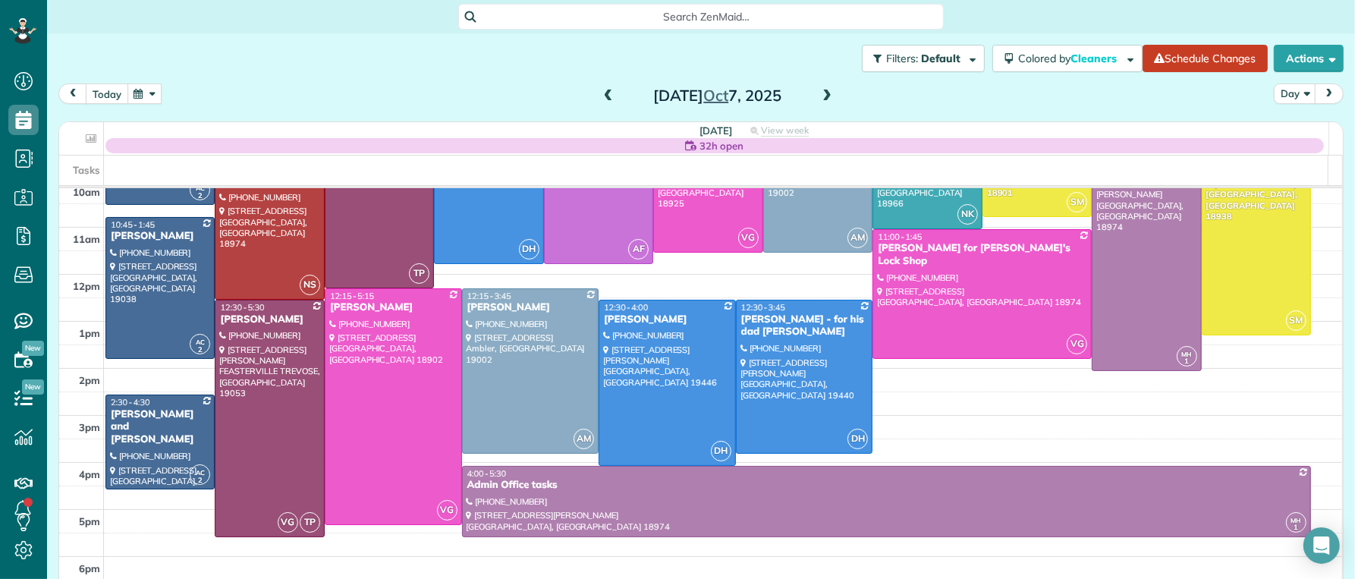
click at [102, 99] on button "today" at bounding box center [107, 93] width 42 height 20
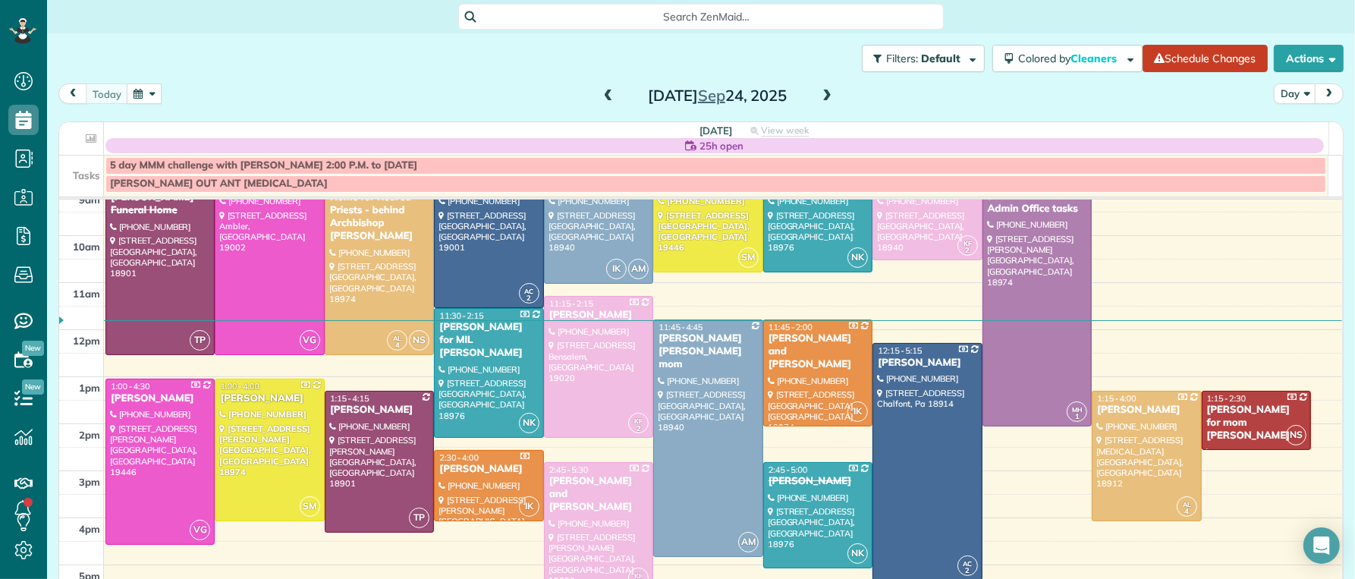
scroll to position [104, 0]
click at [571, 316] on div "Bud Walton" at bounding box center [599, 316] width 100 height 13
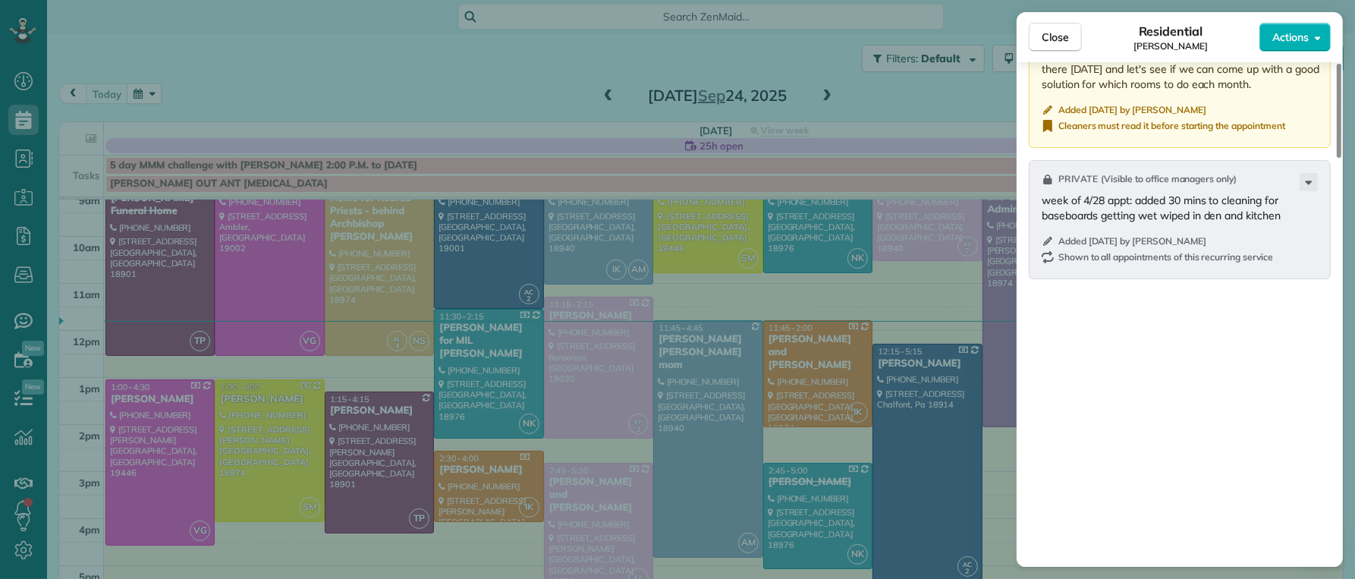
scroll to position [1458, 0]
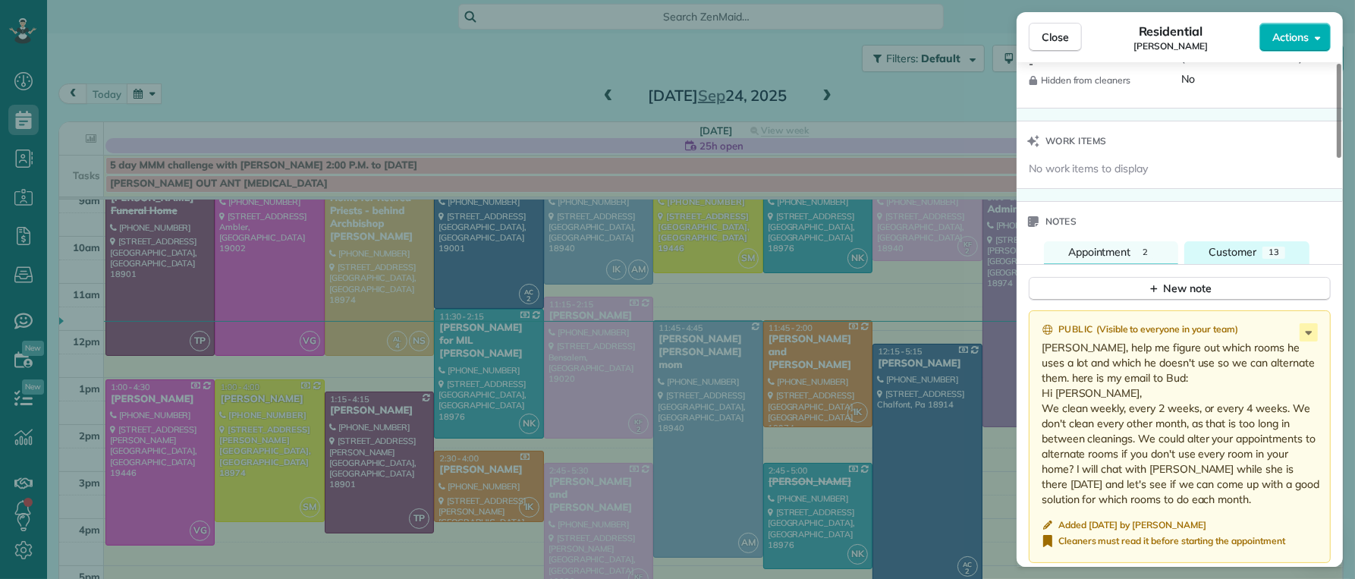
click at [1246, 259] on span "Customer" at bounding box center [1233, 252] width 48 height 14
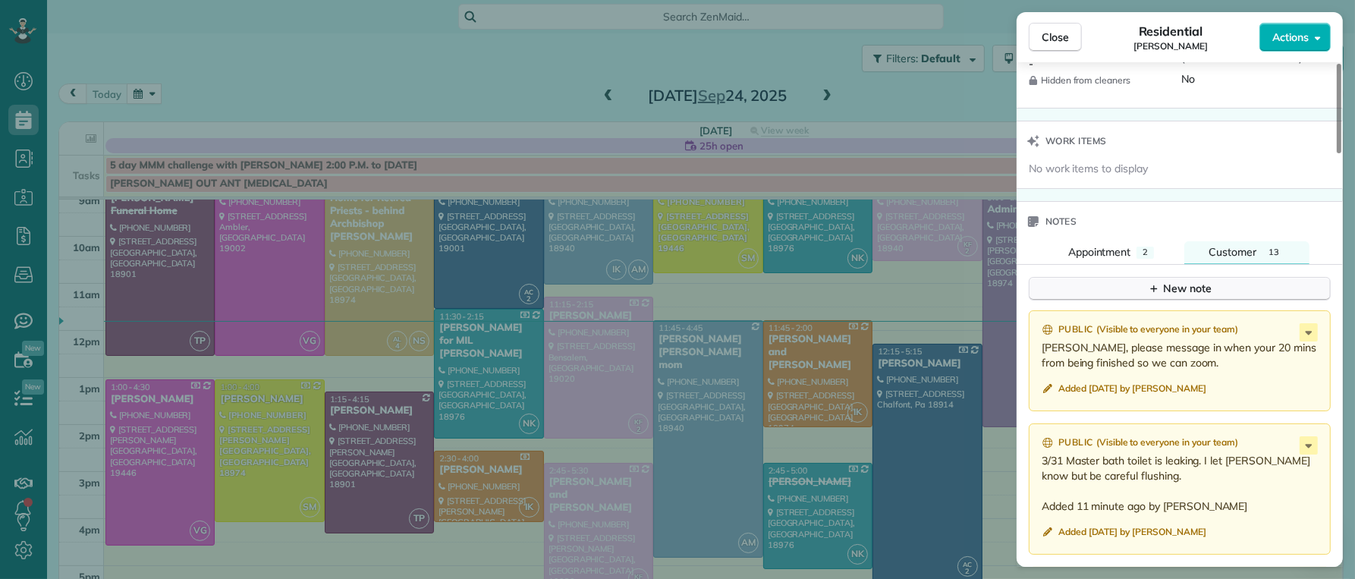
click at [1210, 297] on div "New note" at bounding box center [1180, 289] width 64 height 16
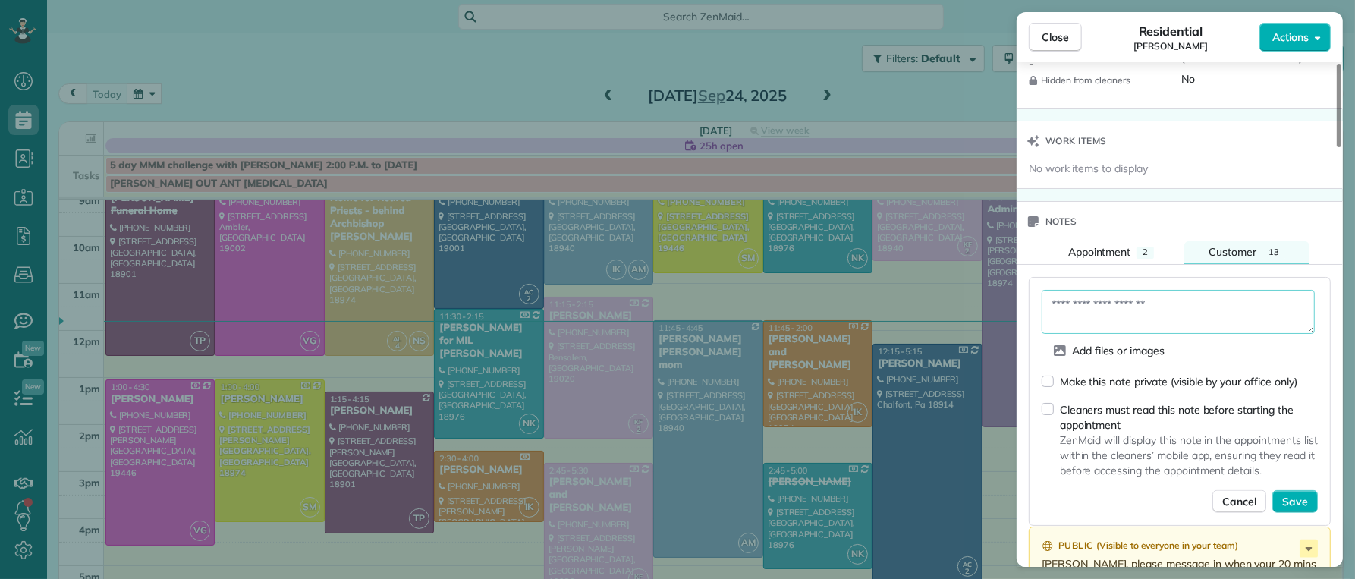
click at [1134, 314] on textarea at bounding box center [1178, 312] width 273 height 44
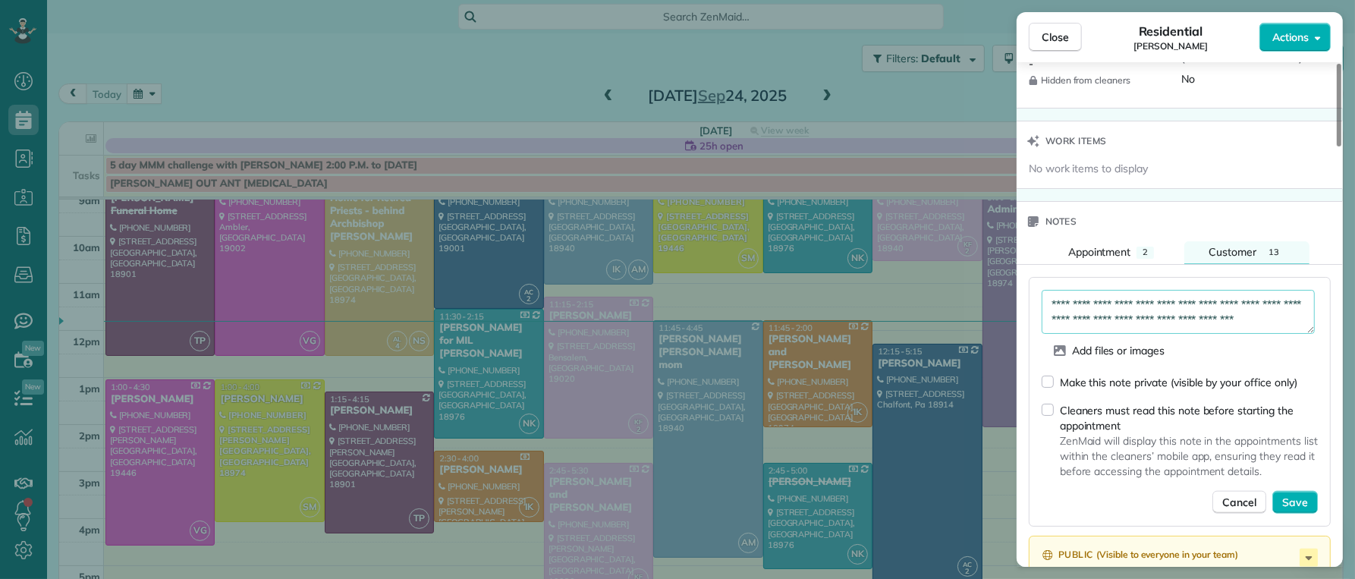
scroll to position [8, 0]
type textarea "**********"
click at [1040, 393] on div "**********" at bounding box center [1180, 402] width 302 height 250
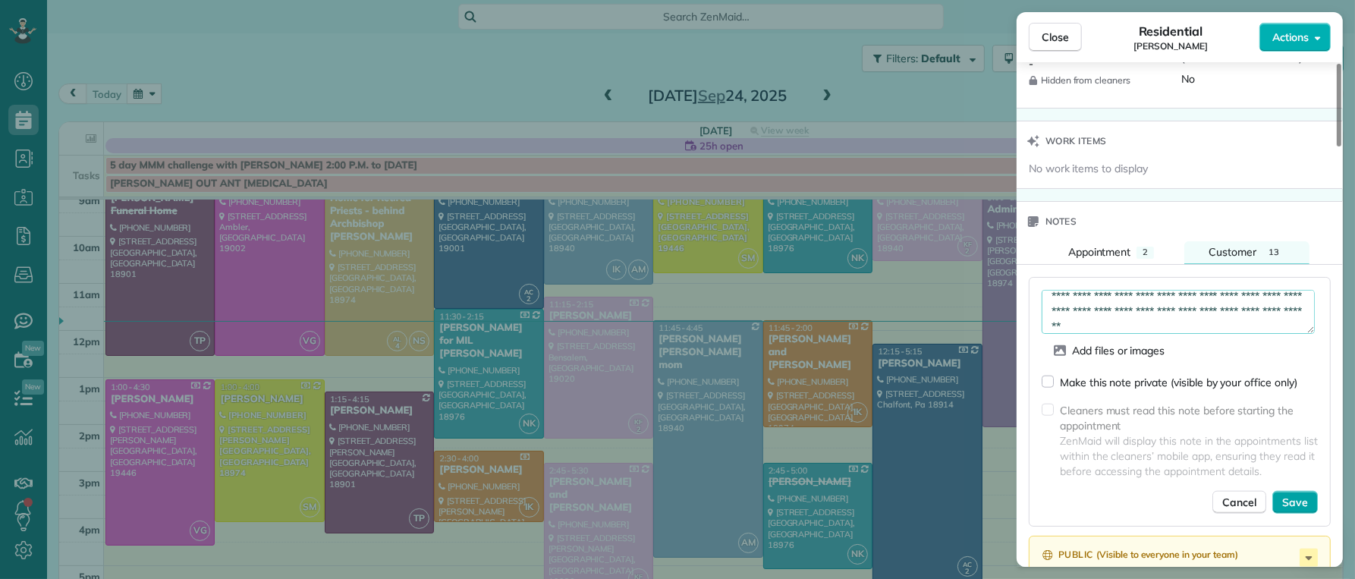
click at [1298, 510] on span "Save" at bounding box center [1295, 502] width 26 height 15
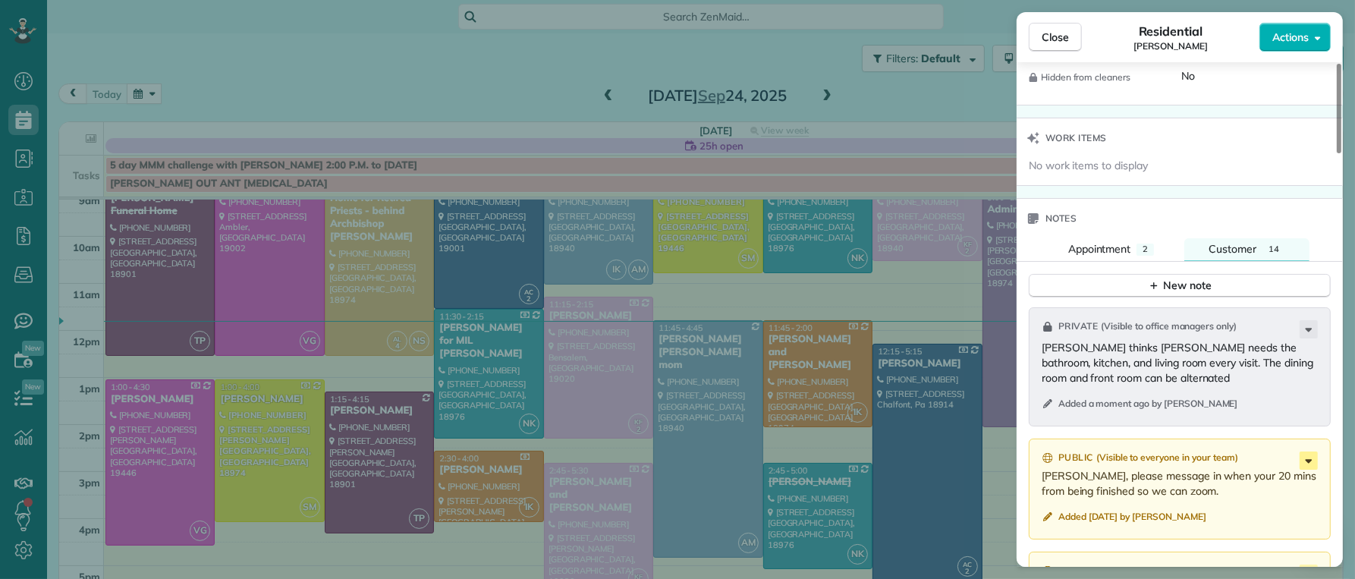
scroll to position [1461, 0]
drag, startPoint x: 1048, startPoint y: 50, endPoint x: 1037, endPoint y: 58, distance: 13.1
click at [1048, 51] on button "Close" at bounding box center [1055, 37] width 53 height 29
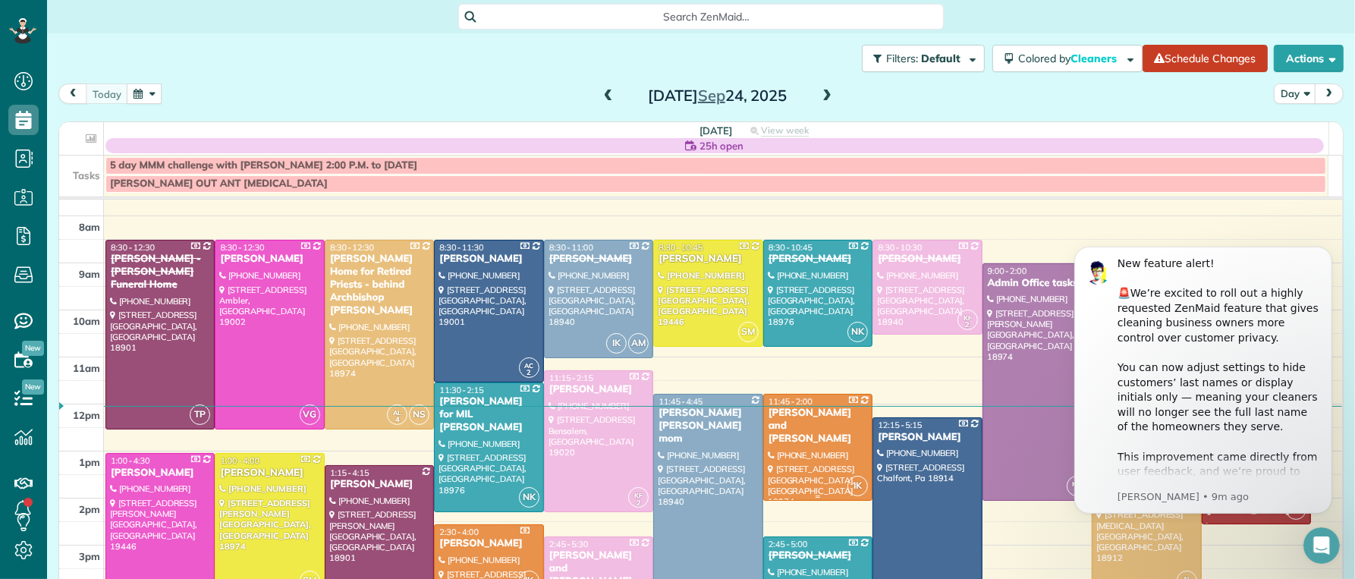
scroll to position [62, 0]
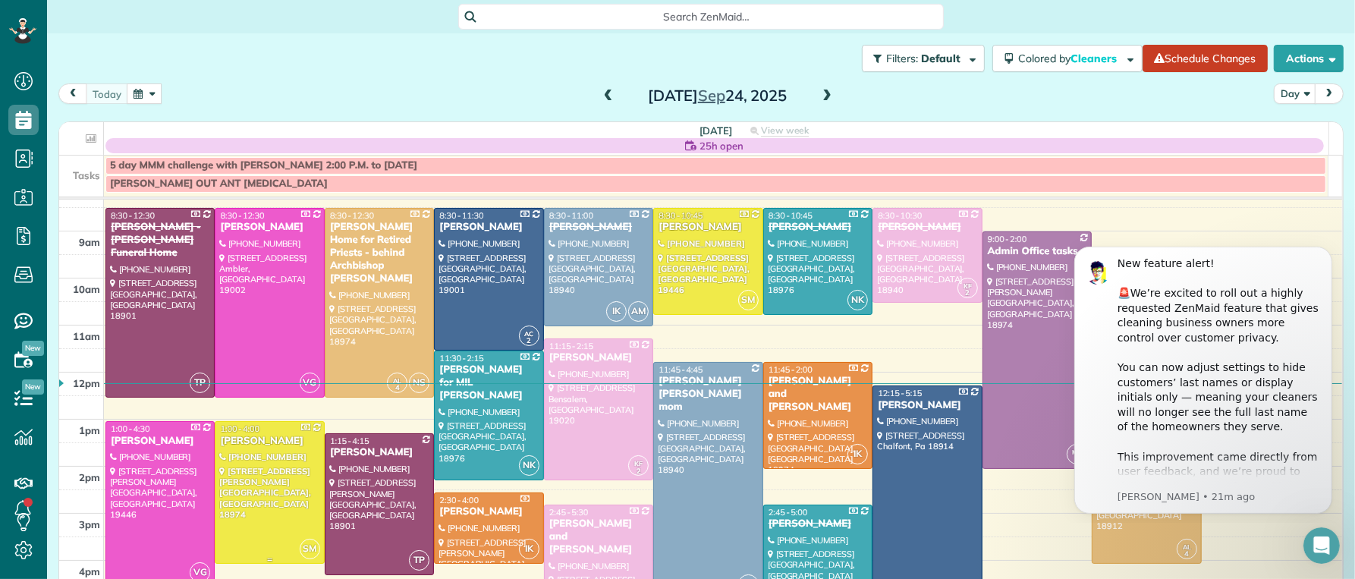
click at [243, 442] on div "Mary Borgmann" at bounding box center [269, 441] width 100 height 13
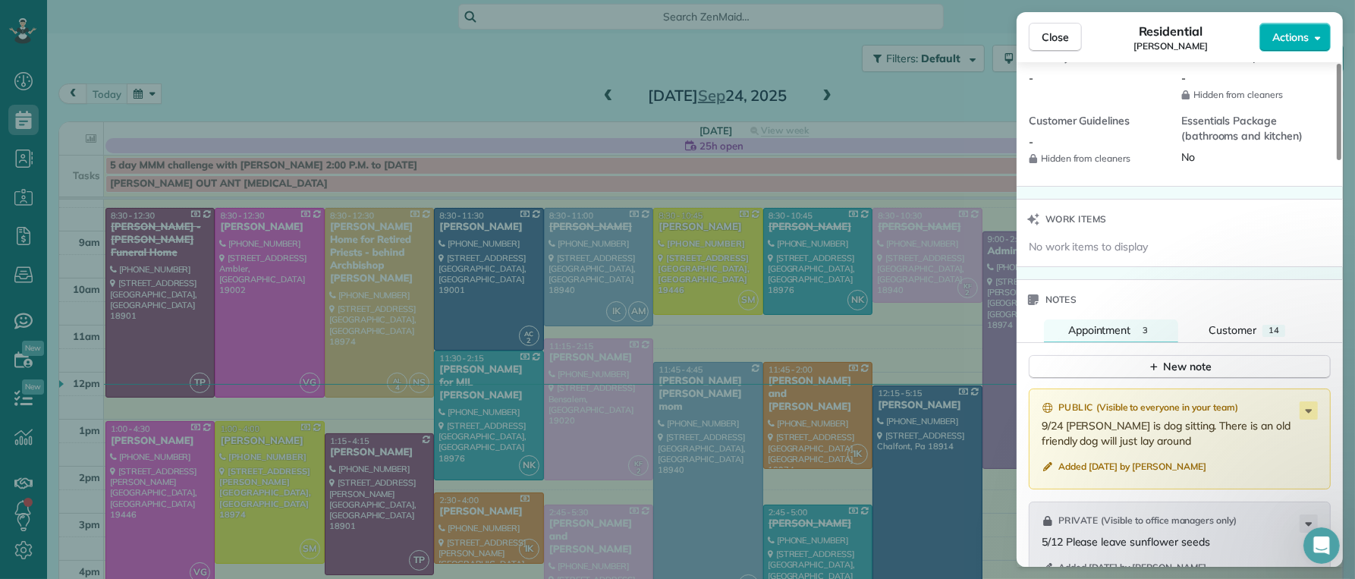
scroll to position [1400, 0]
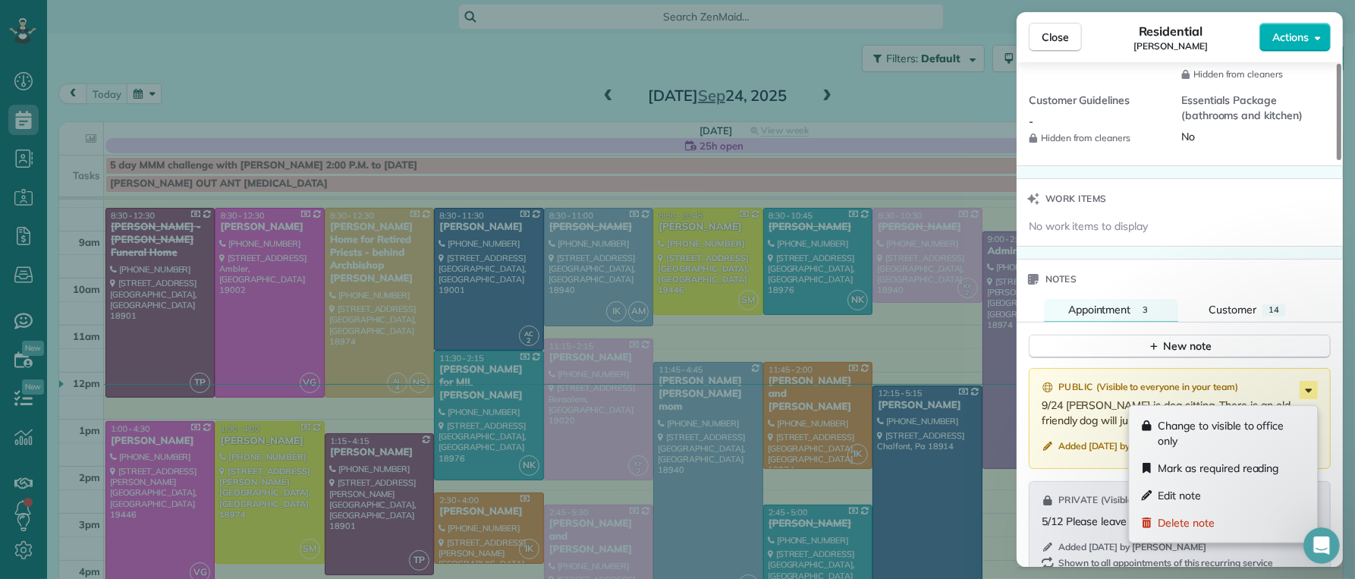
click at [1306, 399] on icon at bounding box center [1309, 390] width 18 height 18
click at [1200, 522] on span "Delete note" at bounding box center [1187, 522] width 57 height 15
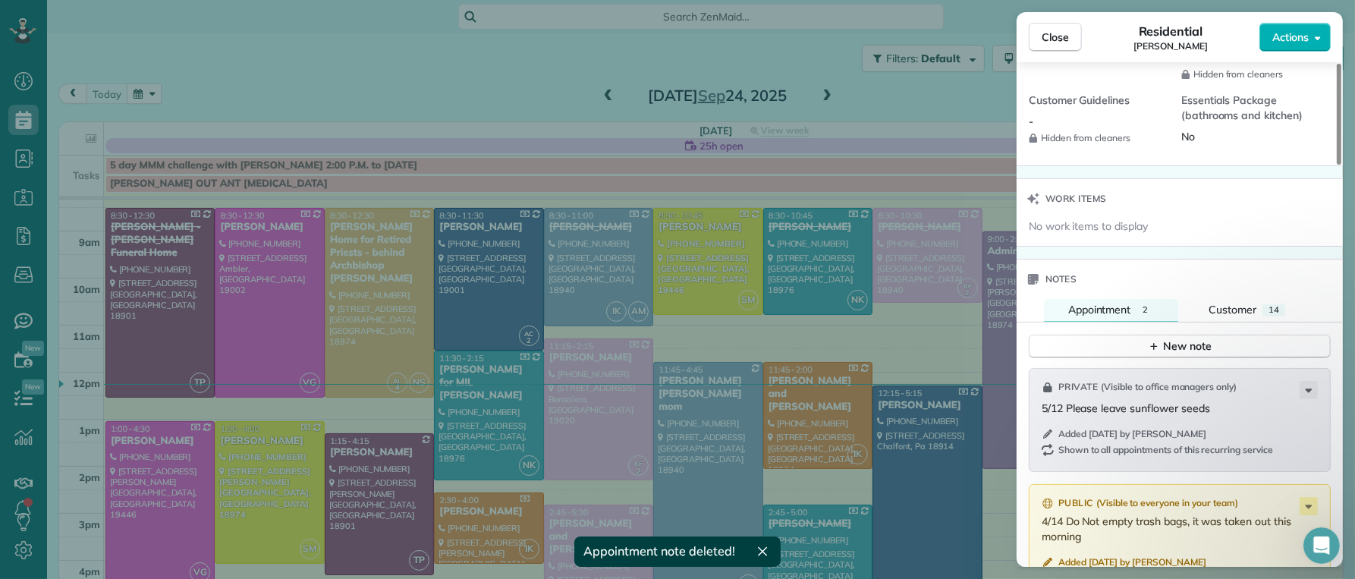
drag, startPoint x: 1062, startPoint y: 30, endPoint x: 744, endPoint y: 231, distance: 375.5
click at [1062, 30] on span "Close" at bounding box center [1055, 37] width 27 height 15
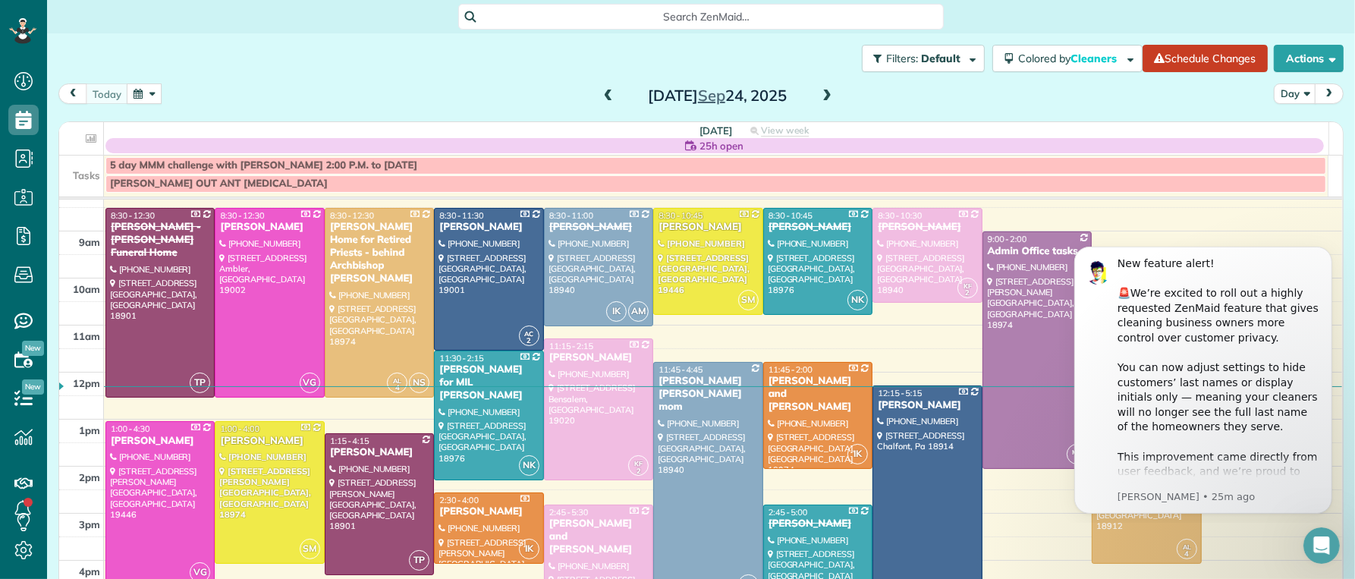
click at [819, 96] on span at bounding box center [827, 97] width 17 height 14
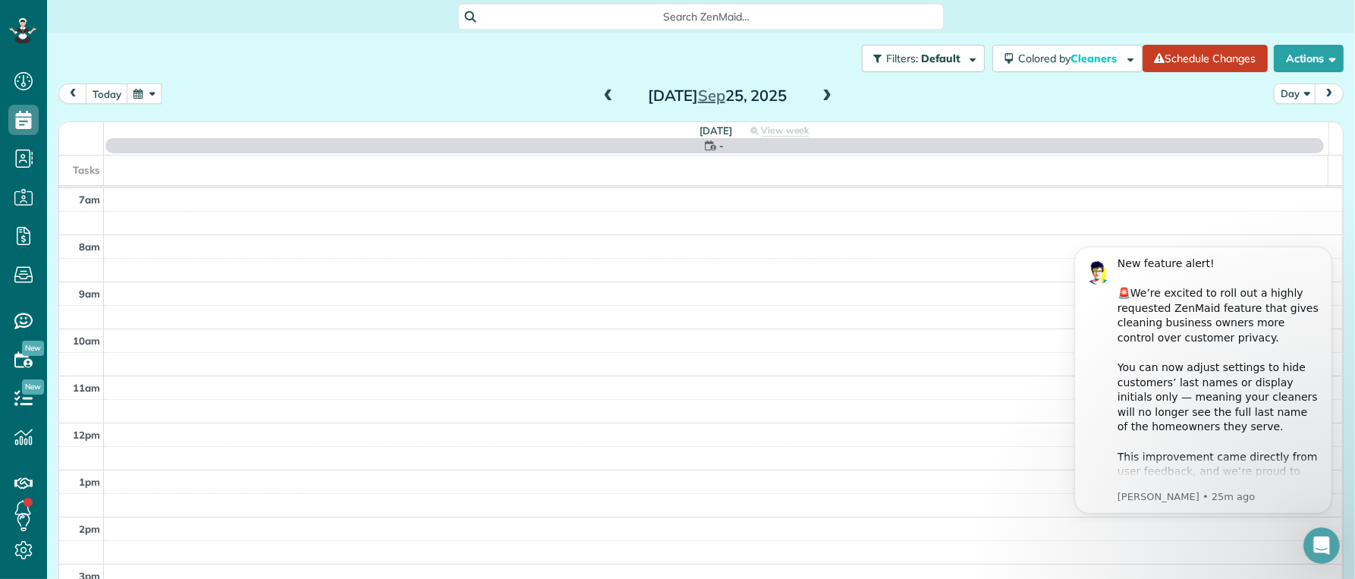
click at [819, 96] on span at bounding box center [827, 97] width 17 height 14
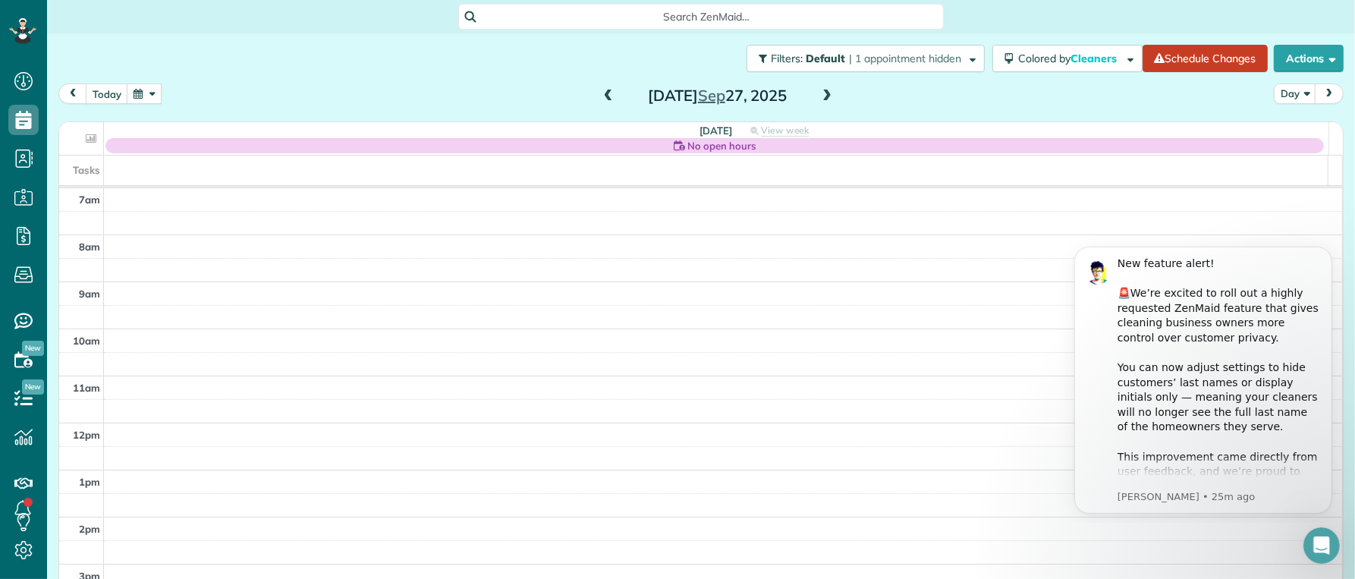
click at [819, 96] on span at bounding box center [827, 97] width 17 height 14
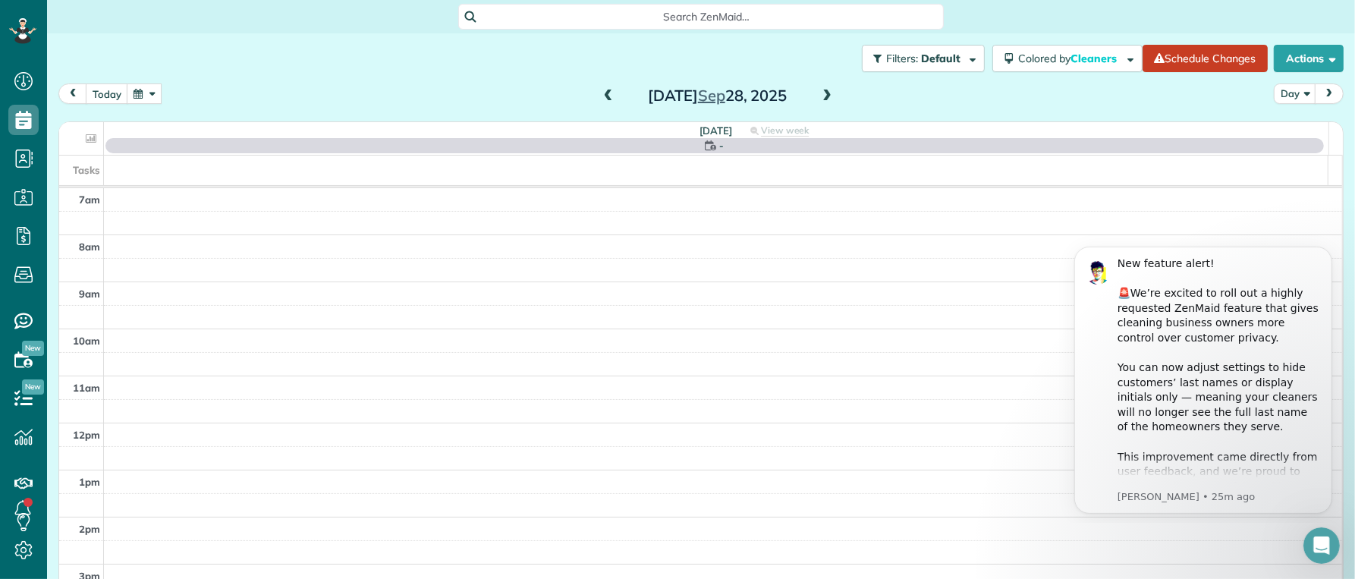
click at [819, 101] on span at bounding box center [827, 97] width 17 height 14
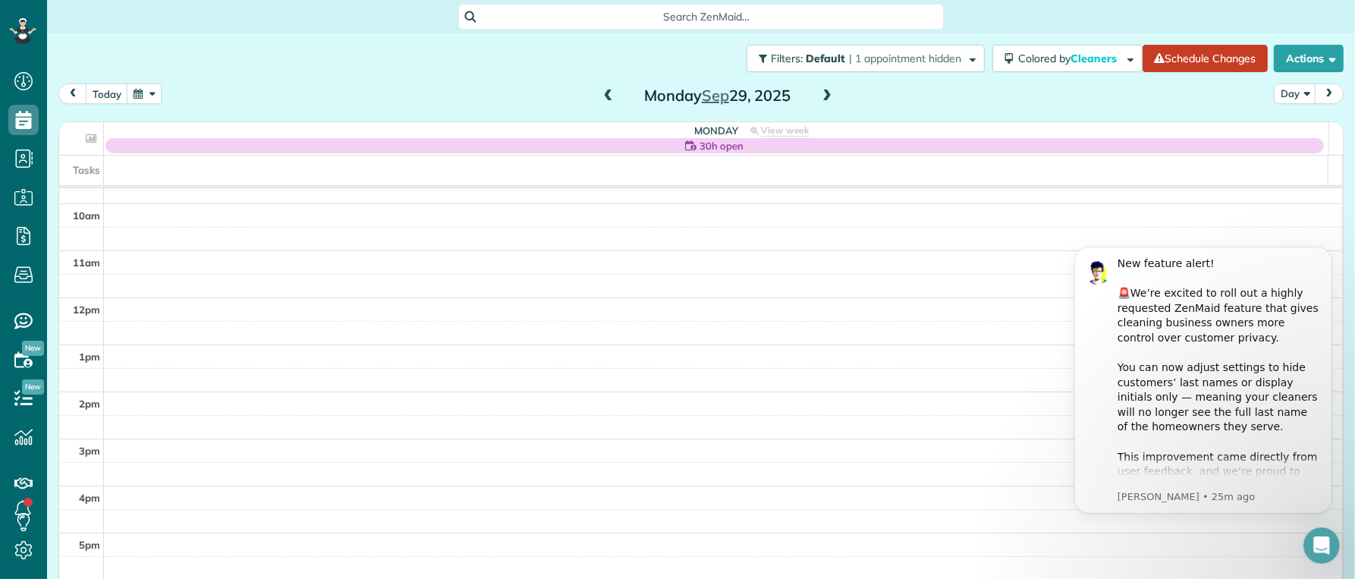
scroll to position [121, 0]
click at [606, 93] on span at bounding box center [608, 97] width 17 height 14
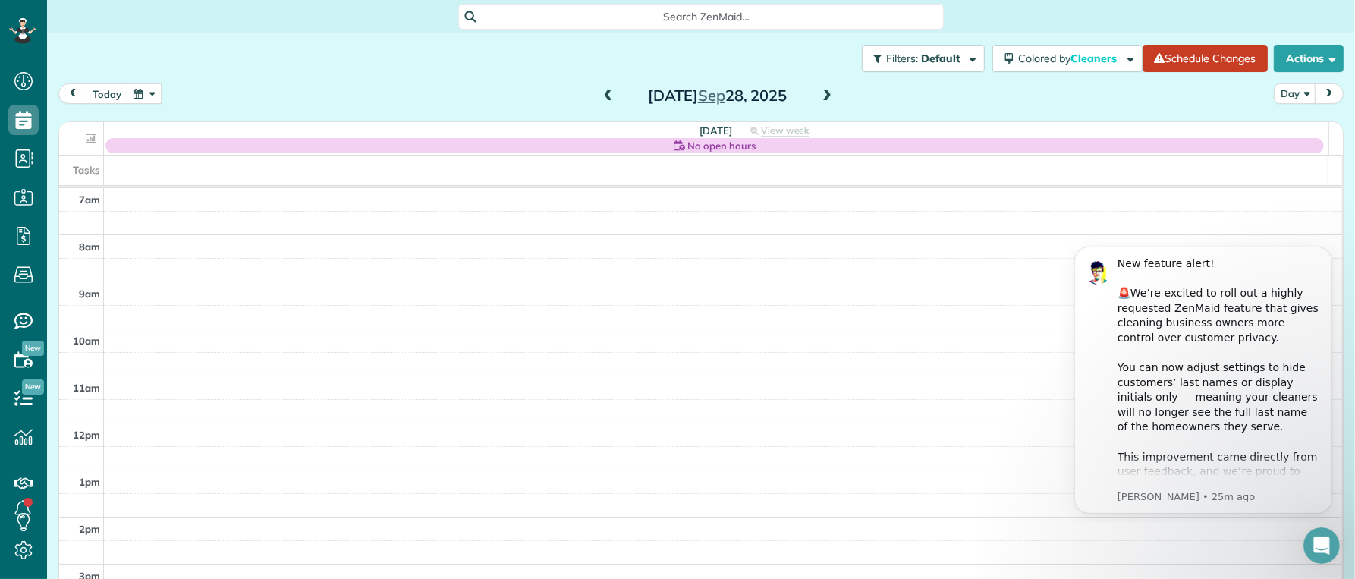
click at [823, 93] on span at bounding box center [827, 97] width 17 height 14
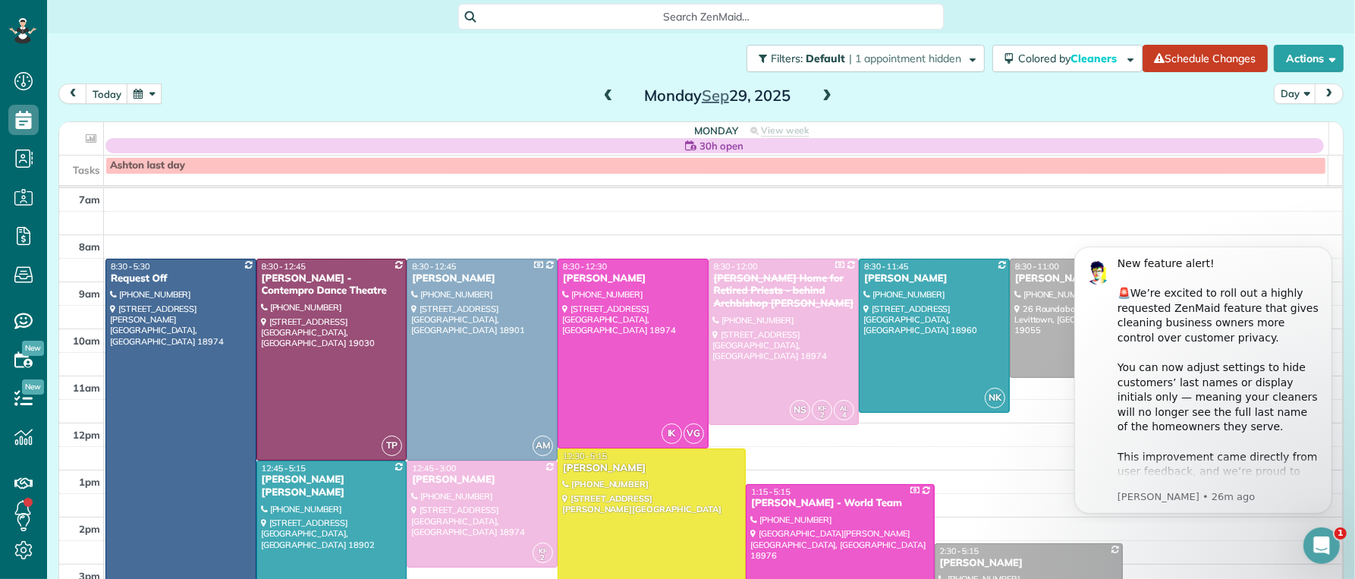
drag, startPoint x: 1080, startPoint y: 248, endPoint x: 1162, endPoint y: 156, distance: 123.1
click at [1162, 231] on html "New feature alert! 🚨We’re excited to roll out a highly requested ZenMaid featur…" at bounding box center [1203, 376] width 304 height 291
click at [1032, 212] on div "7am 8am 9am 10am 11am 12pm 1pm 2pm 3pm 4pm 5pm 6pm 7pm 8pm AC 2 8:30 - 5:30 Req…" at bounding box center [700, 517] width 1283 height 658
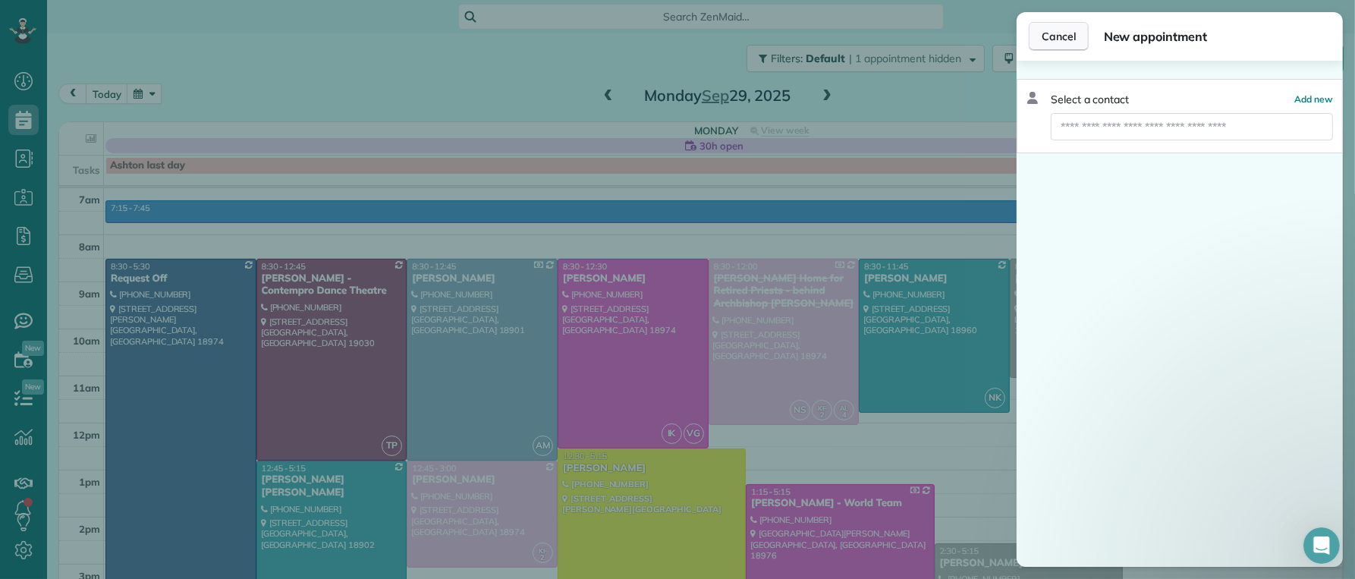
click at [1064, 42] on span "Cancel" at bounding box center [1059, 36] width 34 height 15
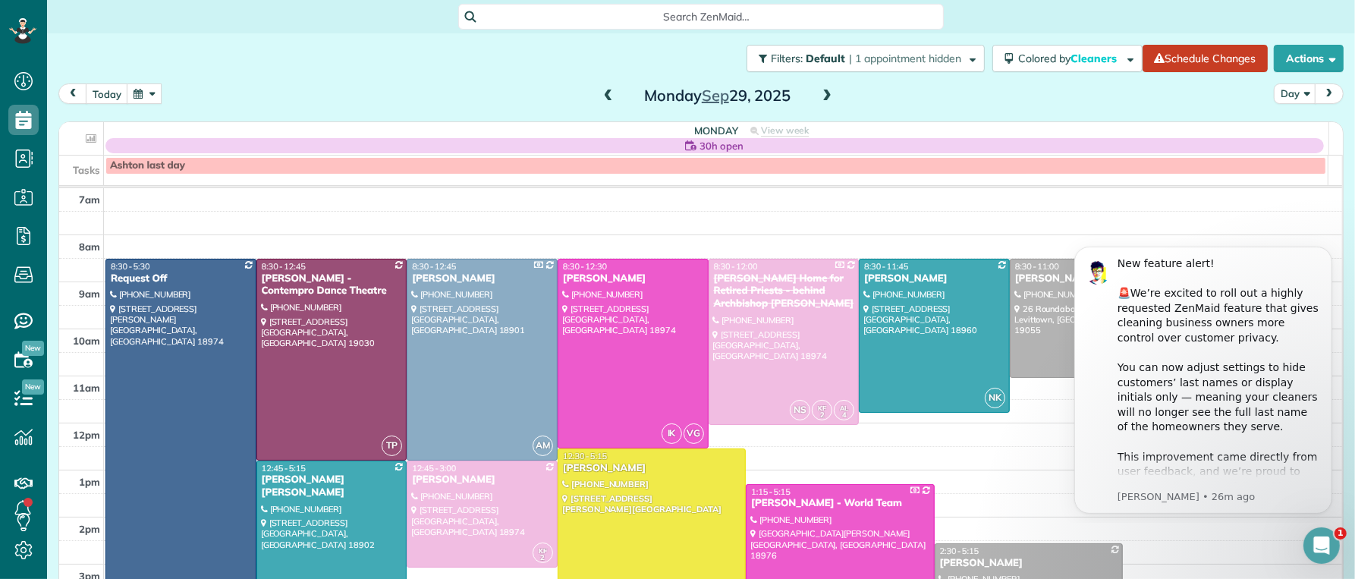
drag, startPoint x: 1087, startPoint y: 244, endPoint x: 1088, endPoint y: 171, distance: 72.8
click at [1088, 231] on html "New feature alert! 🚨We’re excited to roll out a highly requested ZenMaid featur…" at bounding box center [1203, 376] width 304 height 291
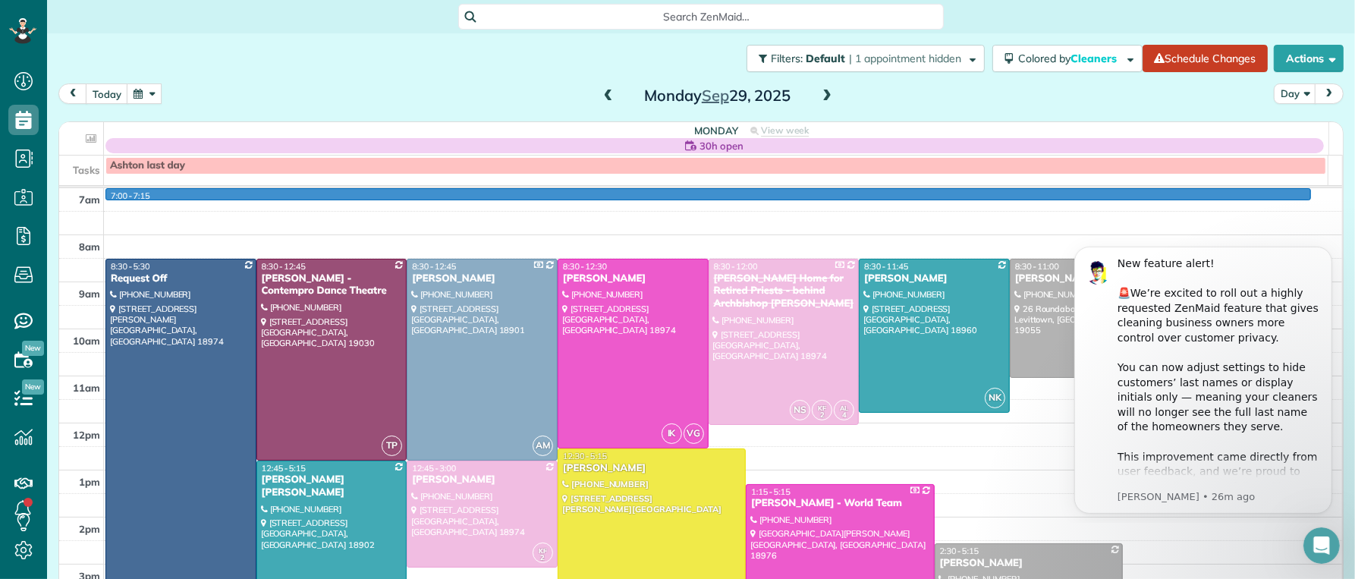
click at [1059, 190] on div "7am 8am 9am 10am 11am 12pm 1pm 2pm 3pm 4pm 5pm 6pm 7pm 8pm 7:00 - 7:15 AC 2 8:3…" at bounding box center [700, 517] width 1283 height 658
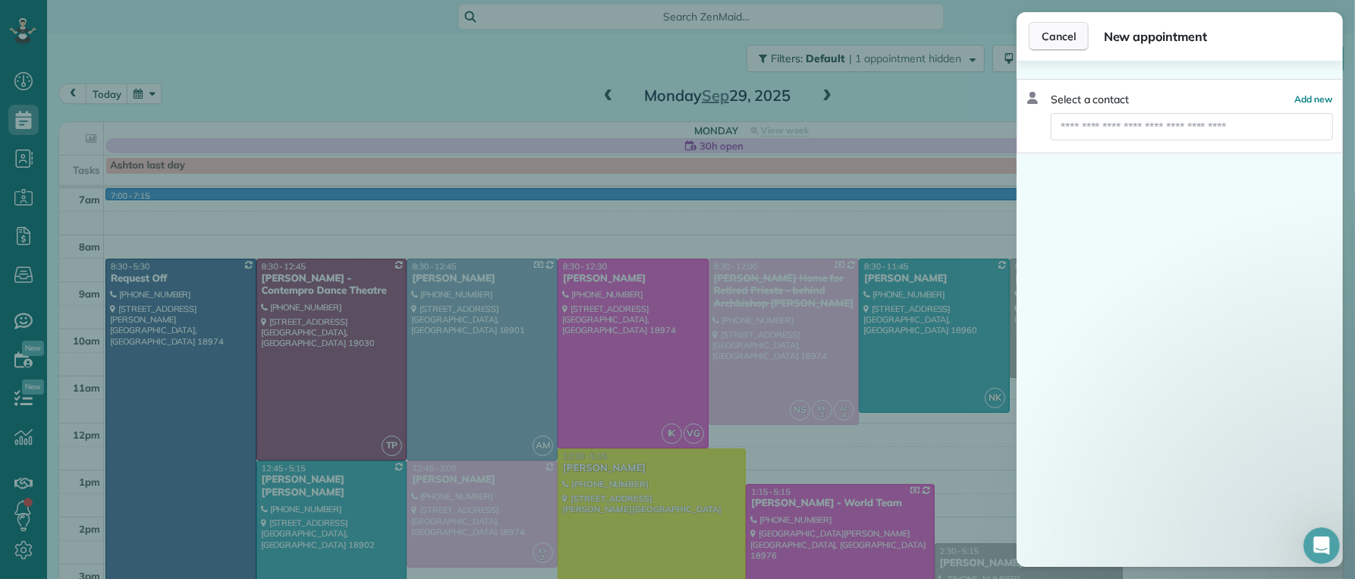
click at [1055, 38] on span "Cancel" at bounding box center [1059, 36] width 34 height 15
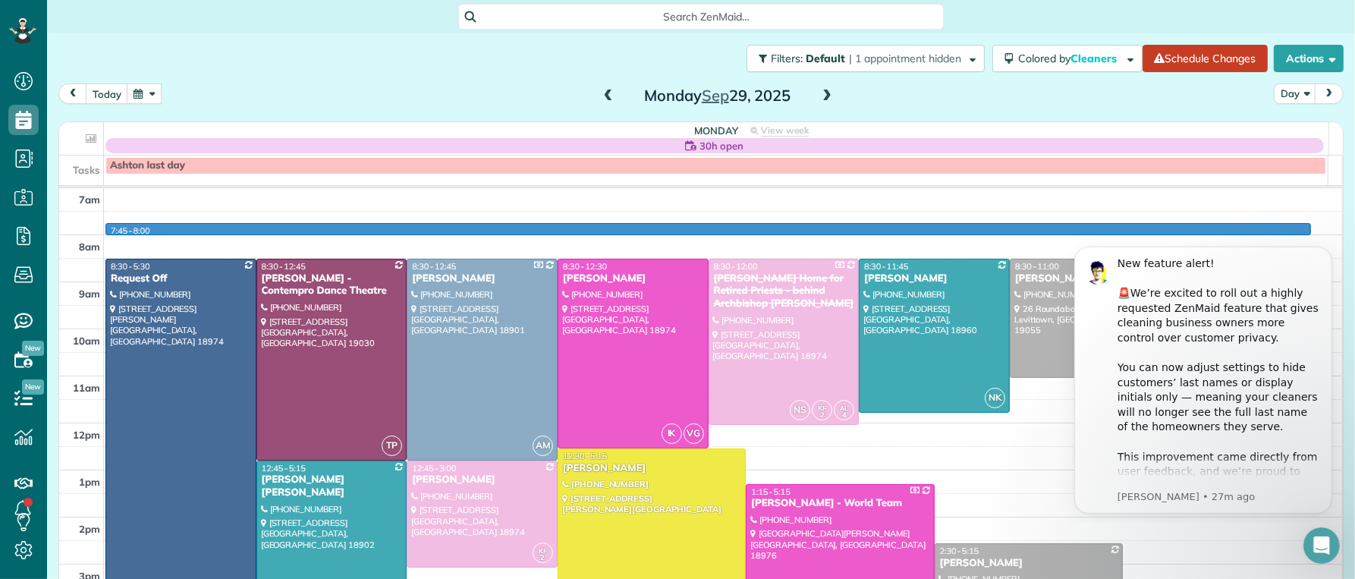
click at [1084, 227] on div "7am 8am 9am 10am 11am 12pm 1pm 2pm 3pm 4pm 5pm 6pm 7pm 8pm 7:45 - 8:00 AC 2 8:3…" at bounding box center [700, 517] width 1283 height 658
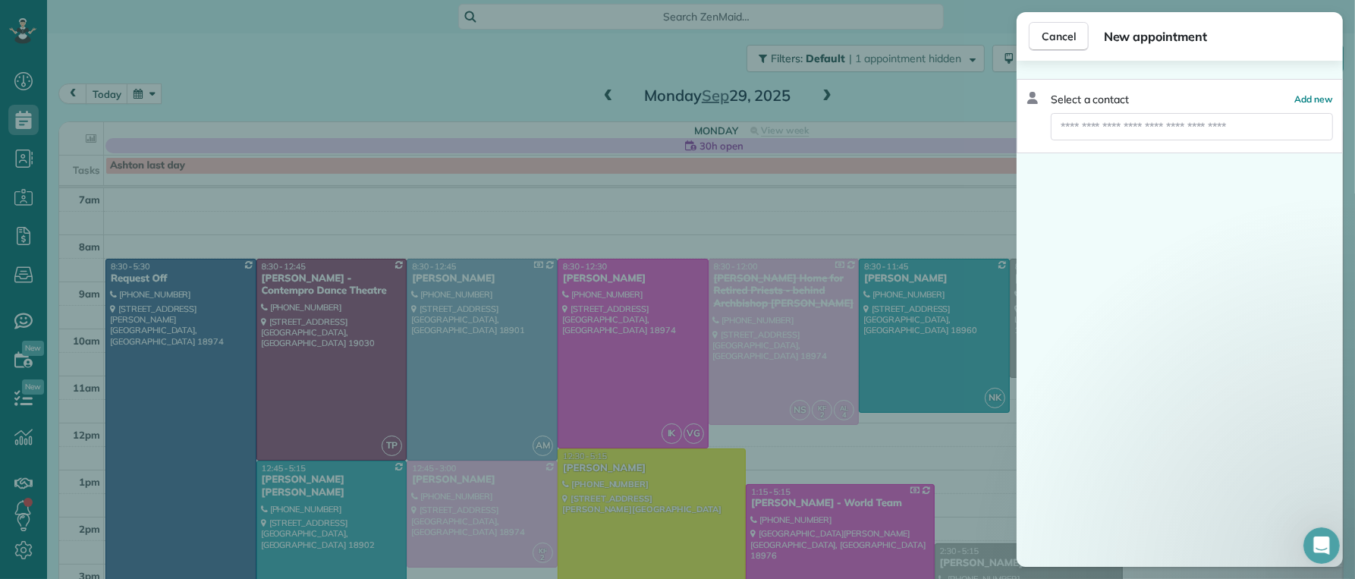
drag, startPoint x: 1068, startPoint y: 36, endPoint x: 1030, endPoint y: 166, distance: 135.9
click at [1068, 36] on span "Cancel" at bounding box center [1059, 36] width 34 height 15
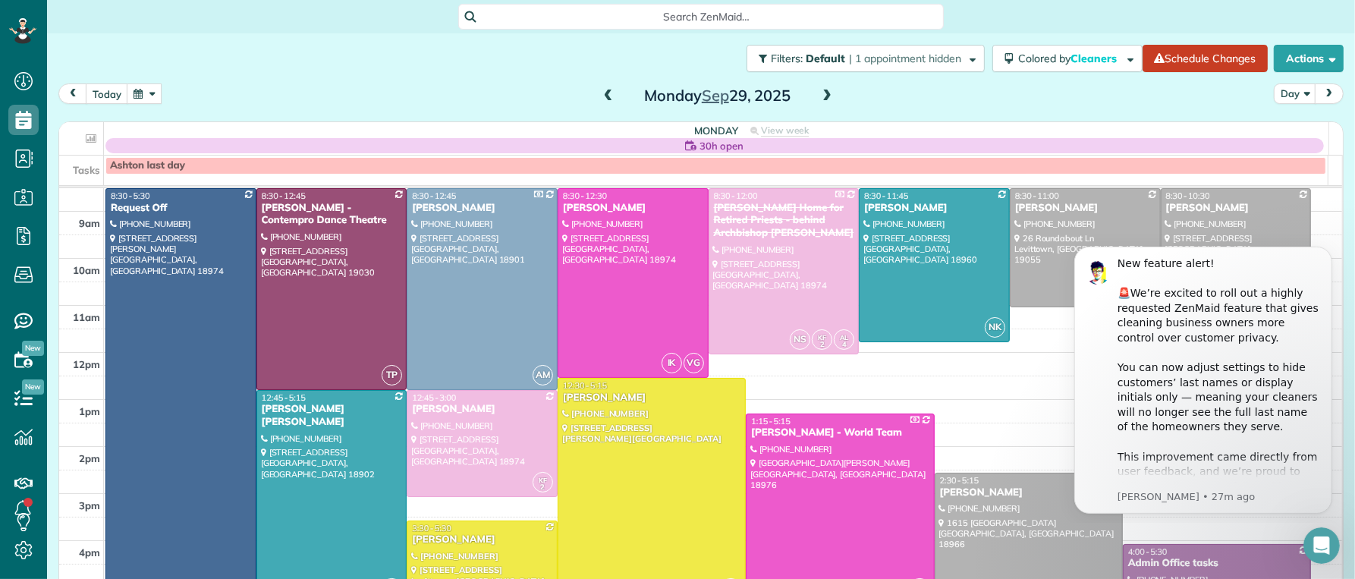
scroll to position [54, 0]
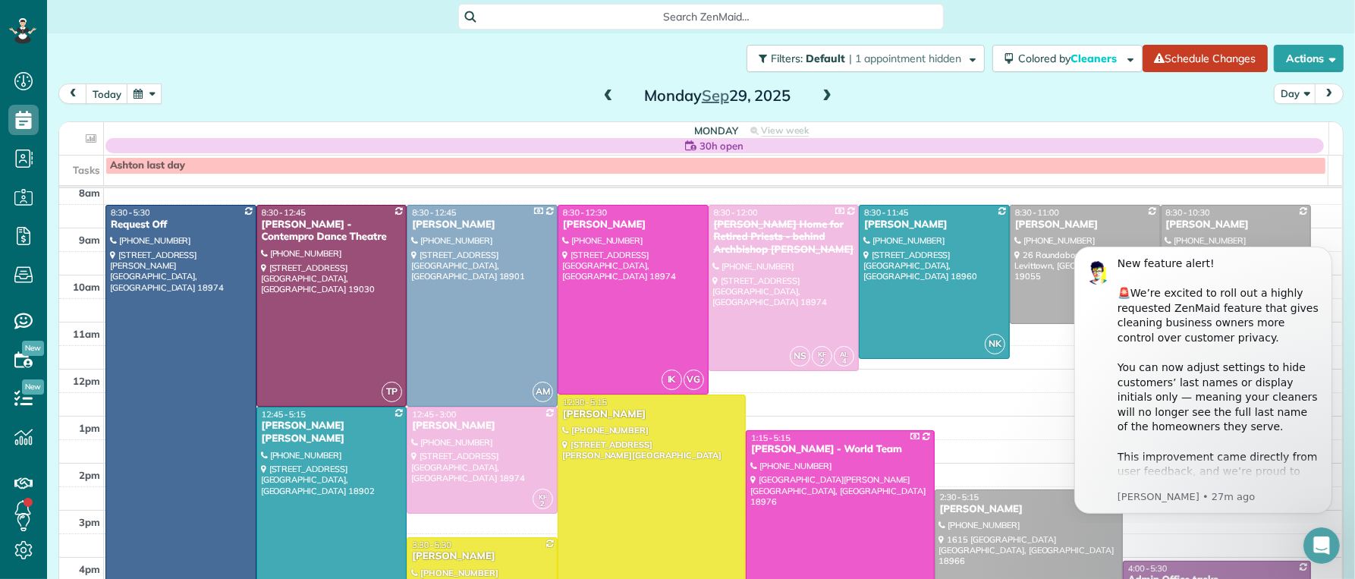
click at [1165, 225] on div "[PERSON_NAME]" at bounding box center [1236, 225] width 142 height 13
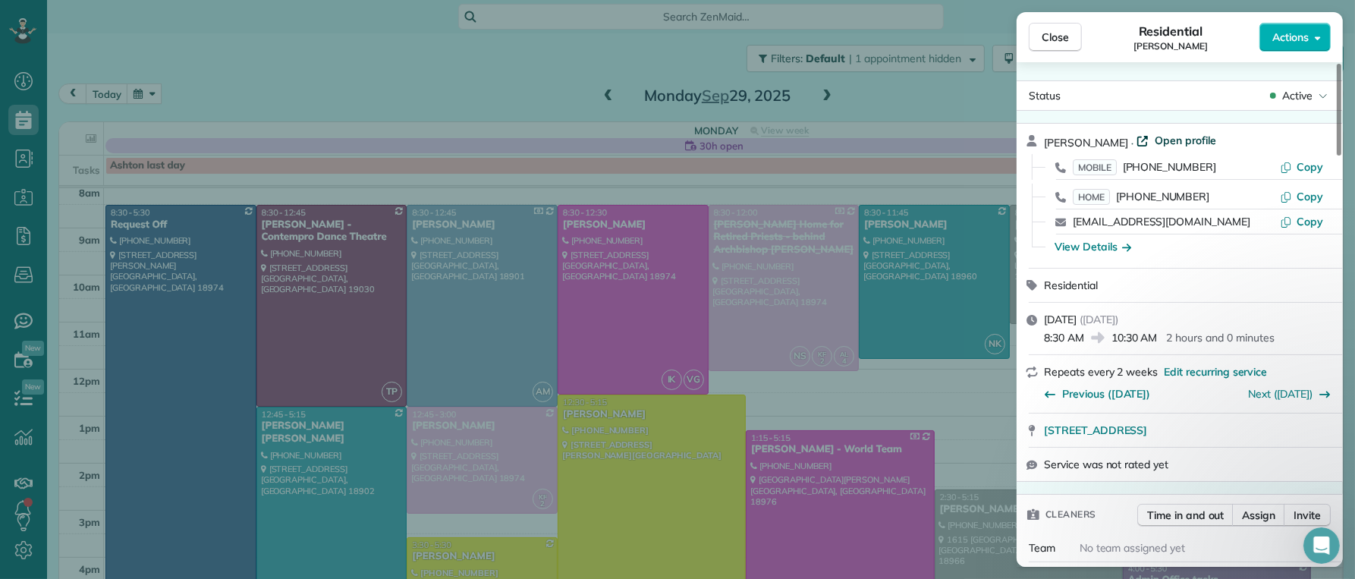
click at [1174, 140] on span "Open profile" at bounding box center [1185, 140] width 61 height 15
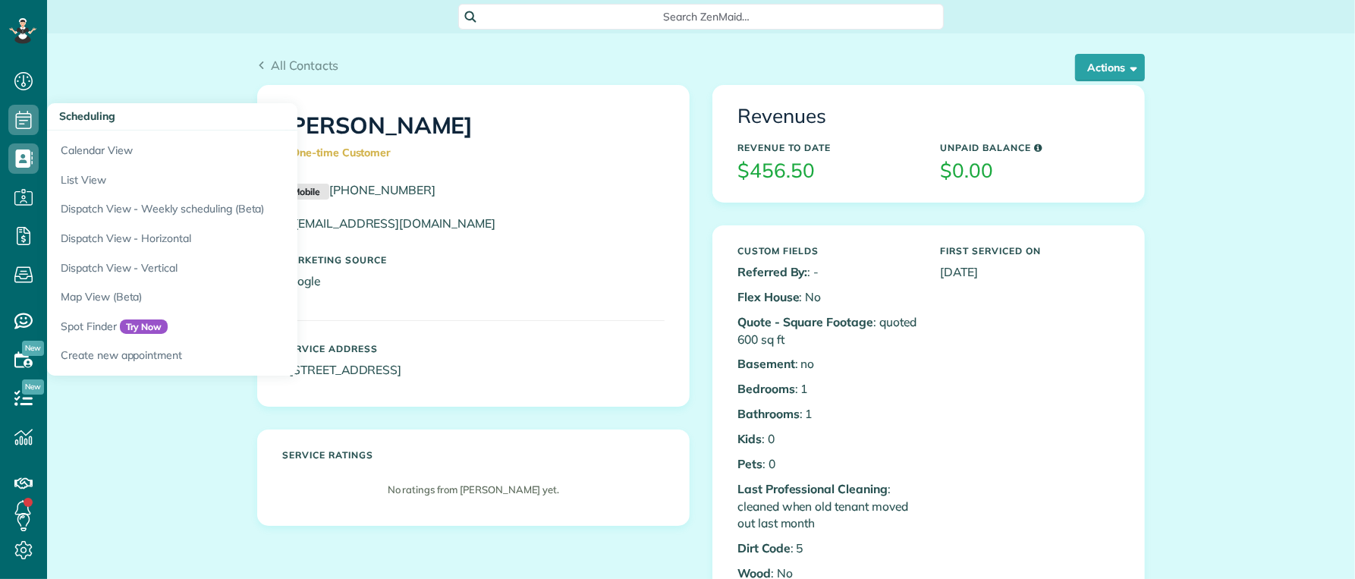
scroll to position [6, 6]
click at [24, 127] on icon at bounding box center [23, 120] width 30 height 30
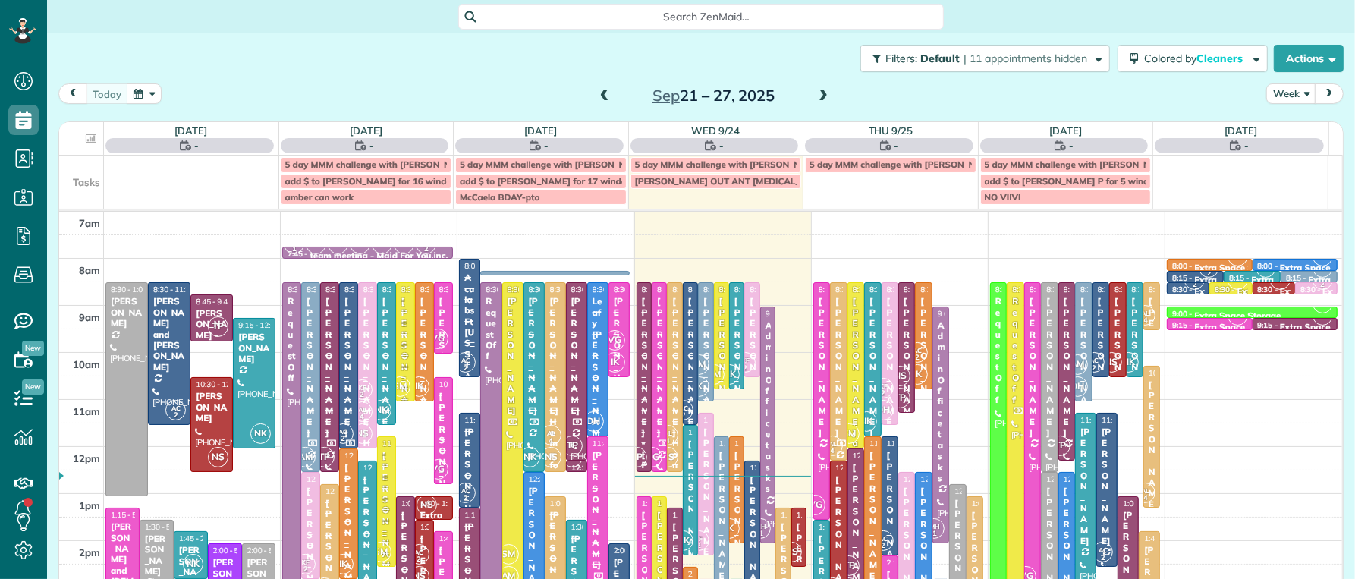
scroll to position [6, 6]
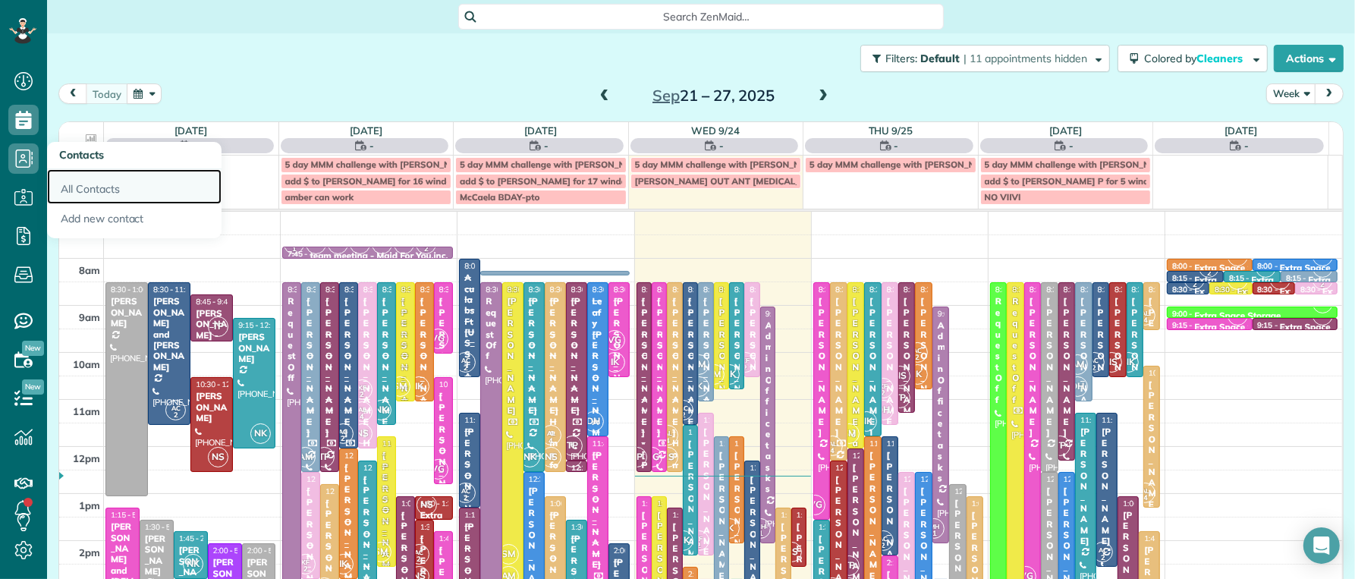
click at [83, 192] on link "All Contacts" at bounding box center [134, 186] width 175 height 35
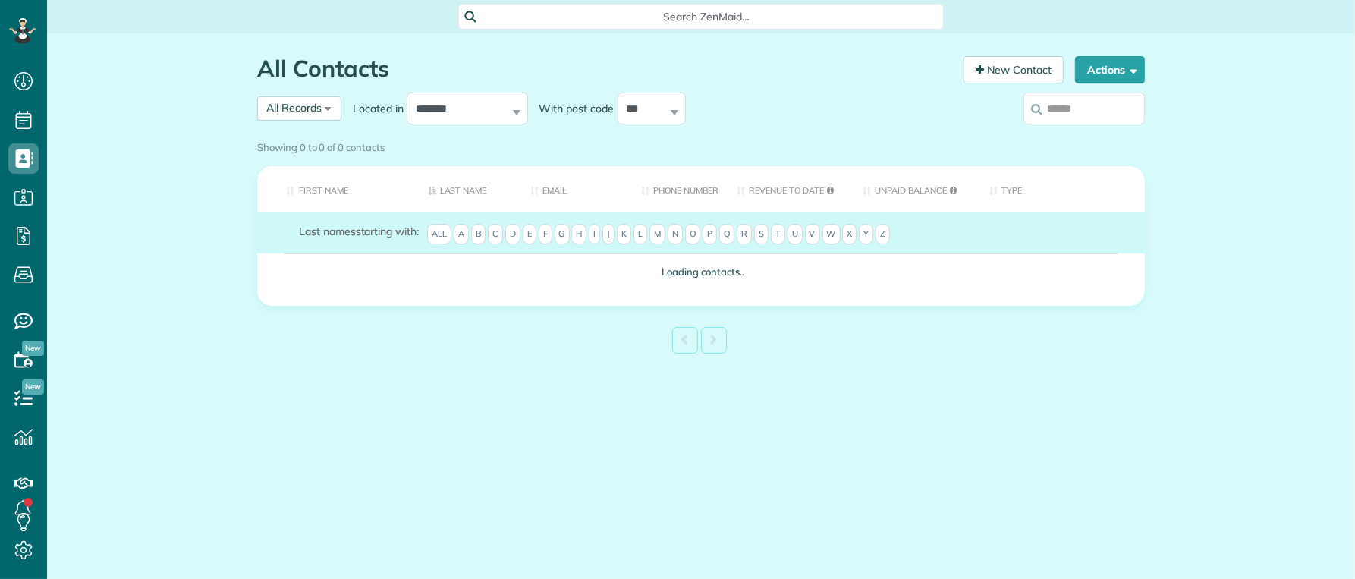
scroll to position [6, 6]
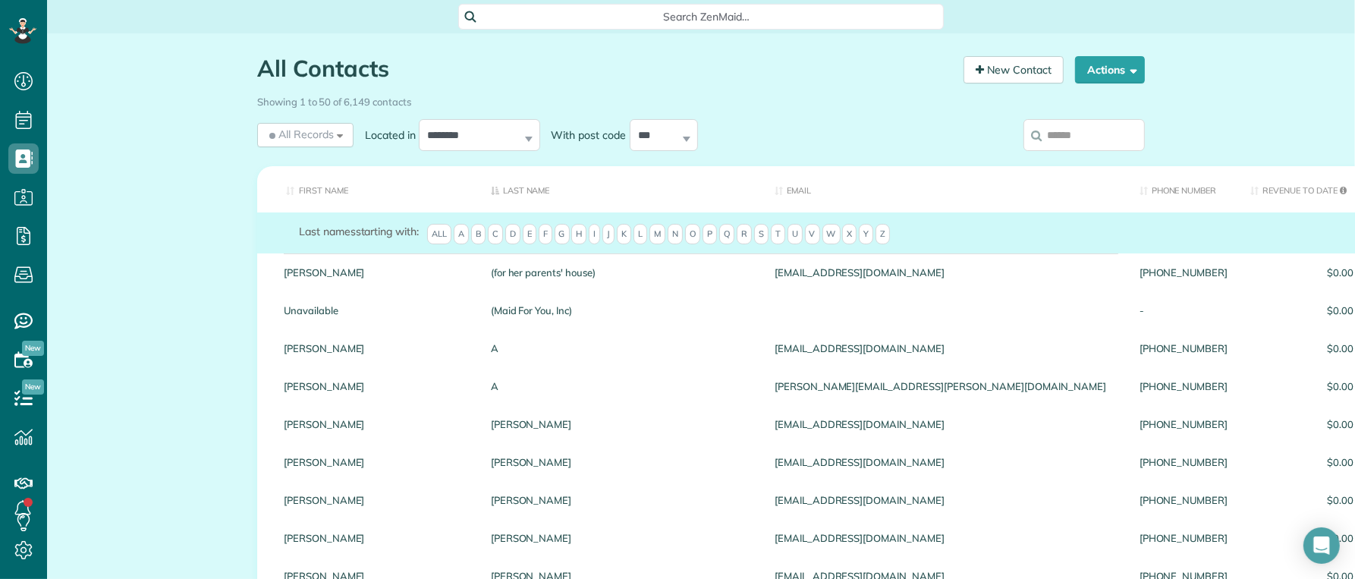
click at [1058, 140] on input "search" at bounding box center [1084, 135] width 121 height 32
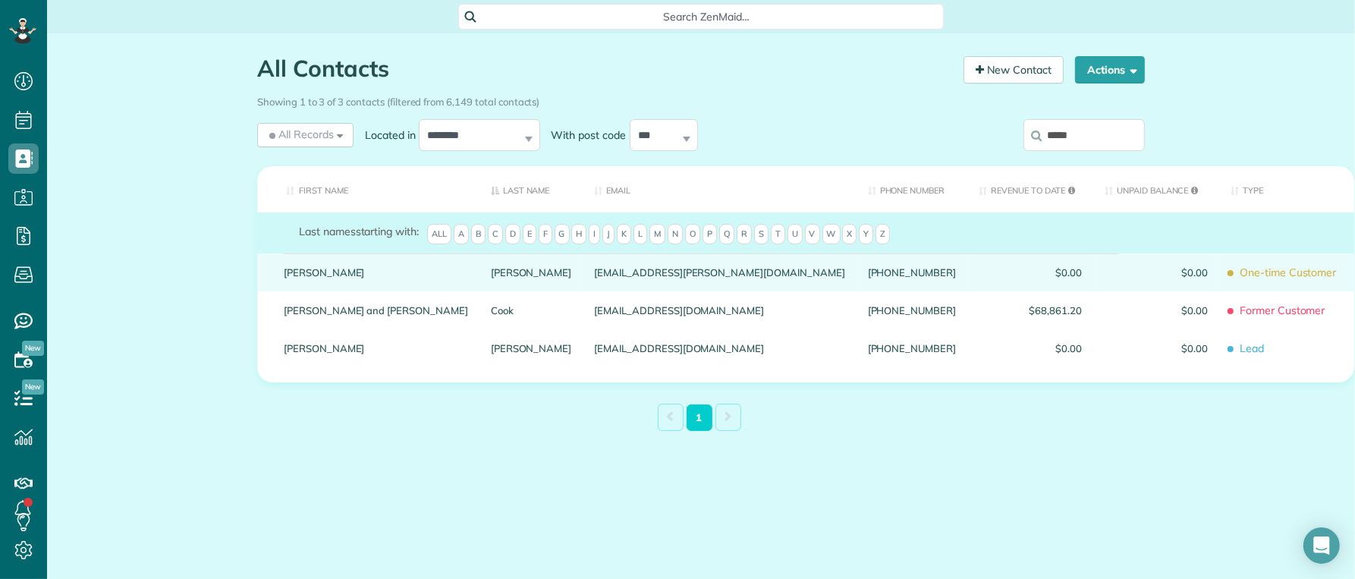
type input "*****"
click at [319, 291] on div "Geoffry" at bounding box center [375, 272] width 207 height 38
click at [297, 278] on link "Geoffry" at bounding box center [376, 272] width 184 height 11
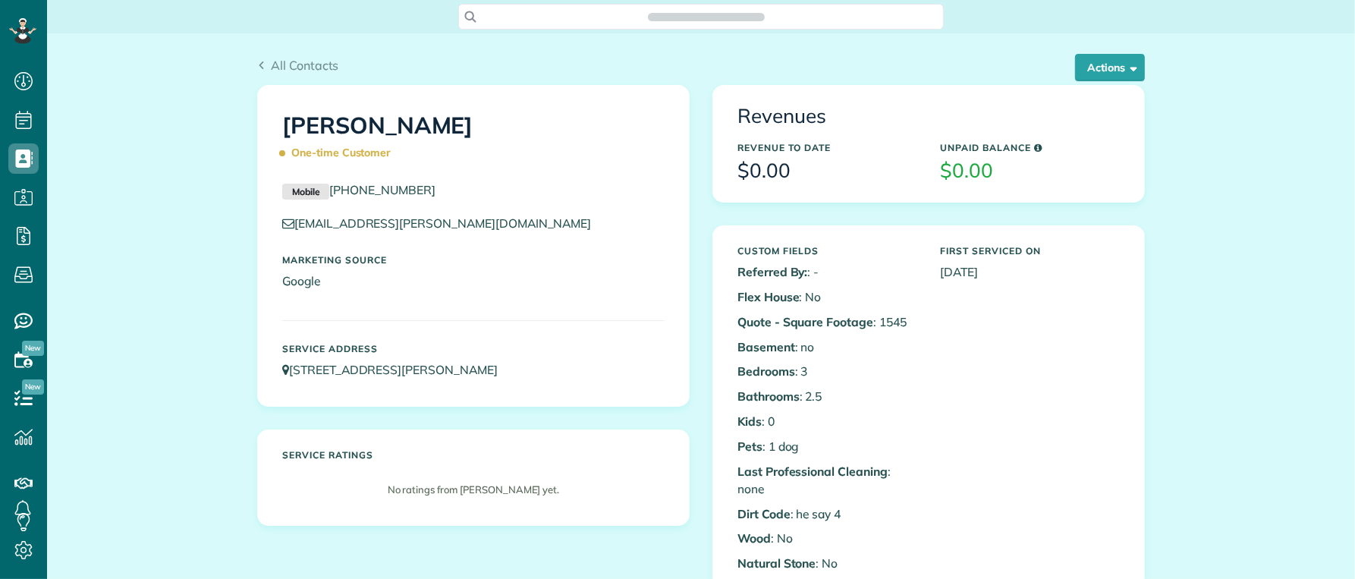
scroll to position [6, 6]
click at [1102, 71] on button "Actions" at bounding box center [1110, 67] width 70 height 27
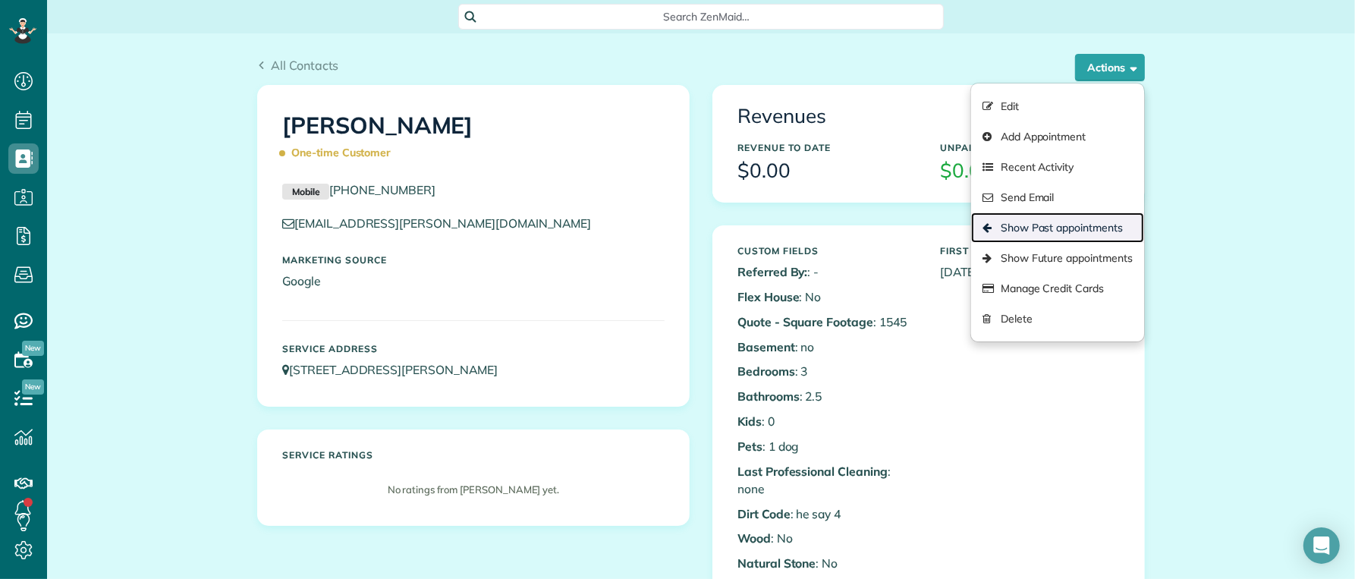
click at [1077, 228] on link "Show Past appointments" at bounding box center [1057, 227] width 173 height 30
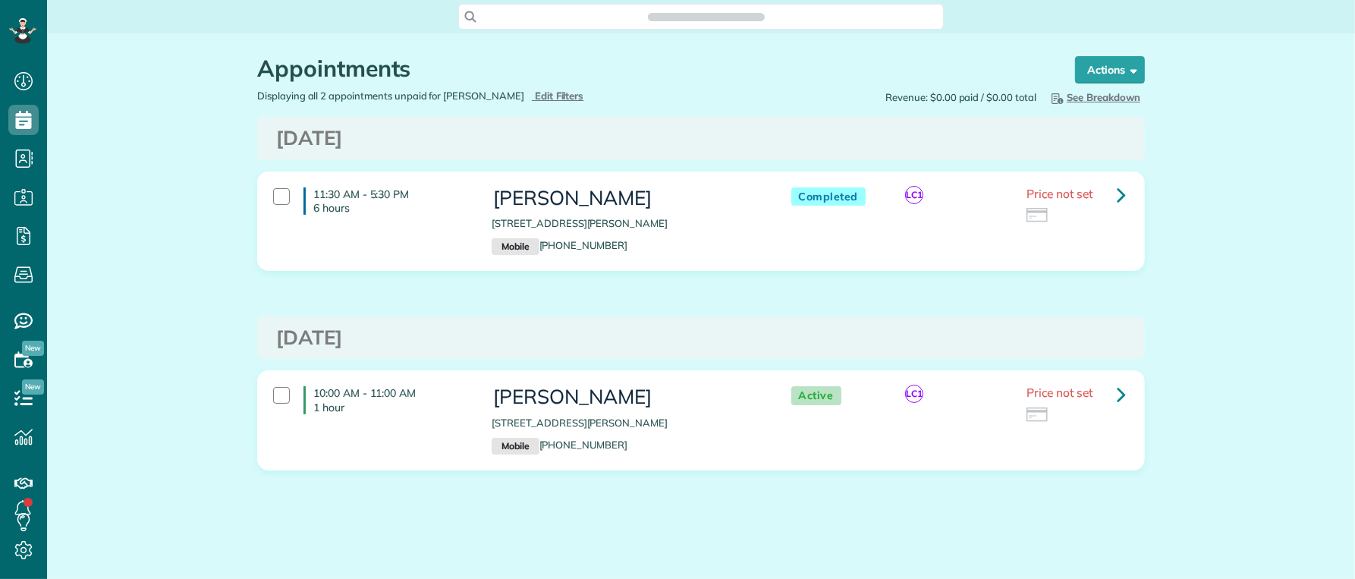
scroll to position [6, 6]
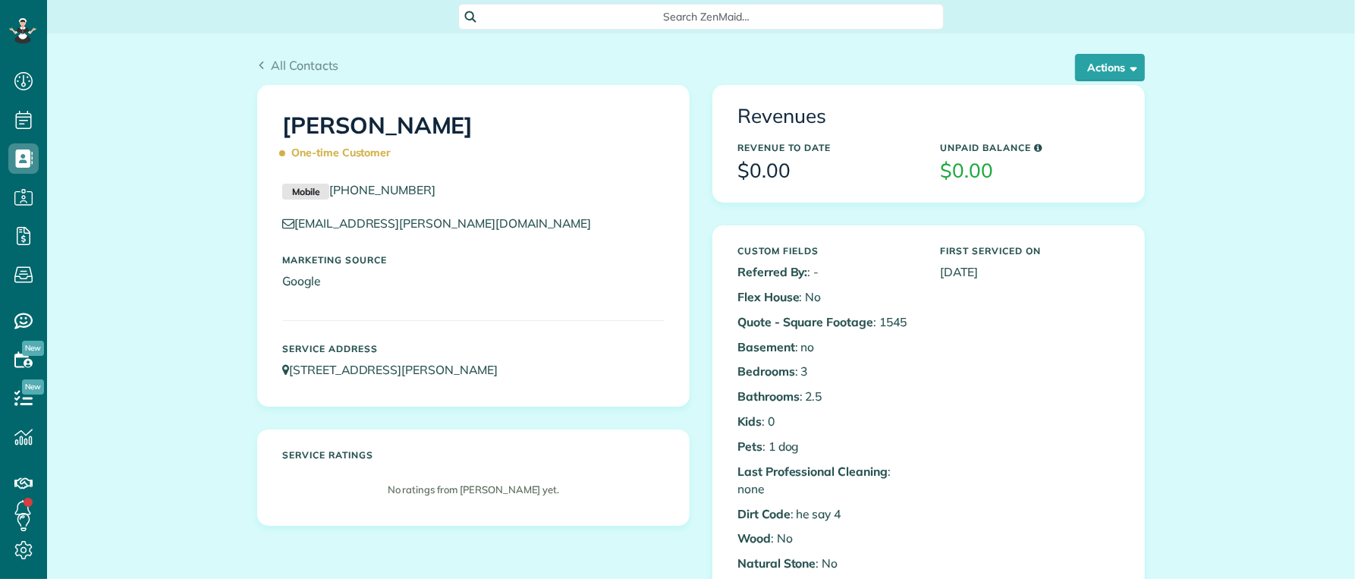
scroll to position [6, 6]
drag, startPoint x: 439, startPoint y: 235, endPoint x: 298, endPoint y: 222, distance: 141.0
click at [292, 224] on div "geoff.d.campbell@gmail.com" at bounding box center [473, 227] width 405 height 25
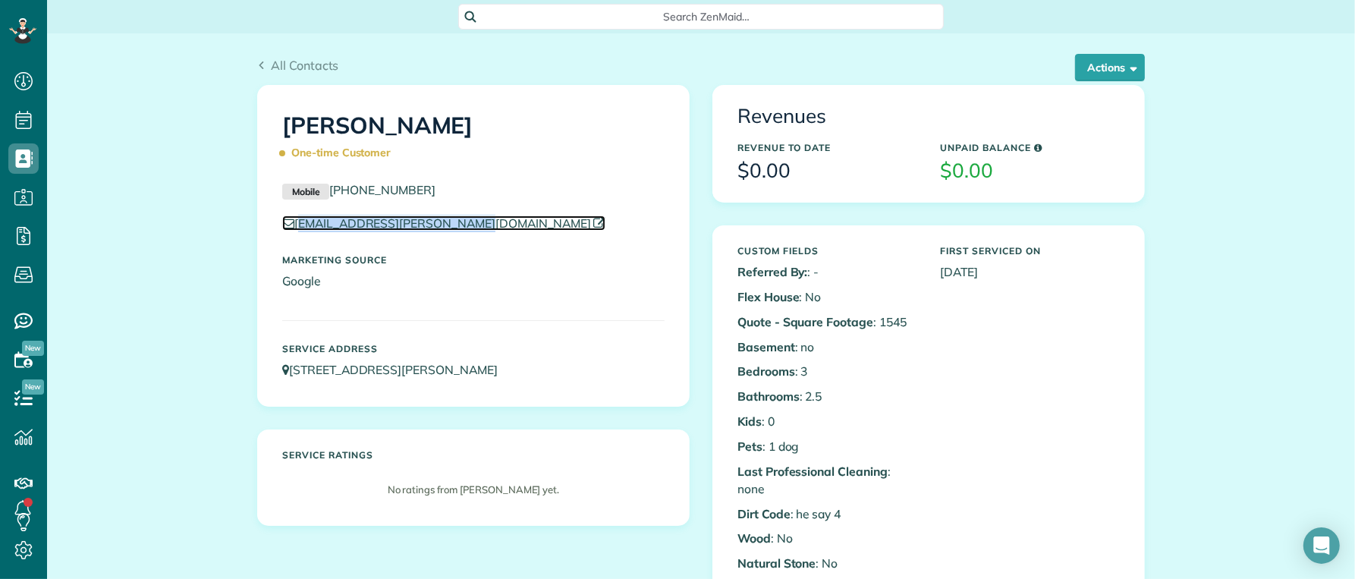
copy link "geoff.d.campbell@gmail.com"
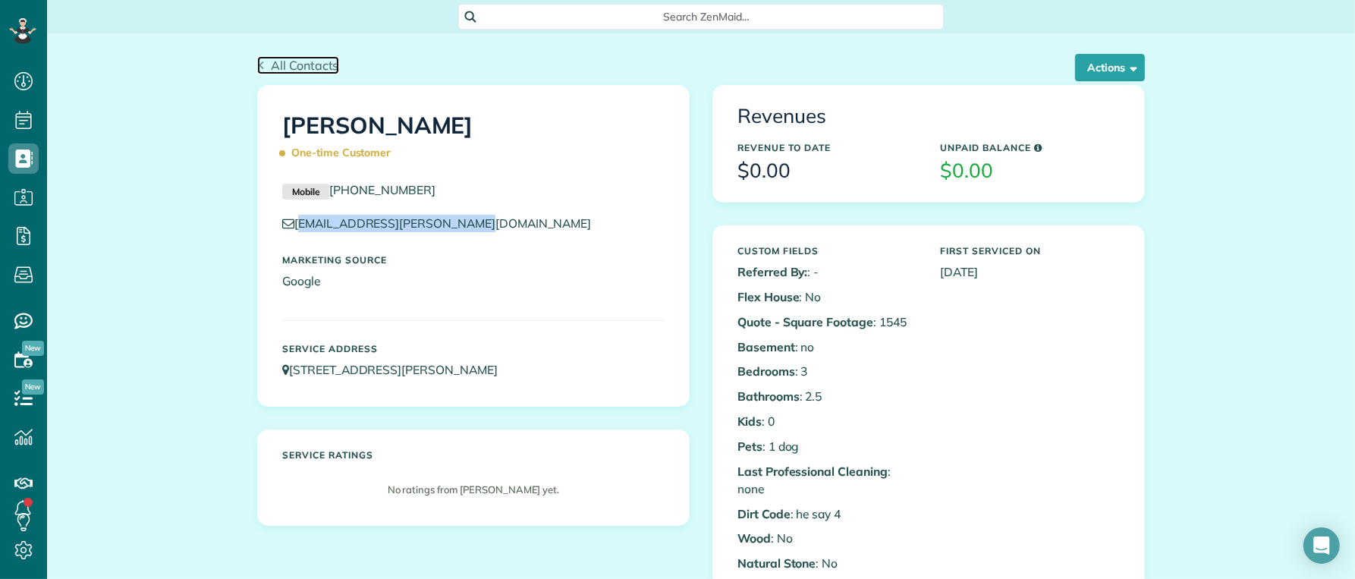
click at [260, 73] on link "All Contacts" at bounding box center [298, 65] width 82 height 18
click at [271, 62] on span "All Contacts" at bounding box center [305, 65] width 68 height 15
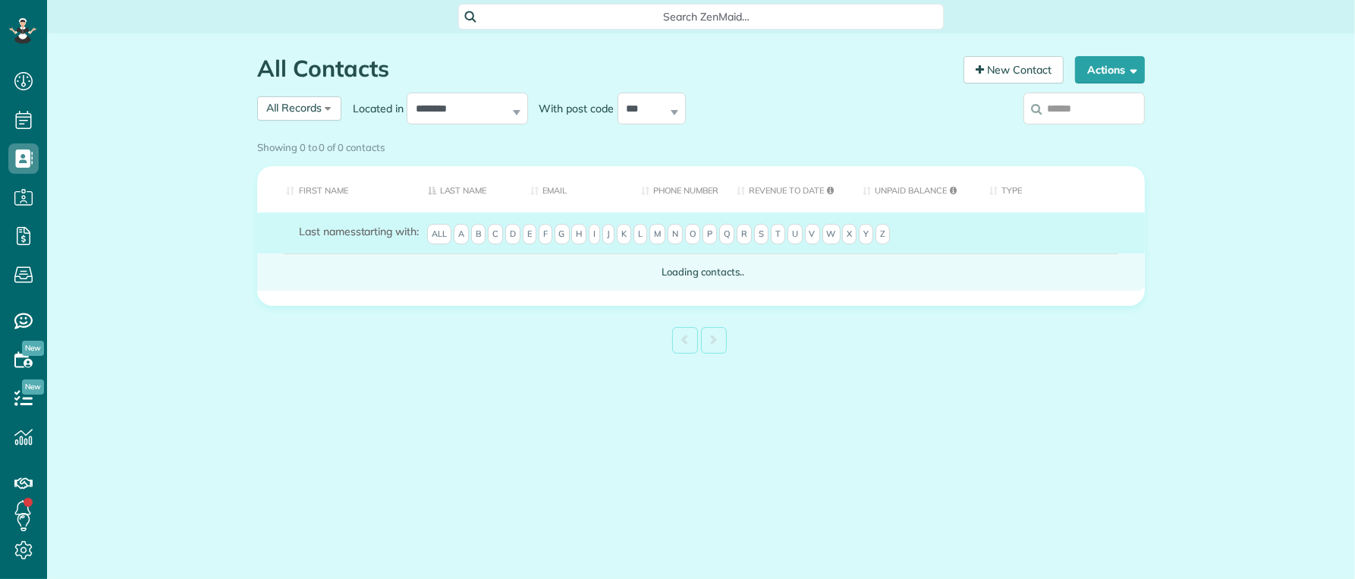
scroll to position [6, 6]
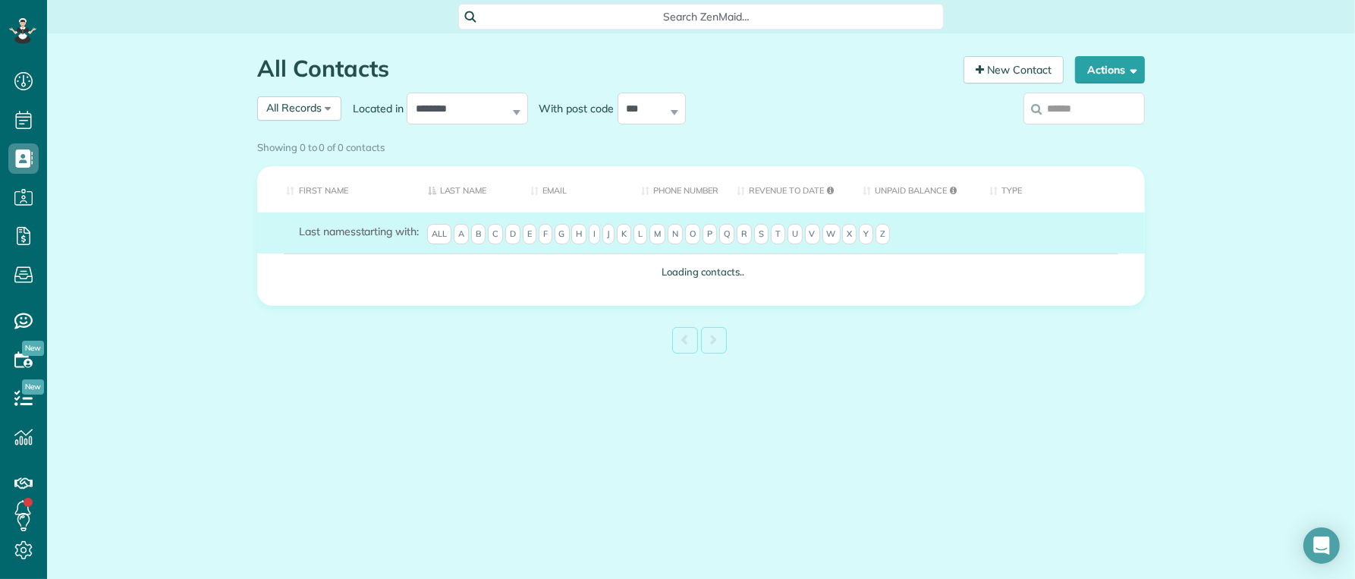
click at [1079, 115] on input "search" at bounding box center [1084, 109] width 121 height 32
type input "*"
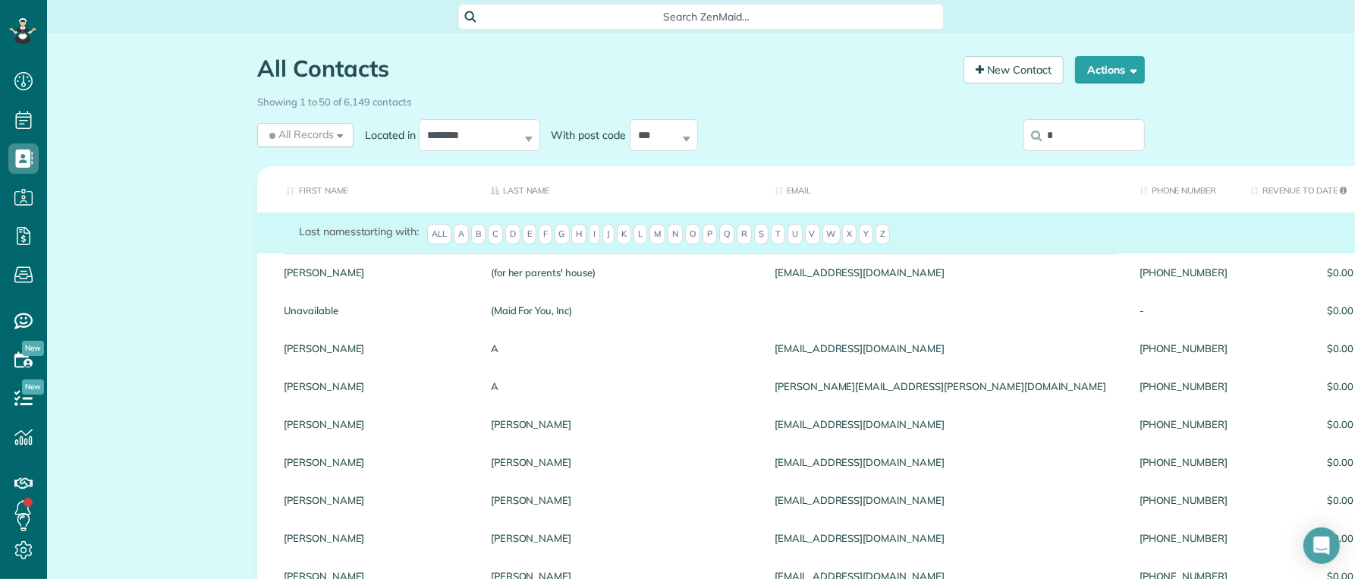
click at [1063, 143] on input "*" at bounding box center [1084, 135] width 121 height 32
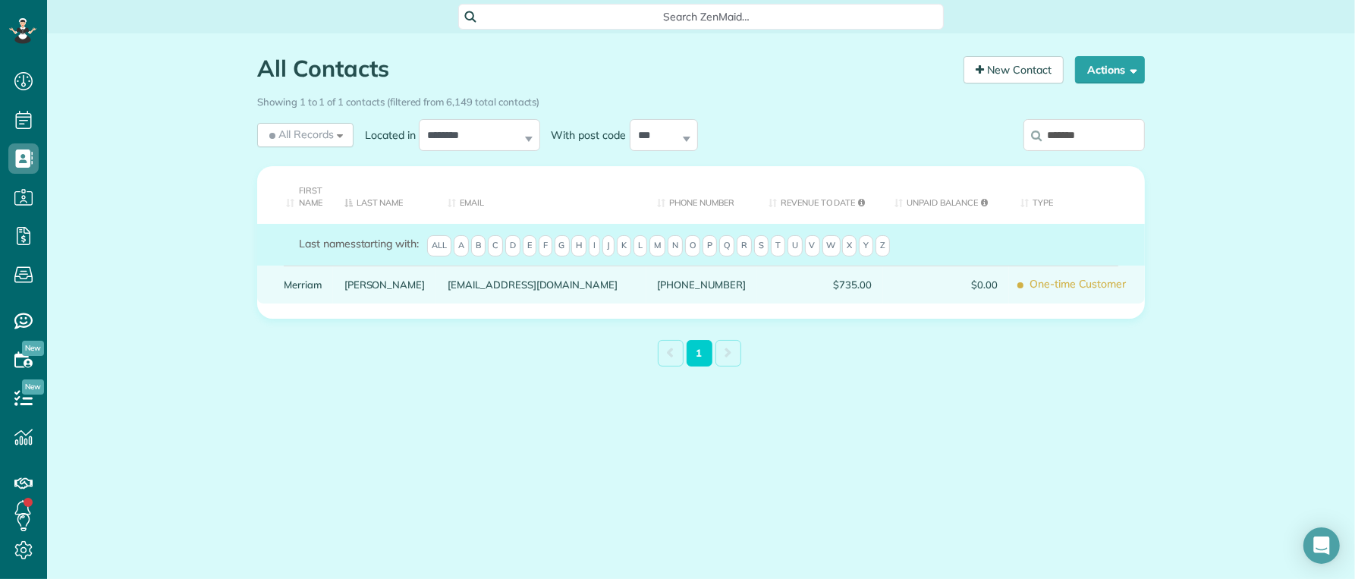
type input "*******"
click at [303, 285] on link "Merriam" at bounding box center [303, 284] width 38 height 11
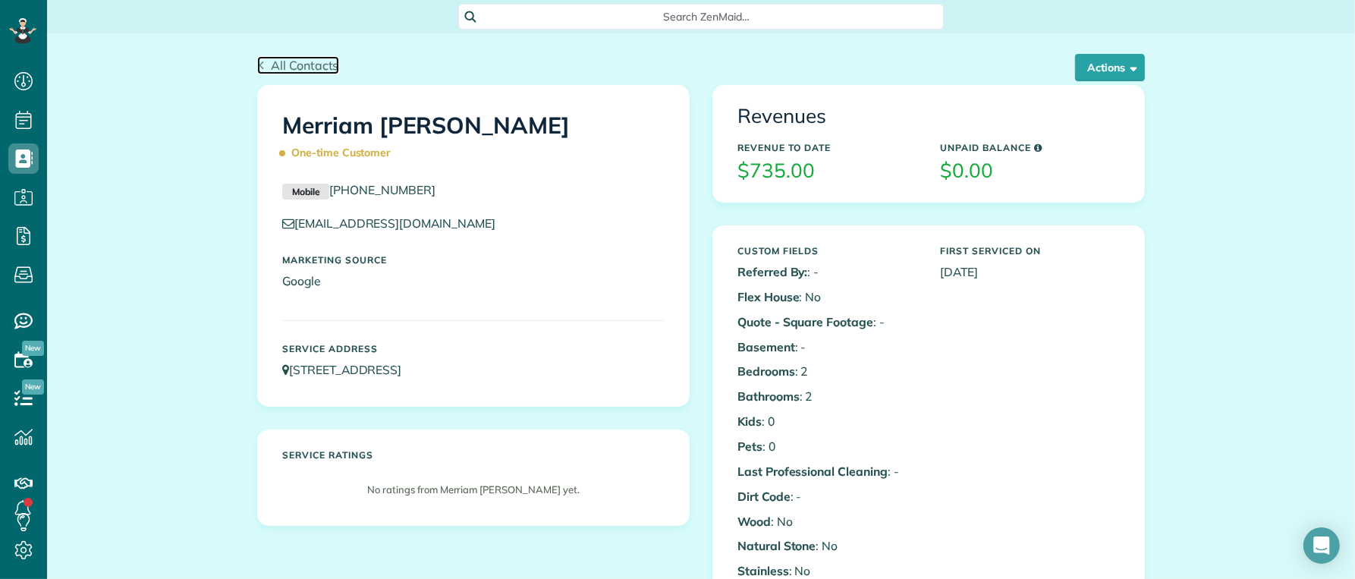
click at [271, 65] on span "All Contacts" at bounding box center [305, 65] width 68 height 15
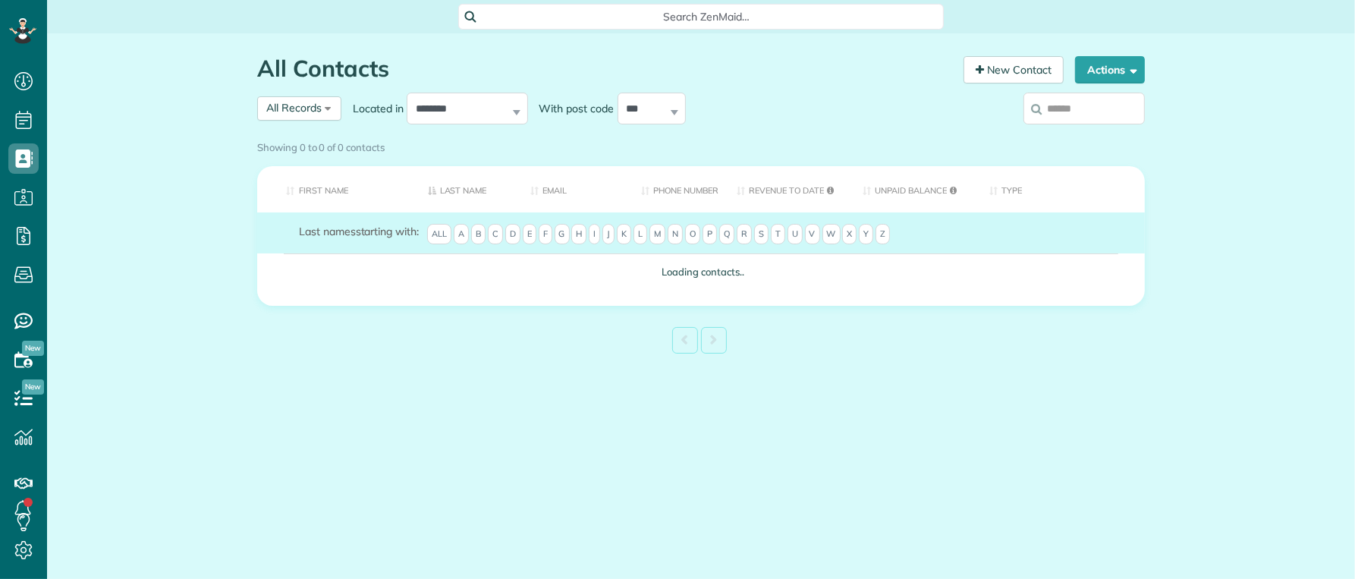
click at [1092, 111] on input "search" at bounding box center [1084, 109] width 121 height 32
type input "*****"
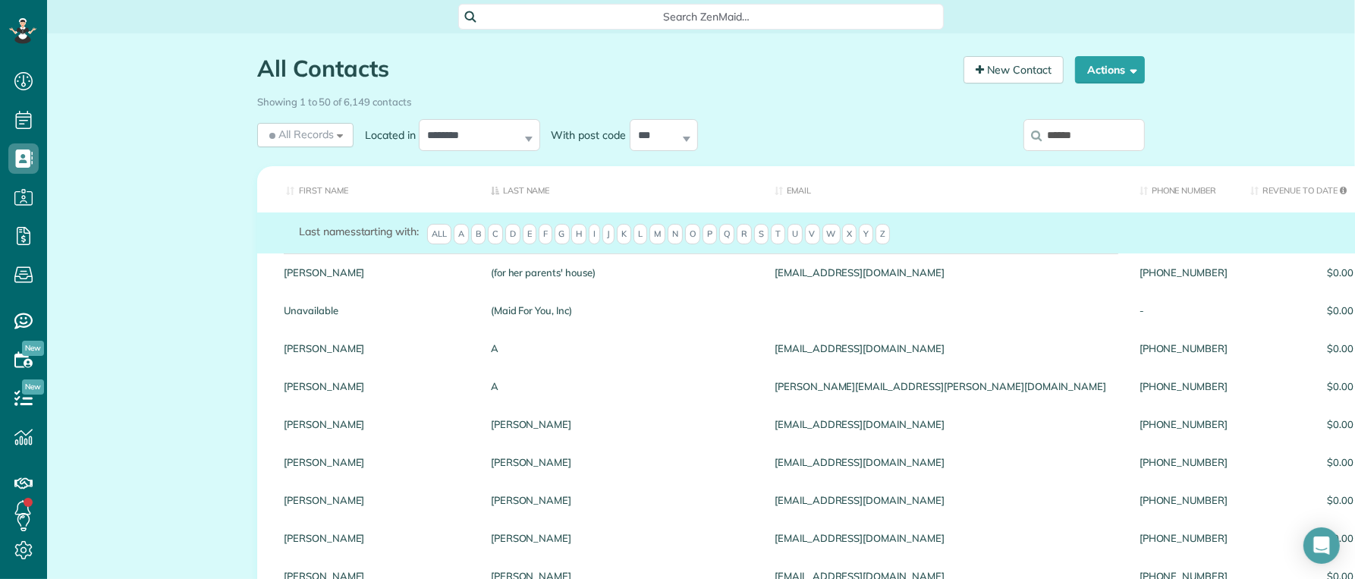
click at [1075, 137] on input "*****" at bounding box center [1084, 135] width 121 height 32
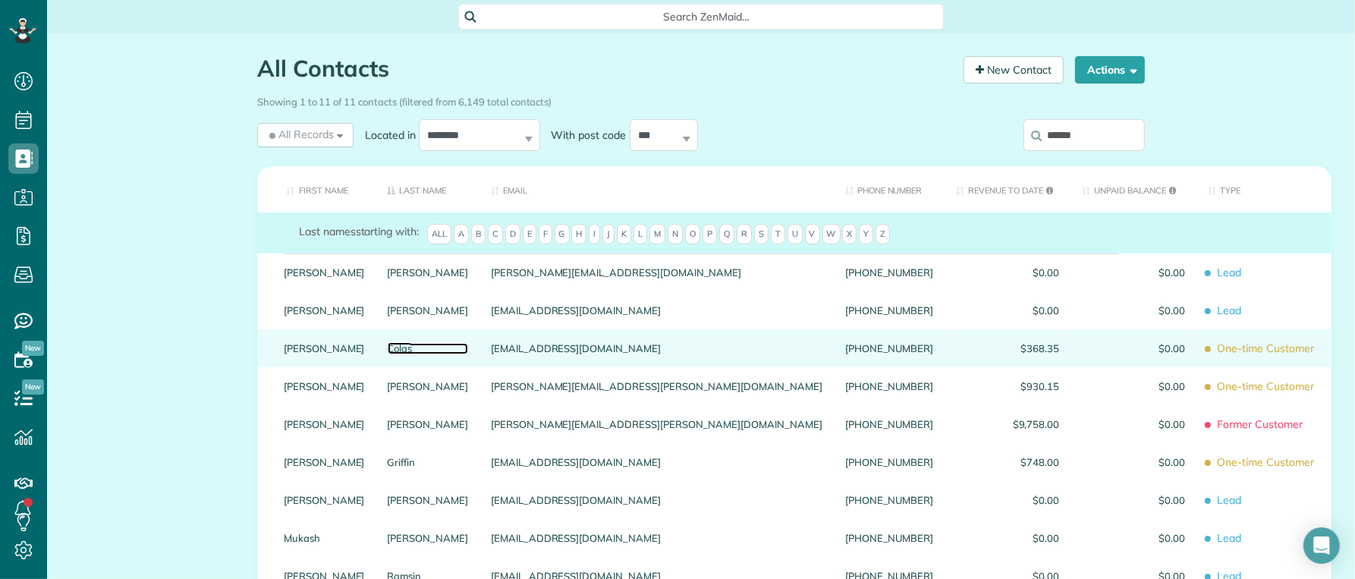
click at [388, 354] on link "Colas" at bounding box center [428, 348] width 81 height 11
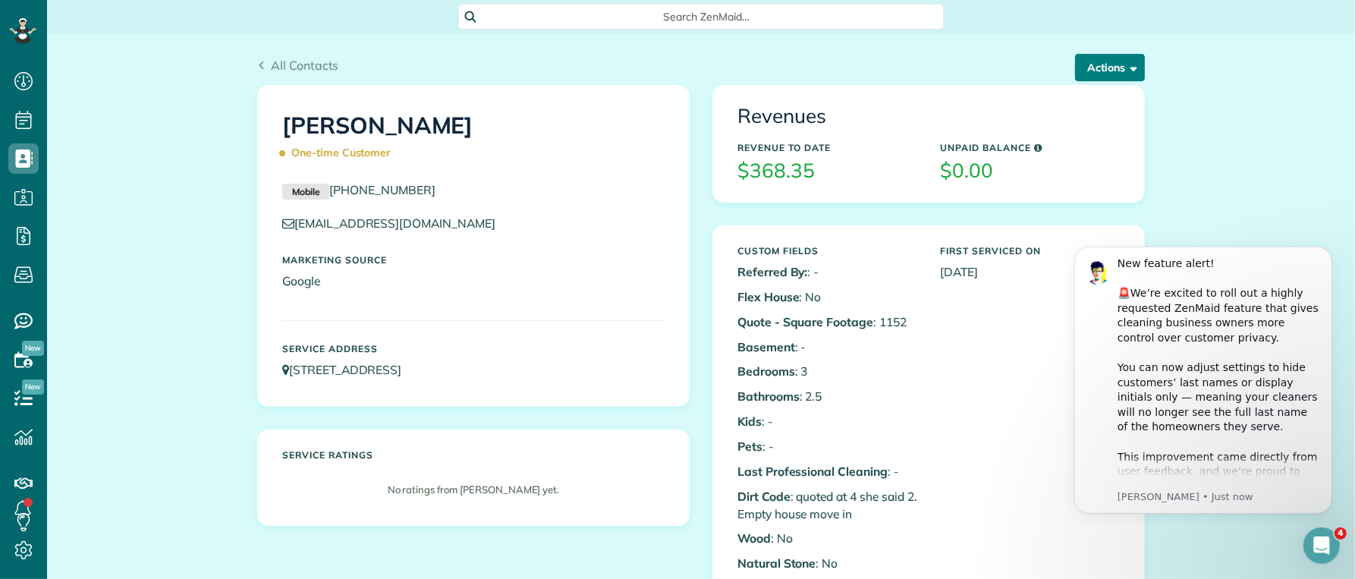
click at [1099, 66] on button "Actions" at bounding box center [1110, 67] width 70 height 27
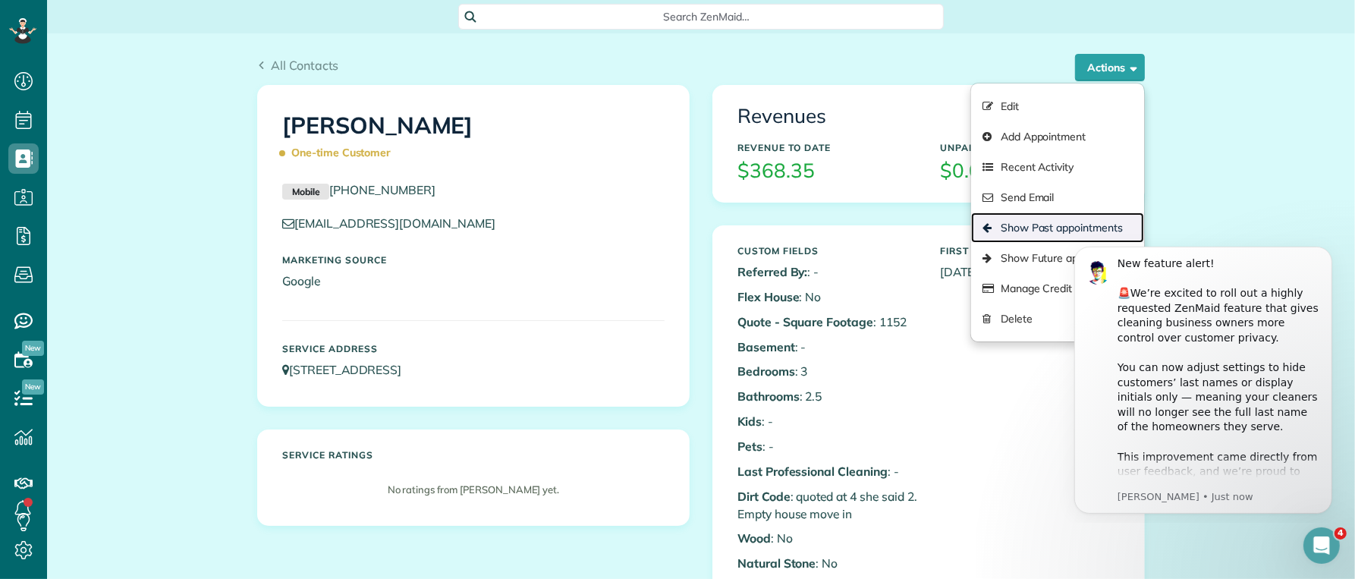
click at [1020, 222] on link "Show Past appointments" at bounding box center [1057, 227] width 173 height 30
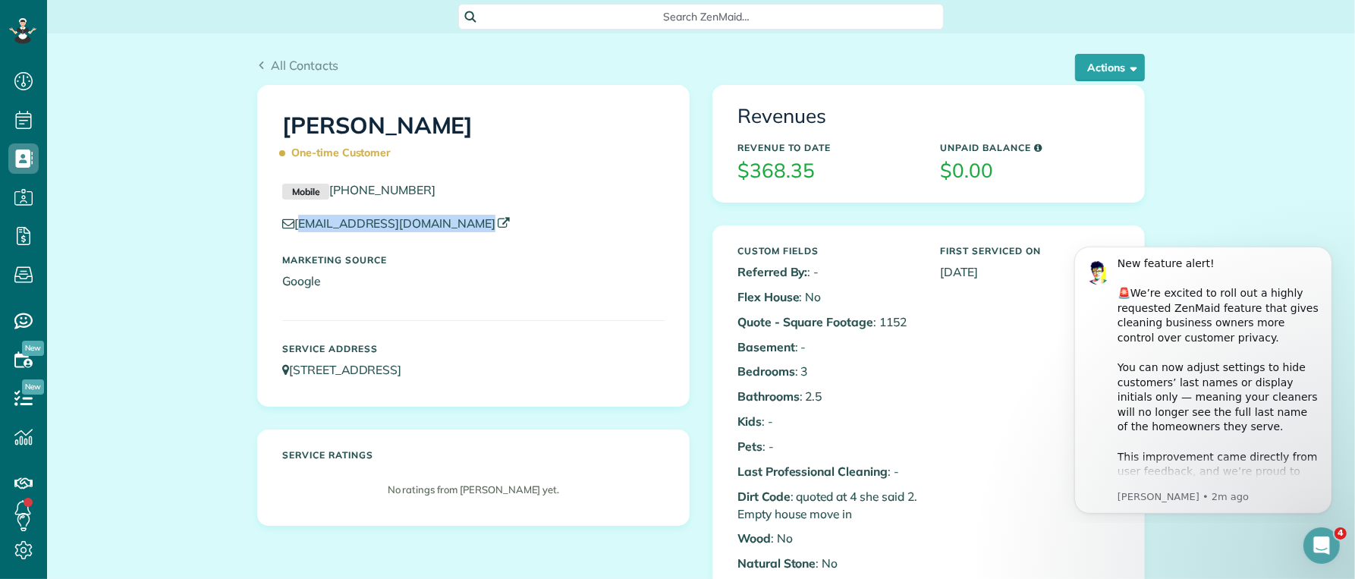
drag, startPoint x: 429, startPoint y: 234, endPoint x: 292, endPoint y: 224, distance: 137.7
click at [290, 225] on div "Mobile (929) 866-5750 tylercolas15@gmail.com Marketing Source Google" at bounding box center [473, 243] width 405 height 124
click at [281, 62] on span "All Contacts" at bounding box center [305, 65] width 68 height 15
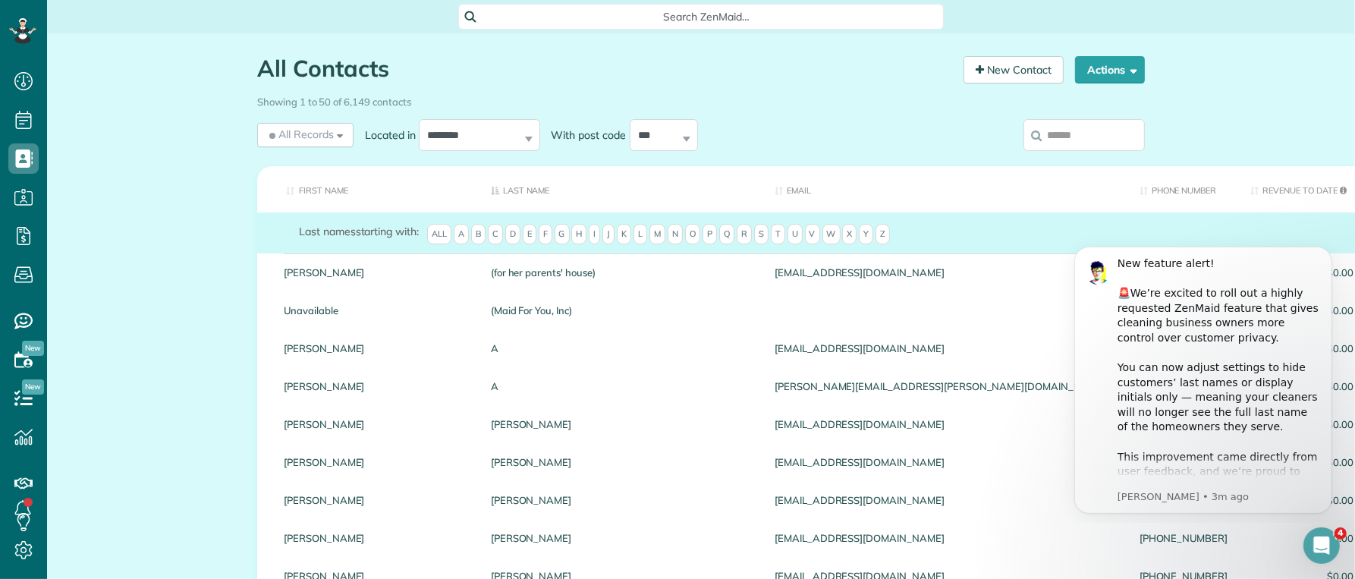
drag, startPoint x: 1070, startPoint y: 145, endPoint x: 1078, endPoint y: 144, distance: 8.4
click at [1075, 146] on input "search" at bounding box center [1084, 135] width 121 height 32
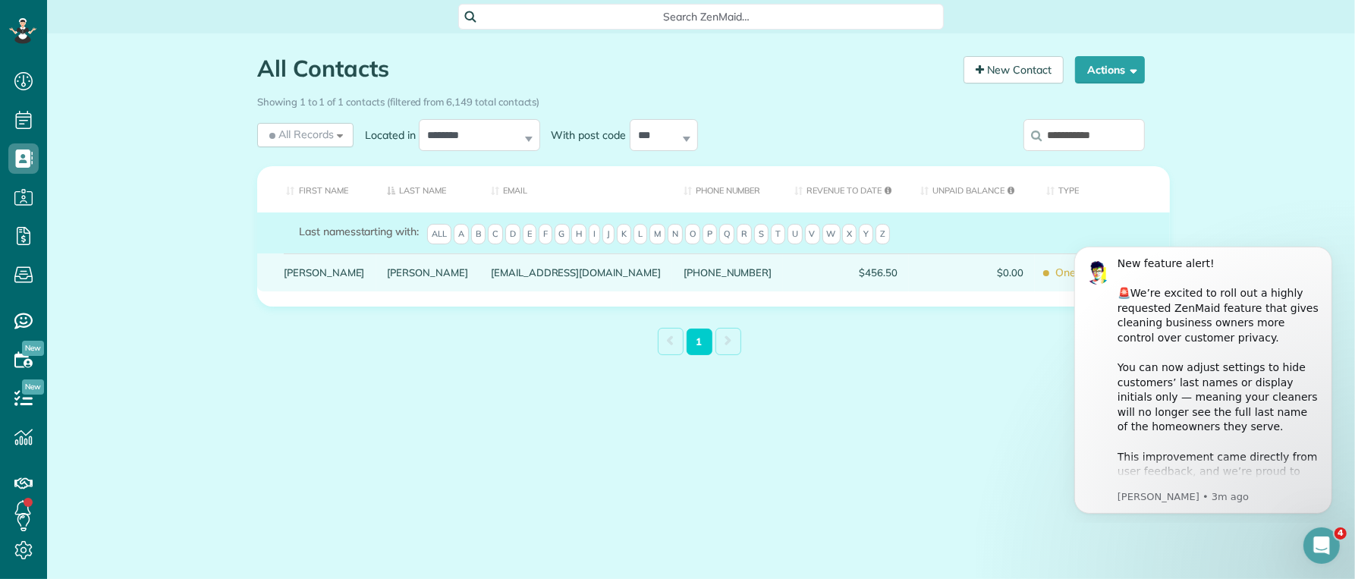
type input "**********"
click at [388, 278] on link "Smith" at bounding box center [428, 272] width 81 height 11
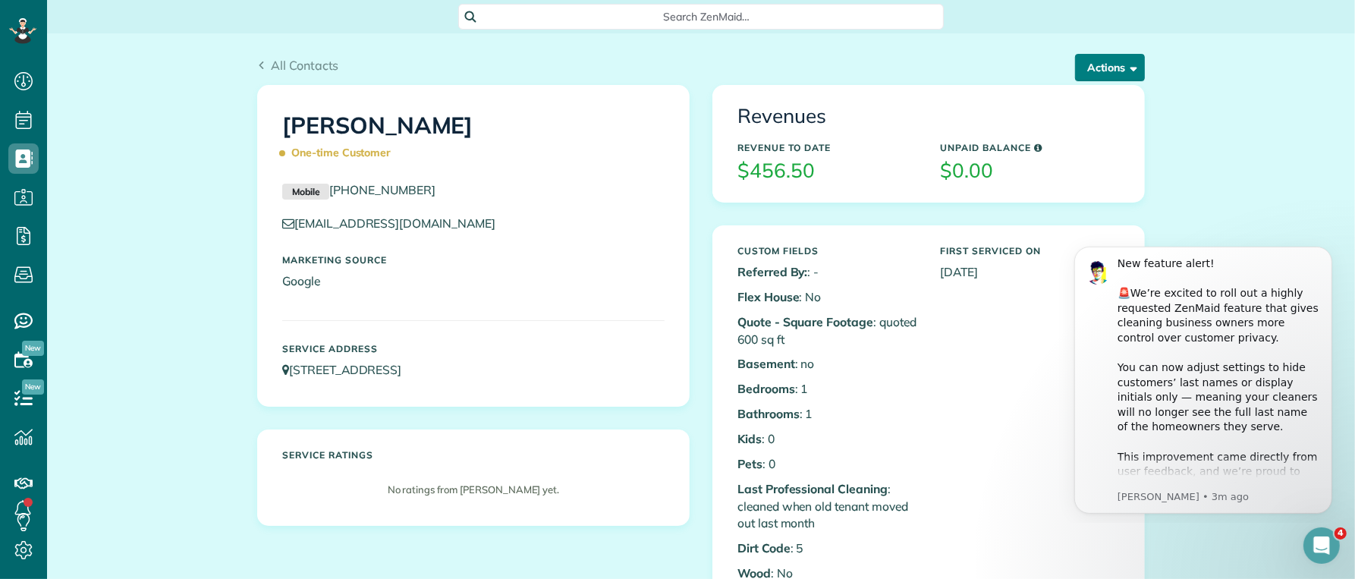
click at [1103, 74] on button "Actions" at bounding box center [1110, 67] width 70 height 27
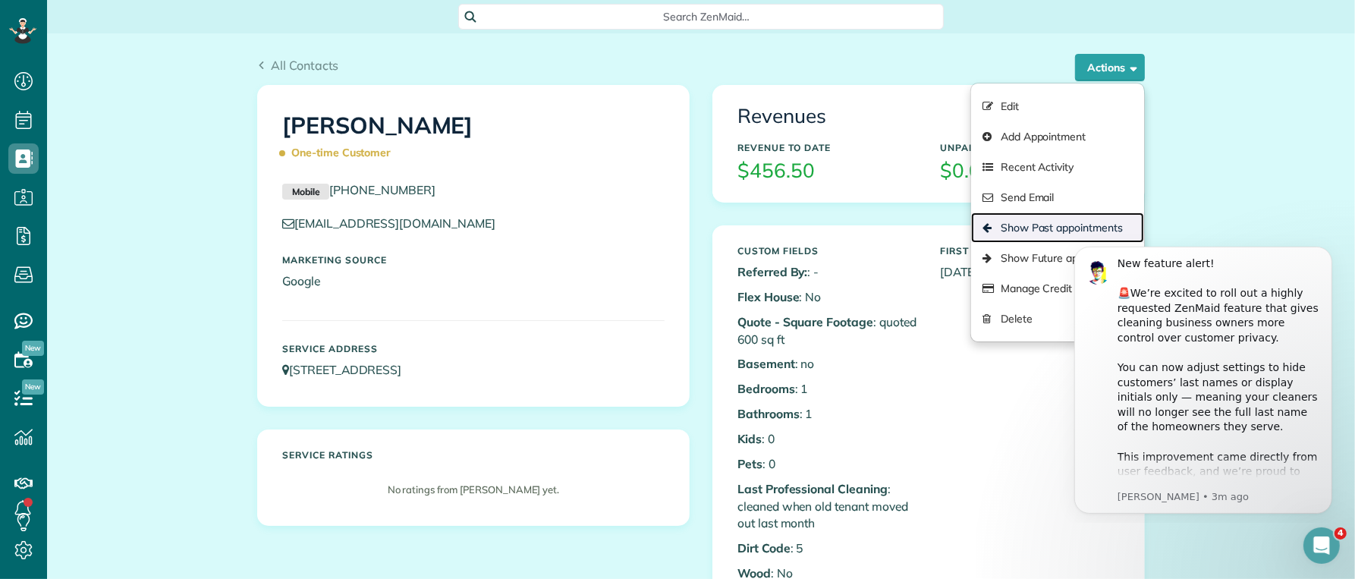
click at [1021, 226] on link "Show Past appointments" at bounding box center [1057, 227] width 173 height 30
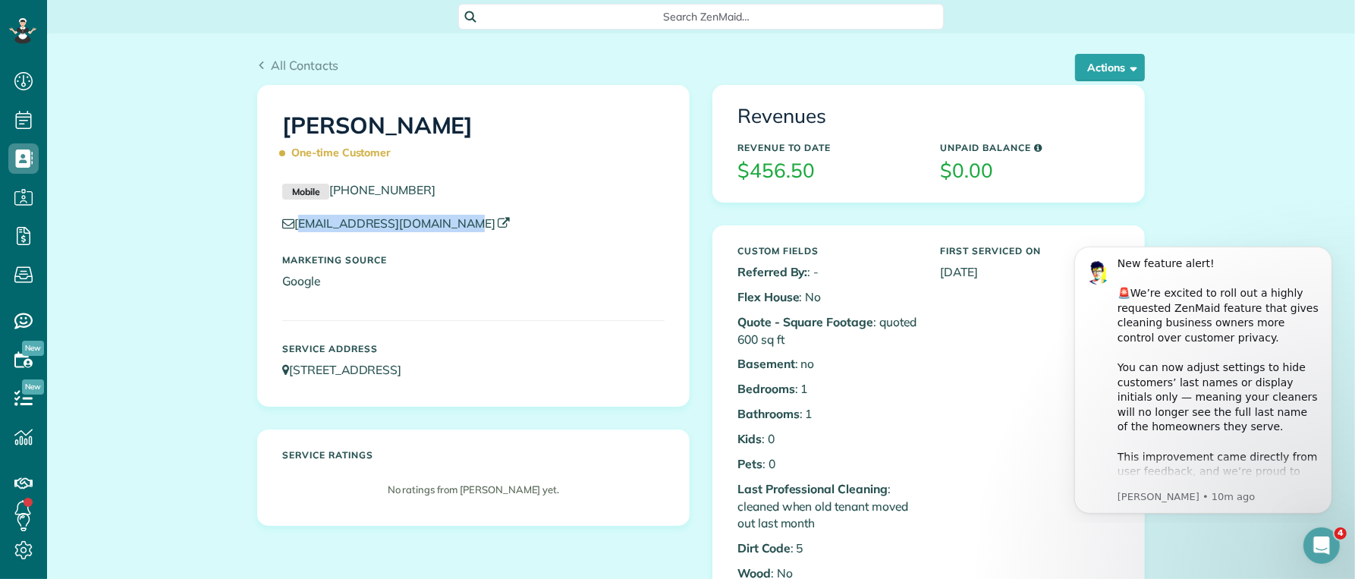
drag, startPoint x: 436, startPoint y: 231, endPoint x: 291, endPoint y: 222, distance: 145.9
click at [291, 222] on div "[EMAIL_ADDRESS][DOMAIN_NAME]" at bounding box center [473, 227] width 405 height 25
copy link "[EMAIL_ADDRESS][DOMAIN_NAME]"
click at [260, 68] on link "All Contacts" at bounding box center [298, 65] width 82 height 18
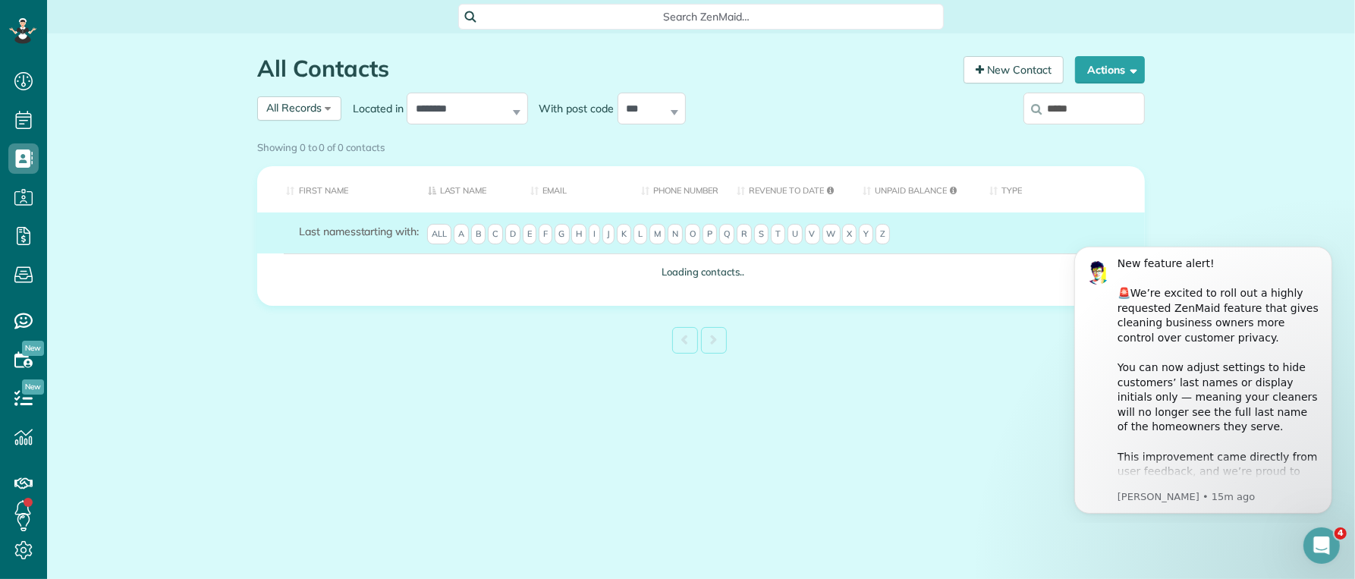
type input "*****"
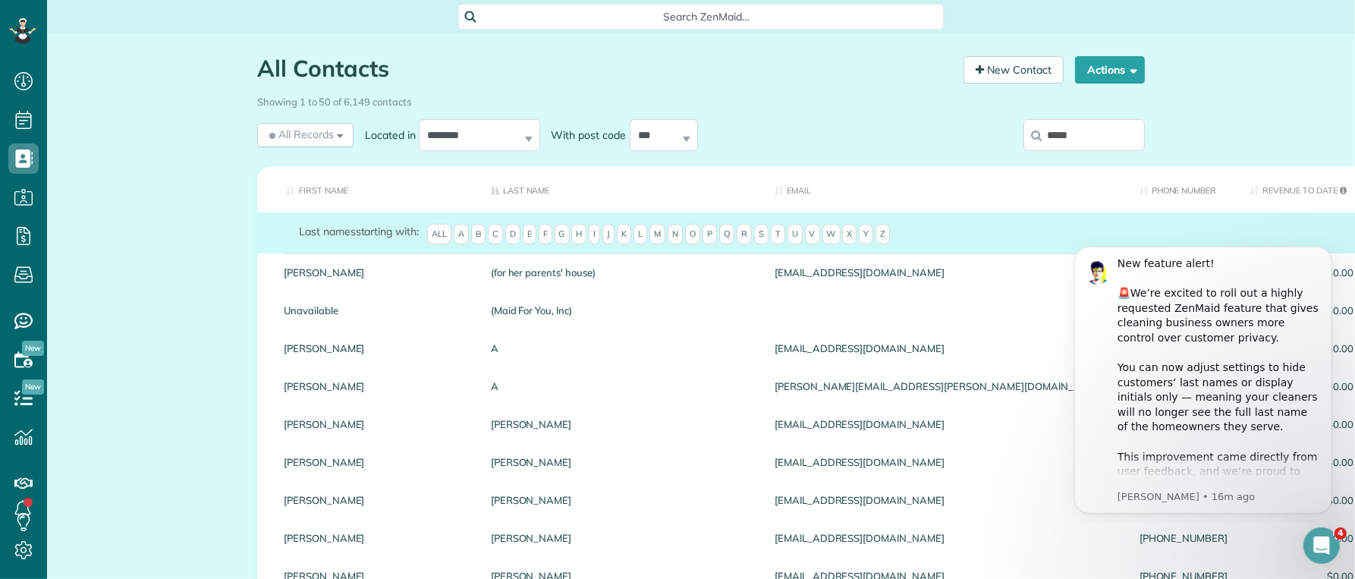
click at [1086, 143] on input "*****" at bounding box center [1084, 135] width 121 height 32
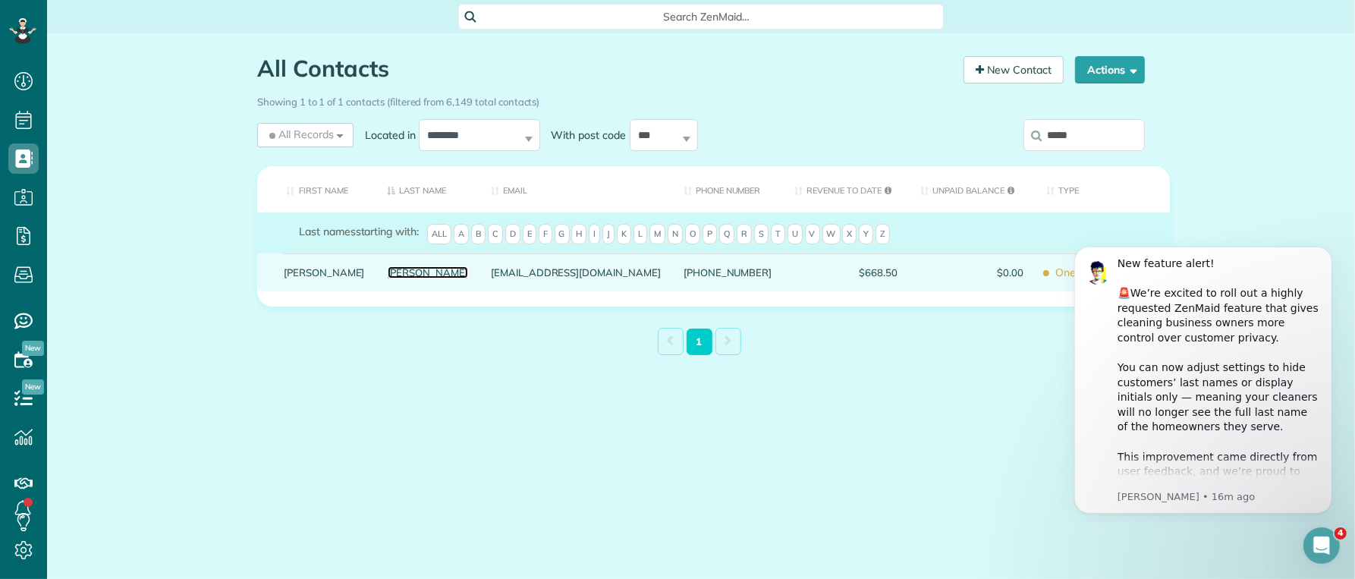
click at [388, 278] on link "Carducci" at bounding box center [428, 272] width 81 height 11
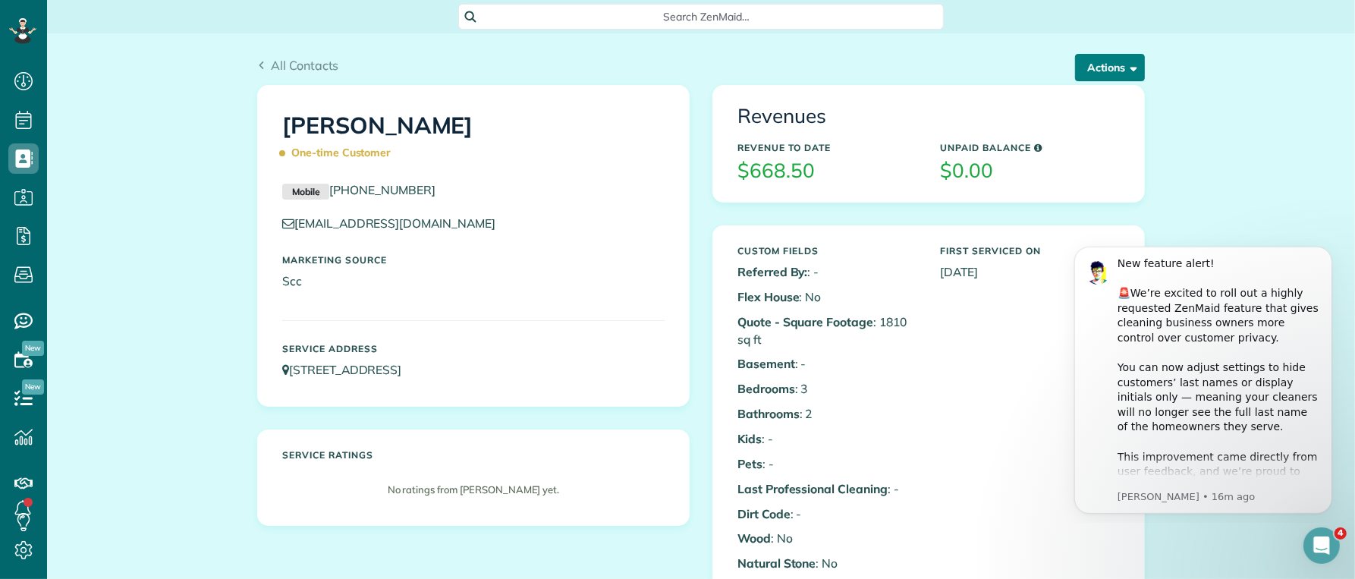
click at [1094, 71] on button "Actions" at bounding box center [1110, 67] width 70 height 27
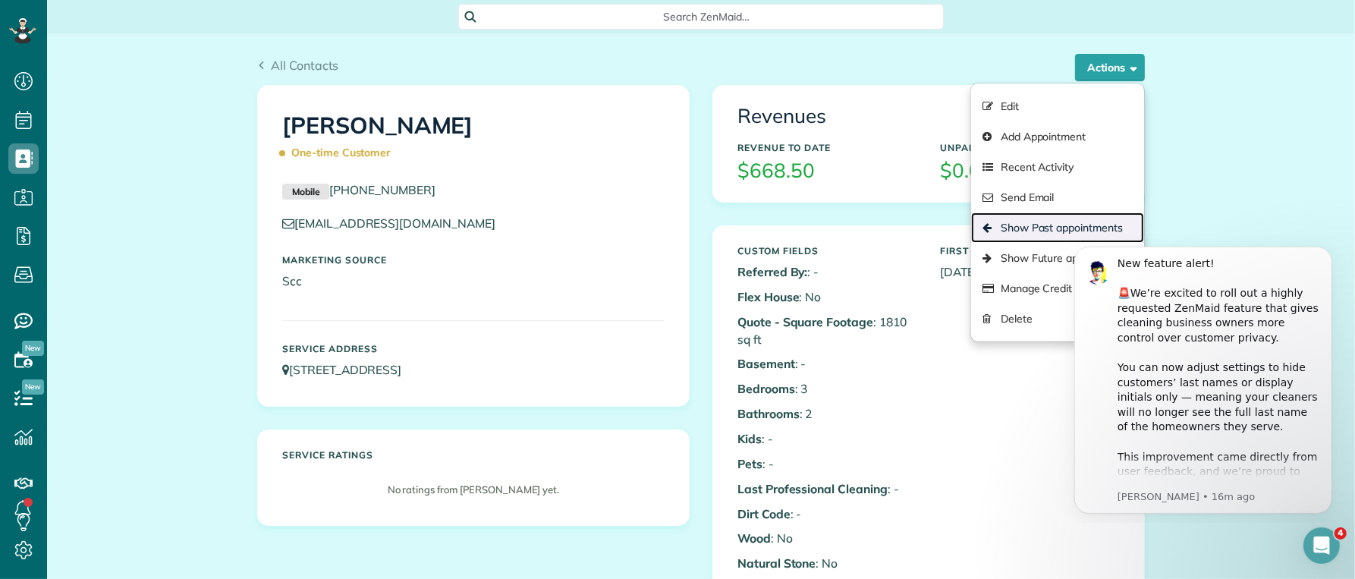
click at [1049, 223] on link "Show Past appointments" at bounding box center [1057, 227] width 173 height 30
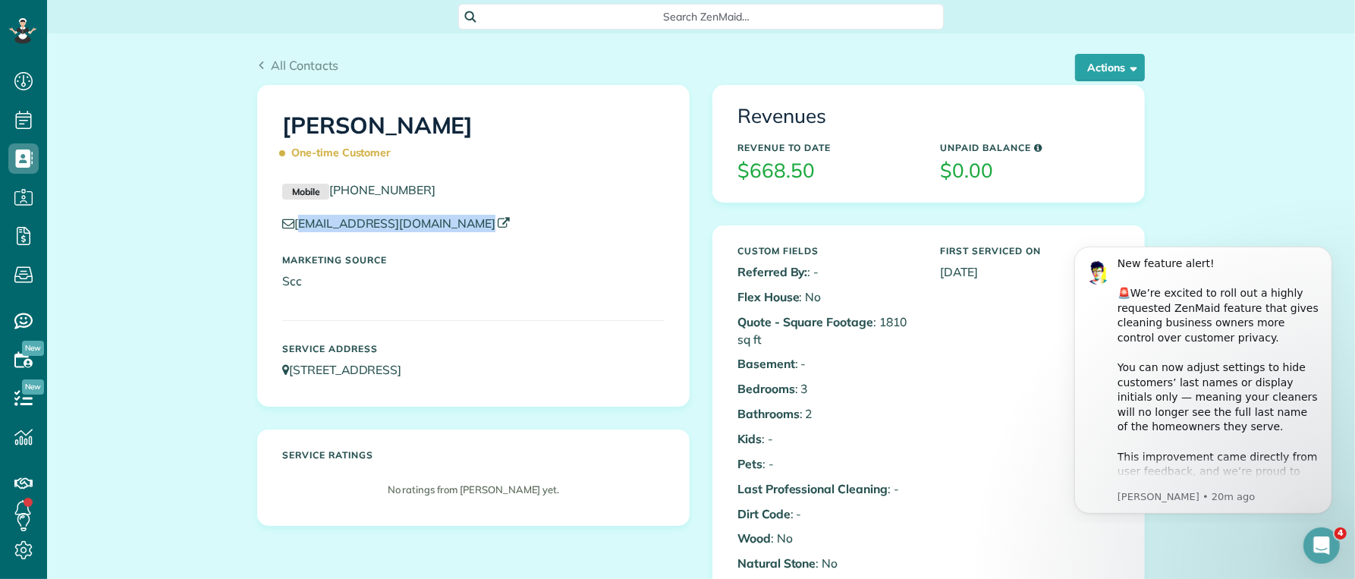
drag, startPoint x: 425, startPoint y: 244, endPoint x: 326, endPoint y: 219, distance: 102.5
click at [299, 227] on div "Mobile [PHONE_NUMBER] [EMAIL_ADDRESS][DOMAIN_NAME] Marketing Source Scc" at bounding box center [473, 243] width 405 height 124
drag, startPoint x: 434, startPoint y: 247, endPoint x: 294, endPoint y: 223, distance: 141.6
click at [288, 222] on div "Mobile [PHONE_NUMBER] [EMAIL_ADDRESS][DOMAIN_NAME] Marketing Source Scc" at bounding box center [473, 243] width 405 height 124
copy div "[EMAIL_ADDRESS][DOMAIN_NAME]"
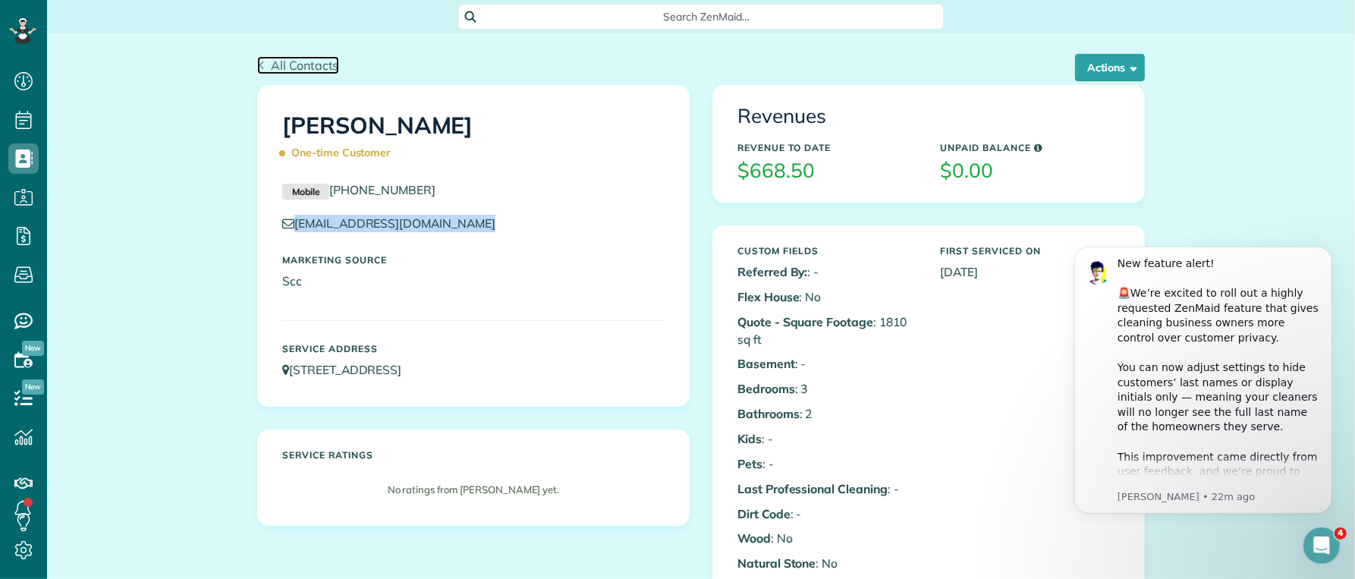
click at [283, 67] on span "All Contacts" at bounding box center [305, 65] width 68 height 15
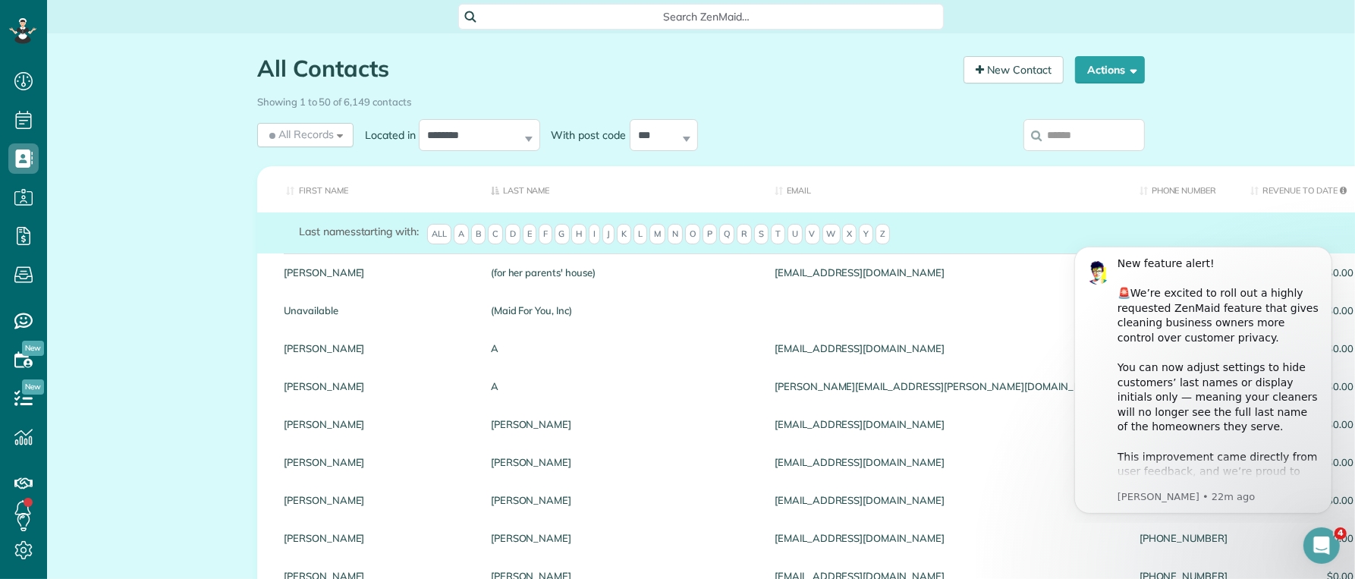
click at [1071, 140] on input "search" at bounding box center [1084, 135] width 121 height 32
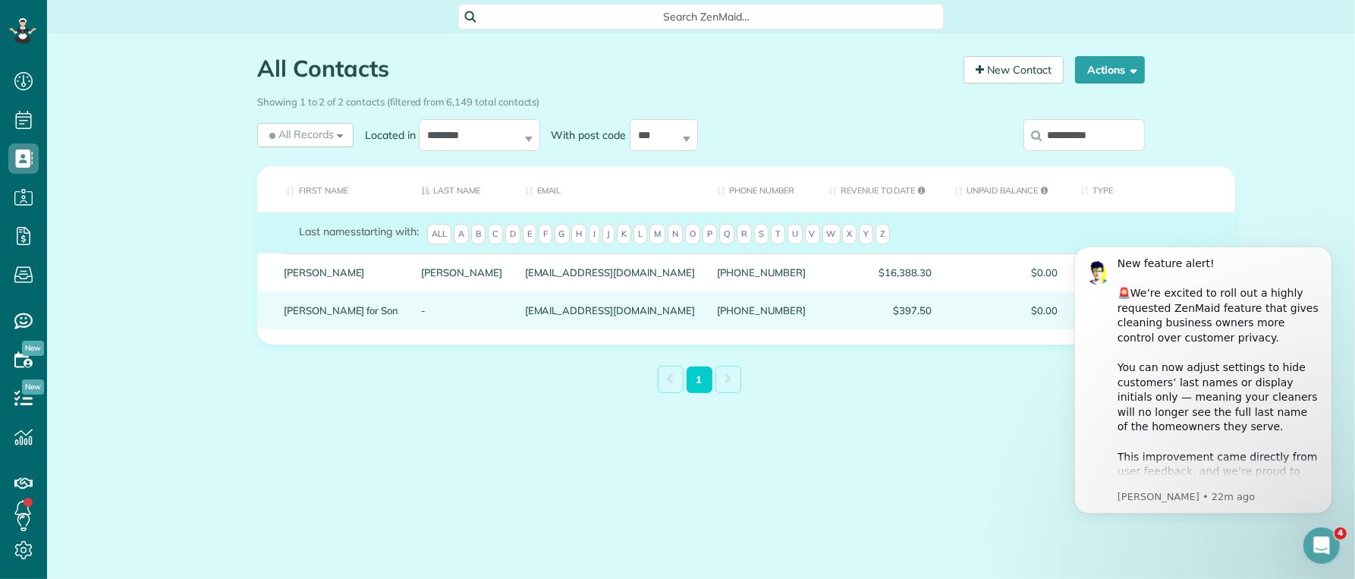
type input "**********"
click at [331, 316] on link "[PERSON_NAME] for Son" at bounding box center [341, 310] width 115 height 11
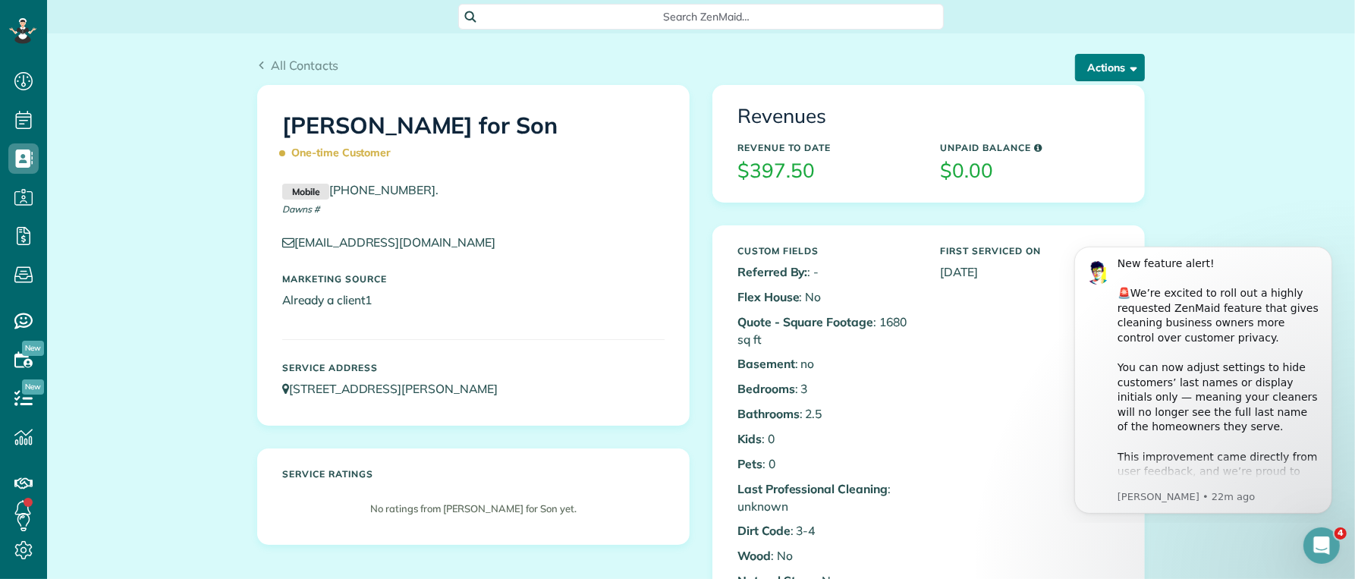
click at [1125, 71] on span "button" at bounding box center [1130, 66] width 11 height 11
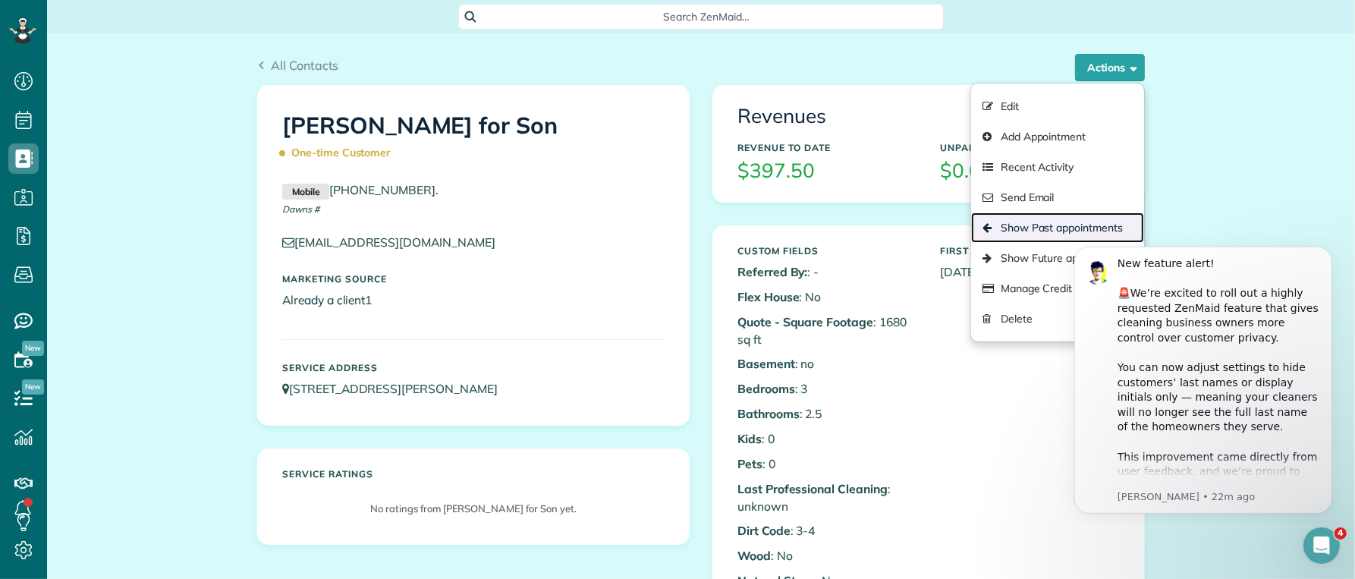
click at [1033, 232] on link "Show Past appointments" at bounding box center [1057, 227] width 173 height 30
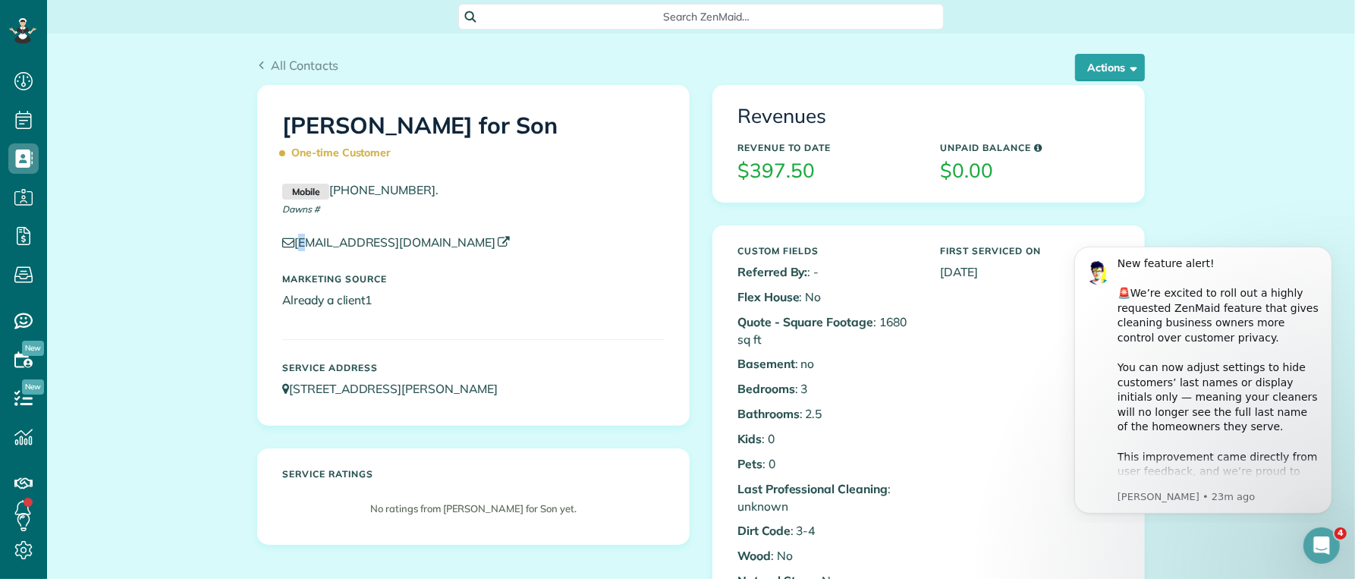
drag, startPoint x: 429, startPoint y: 254, endPoint x: 291, endPoint y: 245, distance: 137.6
click at [291, 245] on div "[EMAIL_ADDRESS][DOMAIN_NAME]" at bounding box center [473, 246] width 405 height 25
drag, startPoint x: 436, startPoint y: 252, endPoint x: 291, endPoint y: 245, distance: 145.1
click at [291, 245] on p "[EMAIL_ADDRESS][DOMAIN_NAME]" at bounding box center [473, 242] width 382 height 17
copy link "[EMAIL_ADDRESS][DOMAIN_NAME]"
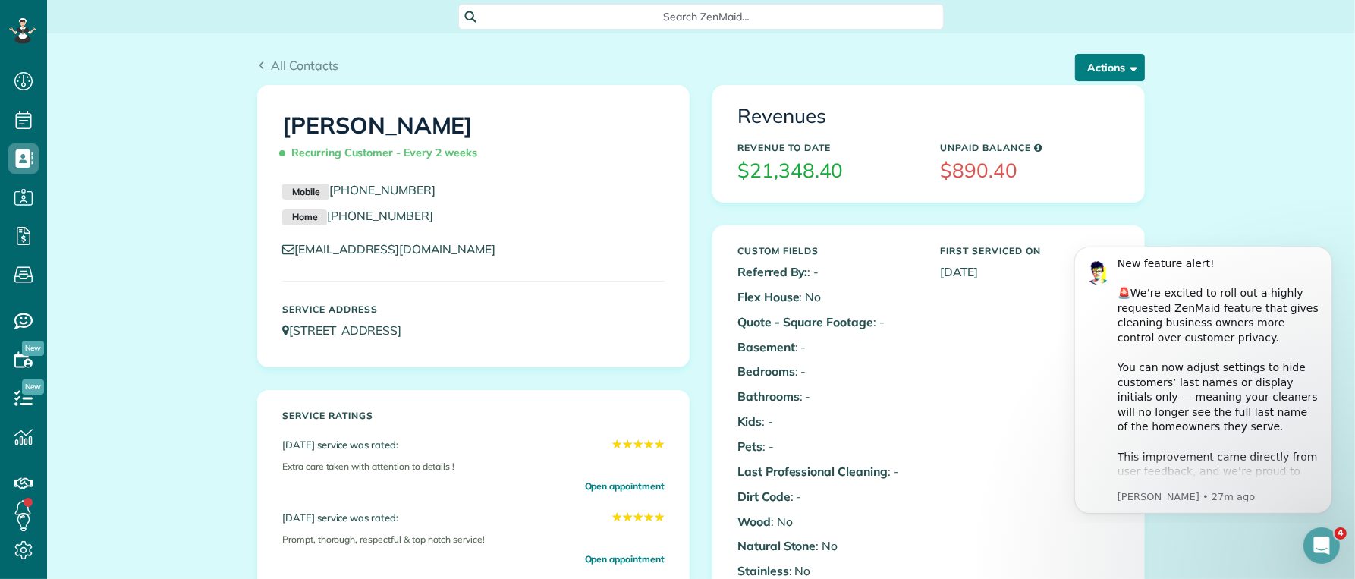
click at [1113, 69] on button "Actions" at bounding box center [1110, 67] width 70 height 27
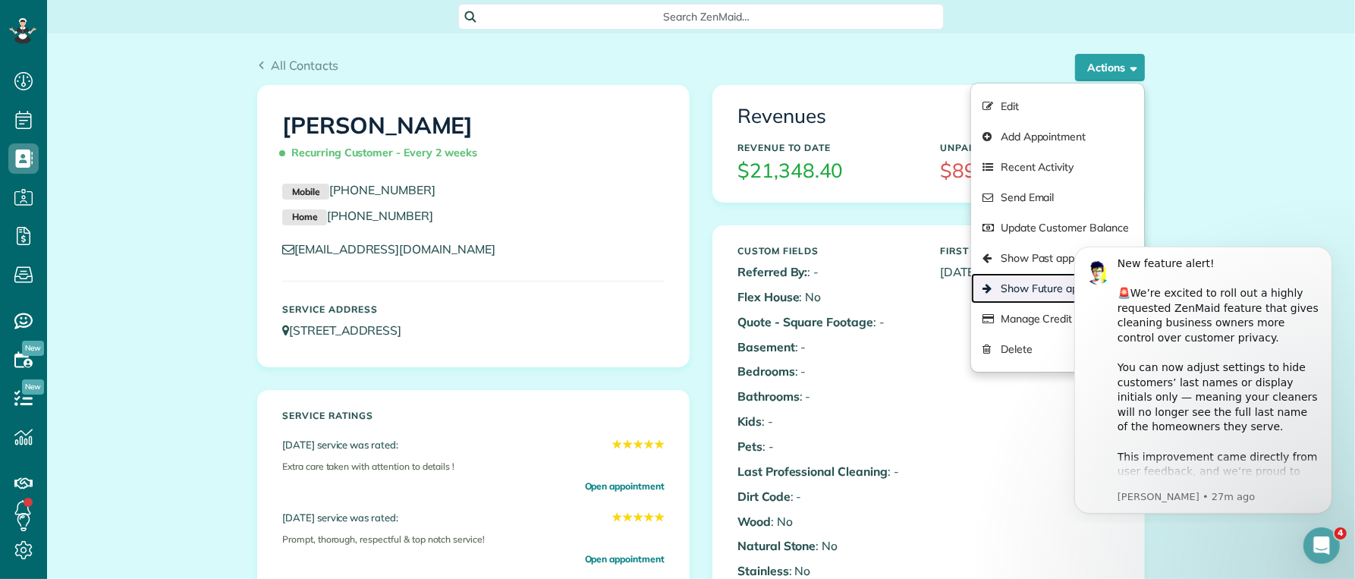
click at [1012, 288] on link "Show Future appointments" at bounding box center [1057, 288] width 173 height 30
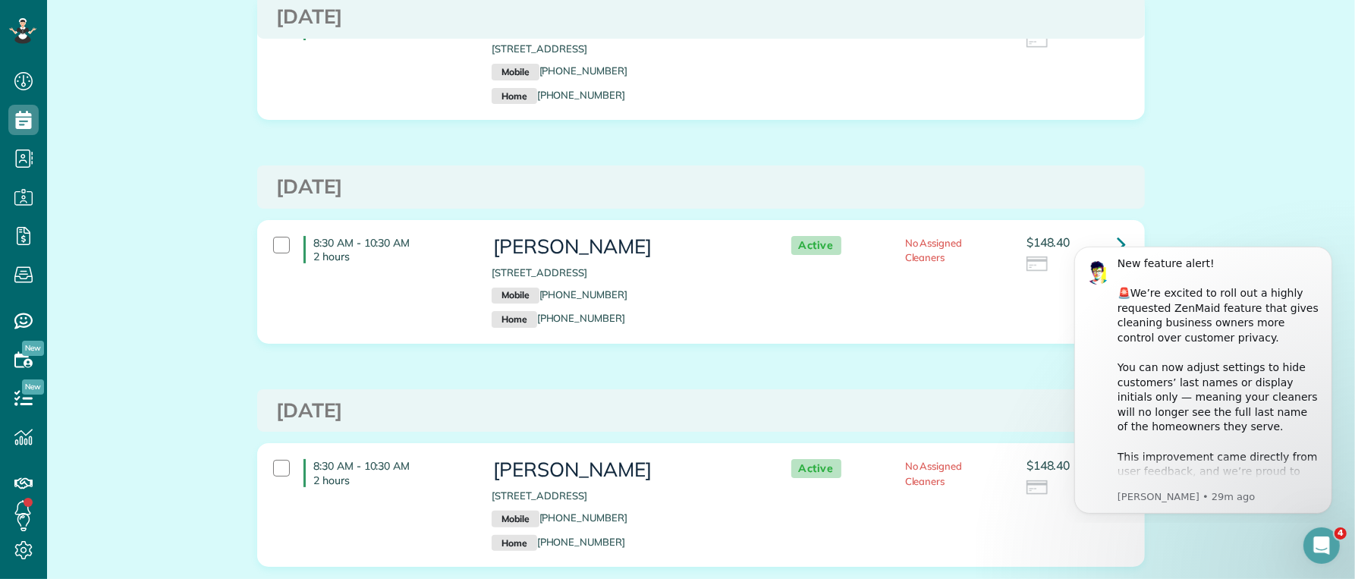
scroll to position [181, 0]
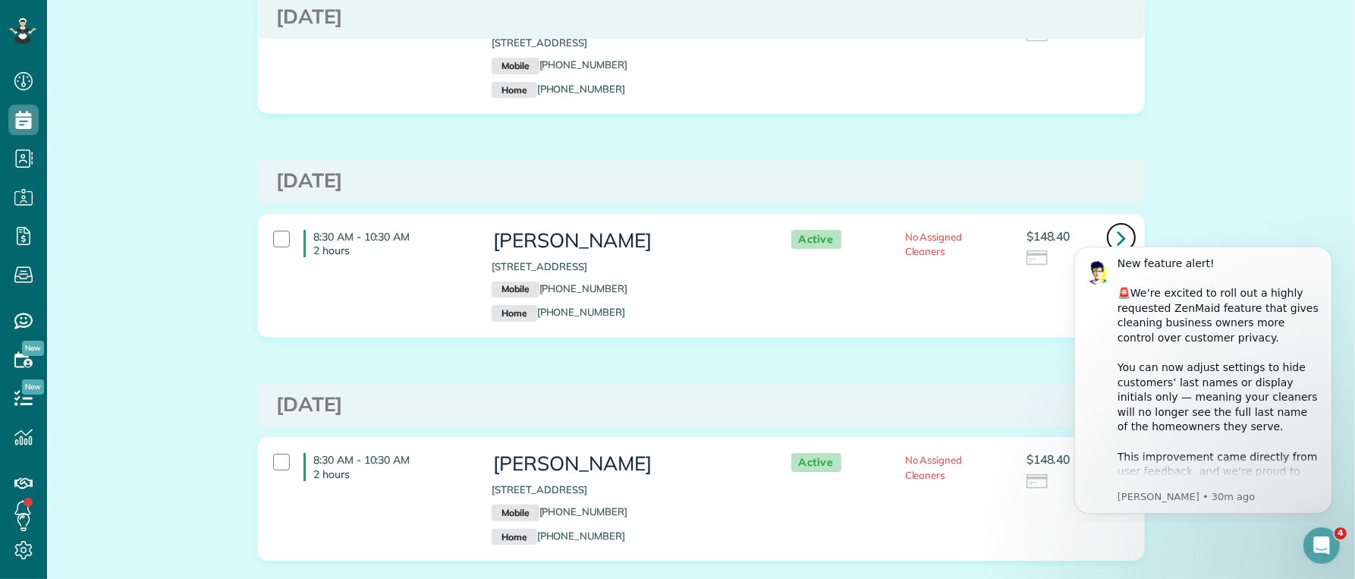
click at [1118, 231] on icon at bounding box center [1121, 238] width 9 height 27
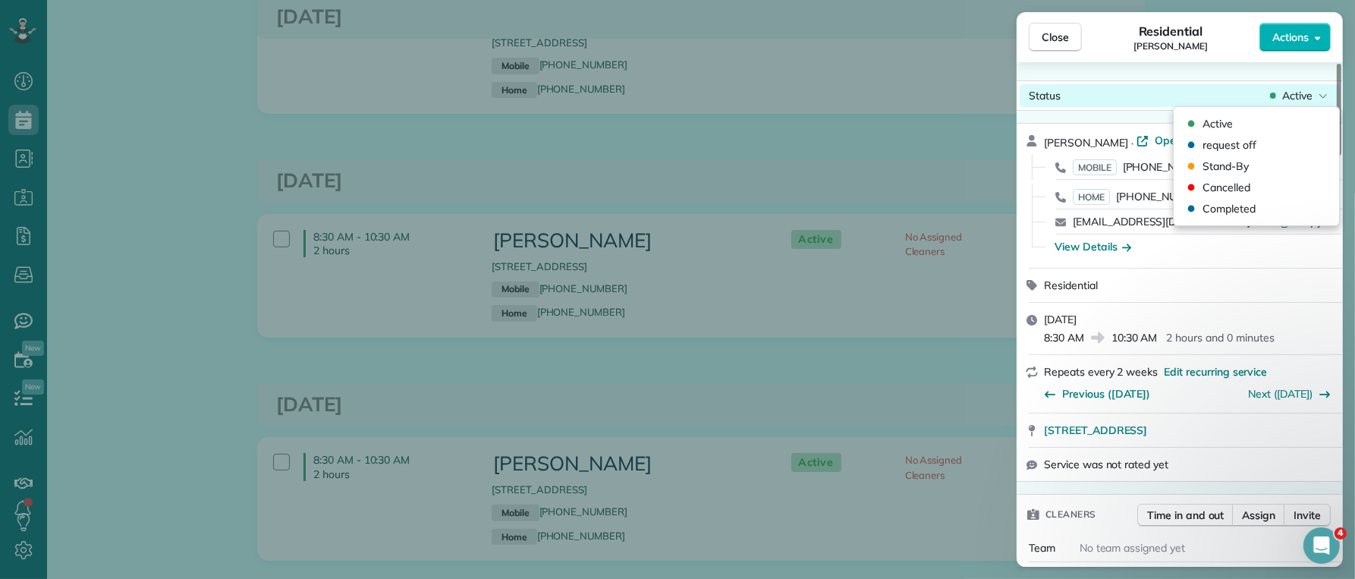
click at [1313, 95] on div "Active" at bounding box center [1299, 95] width 64 height 15
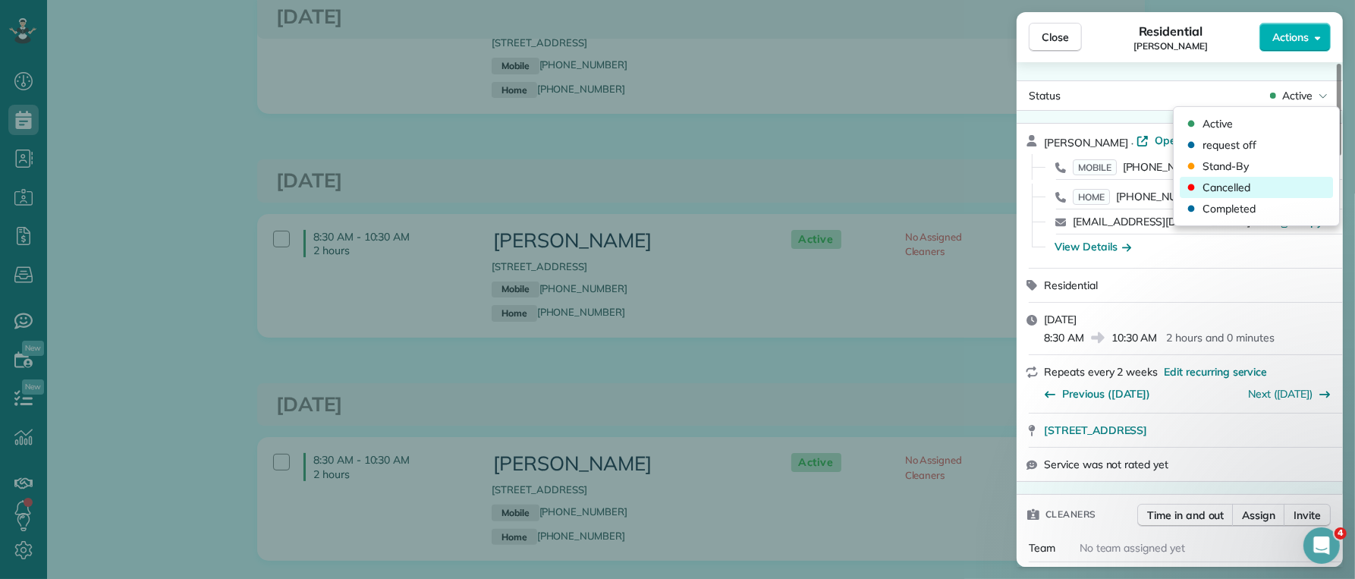
click at [1255, 186] on div "Cancelled" at bounding box center [1256, 187] width 153 height 21
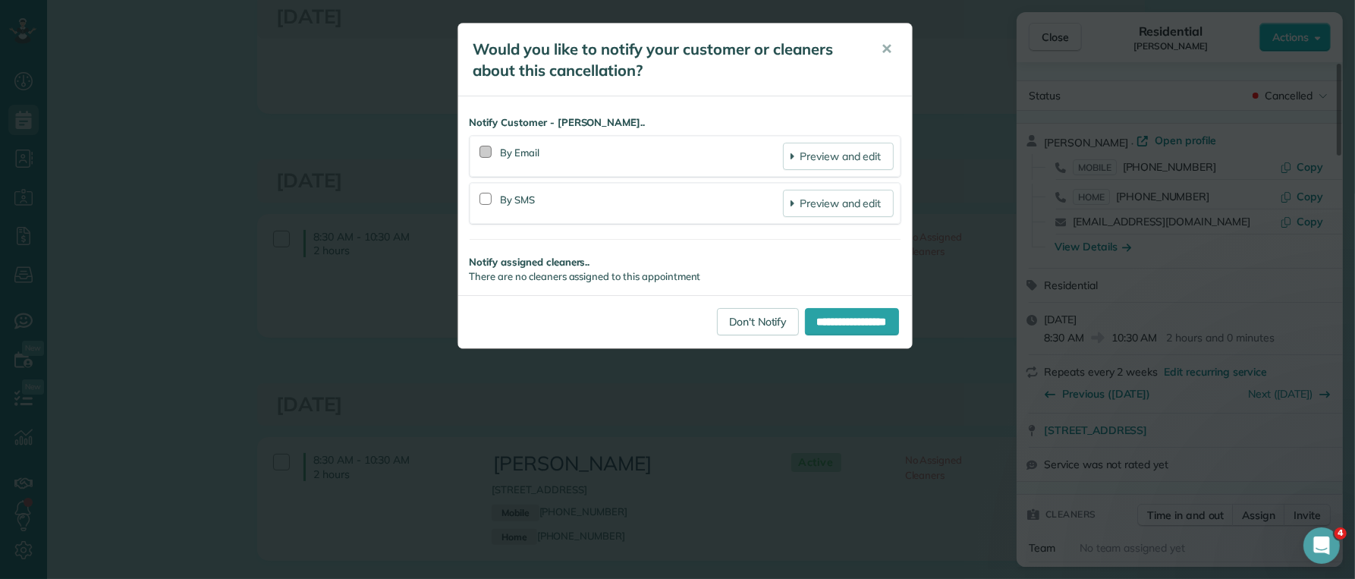
click at [482, 156] on div at bounding box center [486, 152] width 12 height 12
click at [838, 314] on input "**********" at bounding box center [852, 321] width 94 height 27
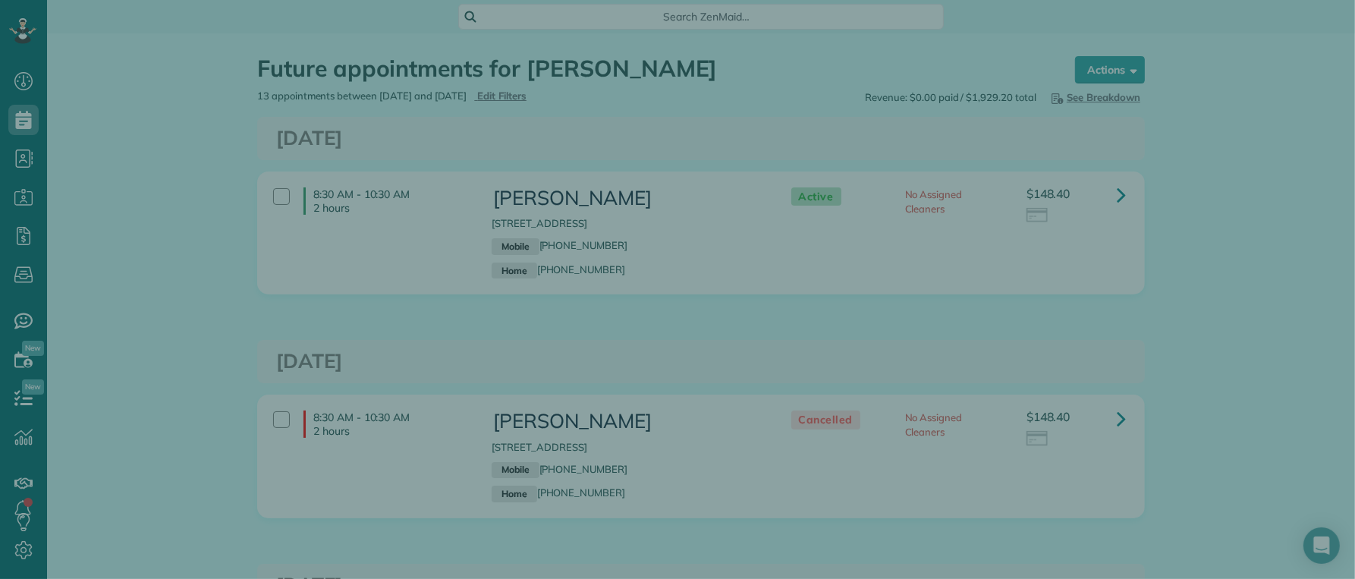
scroll to position [6, 6]
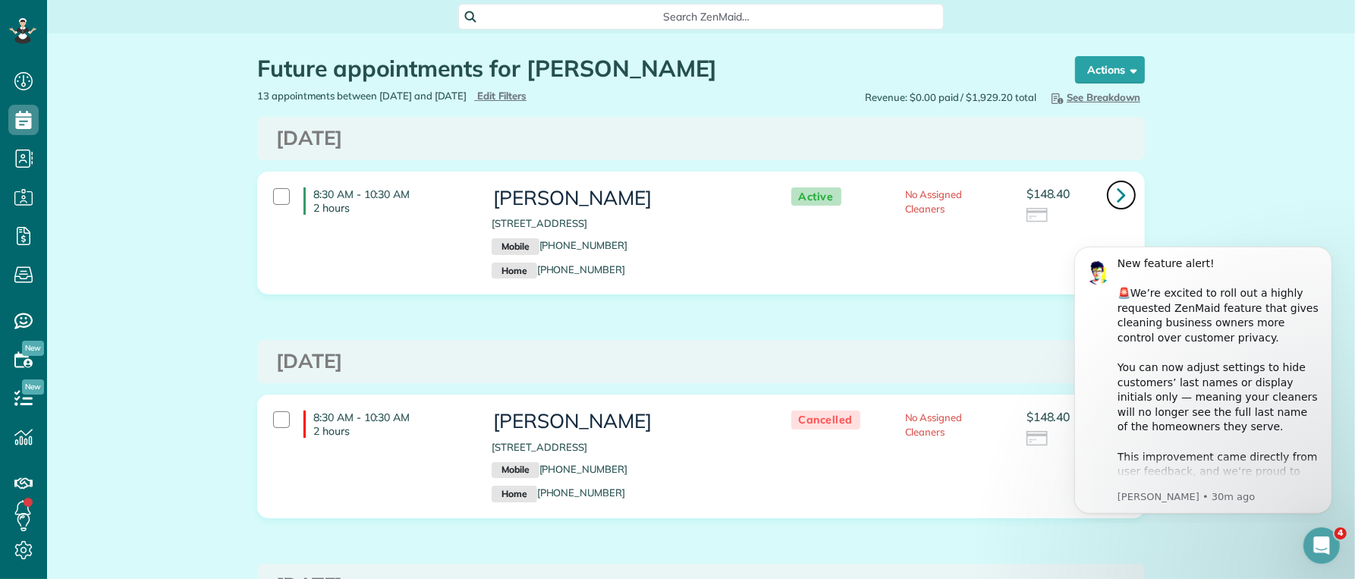
click at [1109, 195] on link at bounding box center [1121, 195] width 30 height 30
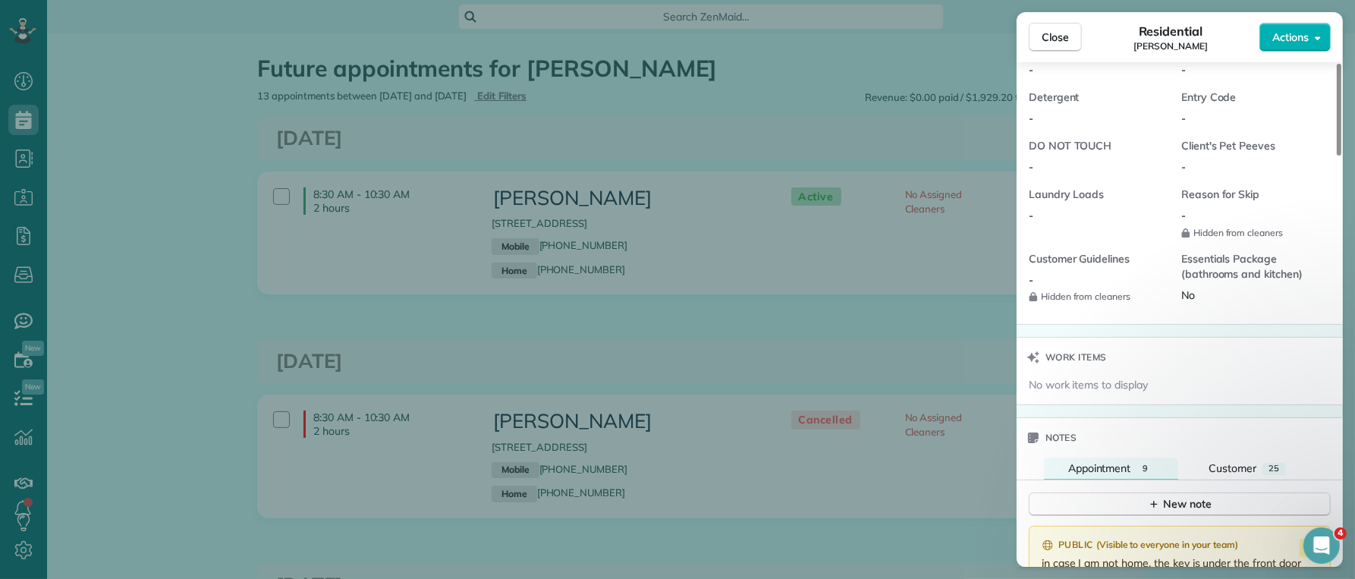
scroll to position [1452, 0]
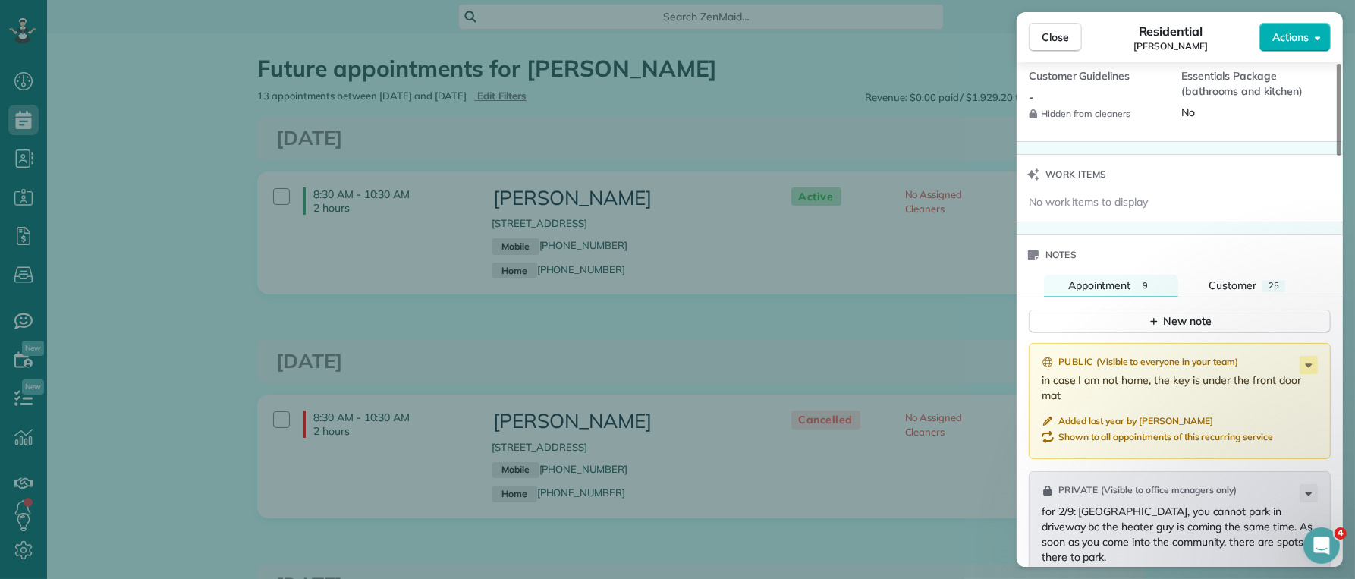
drag, startPoint x: 1231, startPoint y: 294, endPoint x: 1221, endPoint y: 310, distance: 19.2
click at [1231, 292] on span "Customer" at bounding box center [1233, 285] width 48 height 14
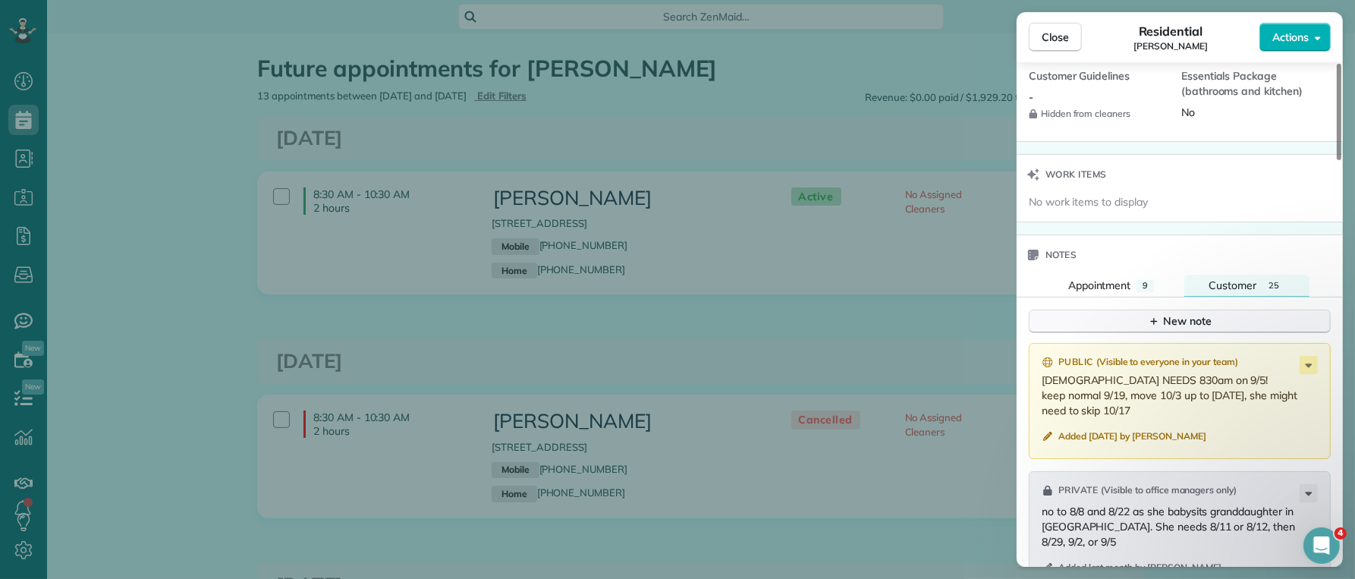
click at [1175, 329] on div "New note" at bounding box center [1180, 321] width 64 height 16
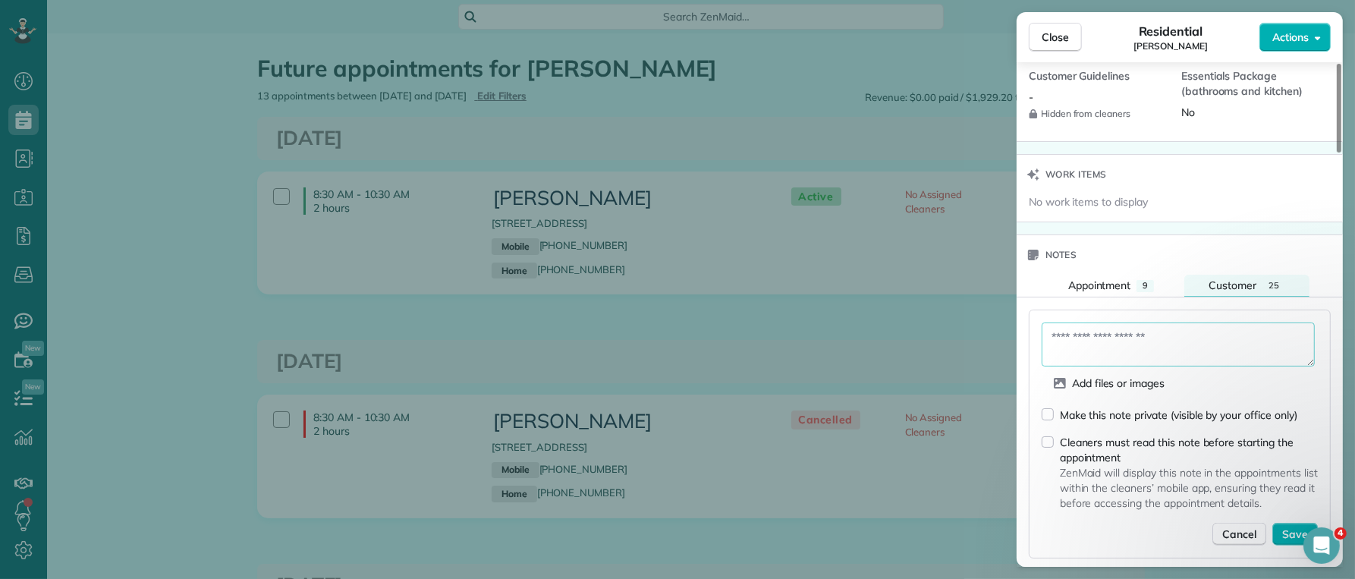
drag, startPoint x: 1127, startPoint y: 344, endPoint x: 1137, endPoint y: 340, distance: 10.9
click at [1127, 345] on textarea at bounding box center [1178, 344] width 273 height 44
click at [1127, 345] on textarea "**********" at bounding box center [1178, 344] width 273 height 44
click at [1167, 344] on textarea "**********" at bounding box center [1178, 344] width 273 height 44
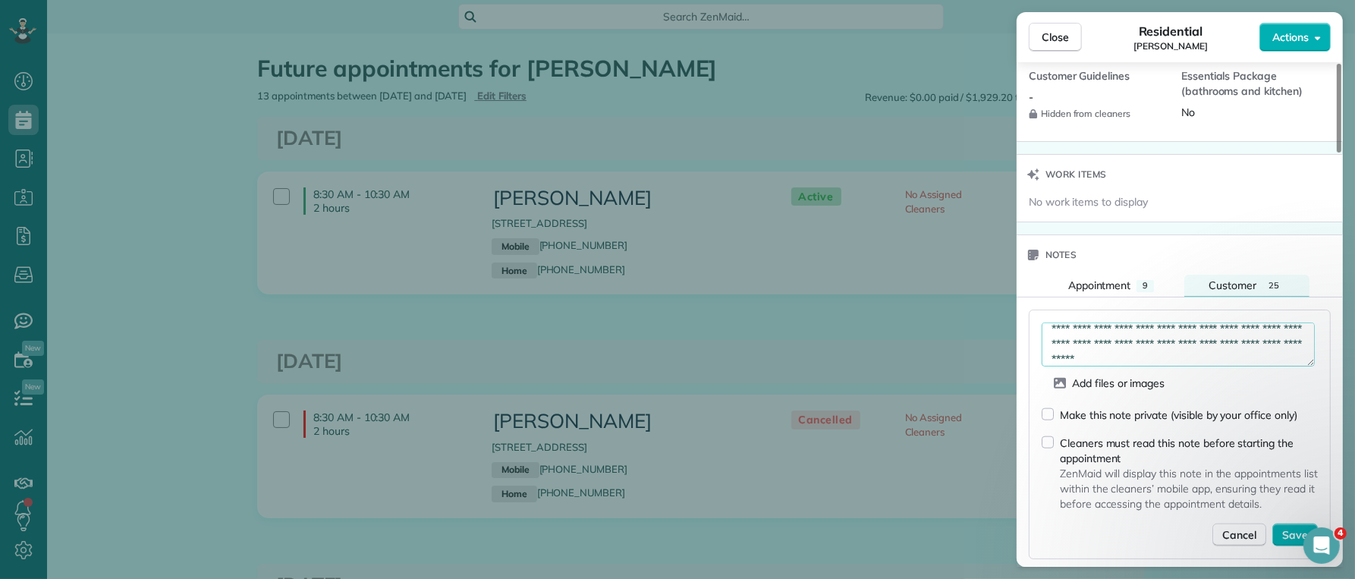
type textarea "**********"
click at [1286, 540] on span "Save" at bounding box center [1295, 534] width 26 height 15
